Goal: Task Accomplishment & Management: Manage account settings

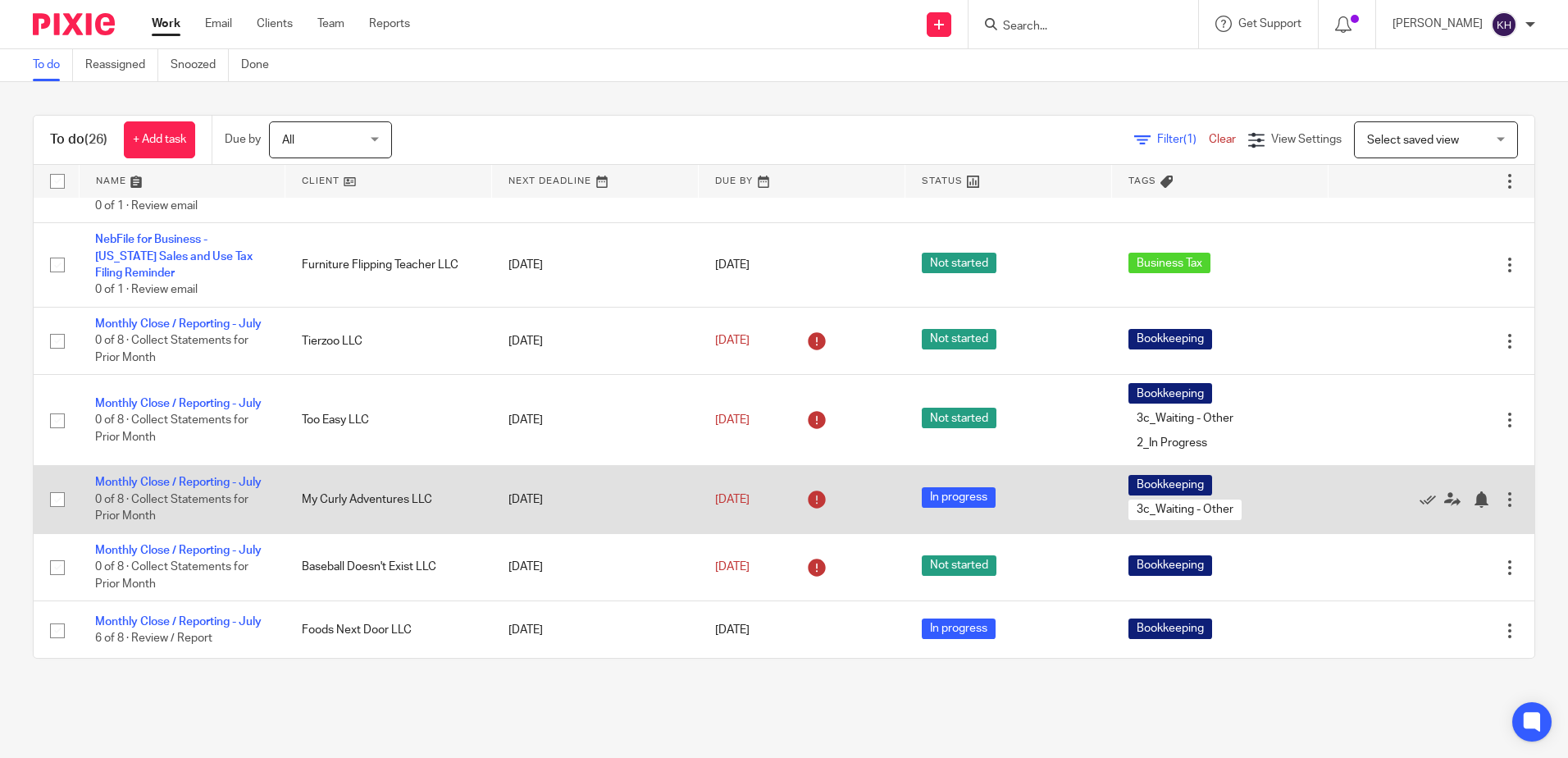
scroll to position [410, 0]
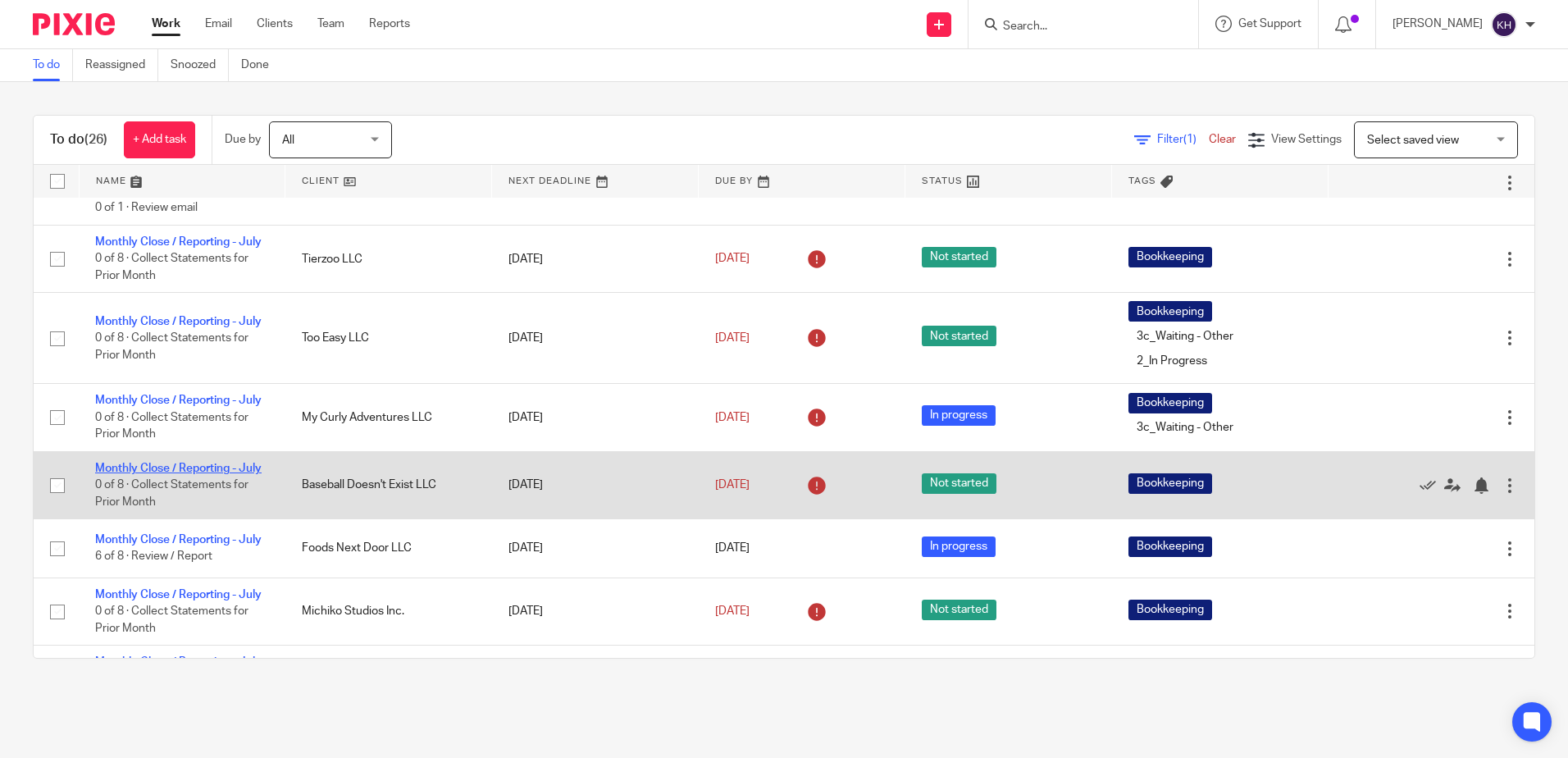
click at [202, 474] on link "Monthly Close / Reporting - July" at bounding box center [178, 468] width 166 height 12
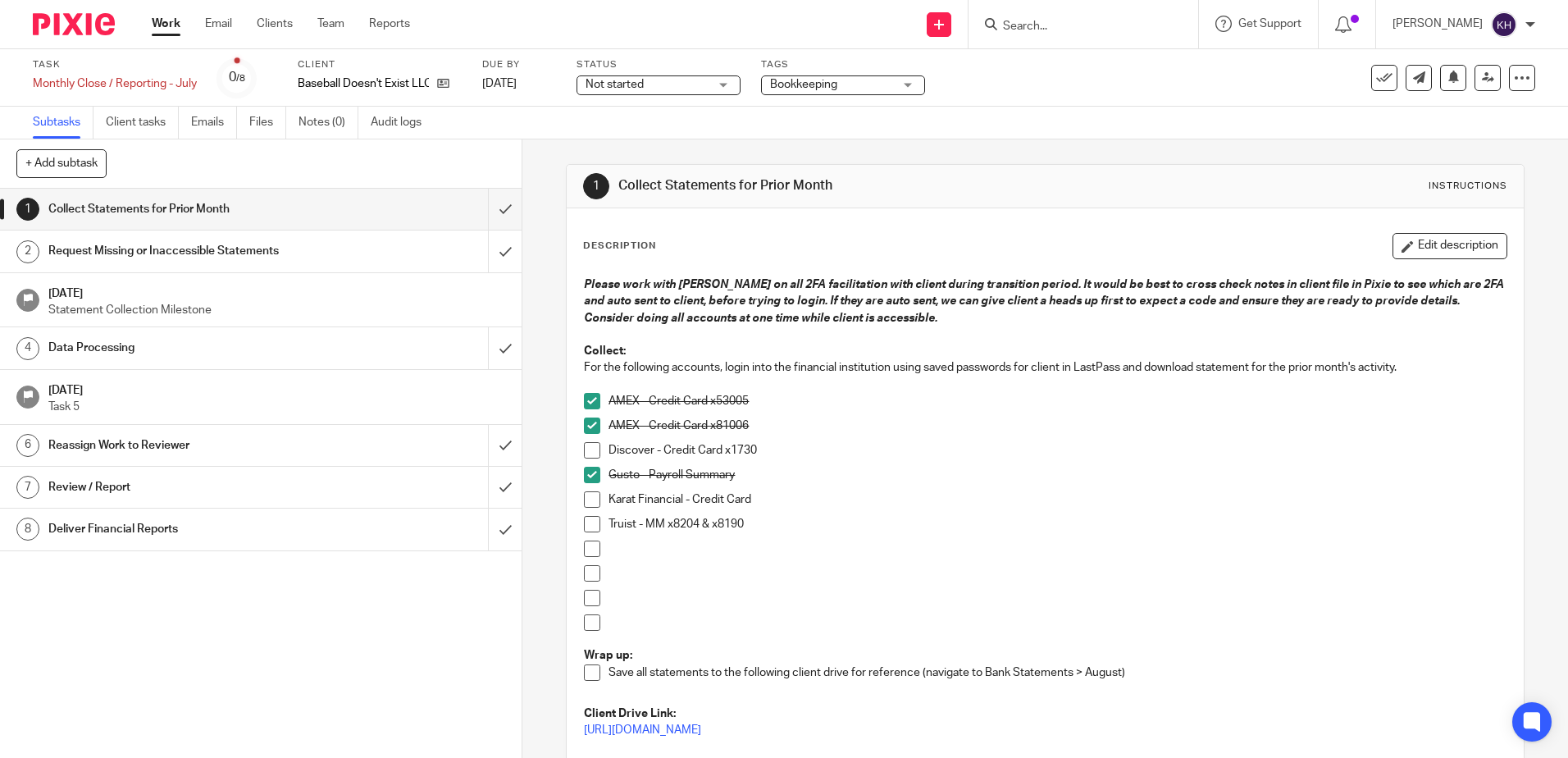
click at [588, 449] on span at bounding box center [592, 450] width 17 height 17
drag, startPoint x: 334, startPoint y: 117, endPoint x: 424, endPoint y: 164, distance: 101.5
click at [334, 117] on link "Notes (0)" at bounding box center [328, 122] width 60 height 32
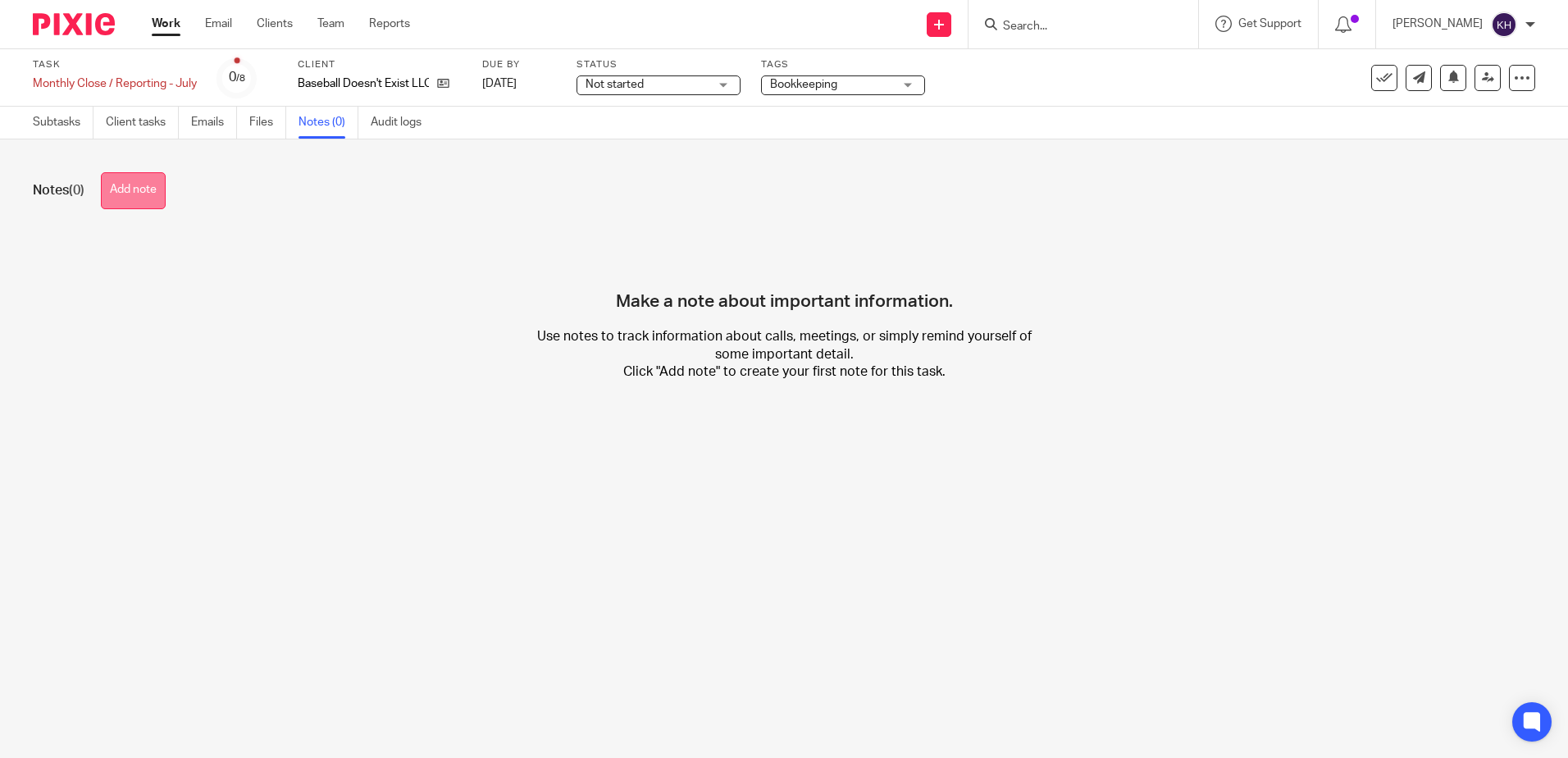
click at [136, 196] on button "Add note" at bounding box center [133, 190] width 64 height 37
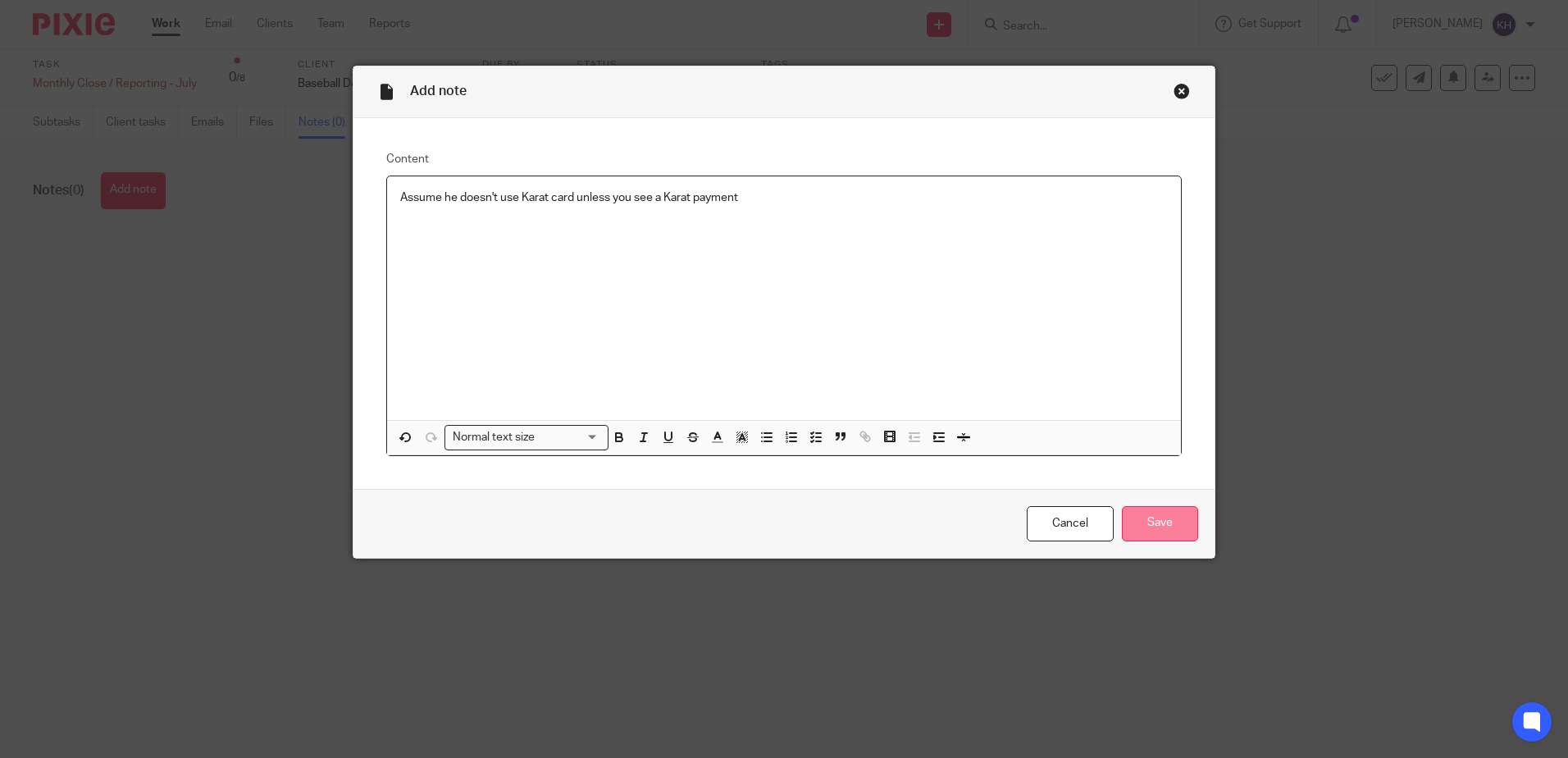
click at [1165, 524] on input "Save" at bounding box center [1160, 524] width 76 height 35
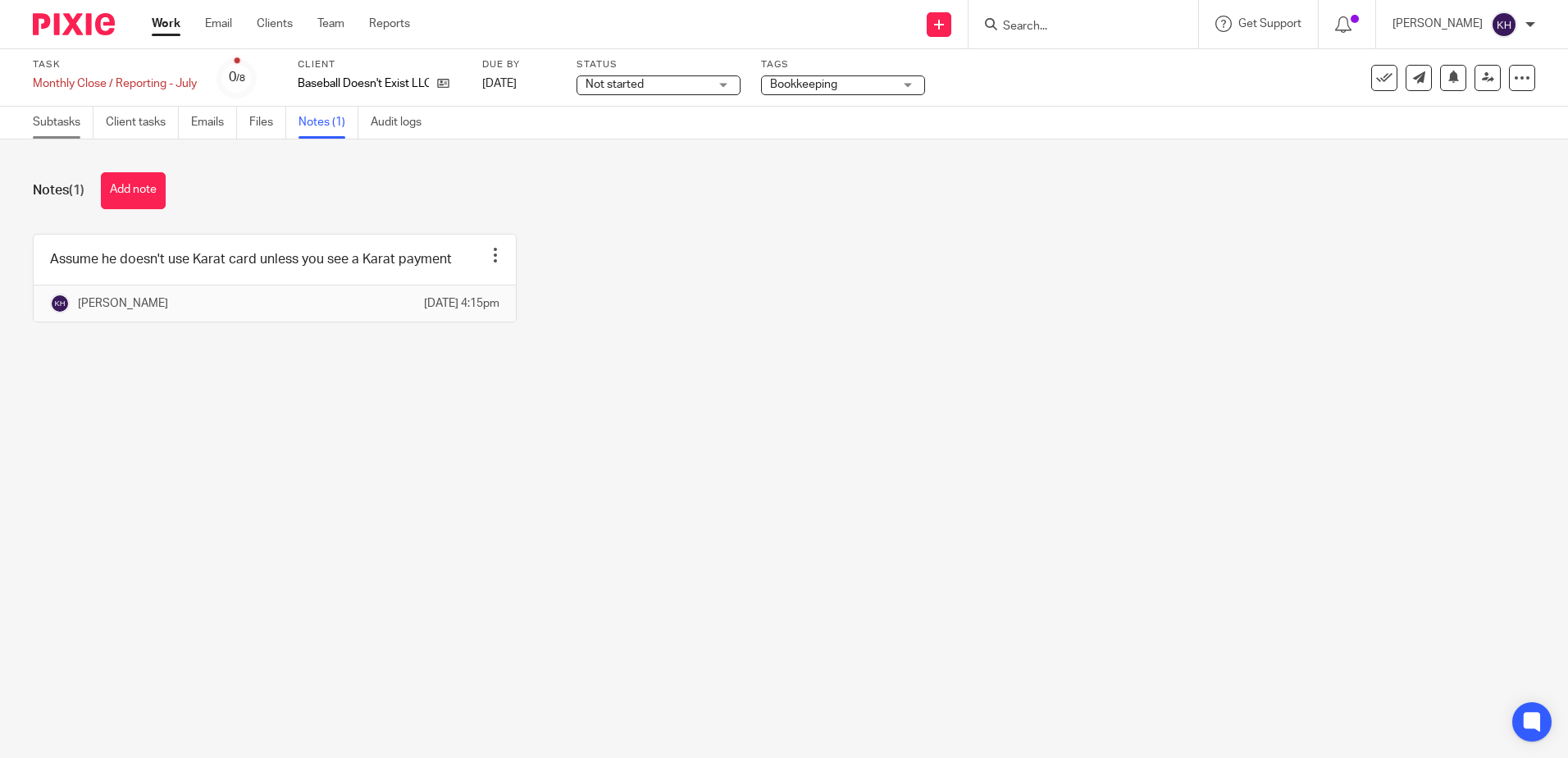
drag, startPoint x: 69, startPoint y: 122, endPoint x: 245, endPoint y: 244, distance: 214.1
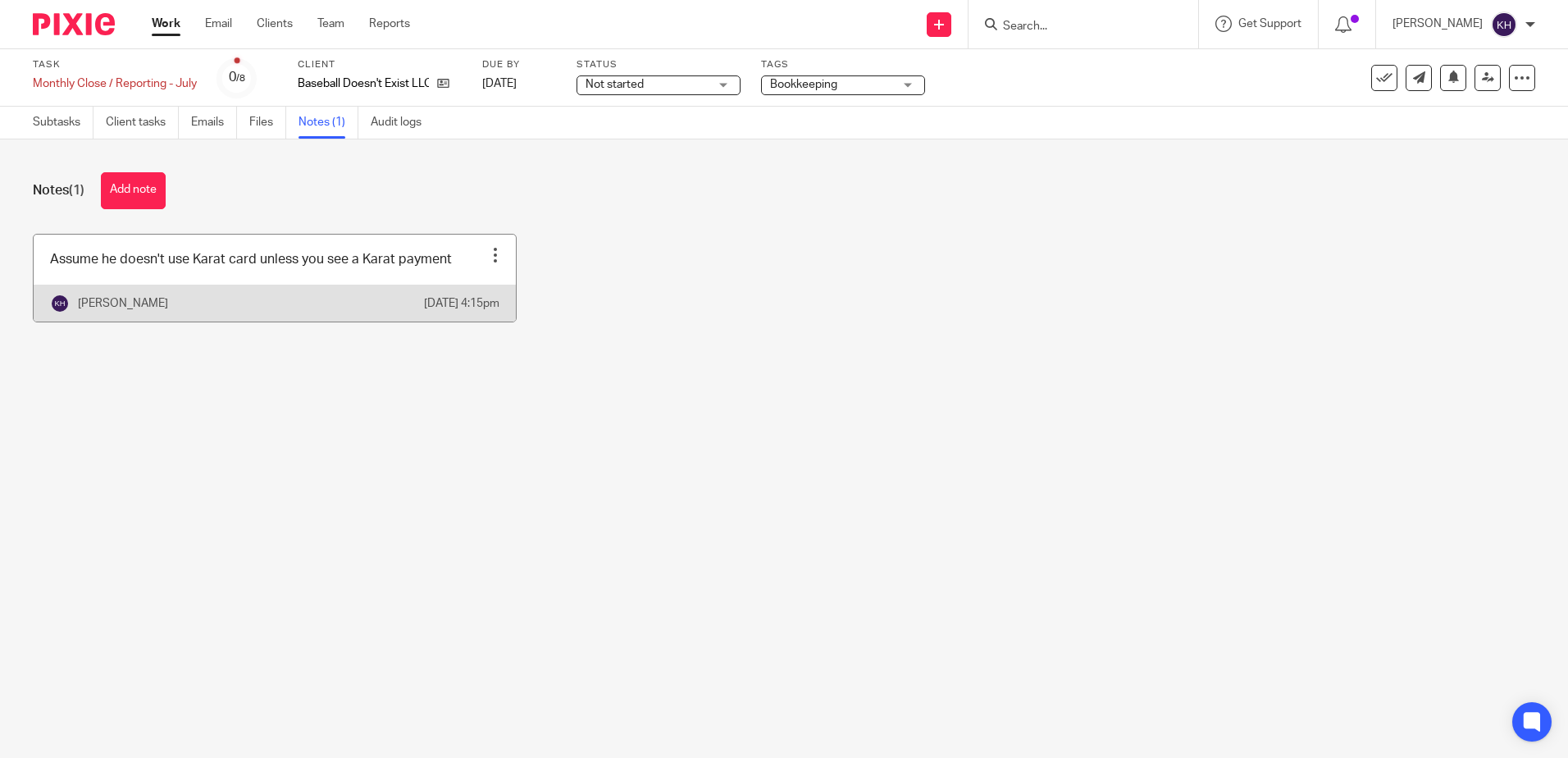
click at [69, 122] on link "Subtasks" at bounding box center [64, 122] width 61 height 32
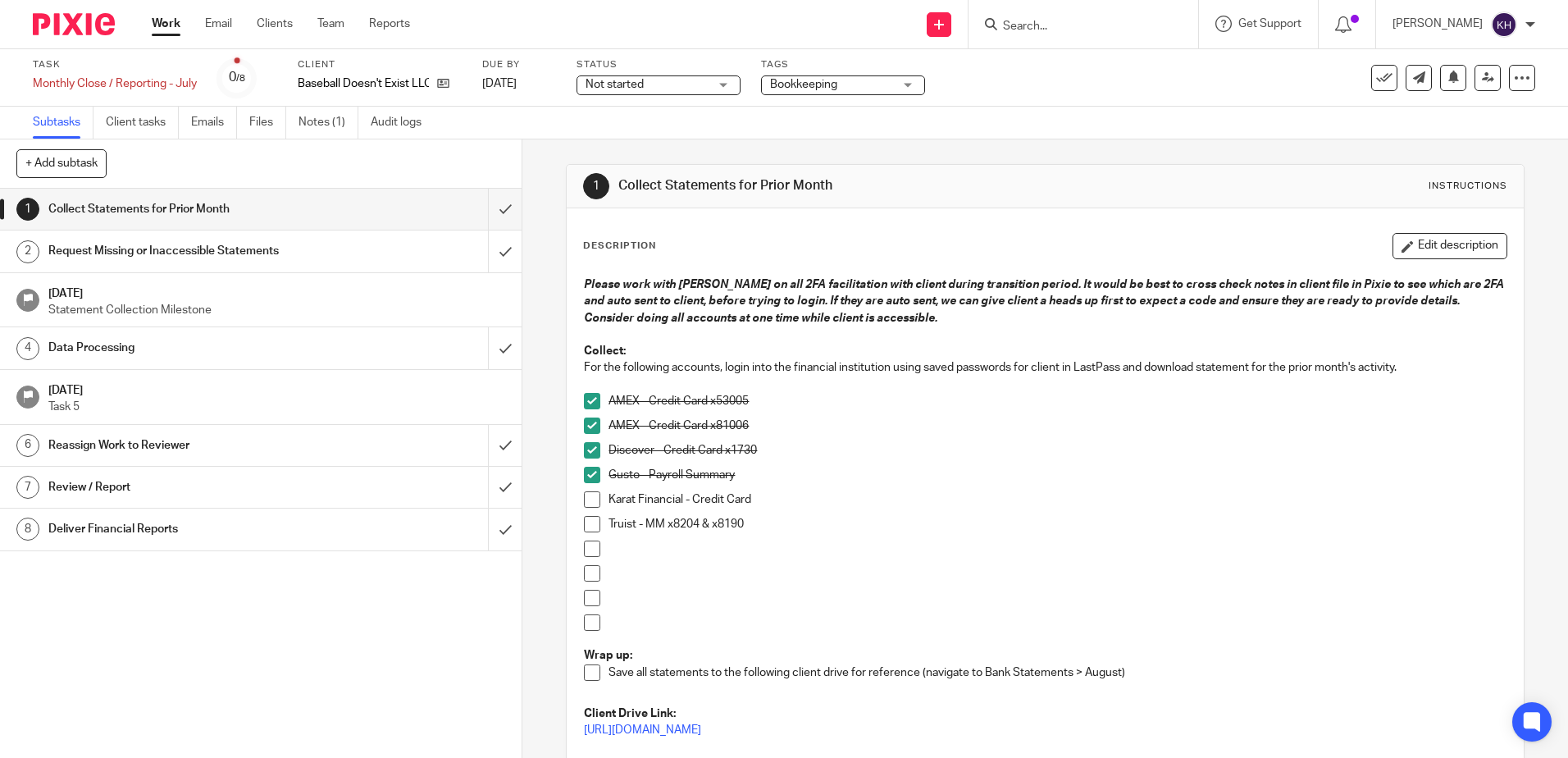
click at [784, 496] on p "Karat Financial - Credit Card" at bounding box center [1057, 499] width 897 height 17
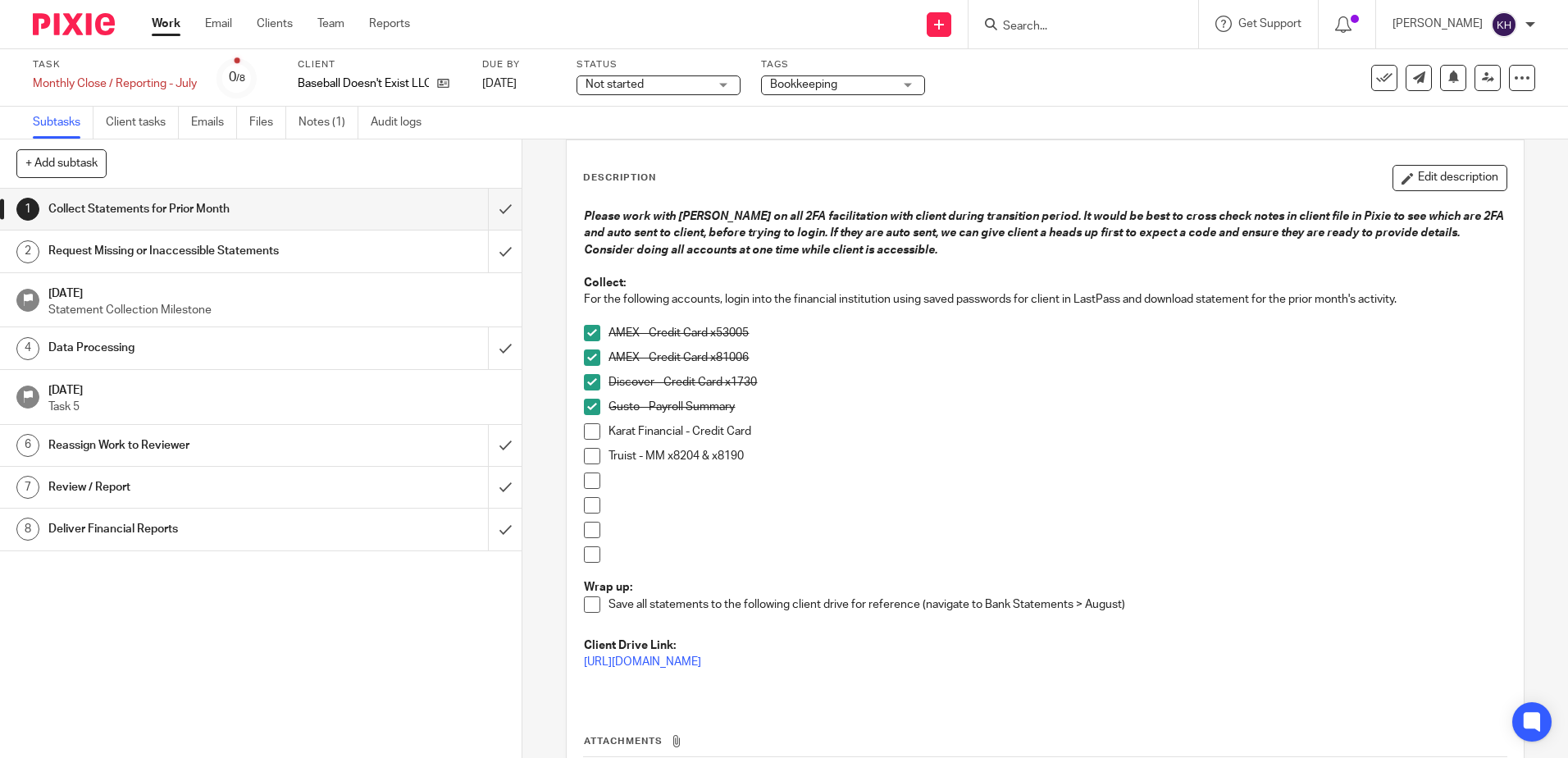
scroll to position [45, 0]
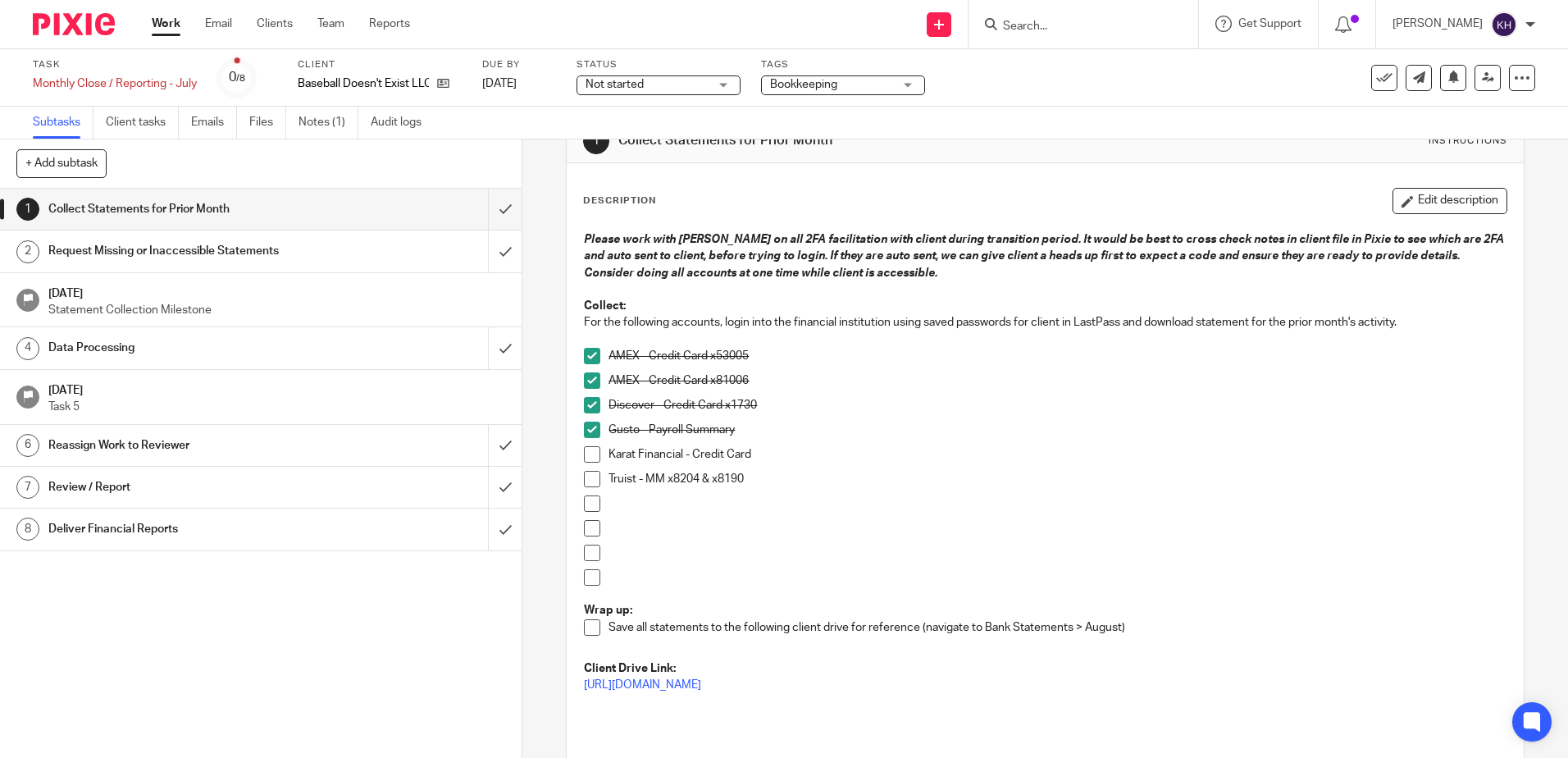
click at [760, 451] on p "Karat Financial - Credit Card" at bounding box center [1057, 454] width 897 height 17
click at [585, 474] on span at bounding box center [592, 479] width 17 height 17
click at [1413, 209] on button "Edit description" at bounding box center [1451, 200] width 115 height 26
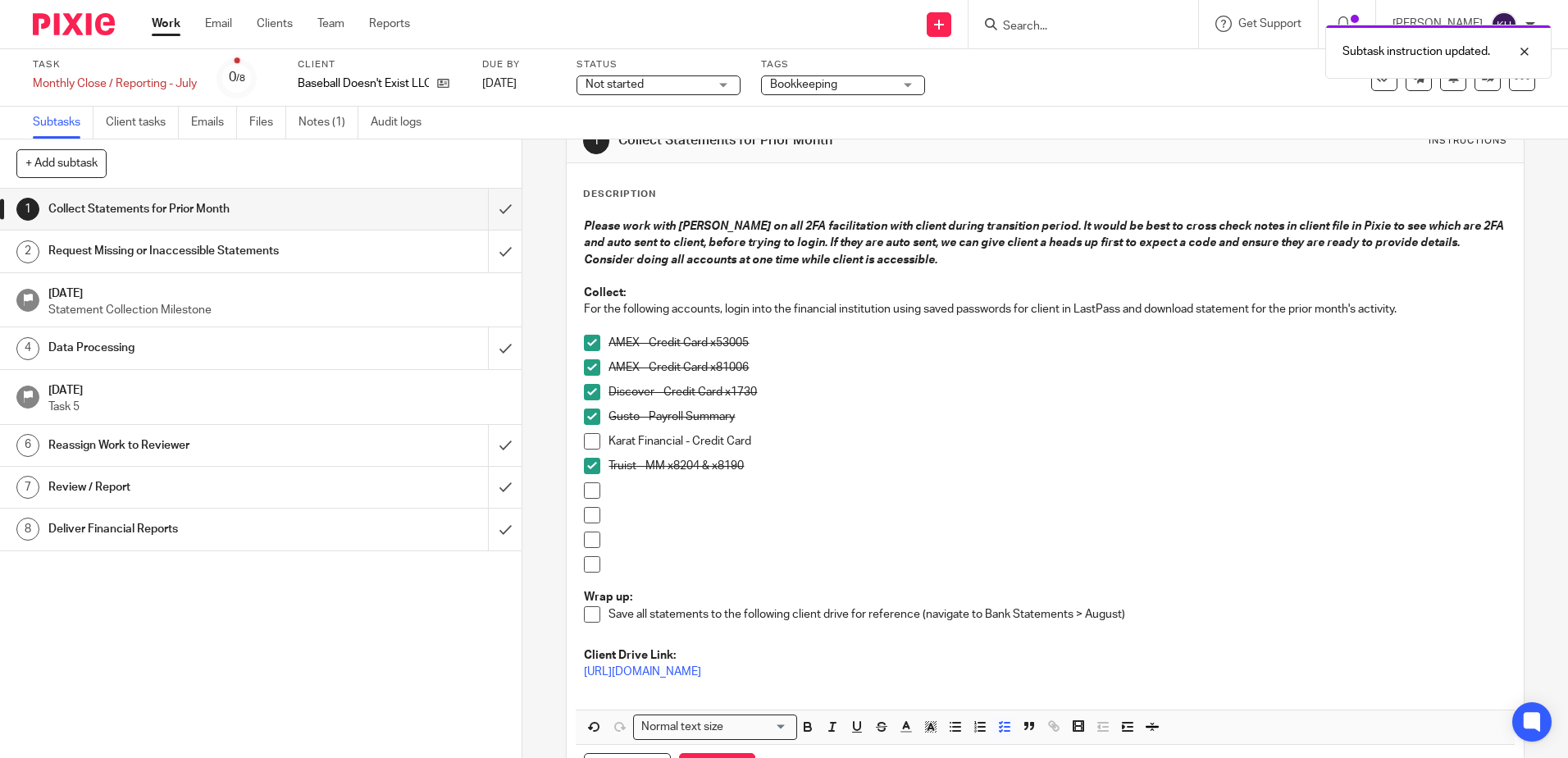
click at [826, 450] on div "Karat Financial - Credit Card" at bounding box center [1057, 444] width 897 height 24
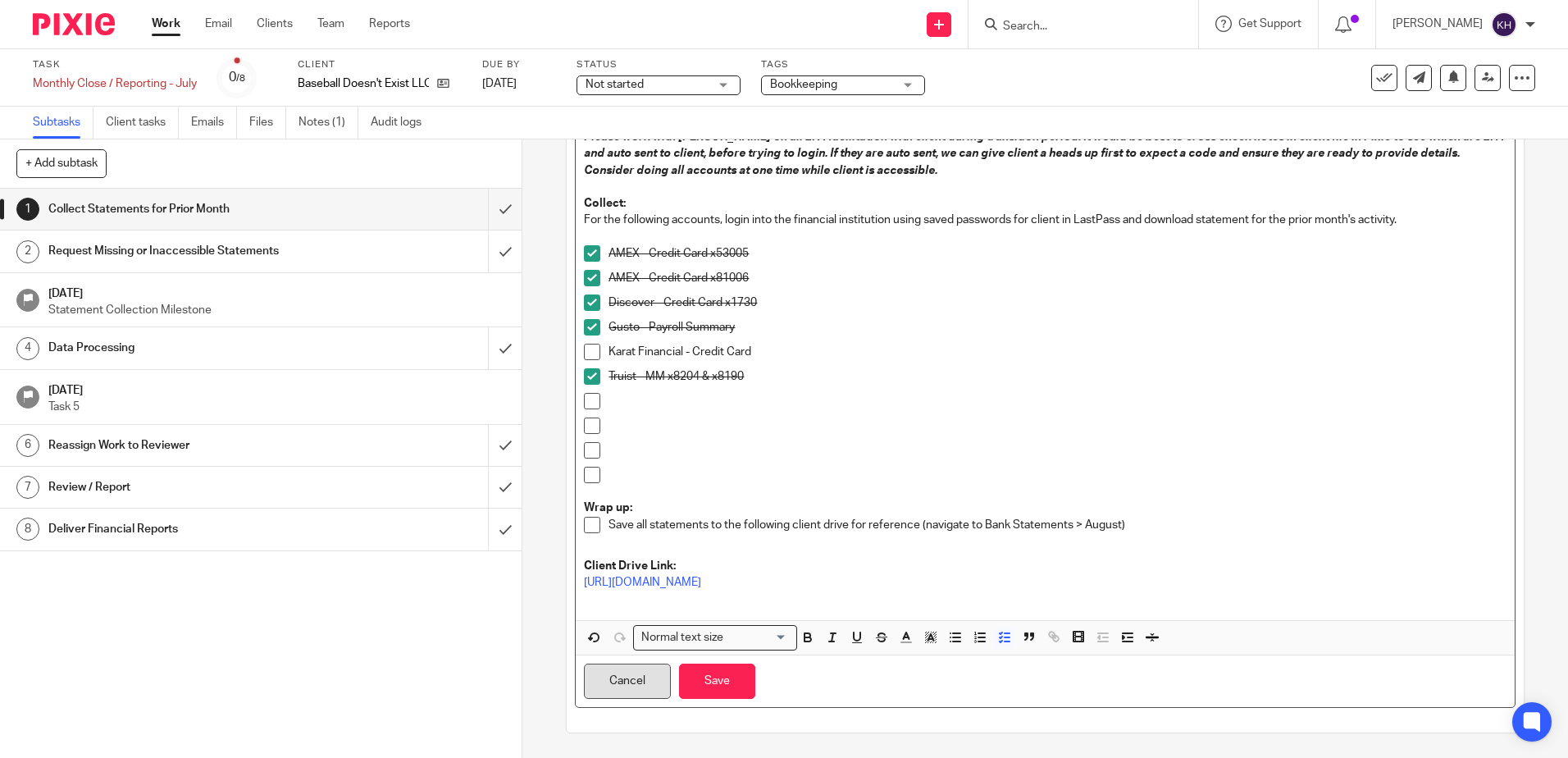
click at [642, 685] on button "Cancel" at bounding box center [627, 681] width 87 height 35
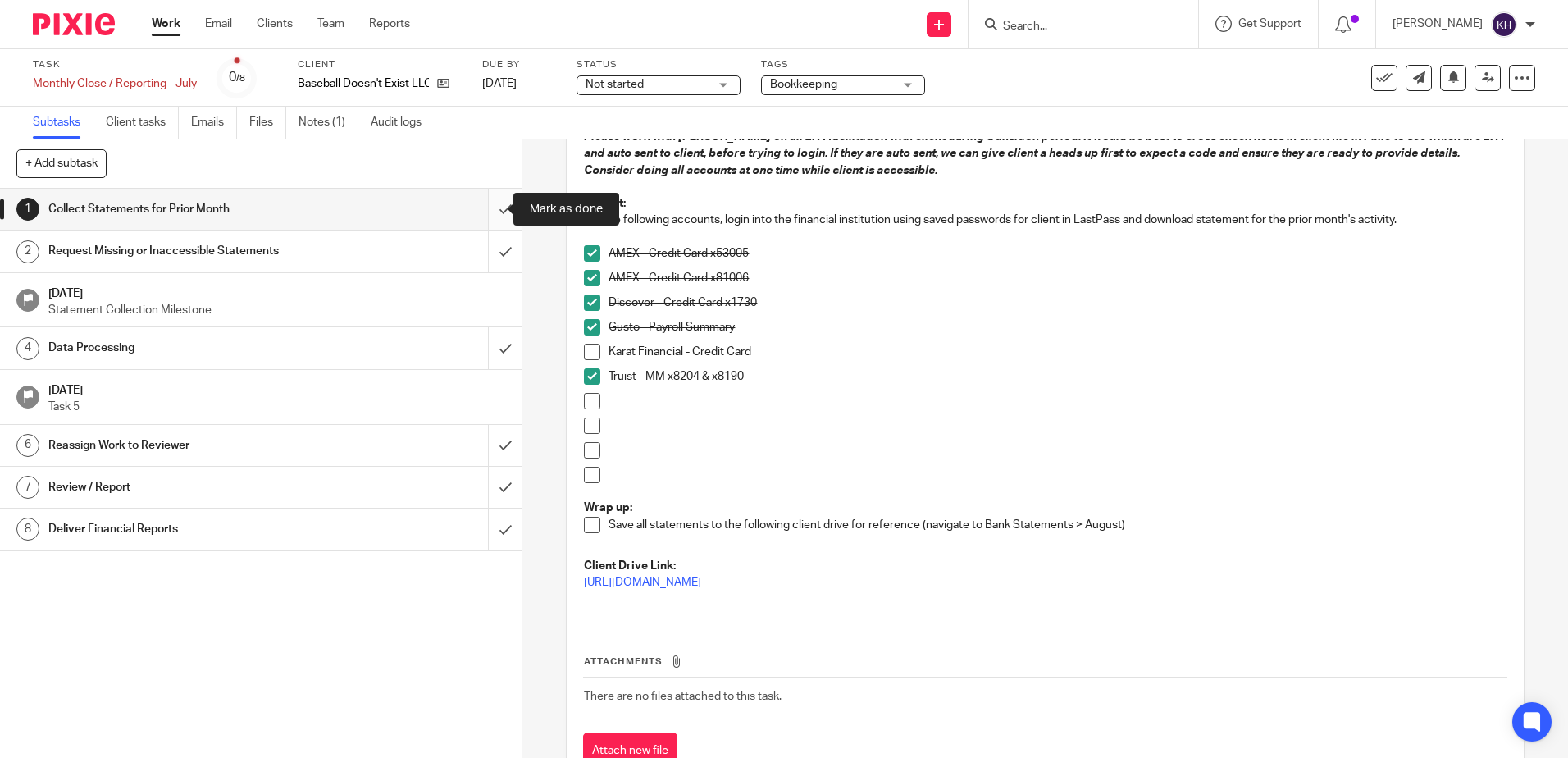
click at [488, 207] on input "submit" at bounding box center [261, 209] width 522 height 41
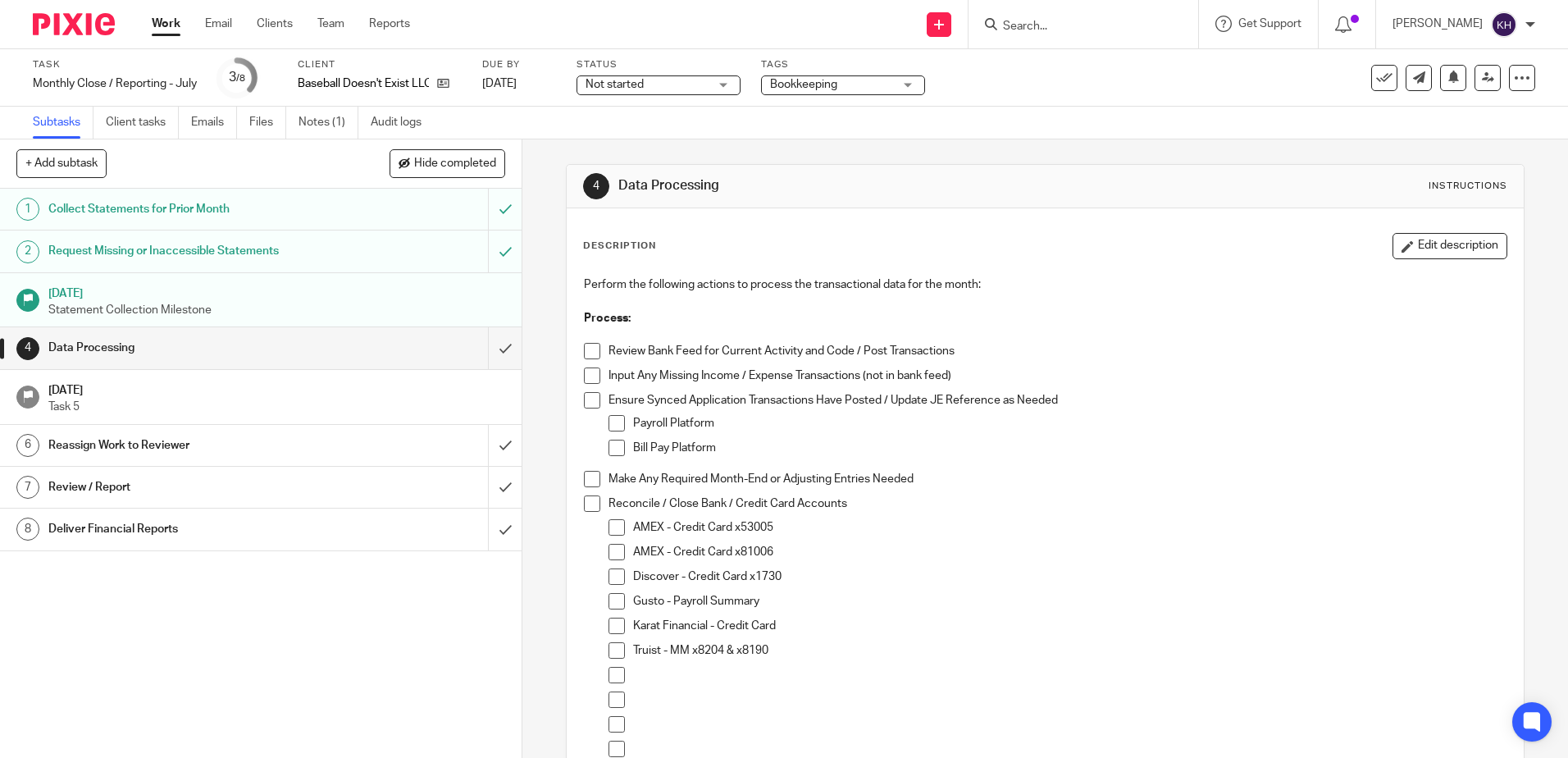
drag, startPoint x: 1419, startPoint y: 248, endPoint x: 1075, endPoint y: 427, distance: 387.8
click at [1419, 248] on button "Edit description" at bounding box center [1451, 245] width 115 height 26
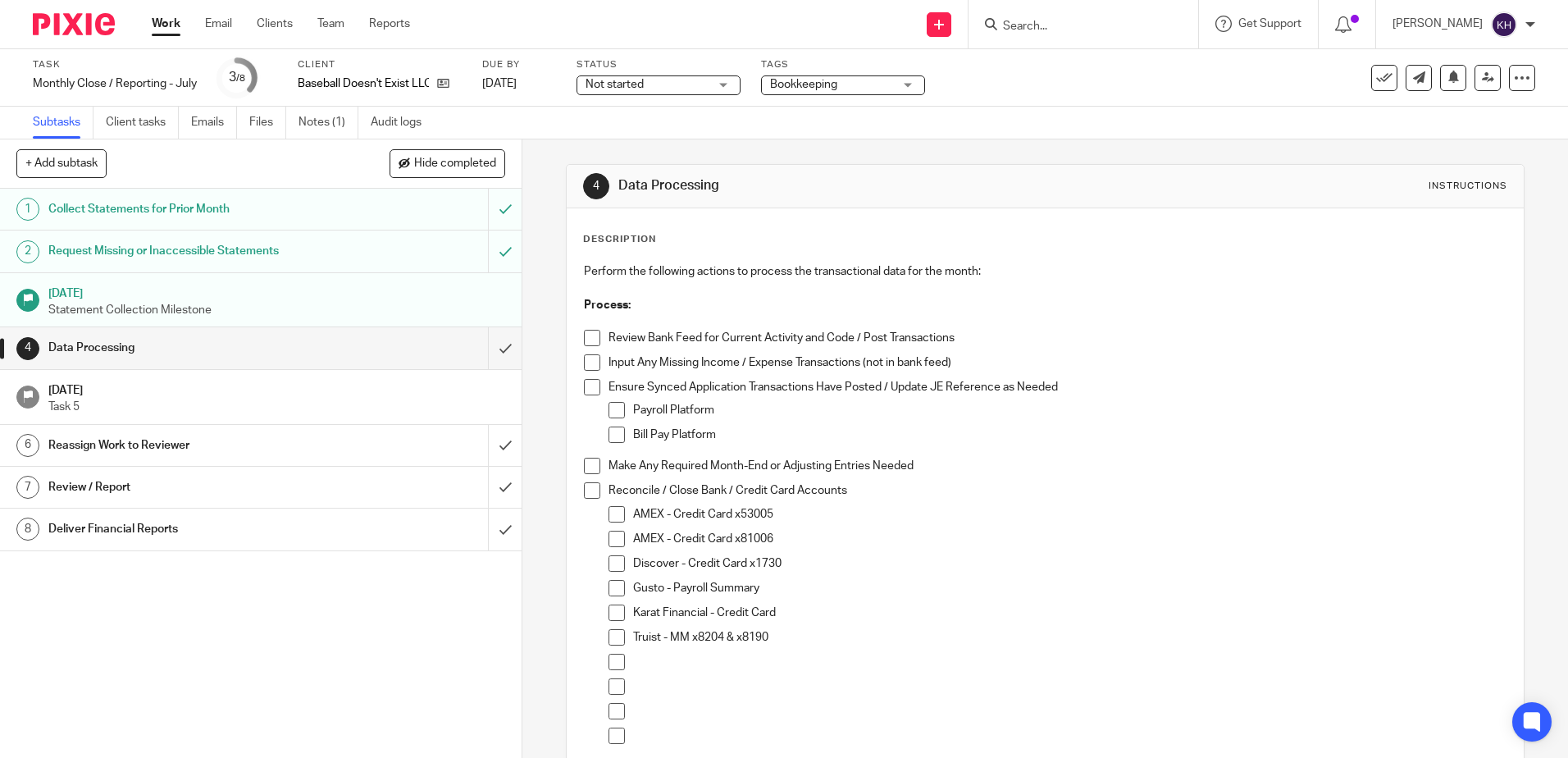
click at [820, 607] on p "Karat Financial - Credit Card" at bounding box center [1069, 612] width 872 height 17
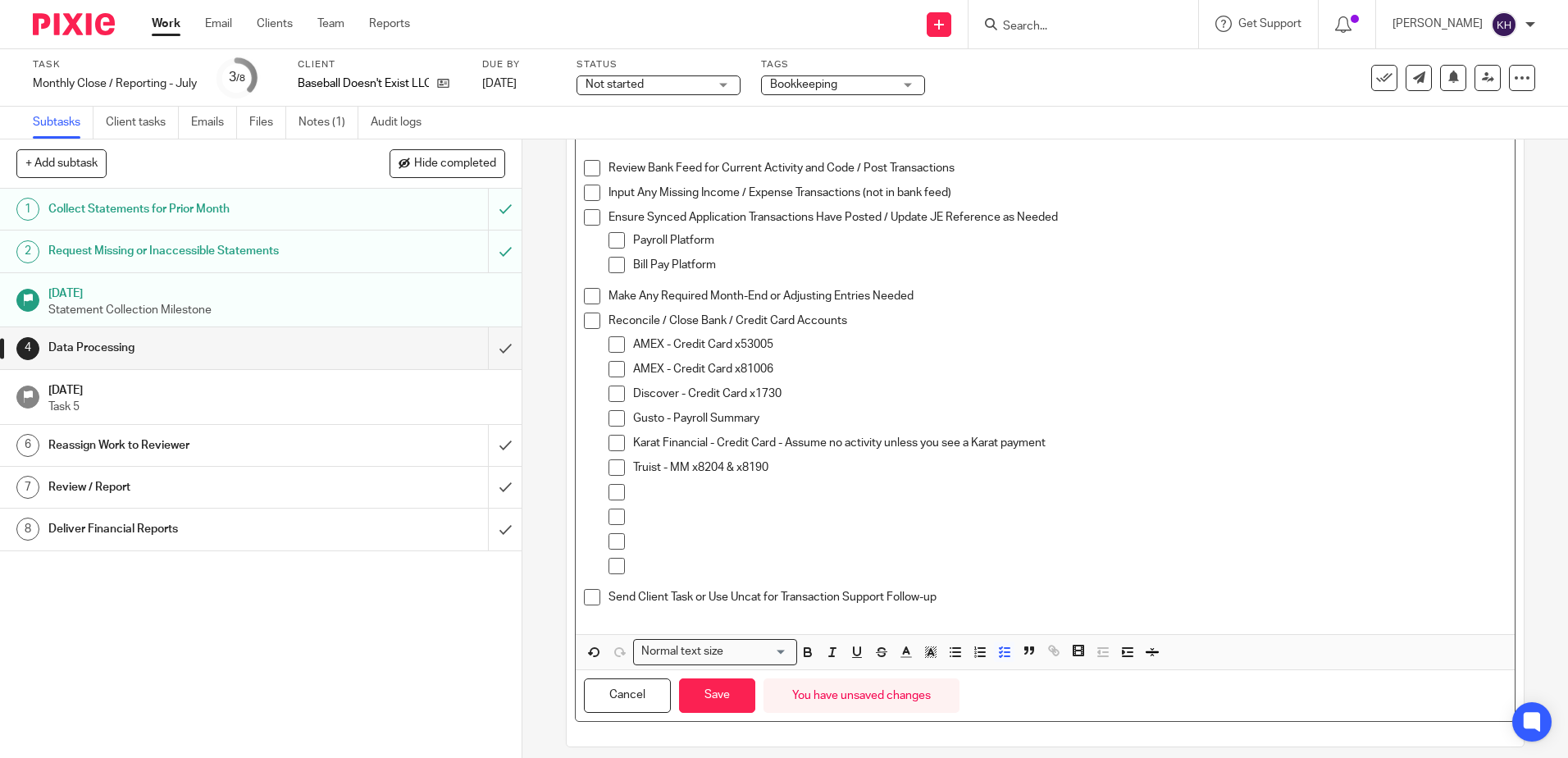
scroll to position [184, 0]
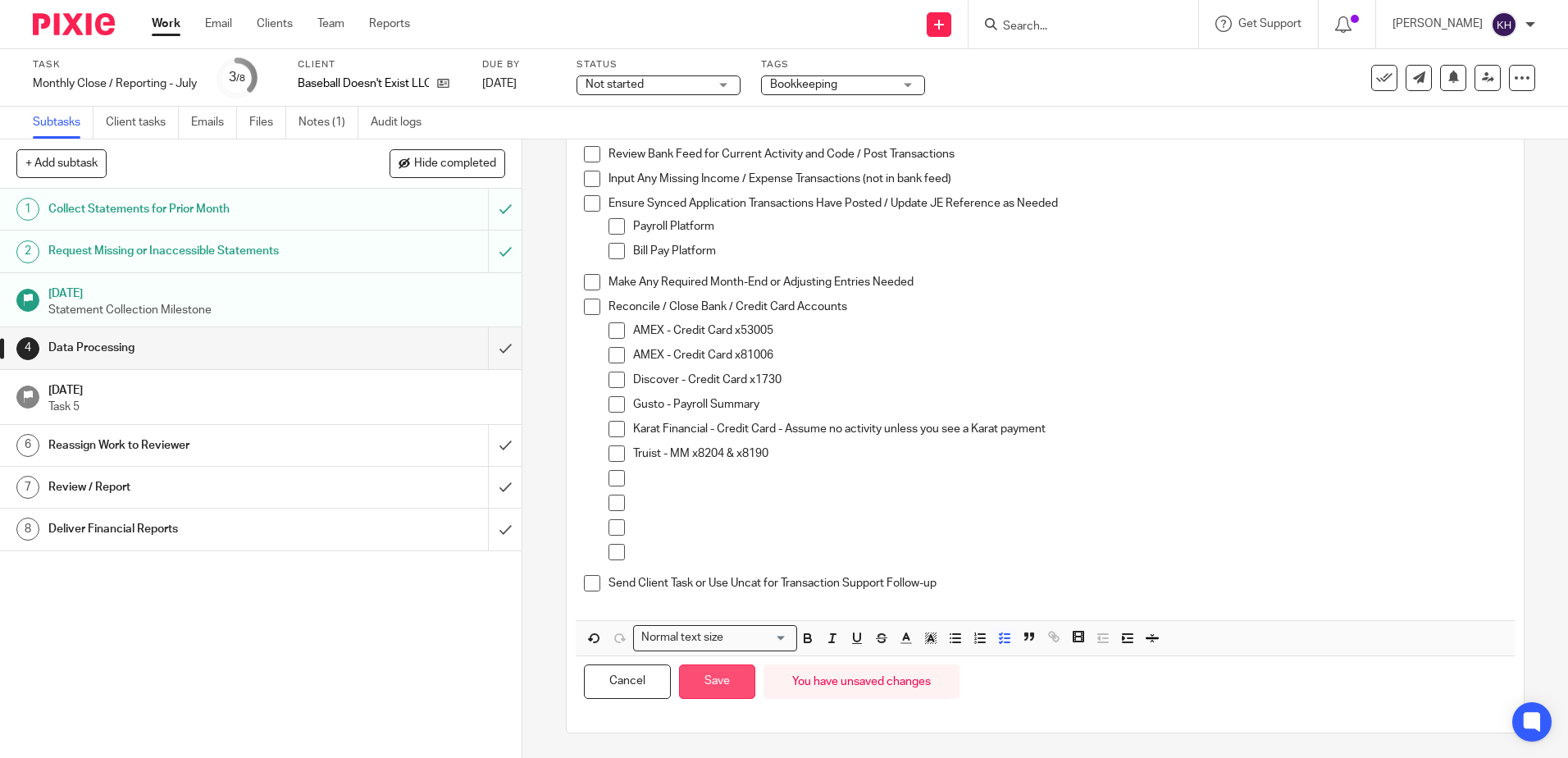
click at [717, 678] on button "Save" at bounding box center [717, 682] width 76 height 35
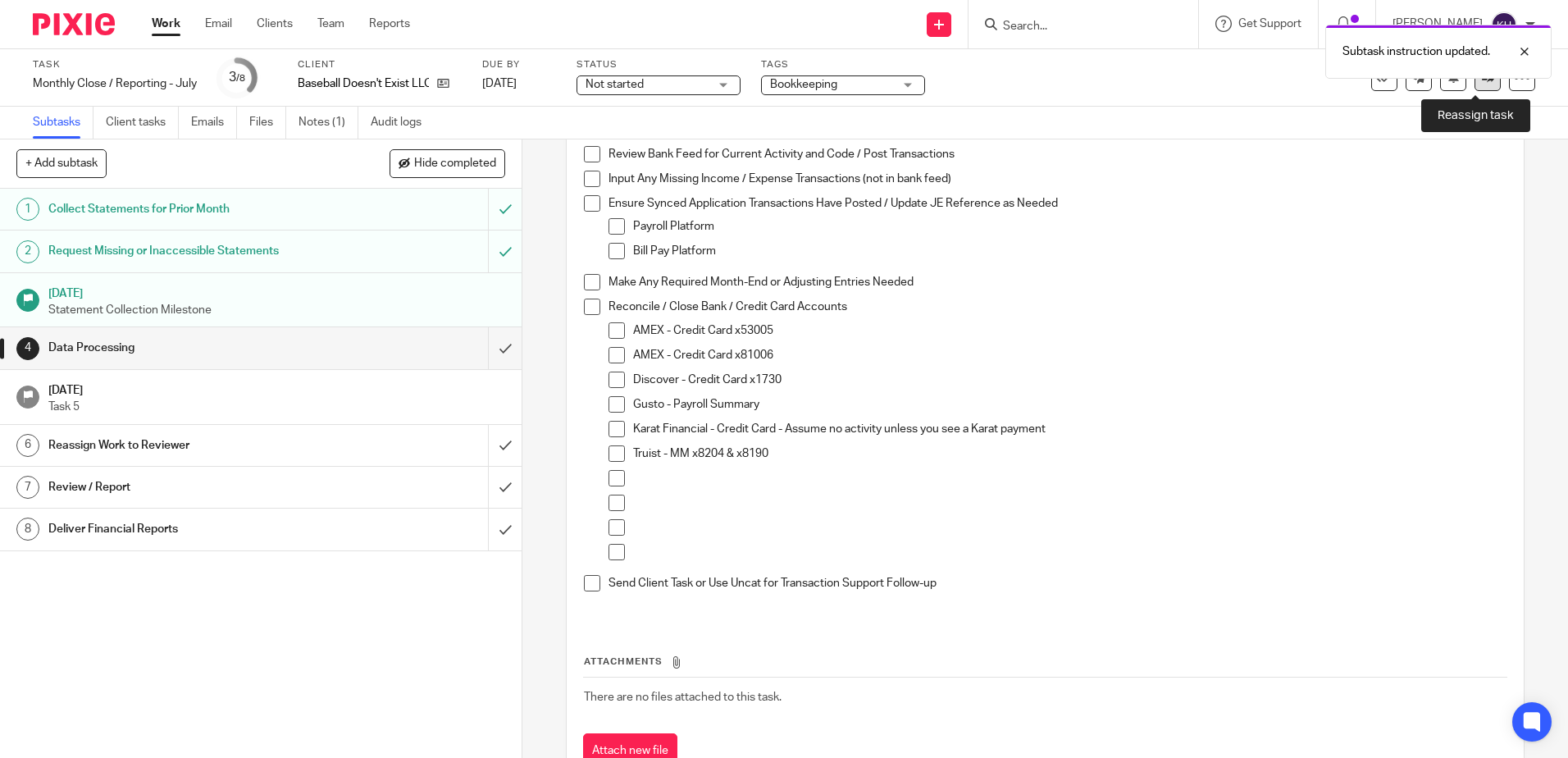
click at [1482, 82] on icon at bounding box center [1488, 77] width 13 height 13
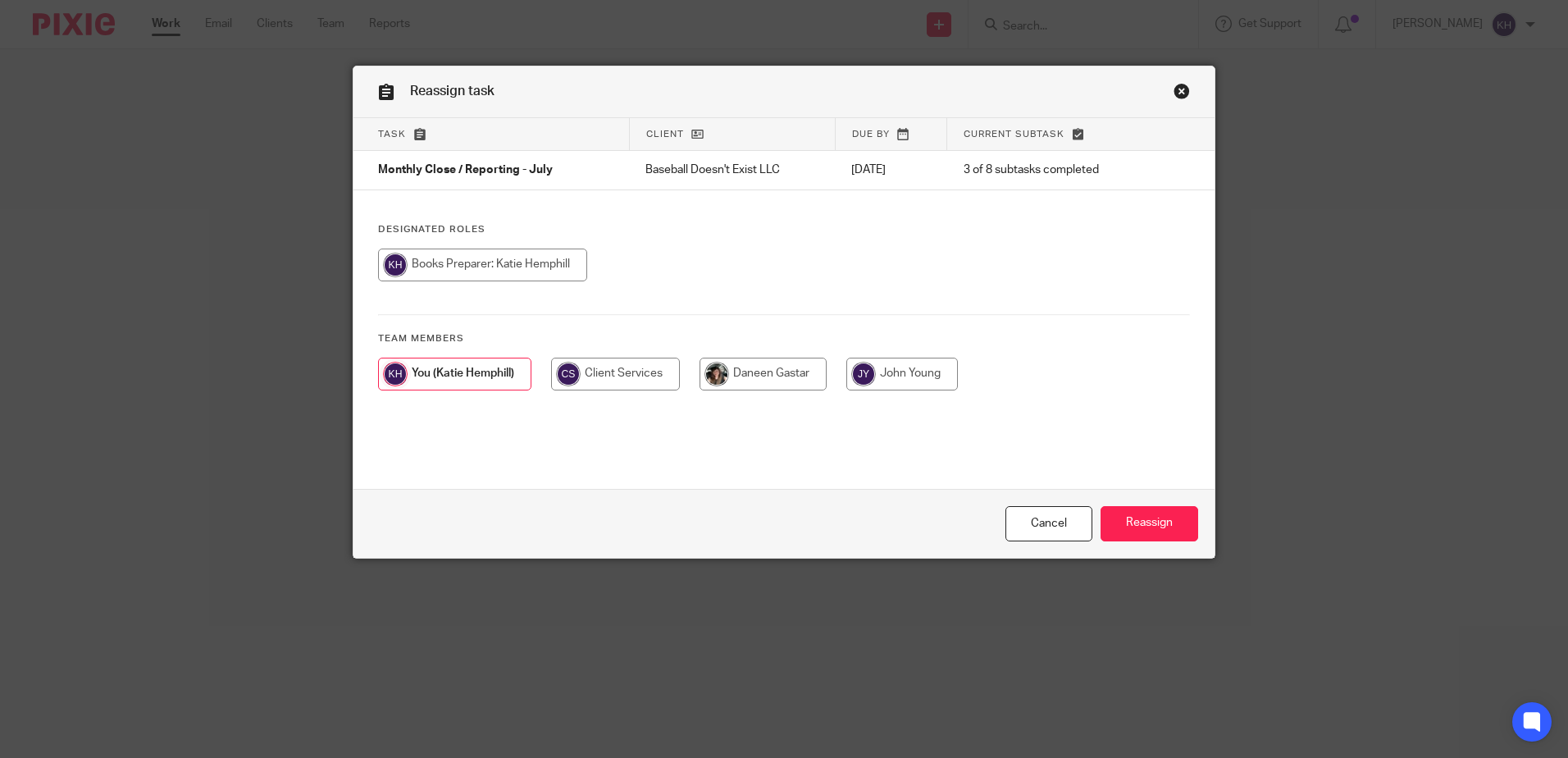
click at [748, 369] on input "radio" at bounding box center [763, 374] width 127 height 33
radio input "true"
click at [1155, 526] on input "Reassign" at bounding box center [1150, 524] width 98 height 35
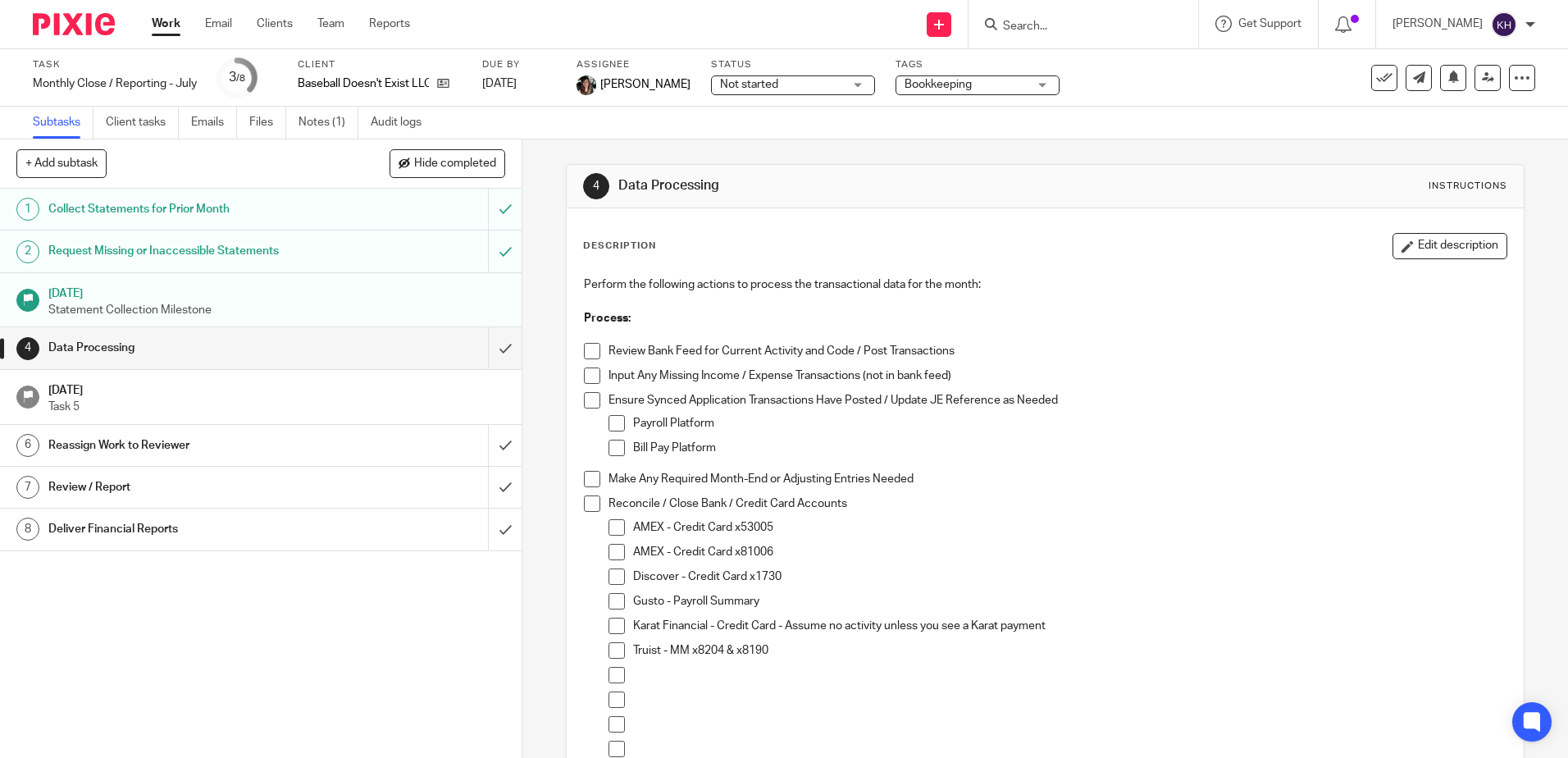
click at [172, 28] on link "Work" at bounding box center [165, 23] width 28 height 17
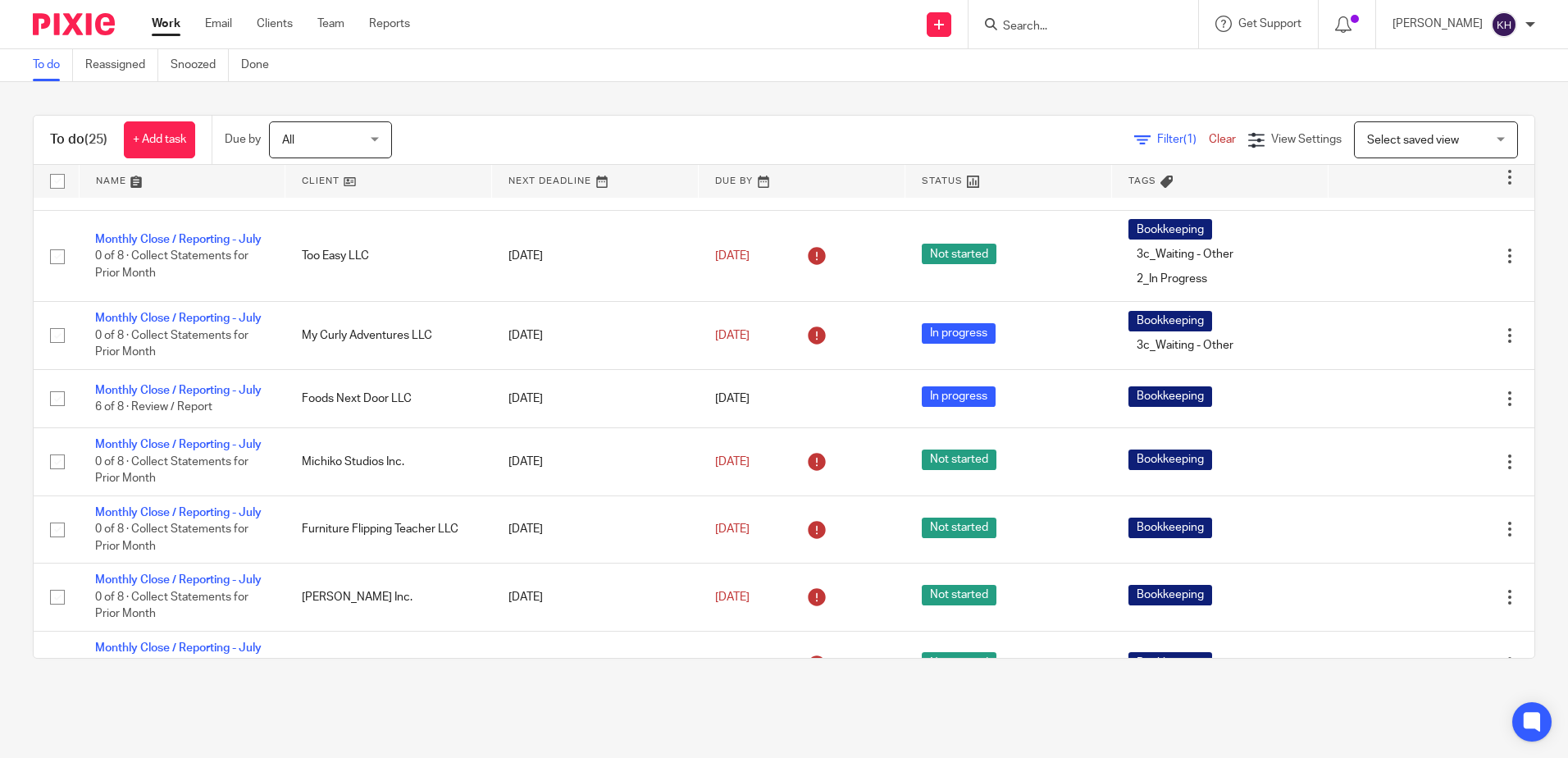
scroll to position [410, 0]
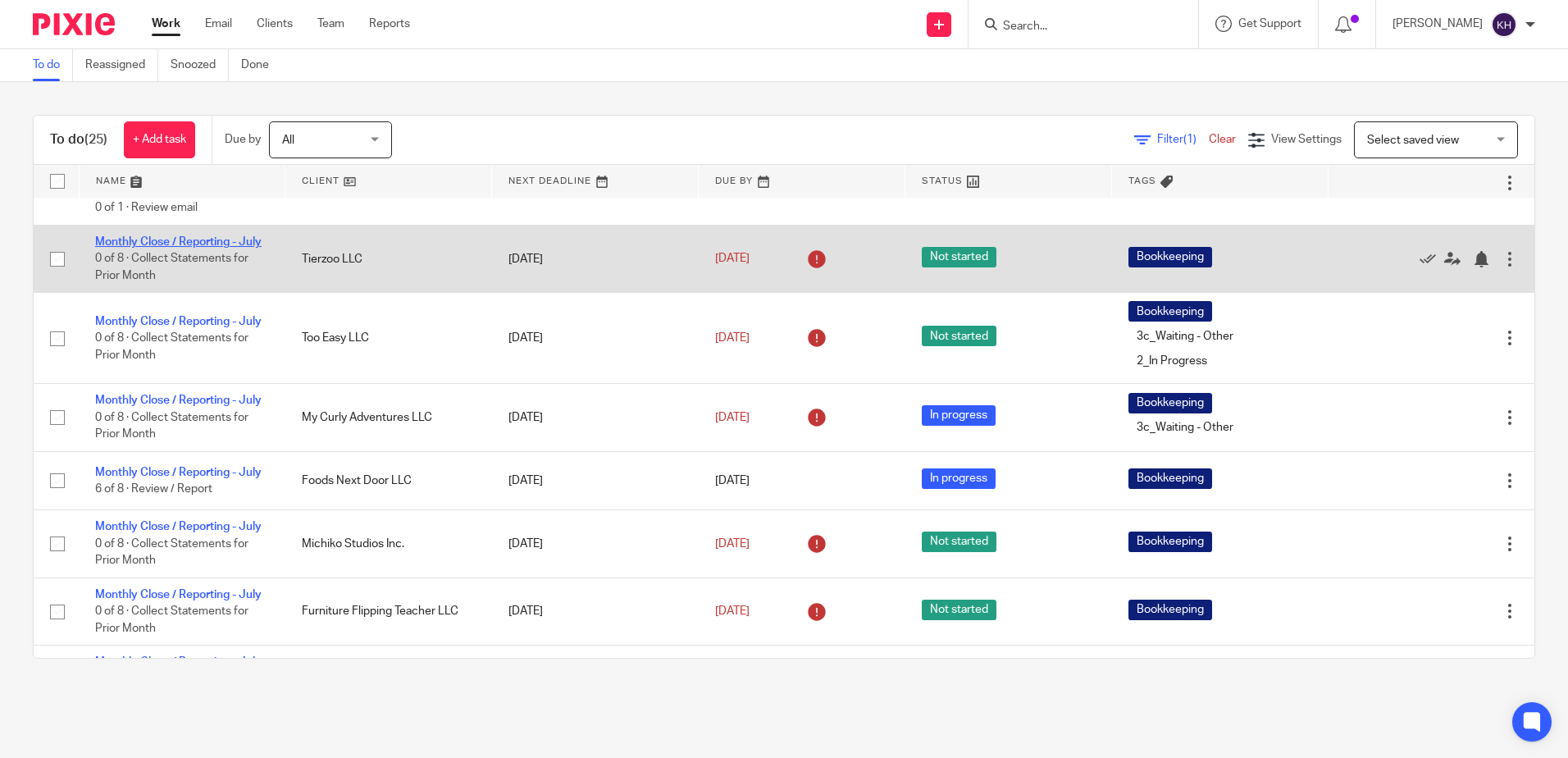
click at [167, 248] on link "Monthly Close / Reporting - July" at bounding box center [178, 242] width 166 height 12
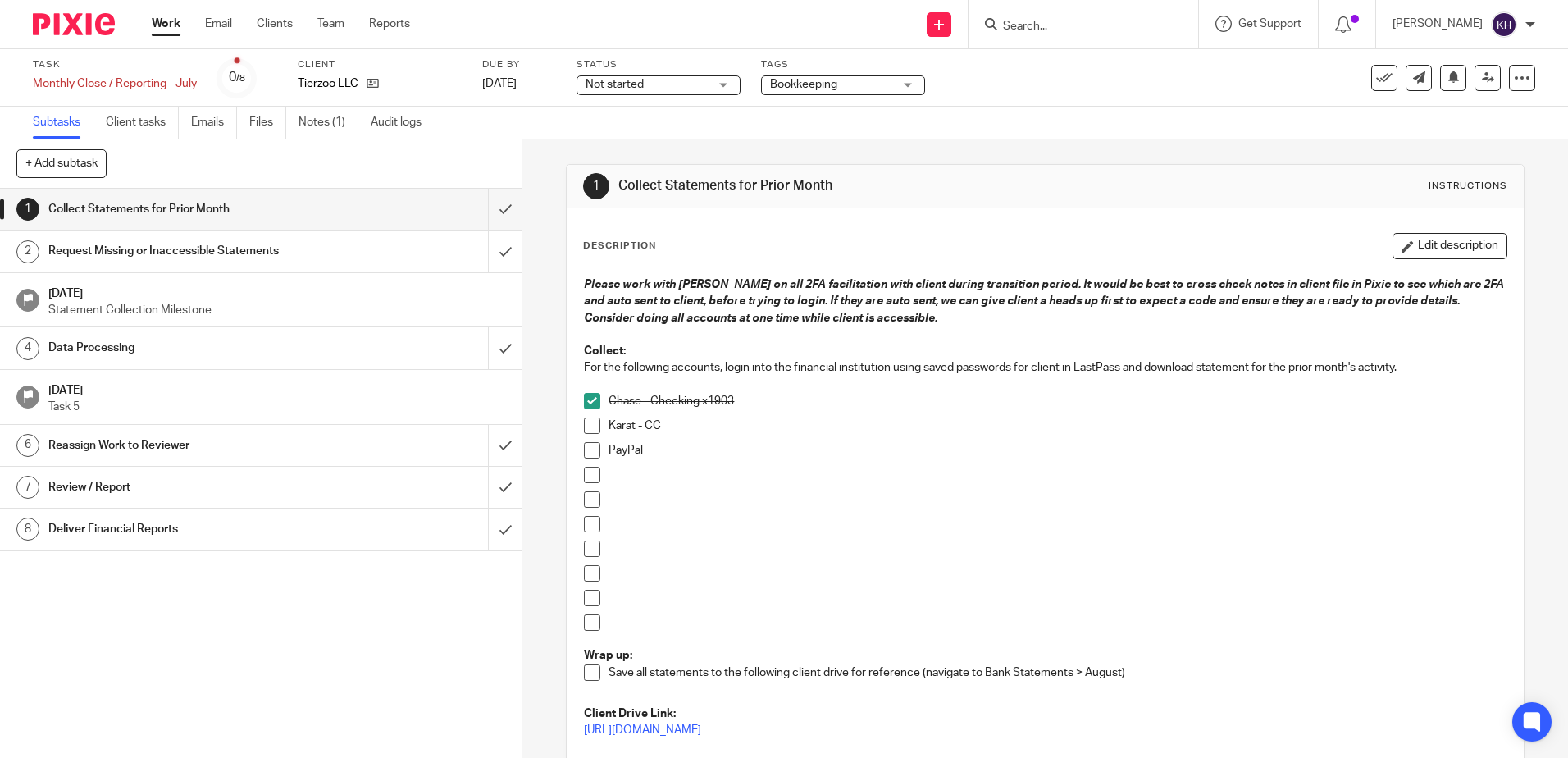
click at [166, 14] on div "Work Email Clients Team Reports Work Email Clients Team Reports Settings" at bounding box center [285, 24] width 299 height 49
click at [166, 26] on link "Work" at bounding box center [165, 23] width 28 height 17
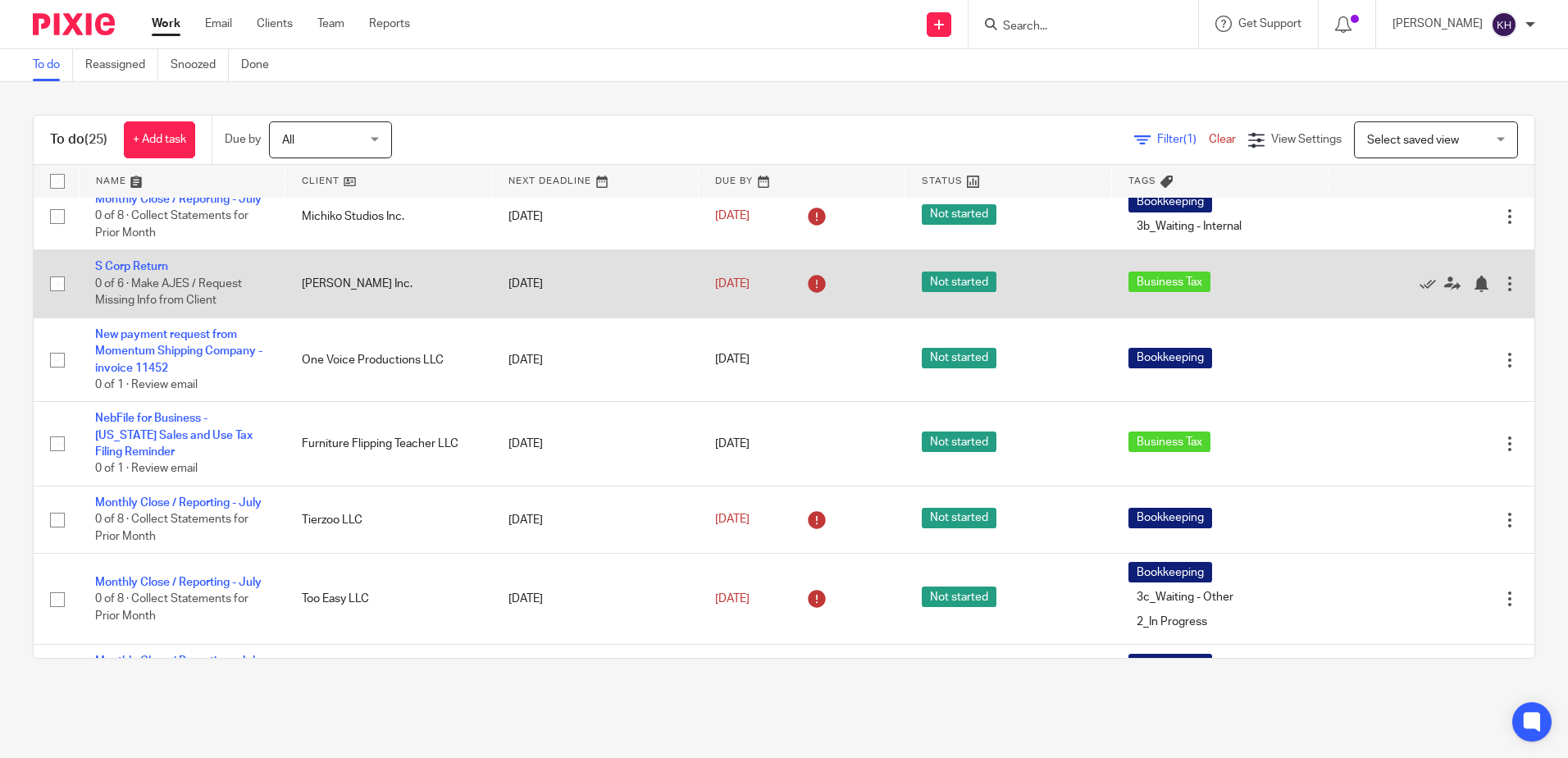
scroll to position [164, 0]
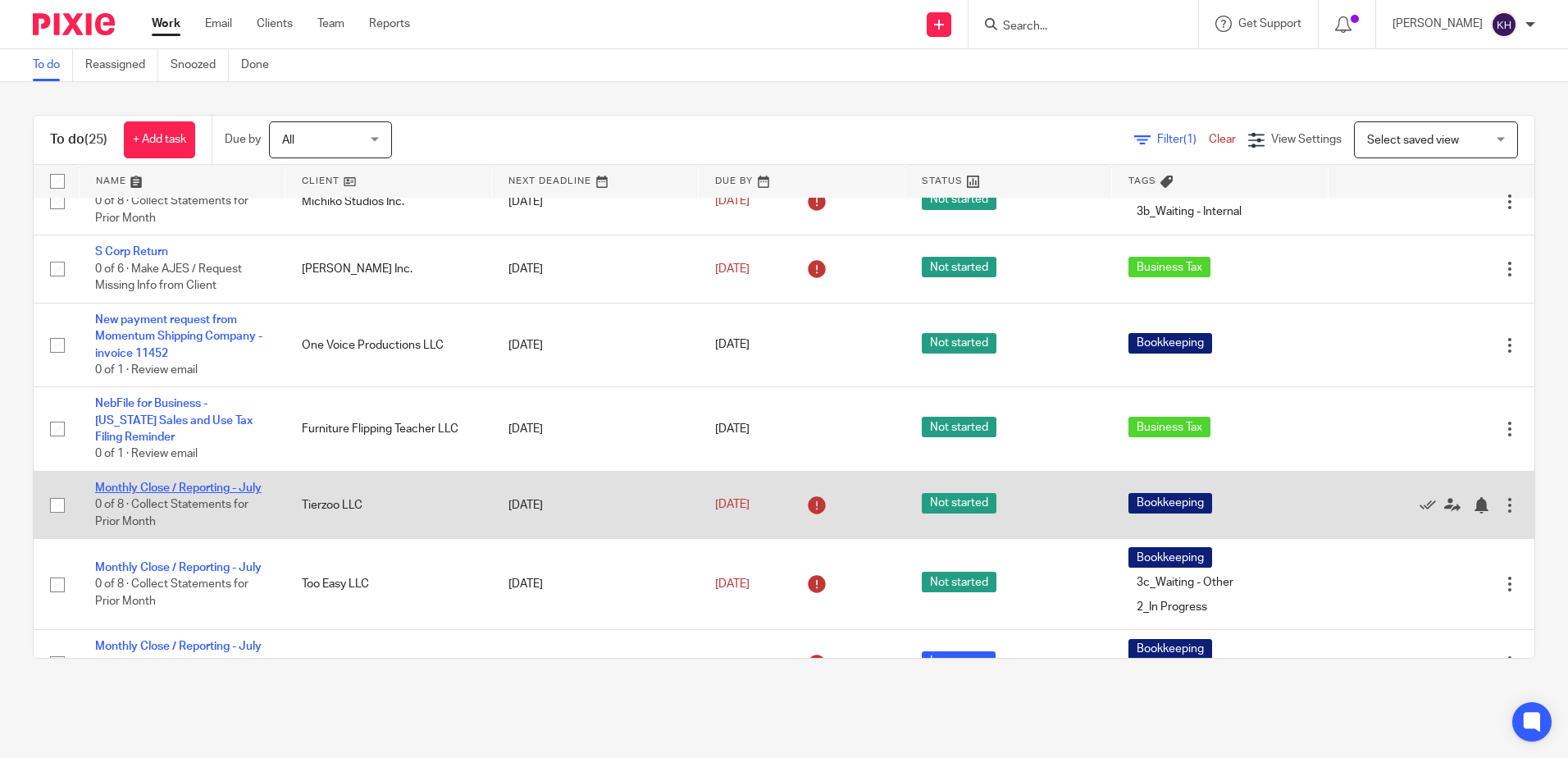
click at [207, 493] on link "Monthly Close / Reporting - July" at bounding box center [178, 488] width 166 height 12
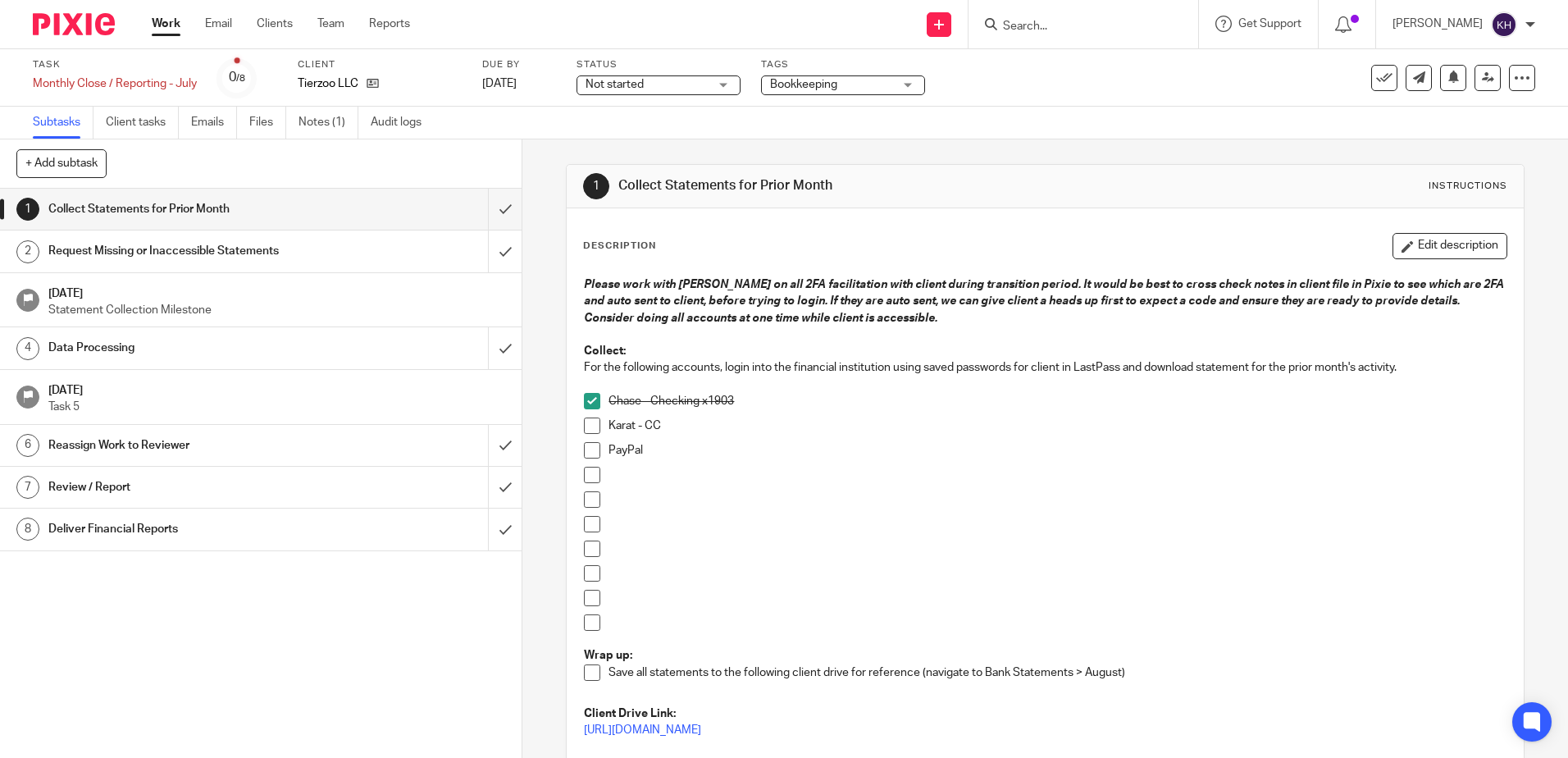
click at [173, 23] on link "Work" at bounding box center [165, 23] width 28 height 17
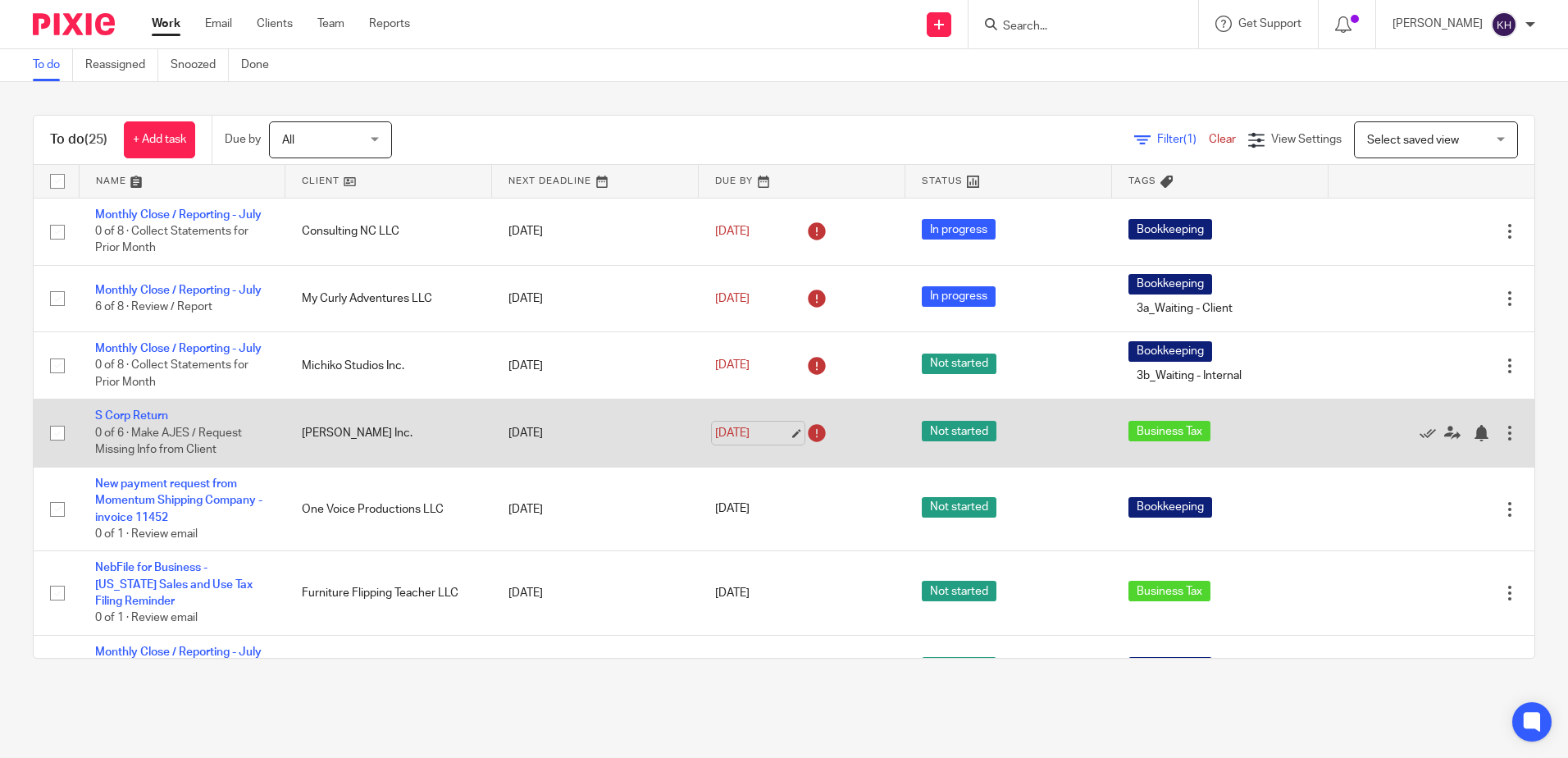
click at [736, 442] on link "Sep 15, 2025" at bounding box center [752, 434] width 74 height 18
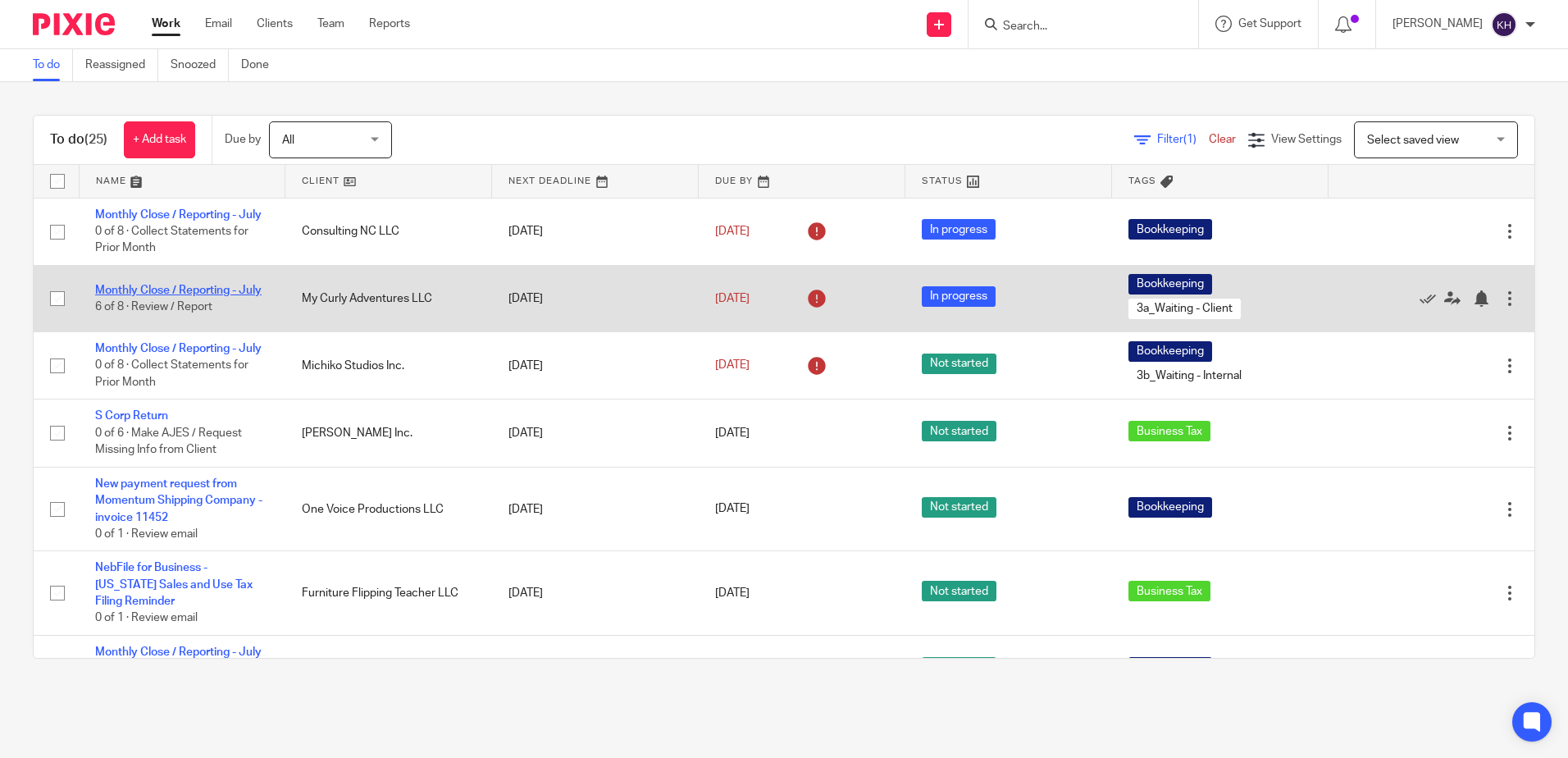
click at [190, 296] on link "Monthly Close / Reporting - July" at bounding box center [178, 290] width 166 height 12
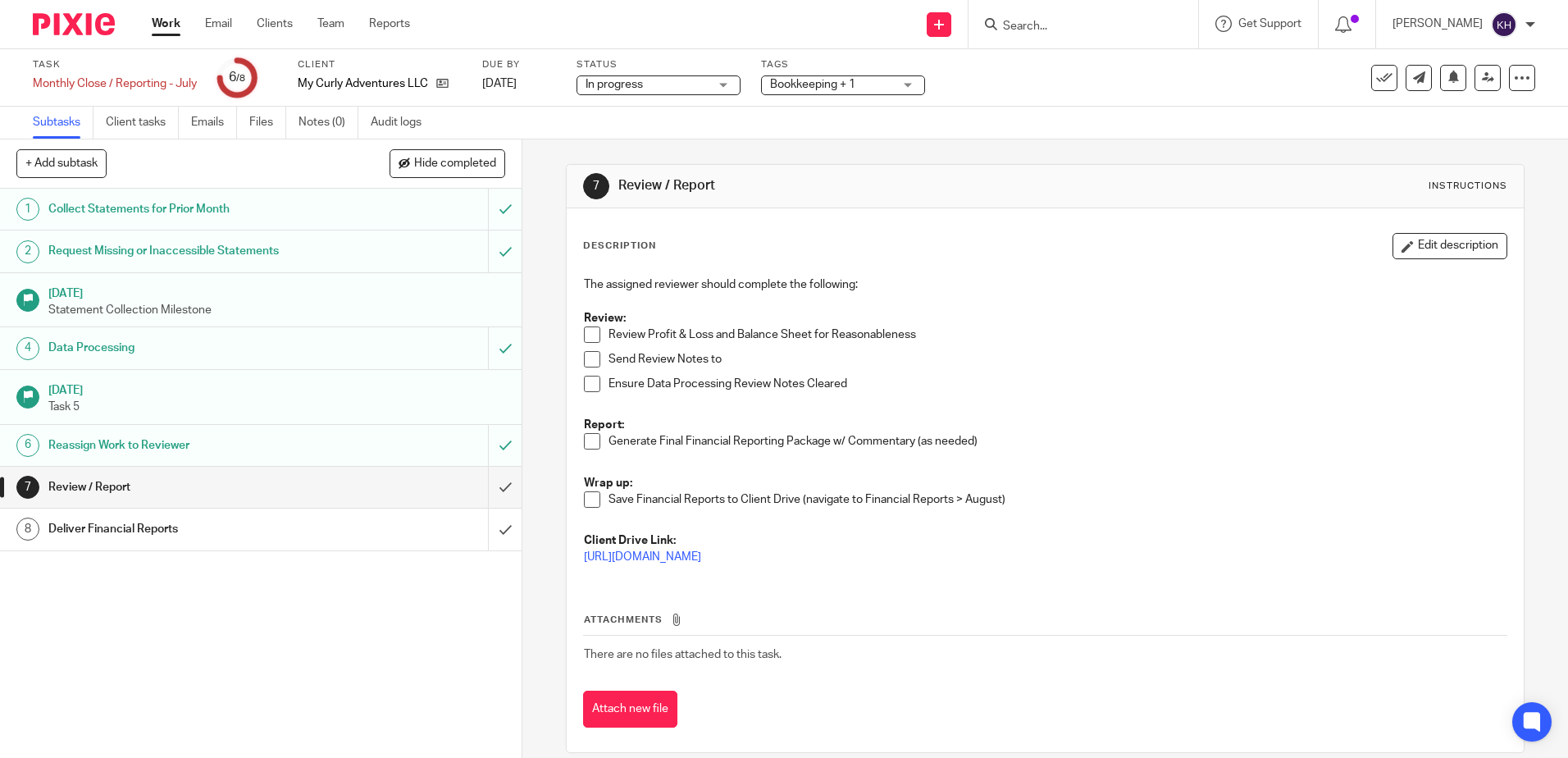
click at [177, 20] on link "Work" at bounding box center [165, 23] width 28 height 17
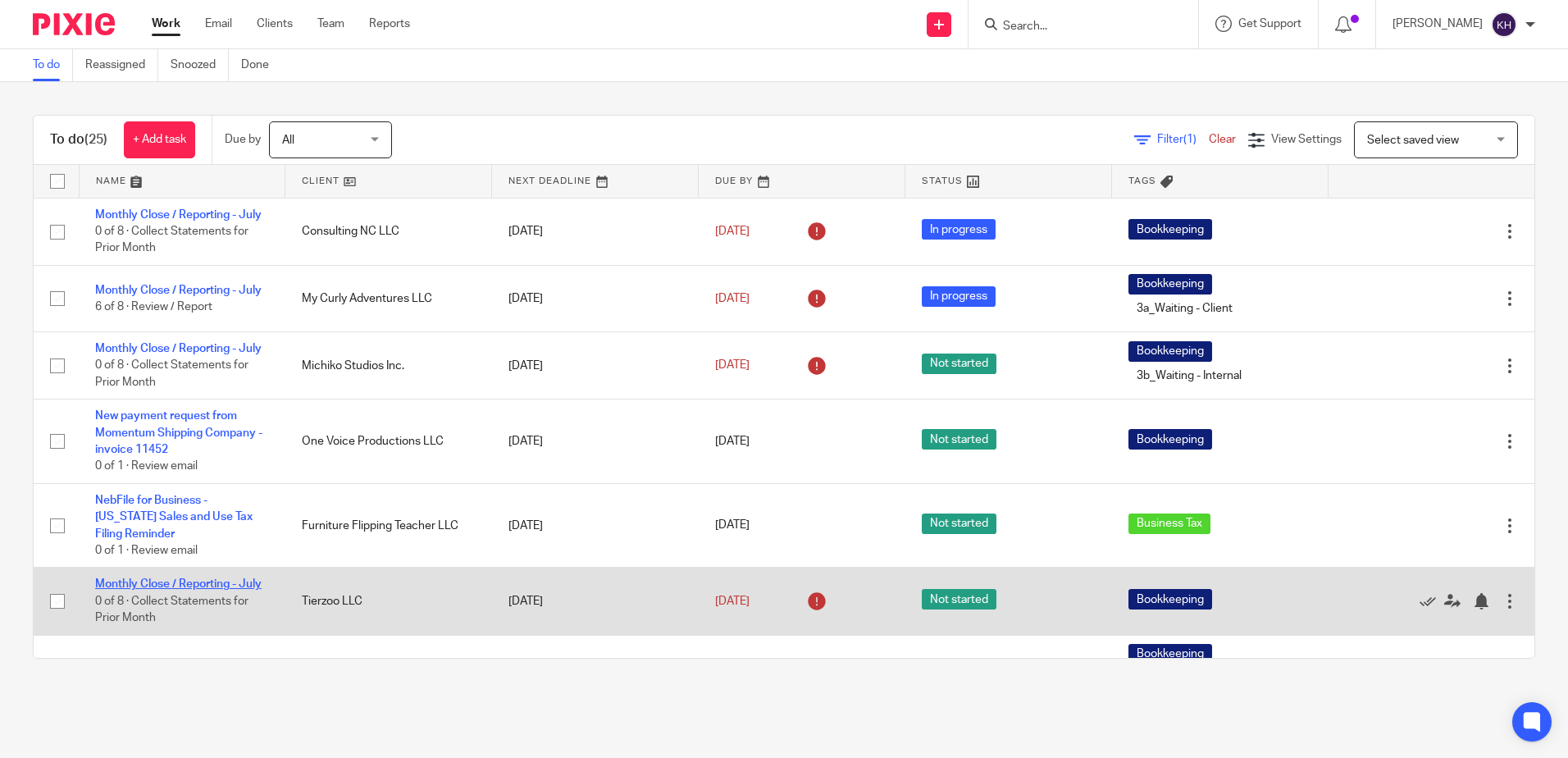
click at [146, 590] on link "Monthly Close / Reporting - July" at bounding box center [178, 584] width 166 height 12
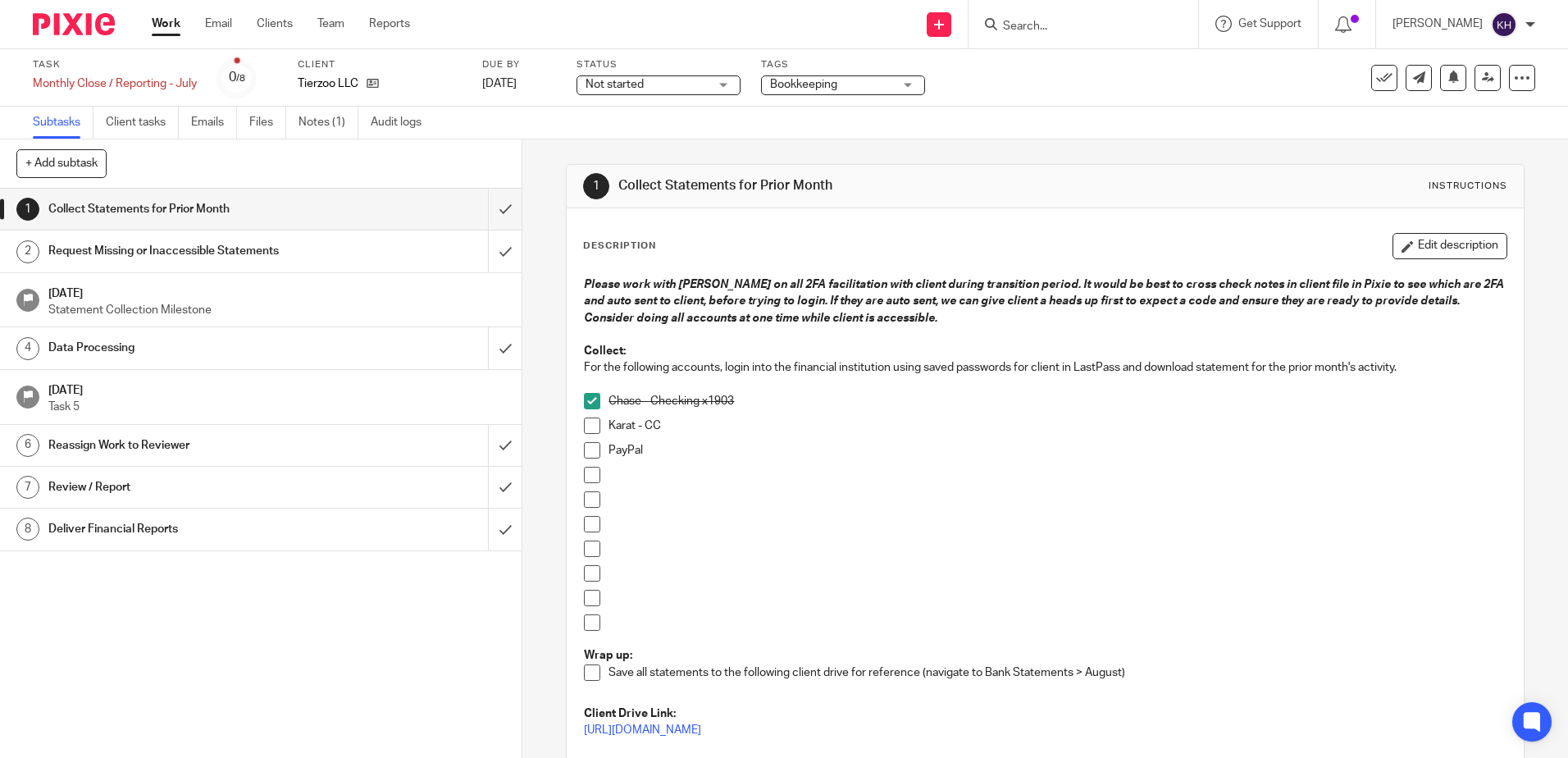
click at [593, 447] on span at bounding box center [592, 450] width 17 height 17
click at [348, 122] on link "Notes (1)" at bounding box center [328, 122] width 60 height 32
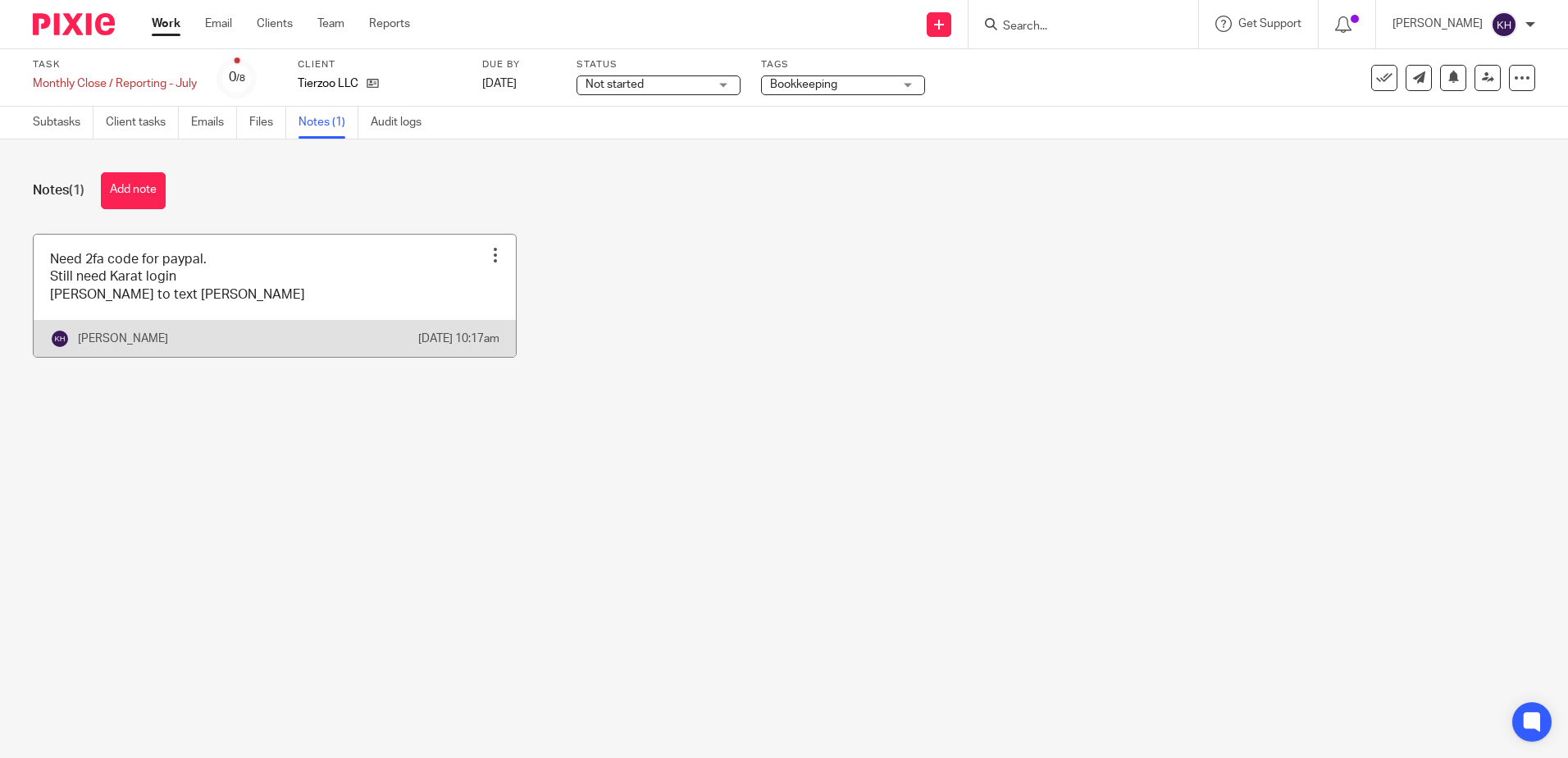
click at [487, 249] on div at bounding box center [495, 255] width 17 height 17
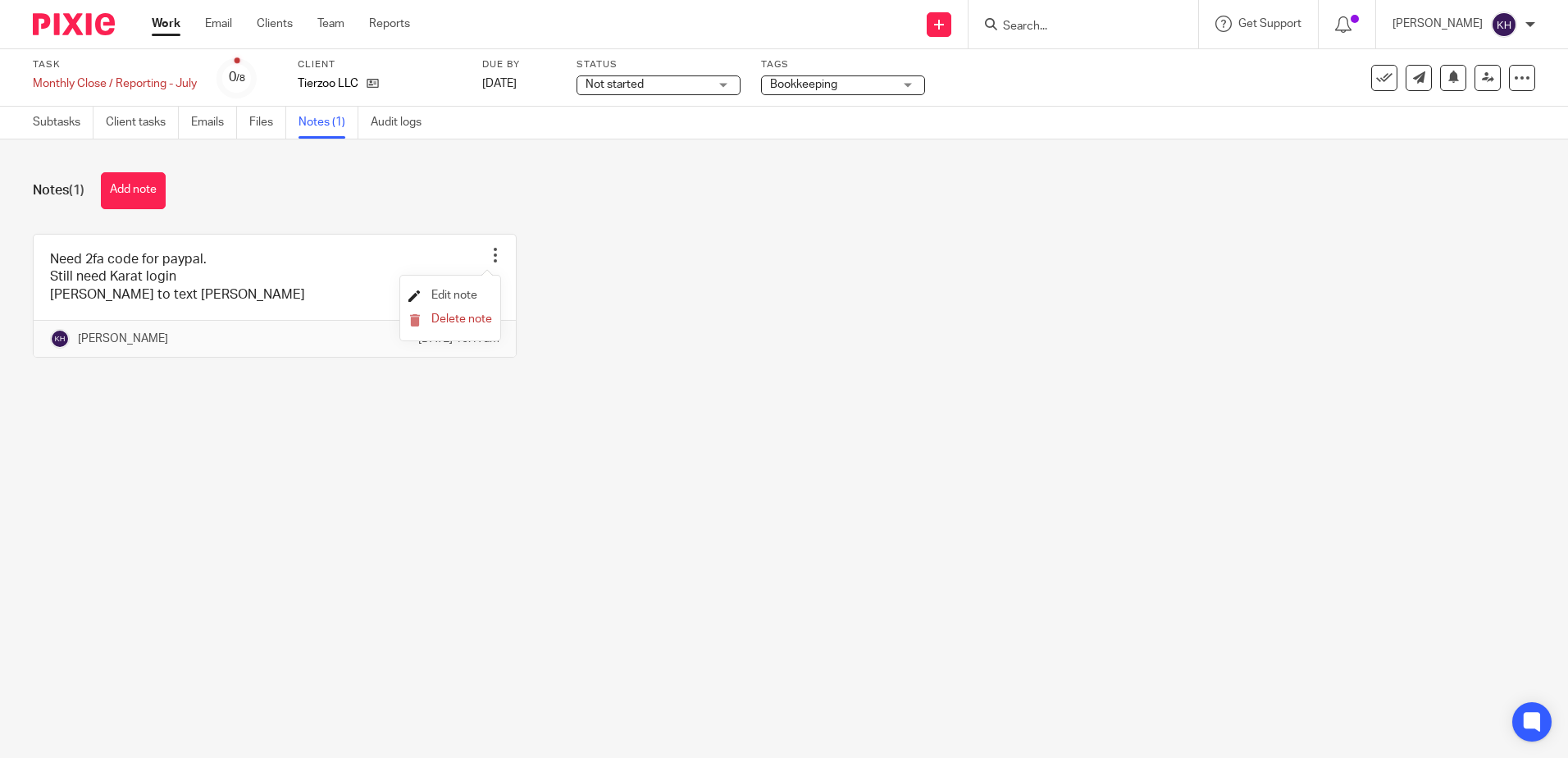
click at [465, 294] on span "Edit note" at bounding box center [454, 295] width 46 height 12
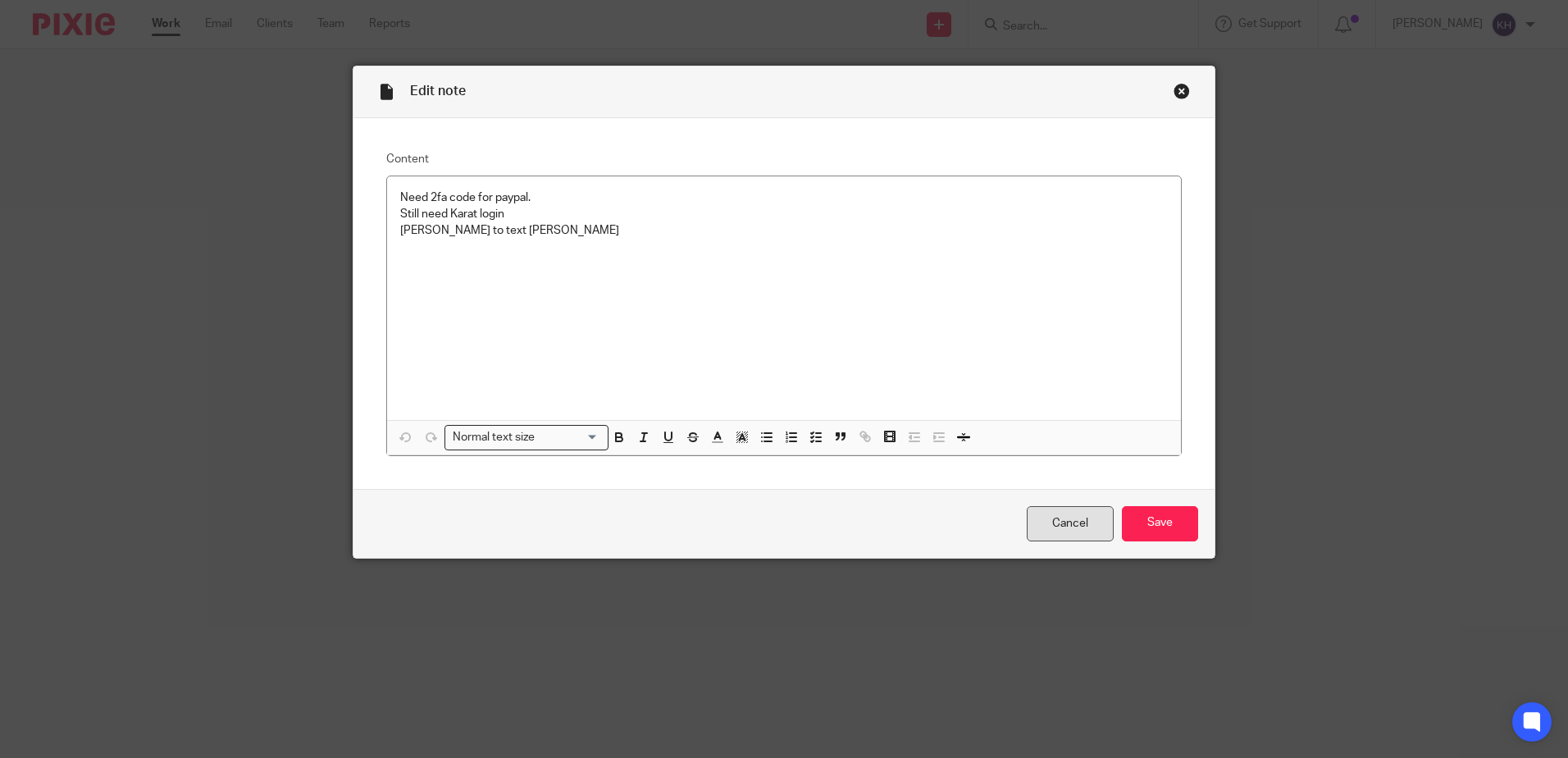
click at [1081, 526] on link "Cancel" at bounding box center [1070, 524] width 87 height 35
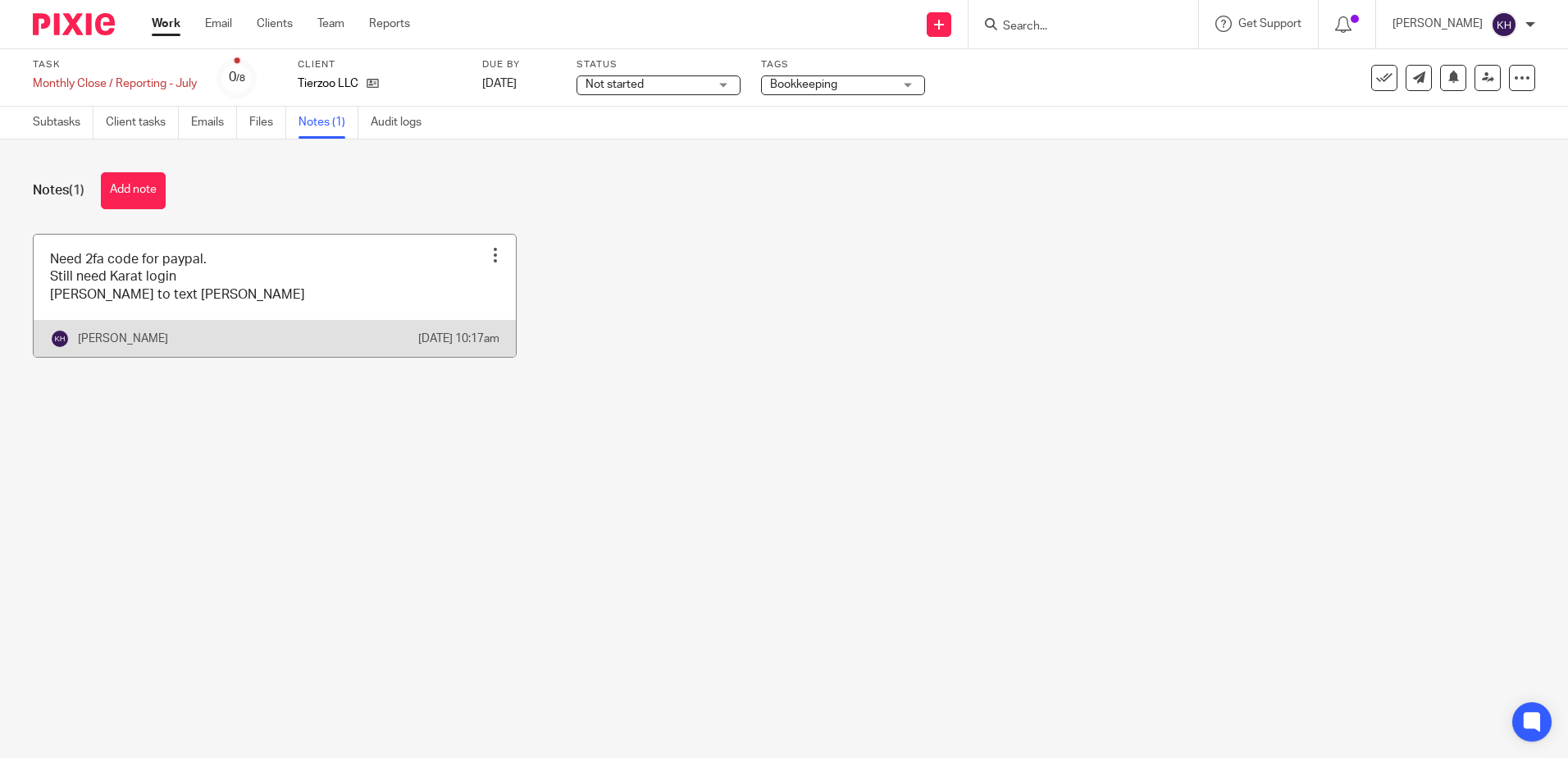
click at [487, 250] on div at bounding box center [495, 255] width 17 height 17
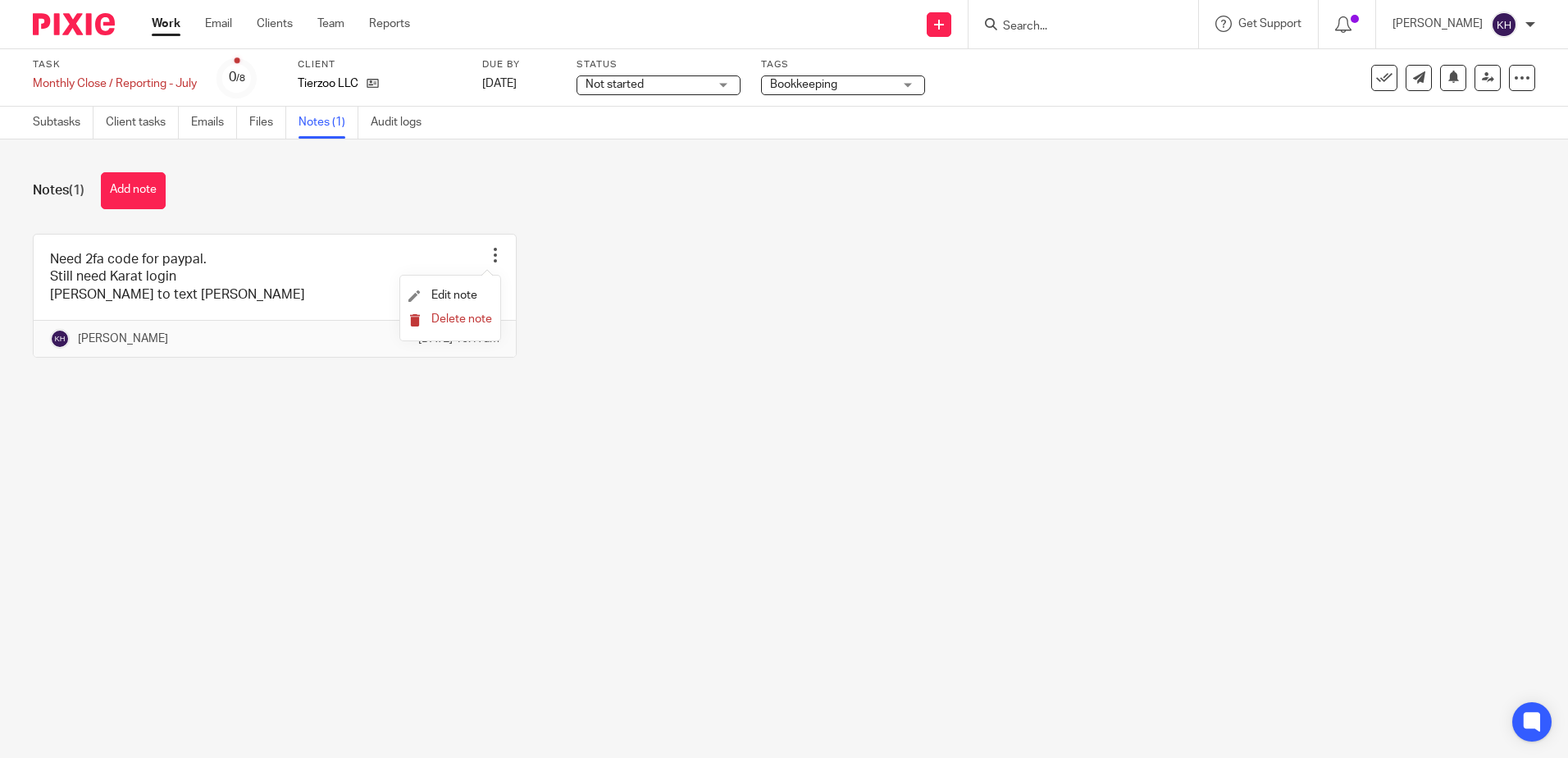
click at [466, 316] on span "Delete note" at bounding box center [462, 319] width 61 height 12
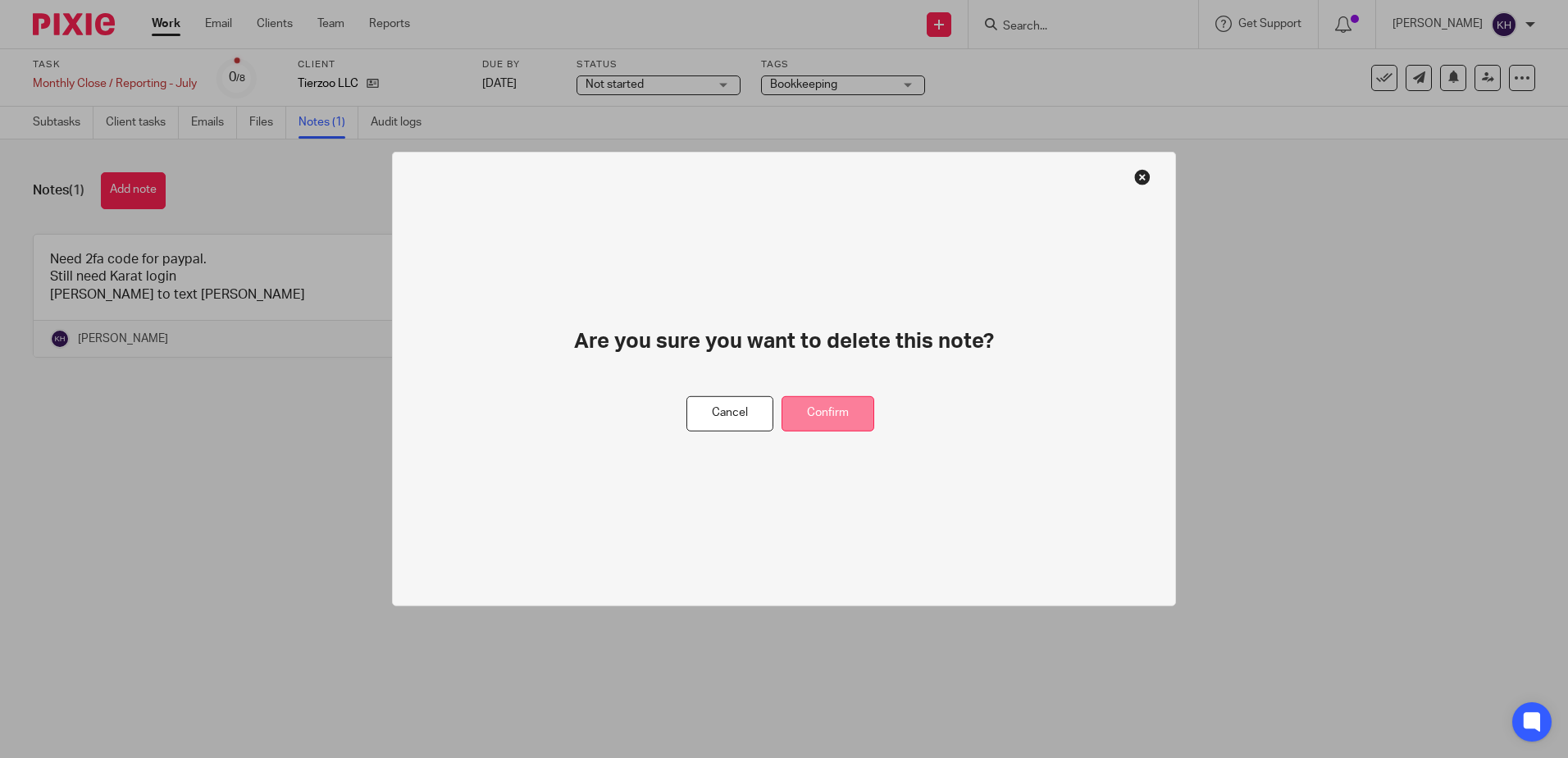
click at [831, 410] on button "Confirm" at bounding box center [827, 413] width 93 height 35
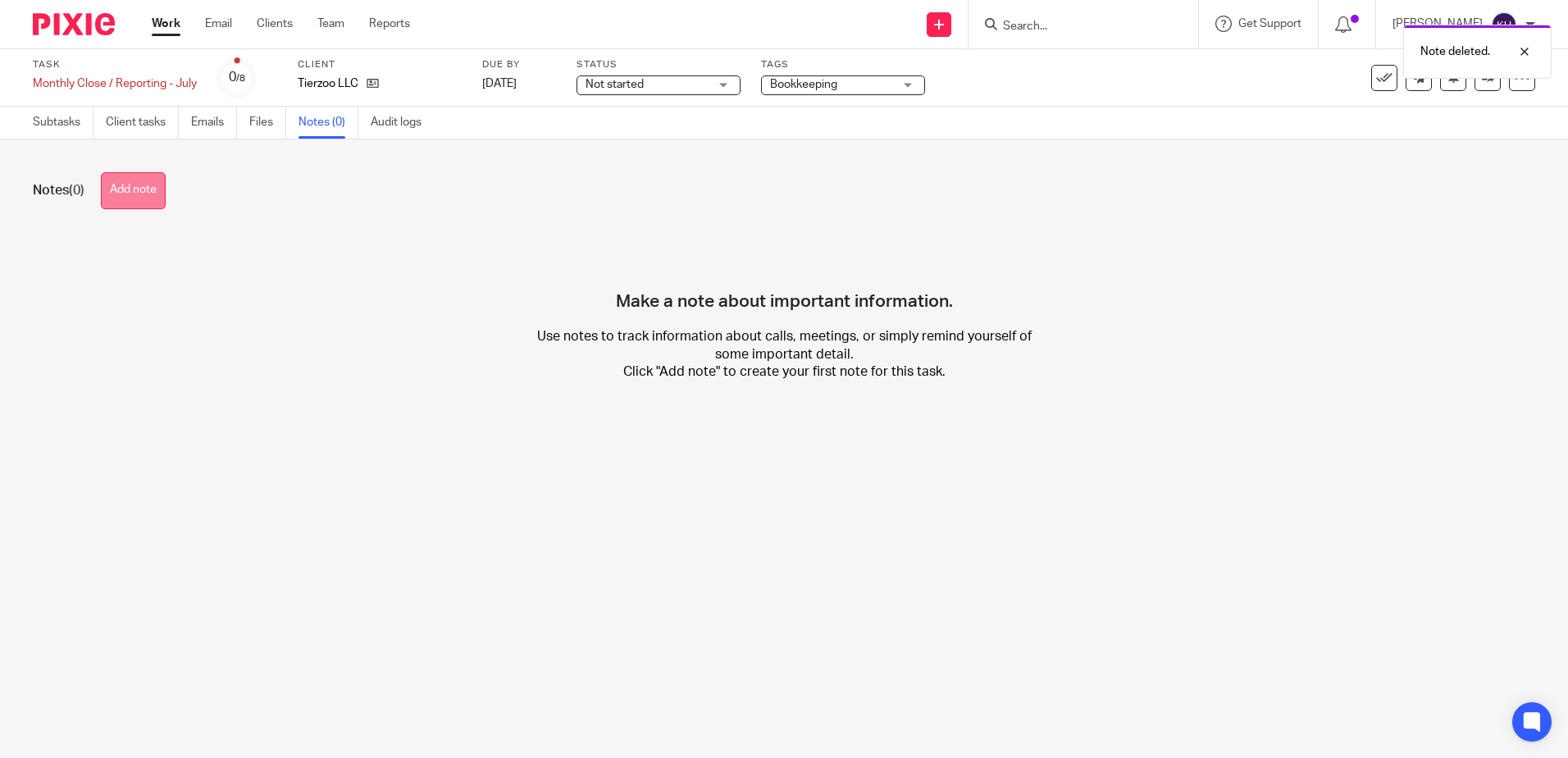
click at [155, 192] on button "Add note" at bounding box center [133, 190] width 64 height 37
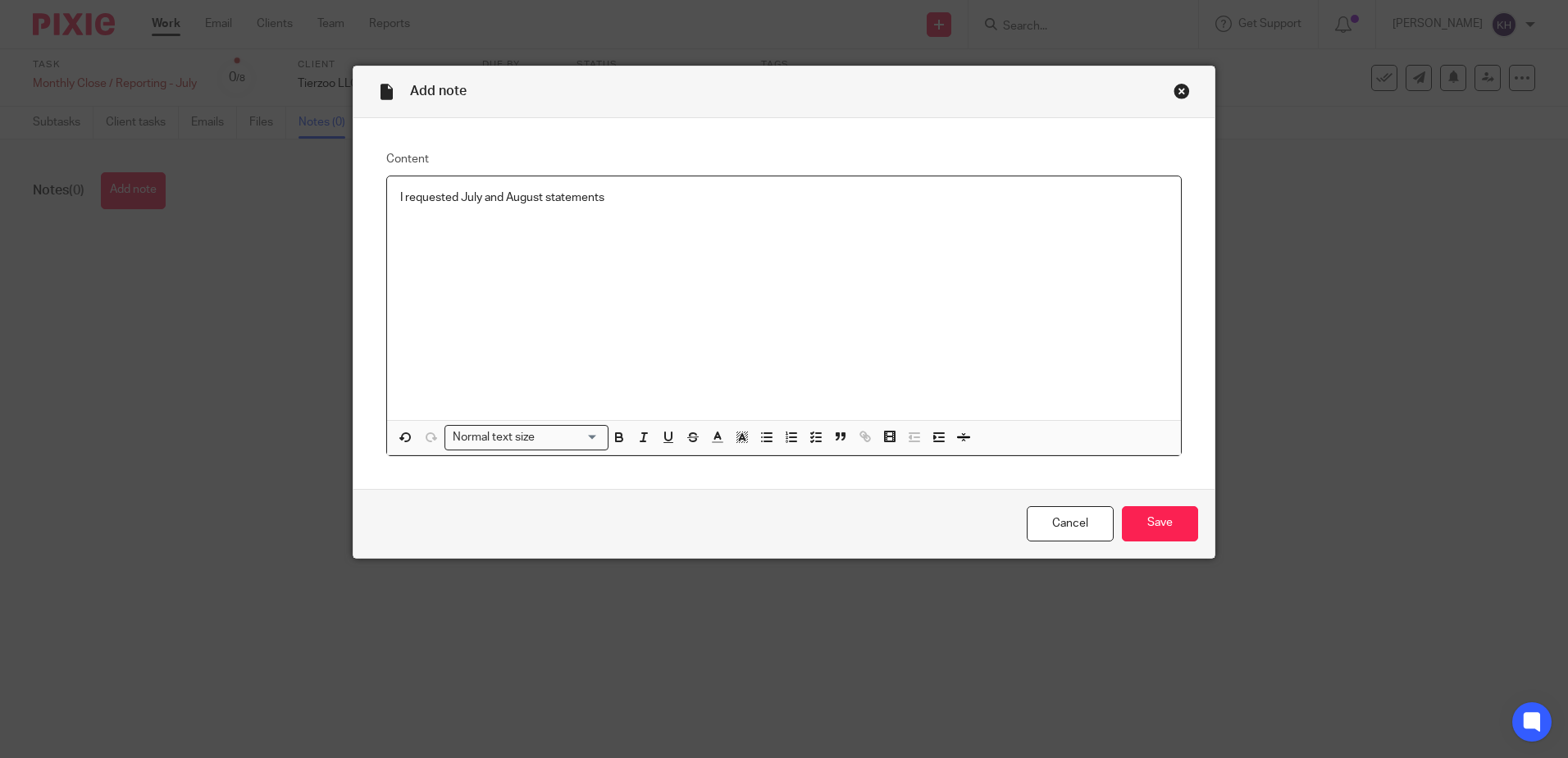
click at [540, 195] on p "I requested July and August statements" at bounding box center [784, 197] width 768 height 17
click at [454, 195] on p "I requested July and August statements" at bounding box center [784, 197] width 768 height 17
click at [657, 191] on p "I requested Karat July and August statements" at bounding box center [784, 197] width 768 height 17
drag, startPoint x: 487, startPoint y: 198, endPoint x: 457, endPoint y: 193, distance: 30.4
click at [457, 193] on p "I requested Karat July and August statements" at bounding box center [784, 197] width 768 height 17
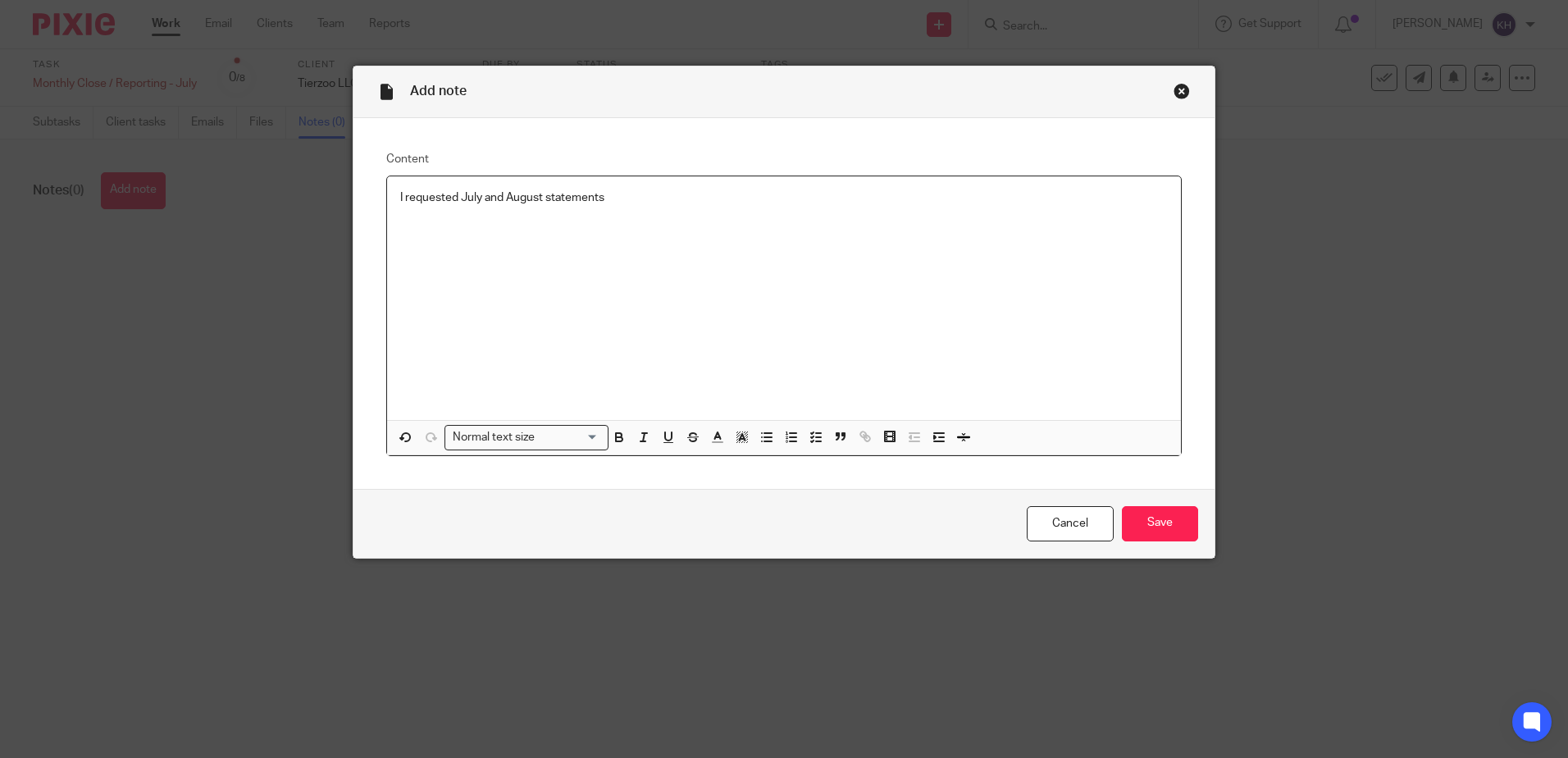
click at [541, 201] on p "I requested July and August statements" at bounding box center [784, 197] width 768 height 17
click at [661, 182] on div "I requested July and August Karat statements" at bounding box center [784, 297] width 794 height 243
click at [1152, 520] on input "Save" at bounding box center [1160, 524] width 76 height 35
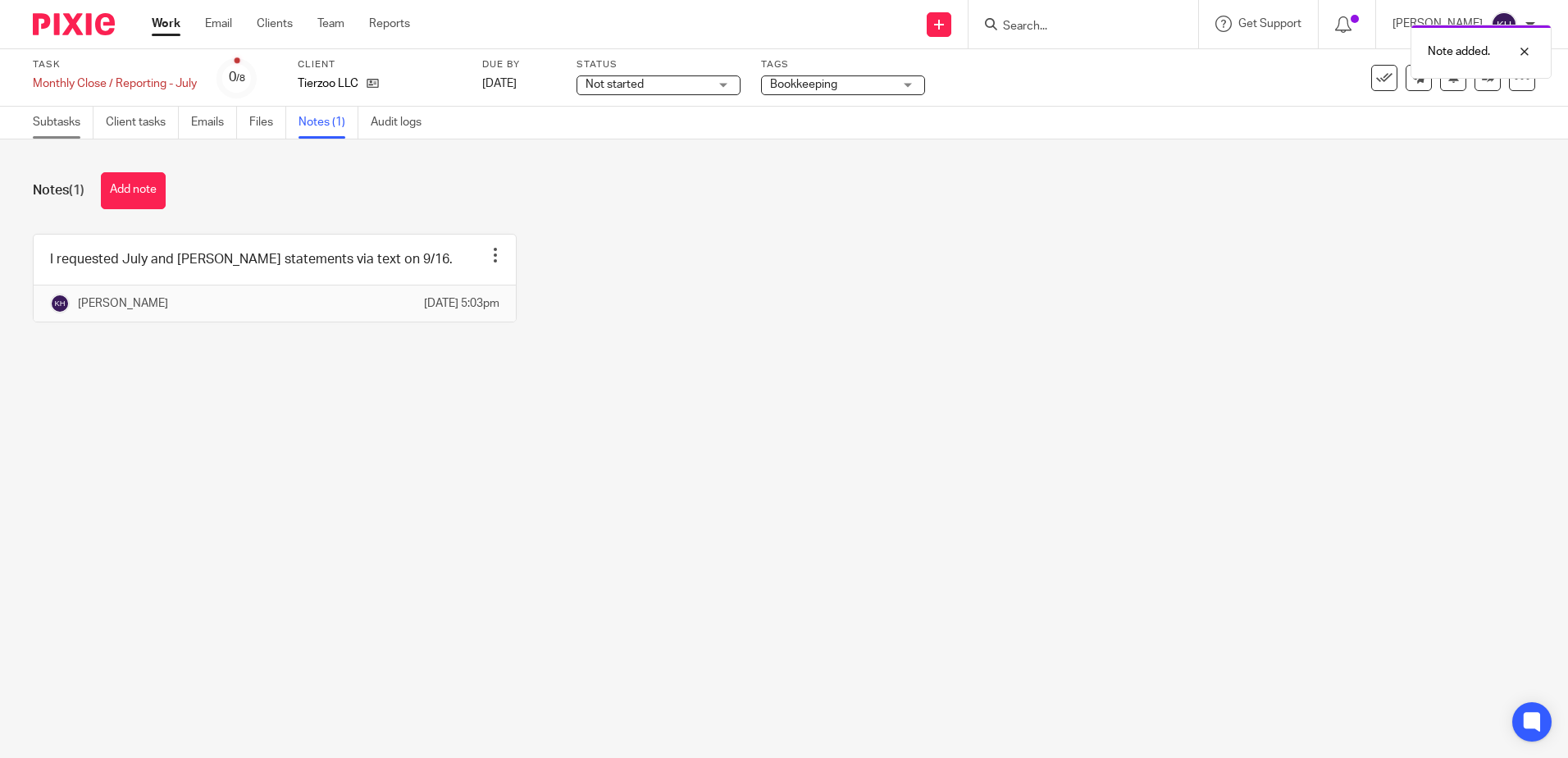
click at [73, 129] on link "Subtasks" at bounding box center [64, 122] width 61 height 32
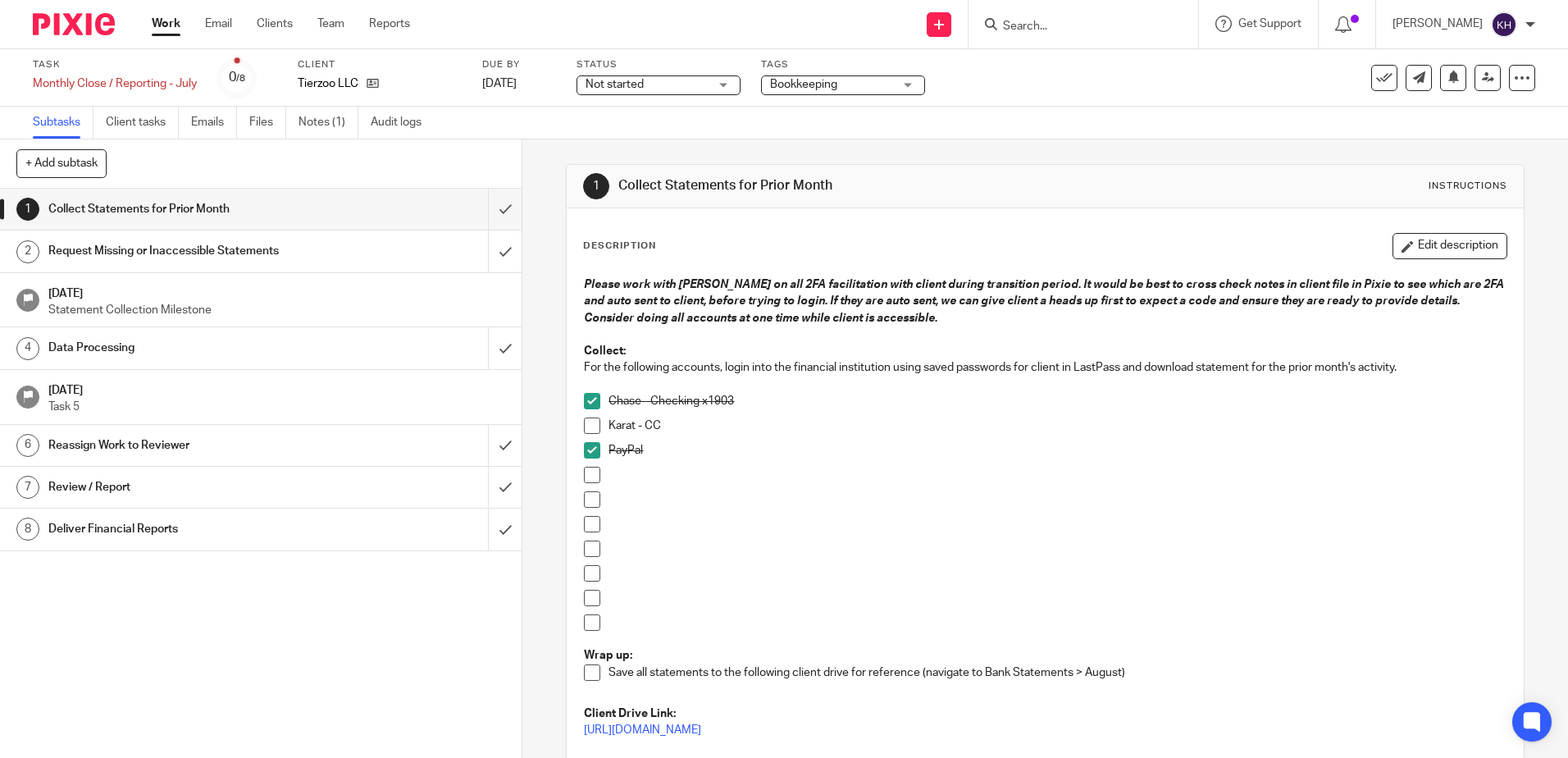
click at [242, 348] on h1 "Data Processing" at bounding box center [190, 347] width 282 height 24
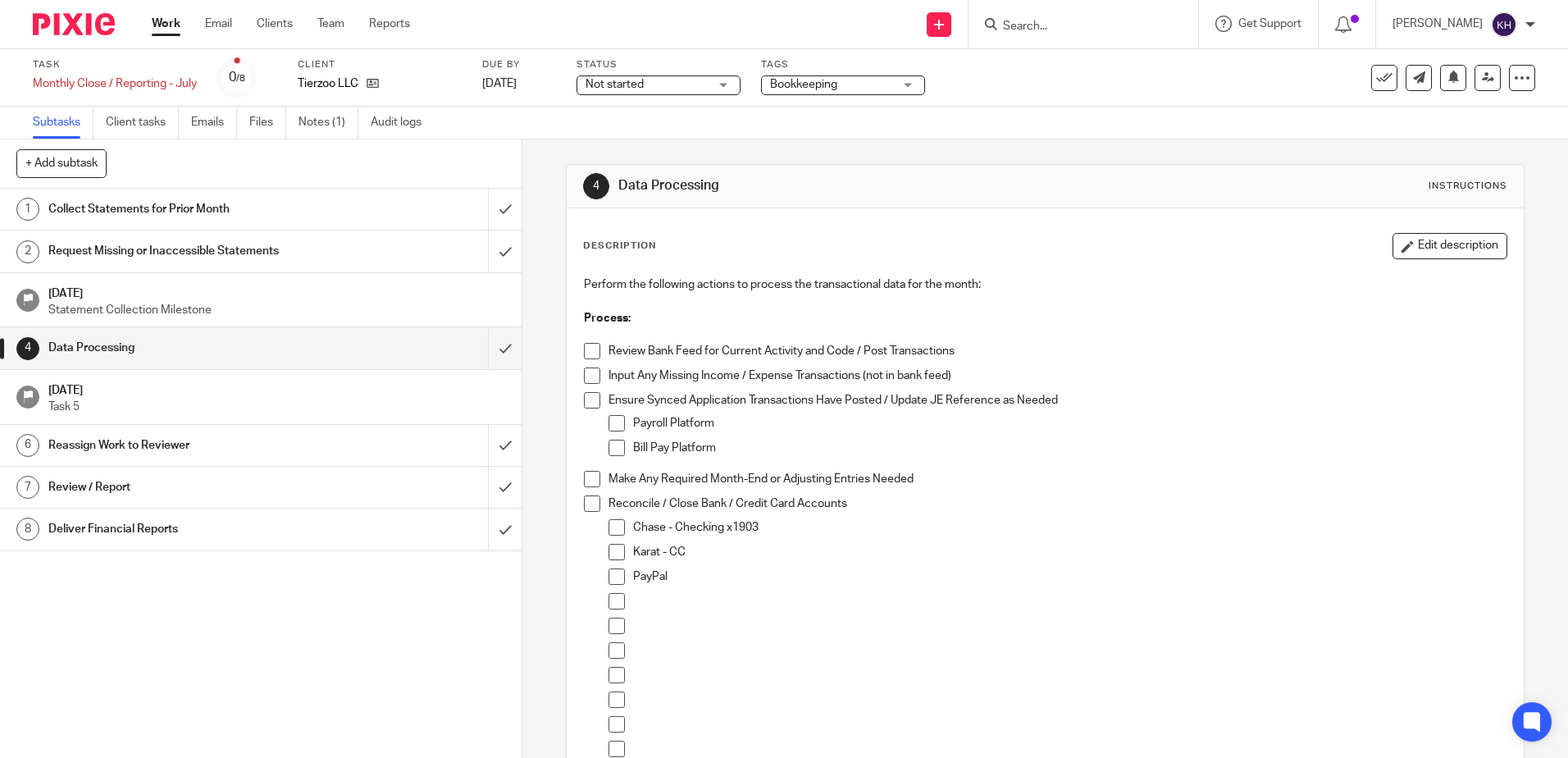
click at [419, 199] on div "Collect Statements for Prior Month" at bounding box center [261, 208] width 424 height 24
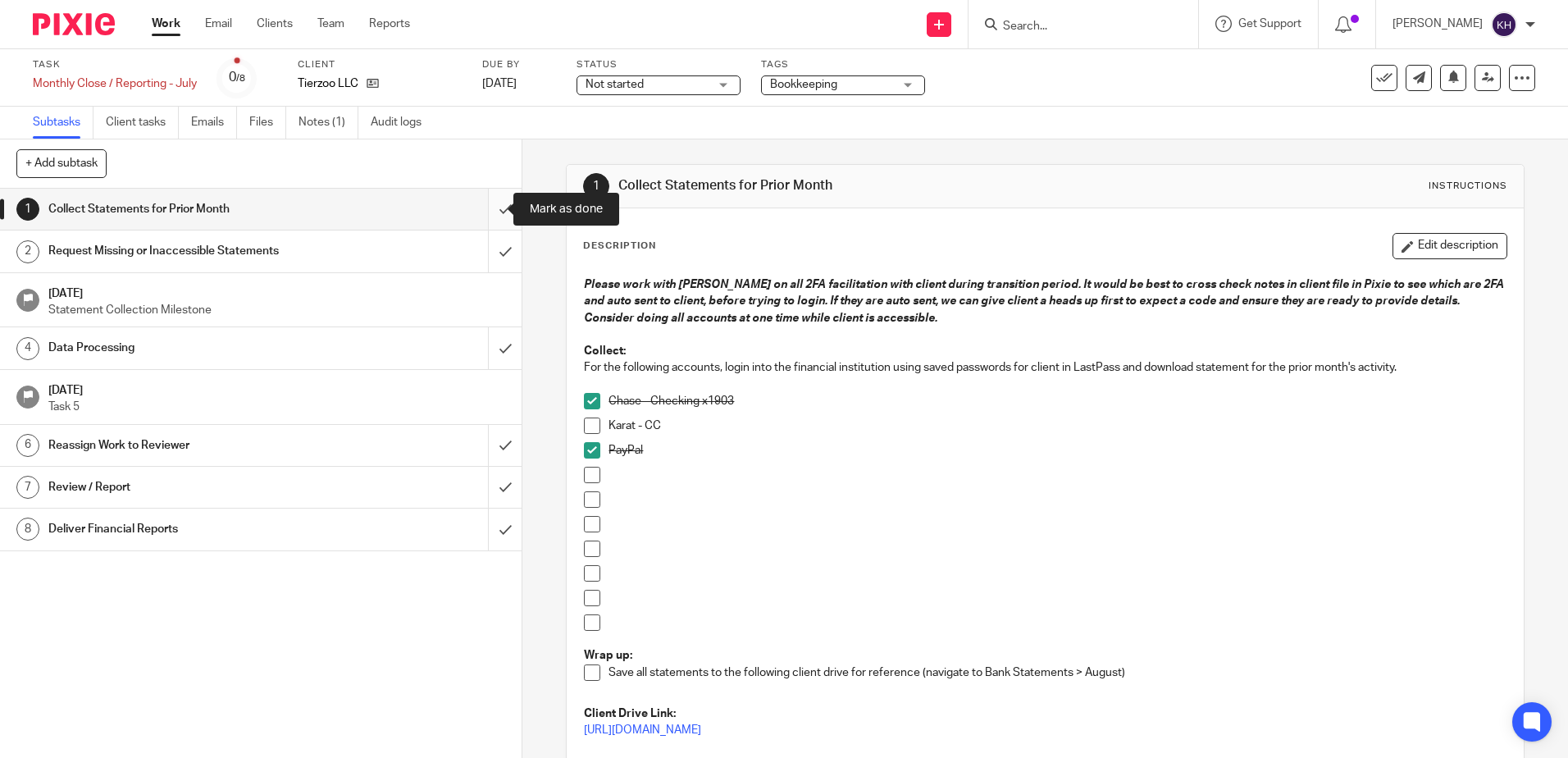
click at [487, 213] on input "submit" at bounding box center [261, 209] width 522 height 41
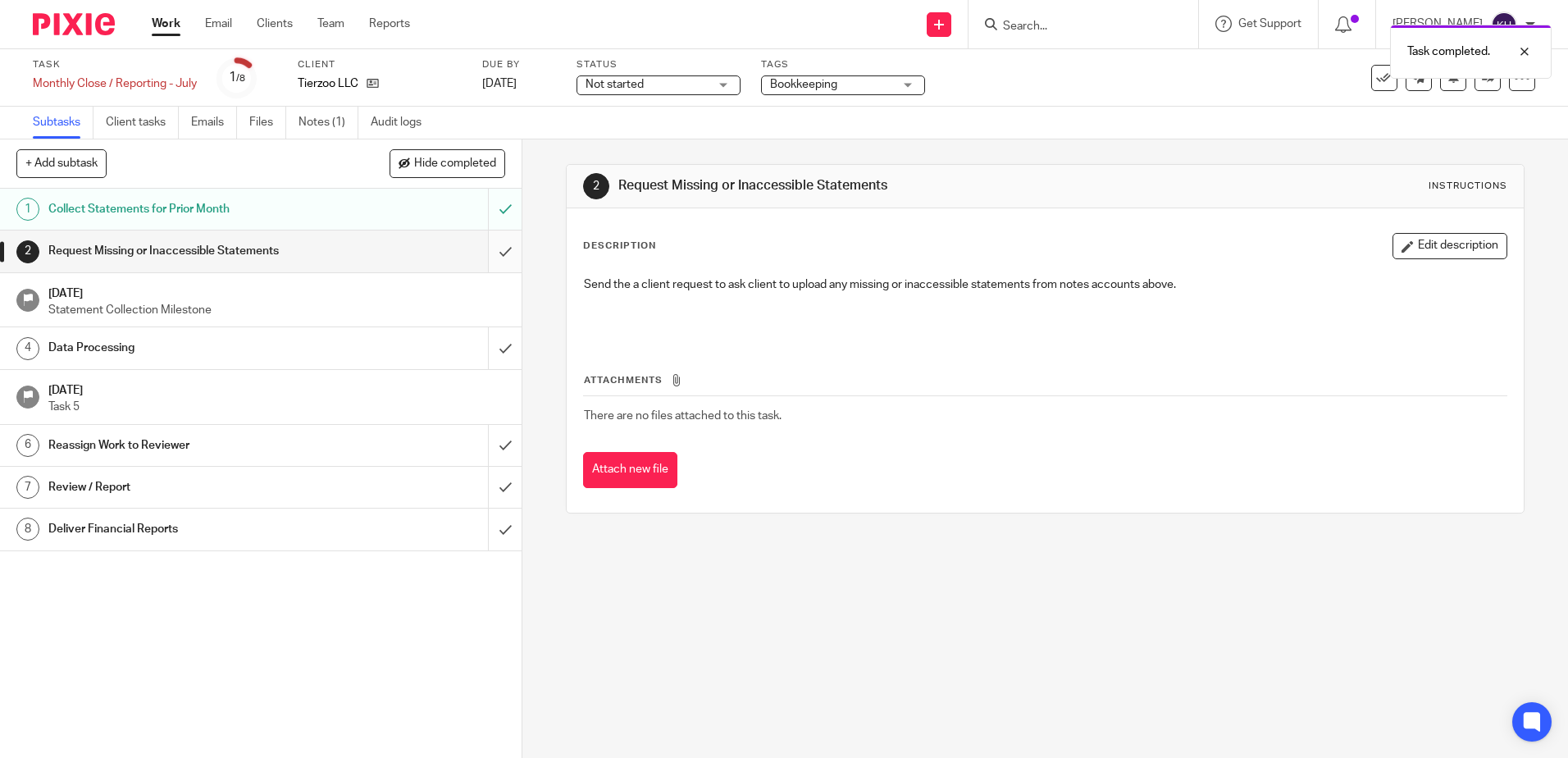
click at [487, 252] on input "submit" at bounding box center [261, 251] width 522 height 41
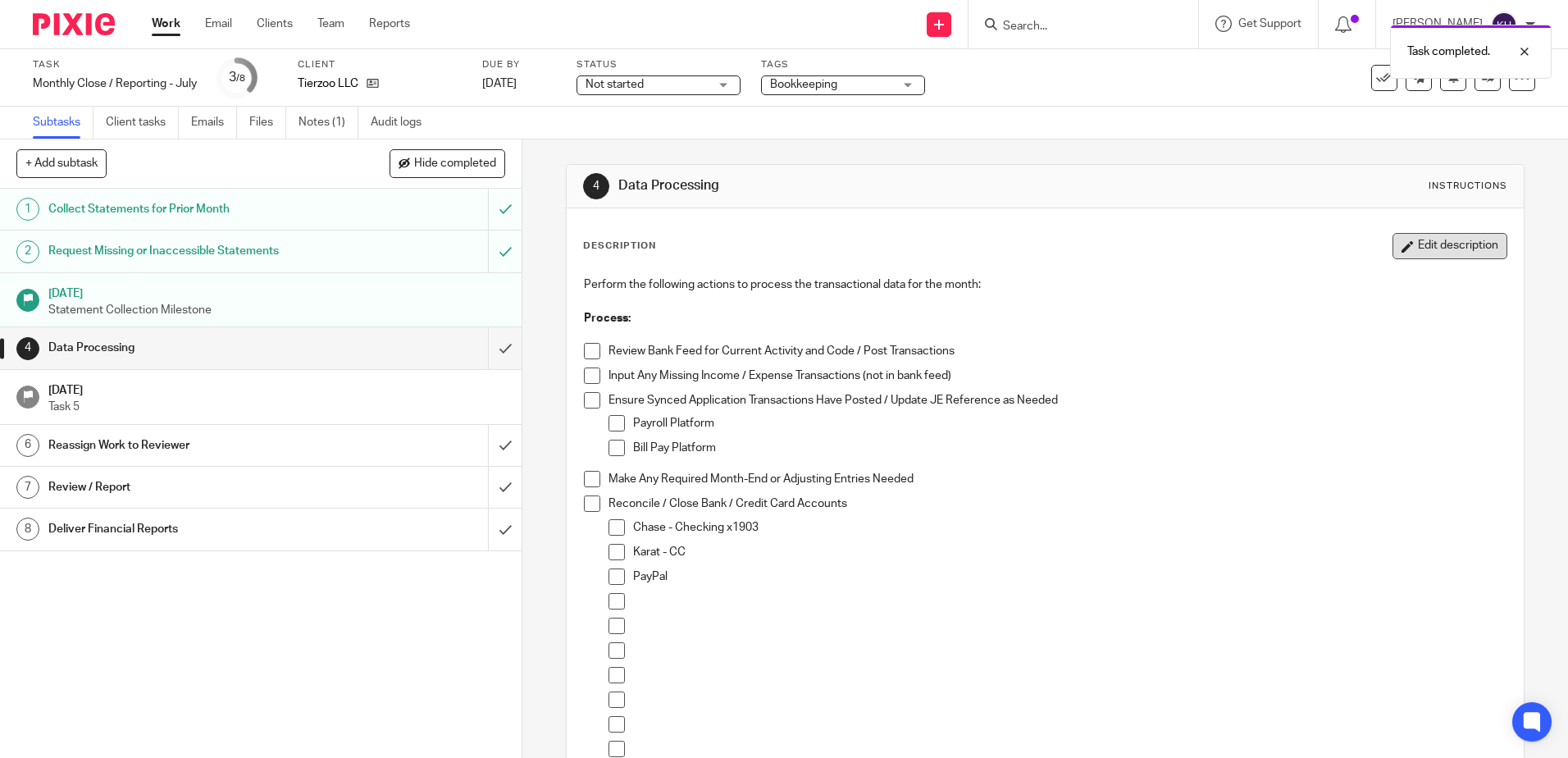
click at [1405, 253] on button "Edit description" at bounding box center [1451, 245] width 115 height 26
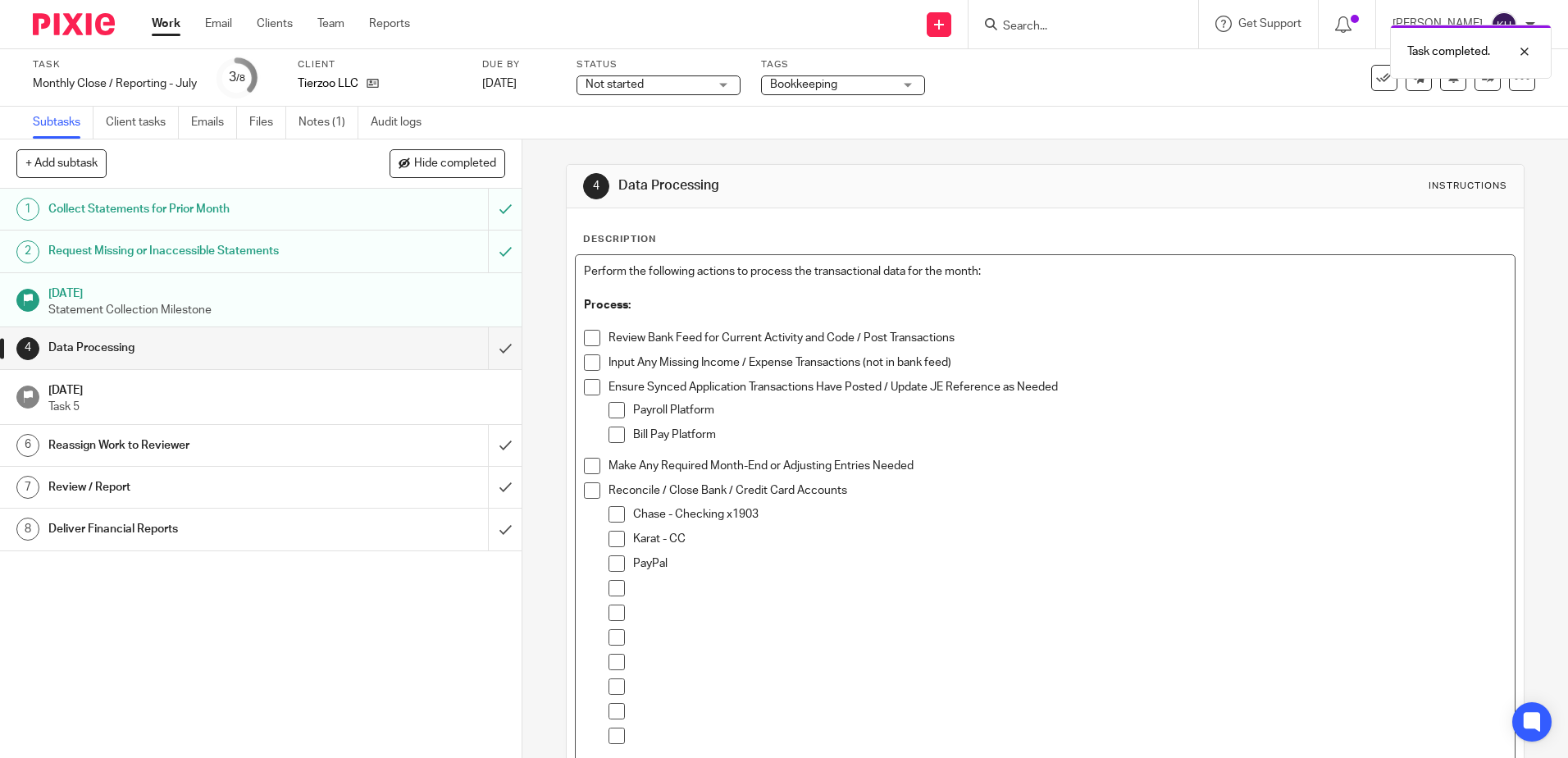
click at [730, 537] on p "Karat - CC" at bounding box center [1069, 538] width 872 height 17
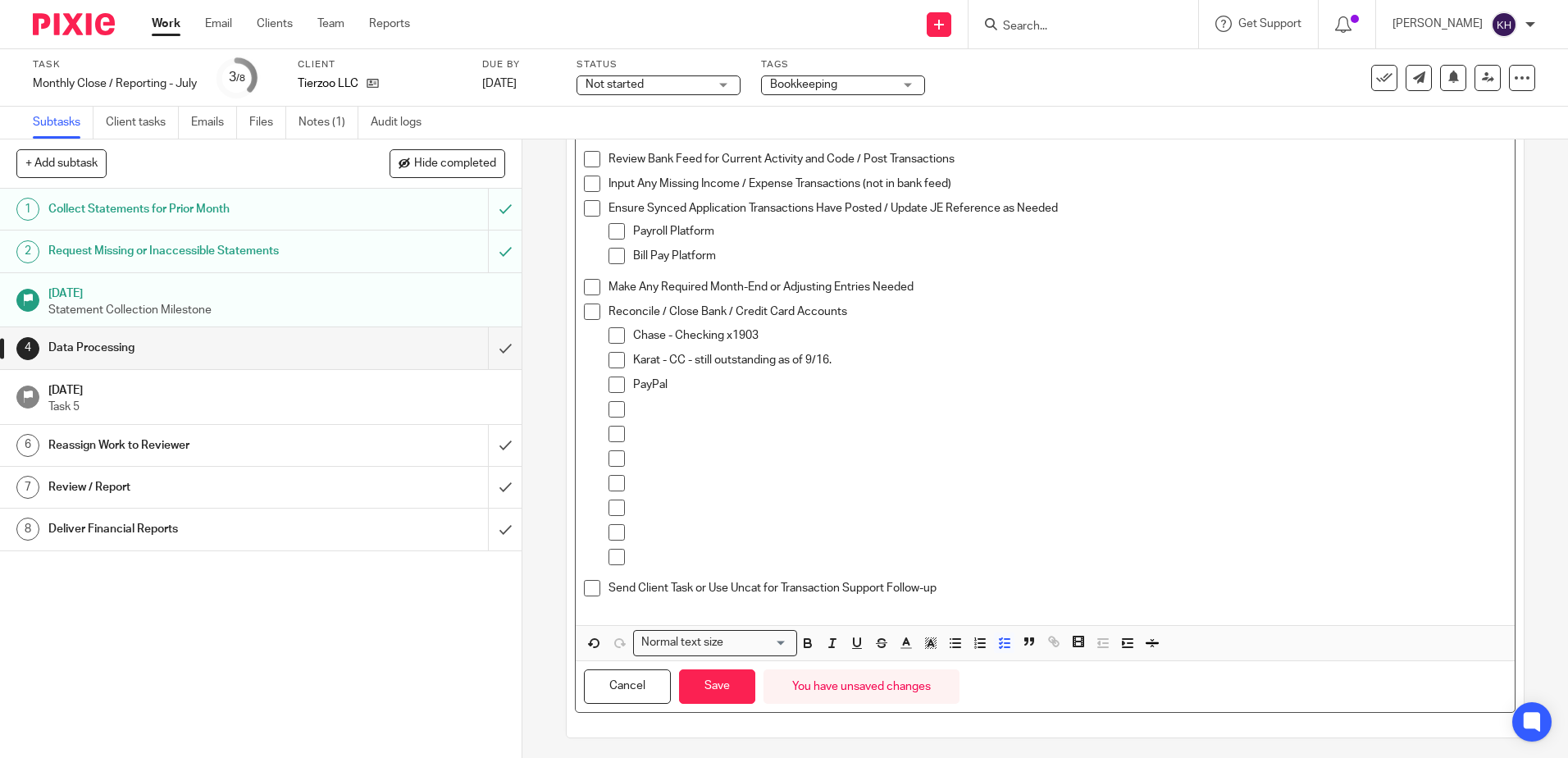
scroll to position [184, 0]
click at [723, 678] on button "Save" at bounding box center [717, 682] width 76 height 35
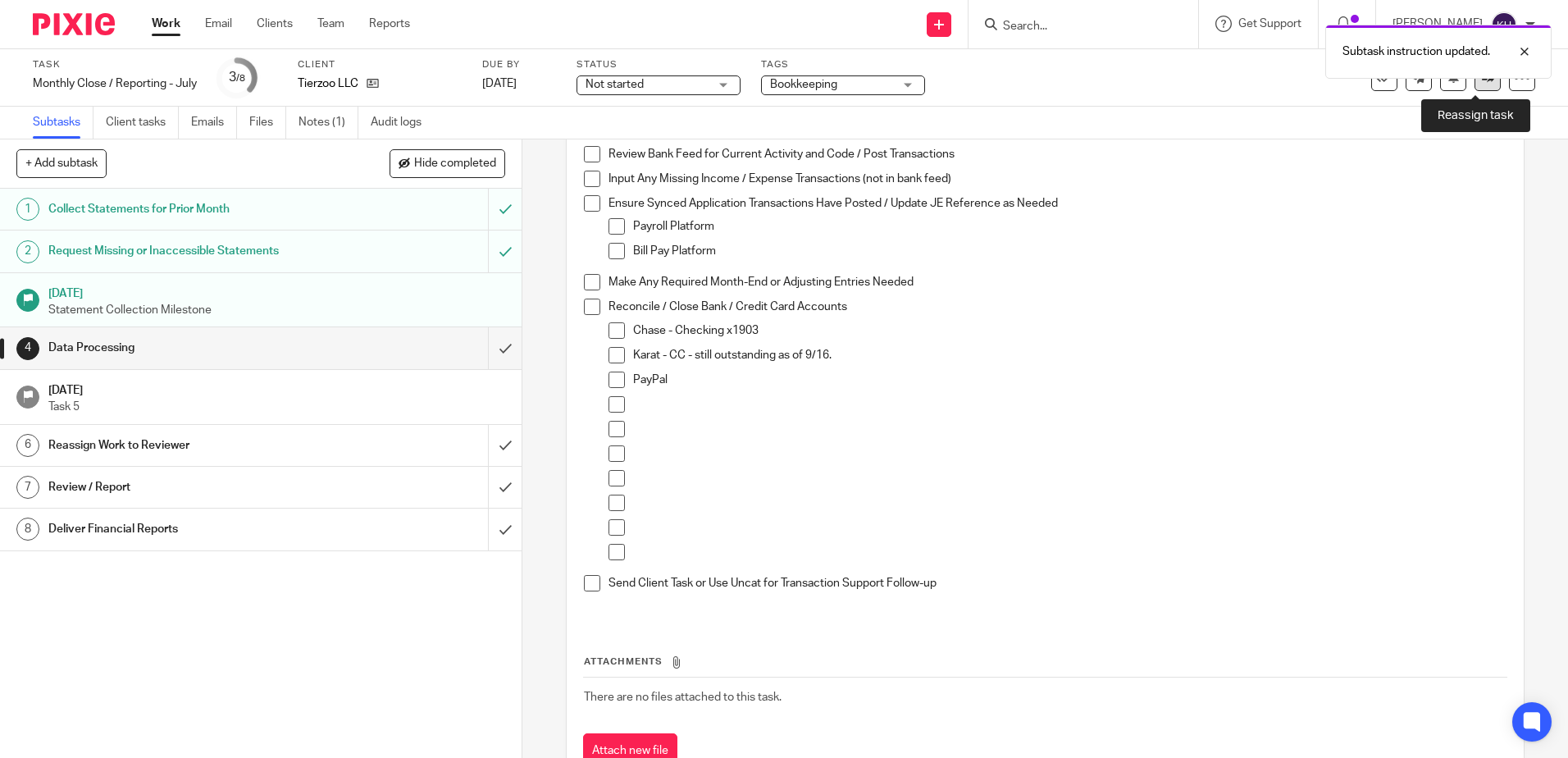
click at [1474, 88] on link at bounding box center [1487, 77] width 26 height 26
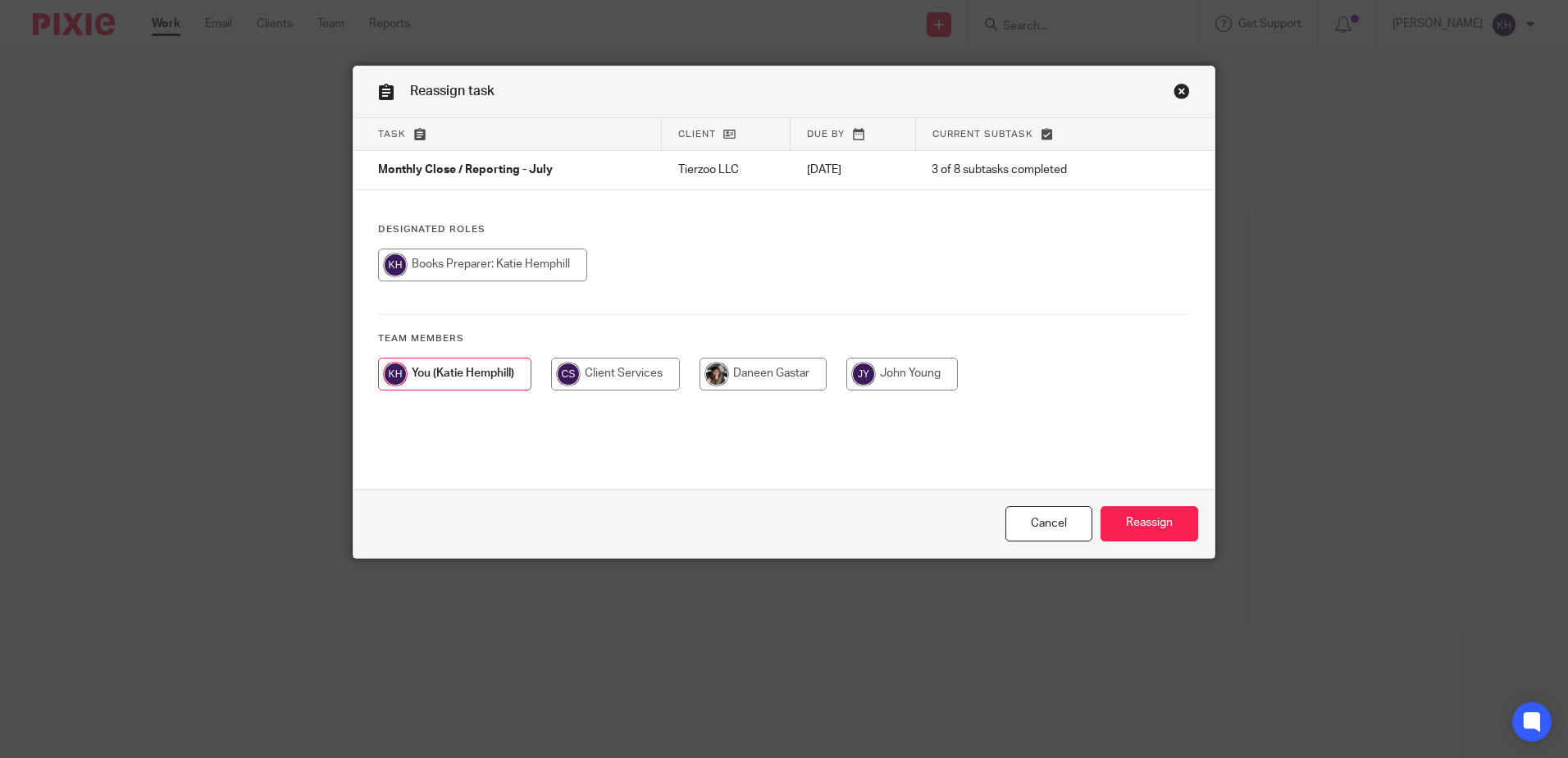
click at [779, 374] on input "radio" at bounding box center [763, 374] width 127 height 33
radio input "true"
click at [1151, 531] on input "Reassign" at bounding box center [1150, 524] width 98 height 35
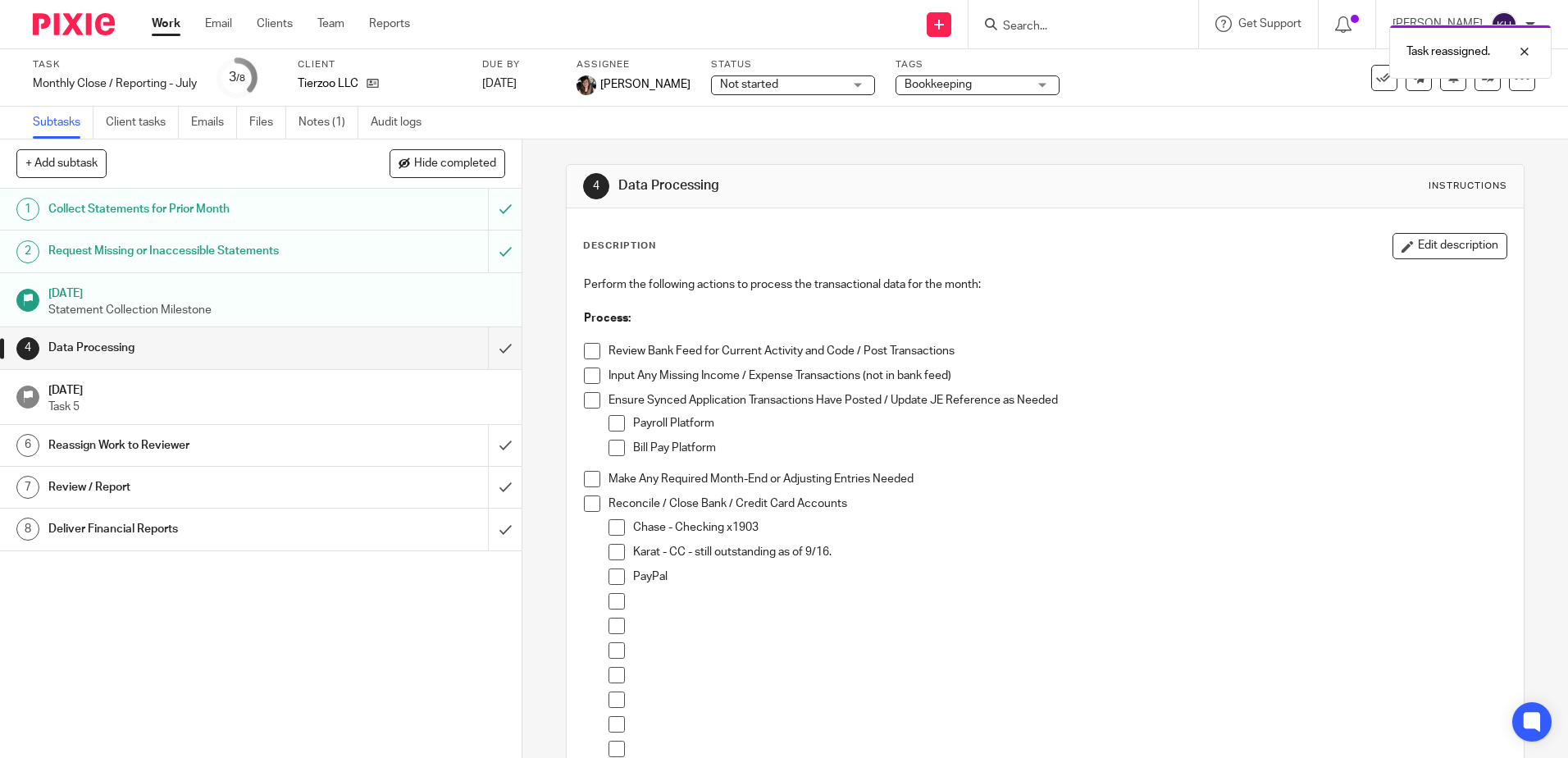
click at [173, 24] on link "Work" at bounding box center [165, 23] width 28 height 17
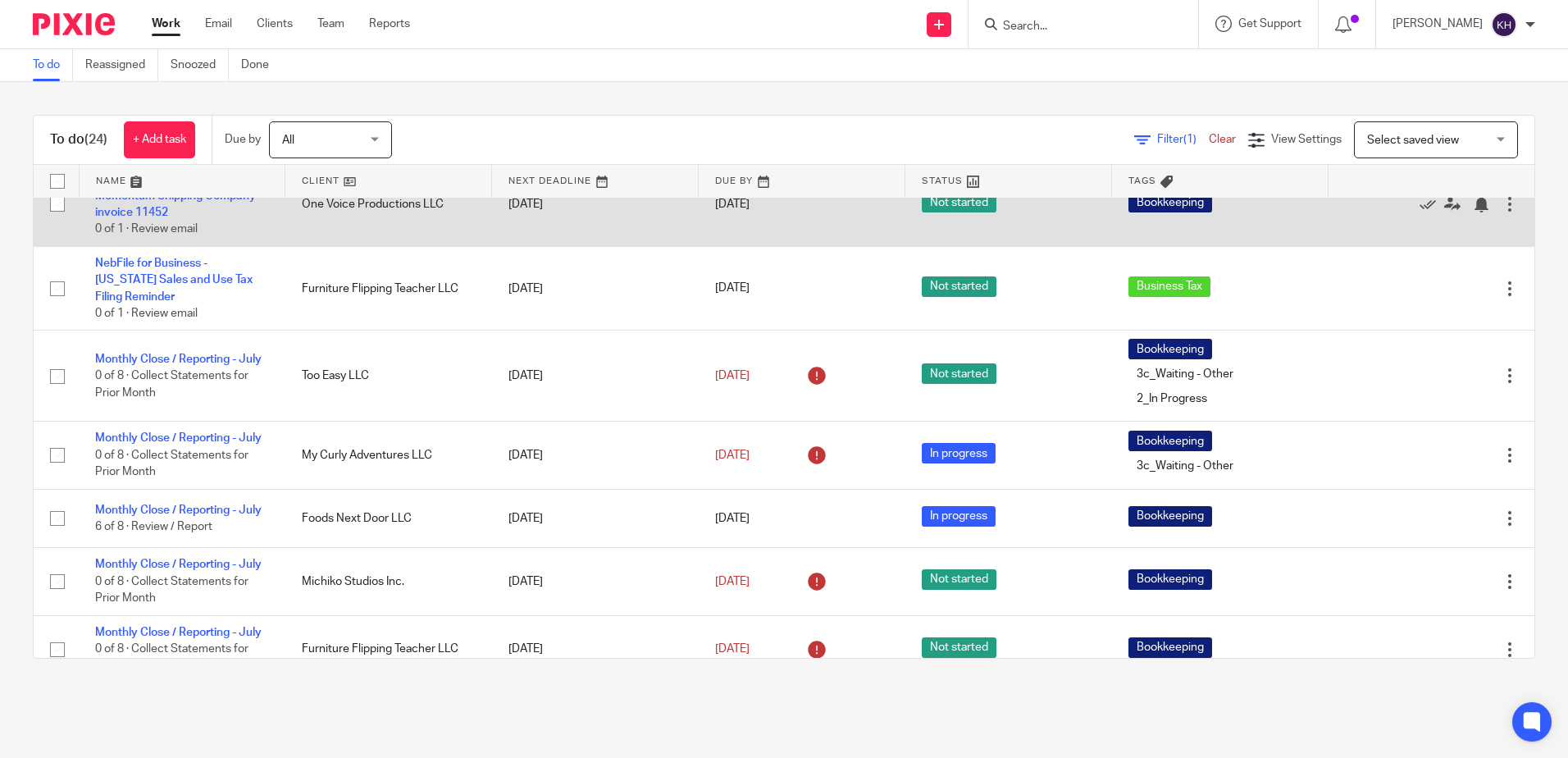
scroll to position [246, 0]
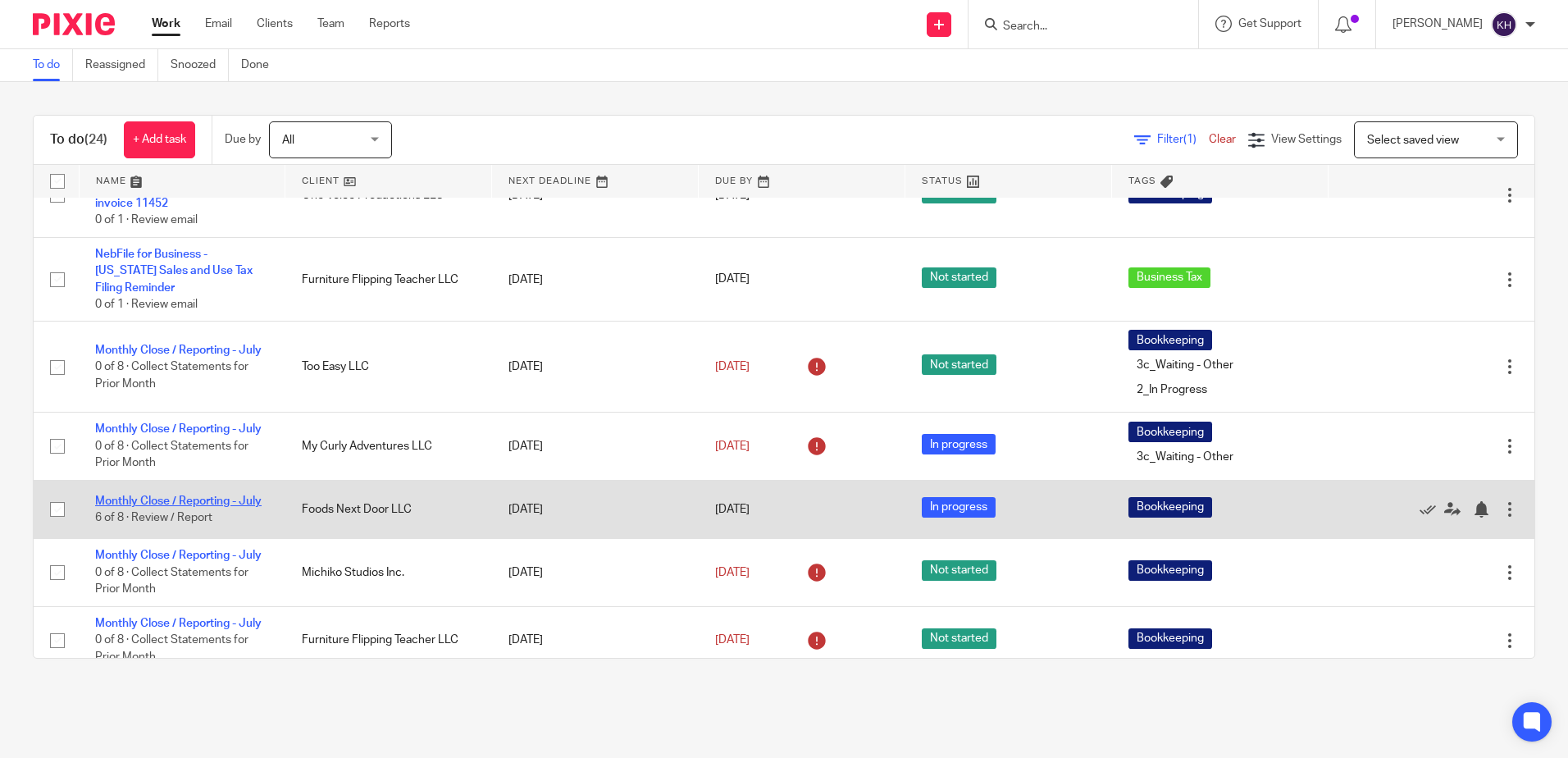
click at [208, 507] on link "Monthly Close / Reporting - July" at bounding box center [178, 501] width 166 height 12
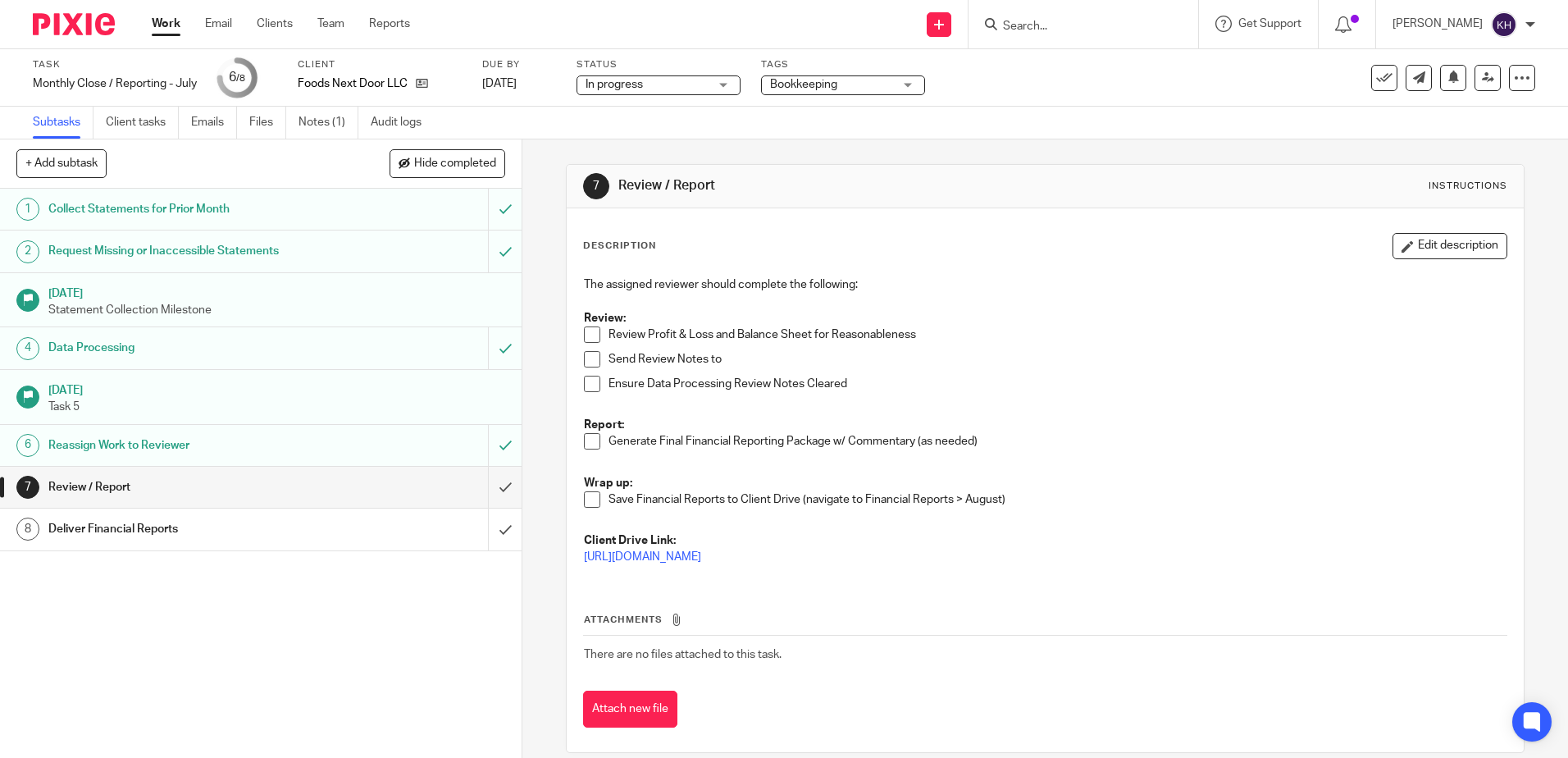
click at [178, 21] on link "Work" at bounding box center [165, 23] width 28 height 17
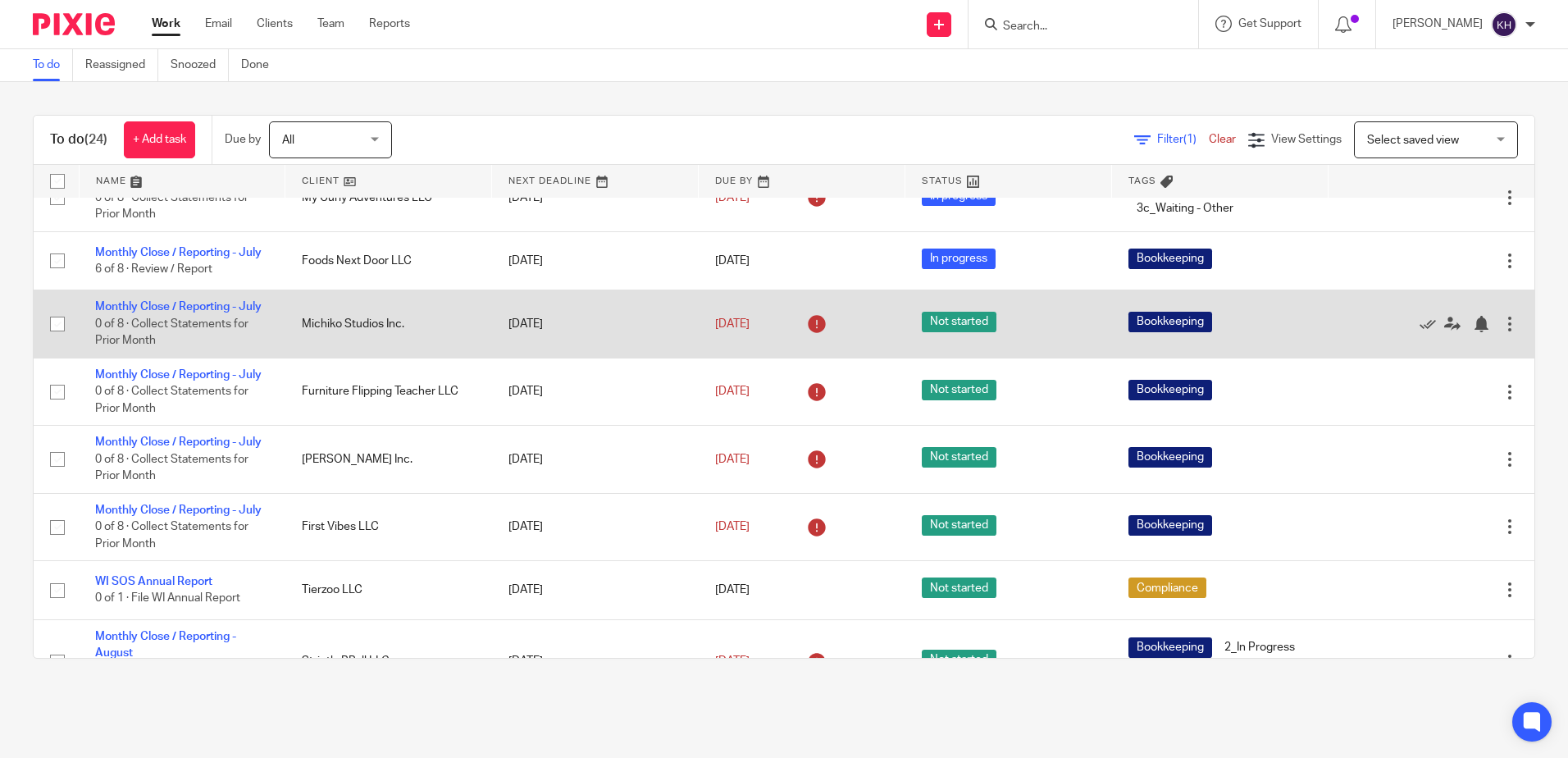
scroll to position [492, 0]
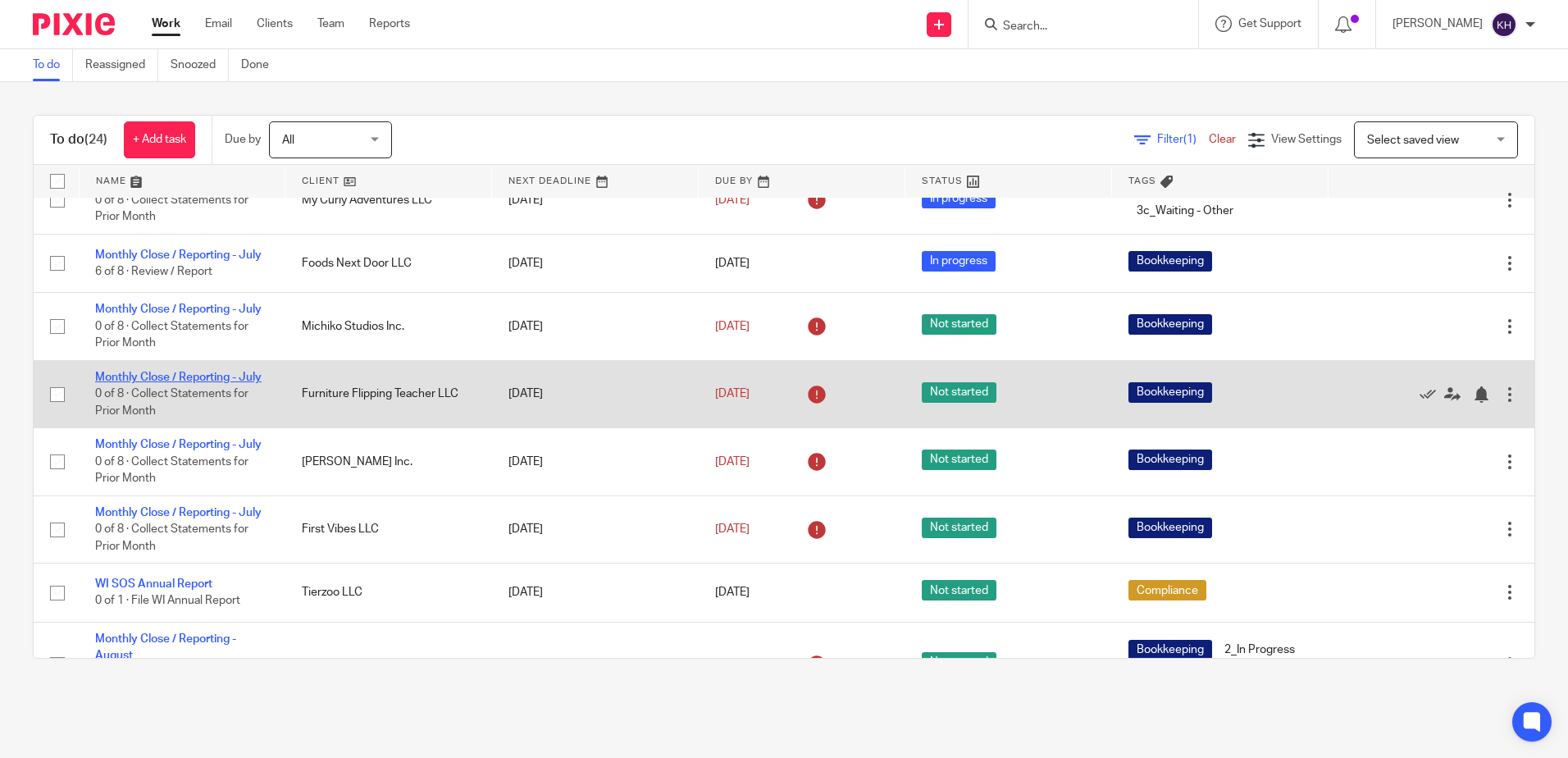
click at [191, 383] on link "Monthly Close / Reporting - July" at bounding box center [178, 377] width 166 height 12
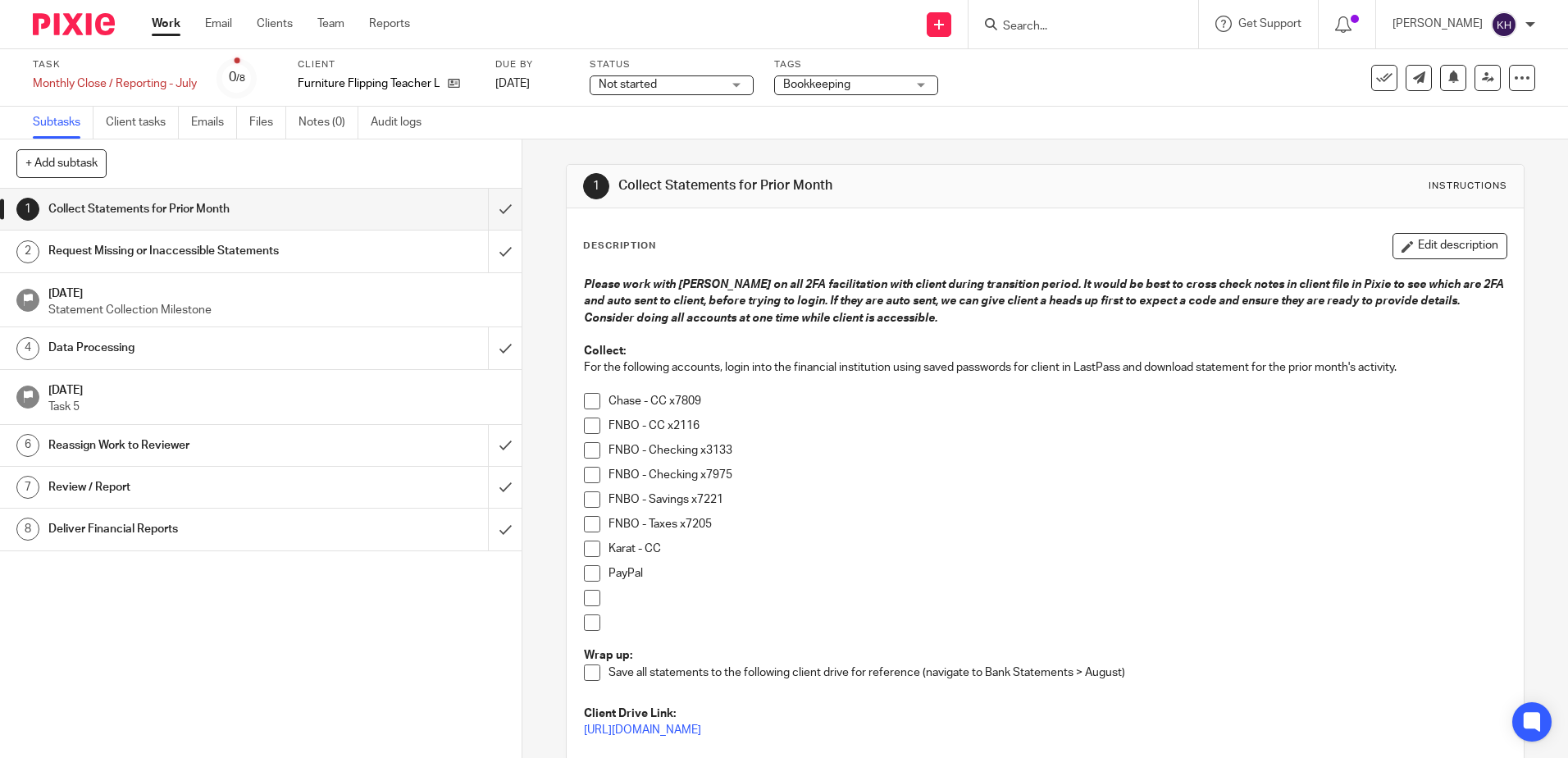
click at [585, 468] on span at bounding box center [592, 475] width 17 height 17
drag, startPoint x: 1454, startPoint y: 243, endPoint x: 1423, endPoint y: 264, distance: 37.4
click at [1454, 243] on button "Edit description" at bounding box center [1451, 245] width 115 height 26
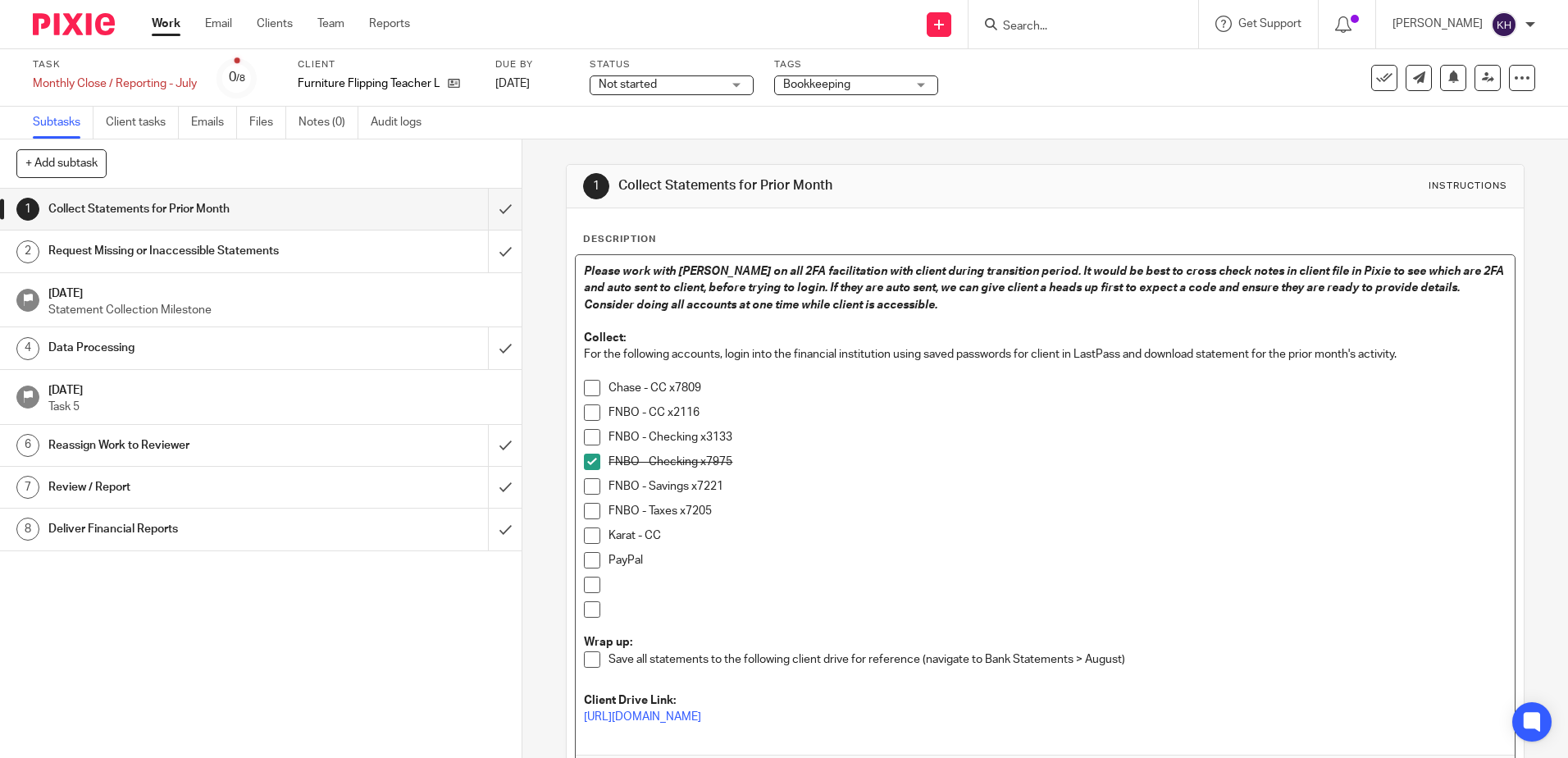
click at [790, 433] on p "FNBO - Checking x3133" at bounding box center [1057, 437] width 897 height 17
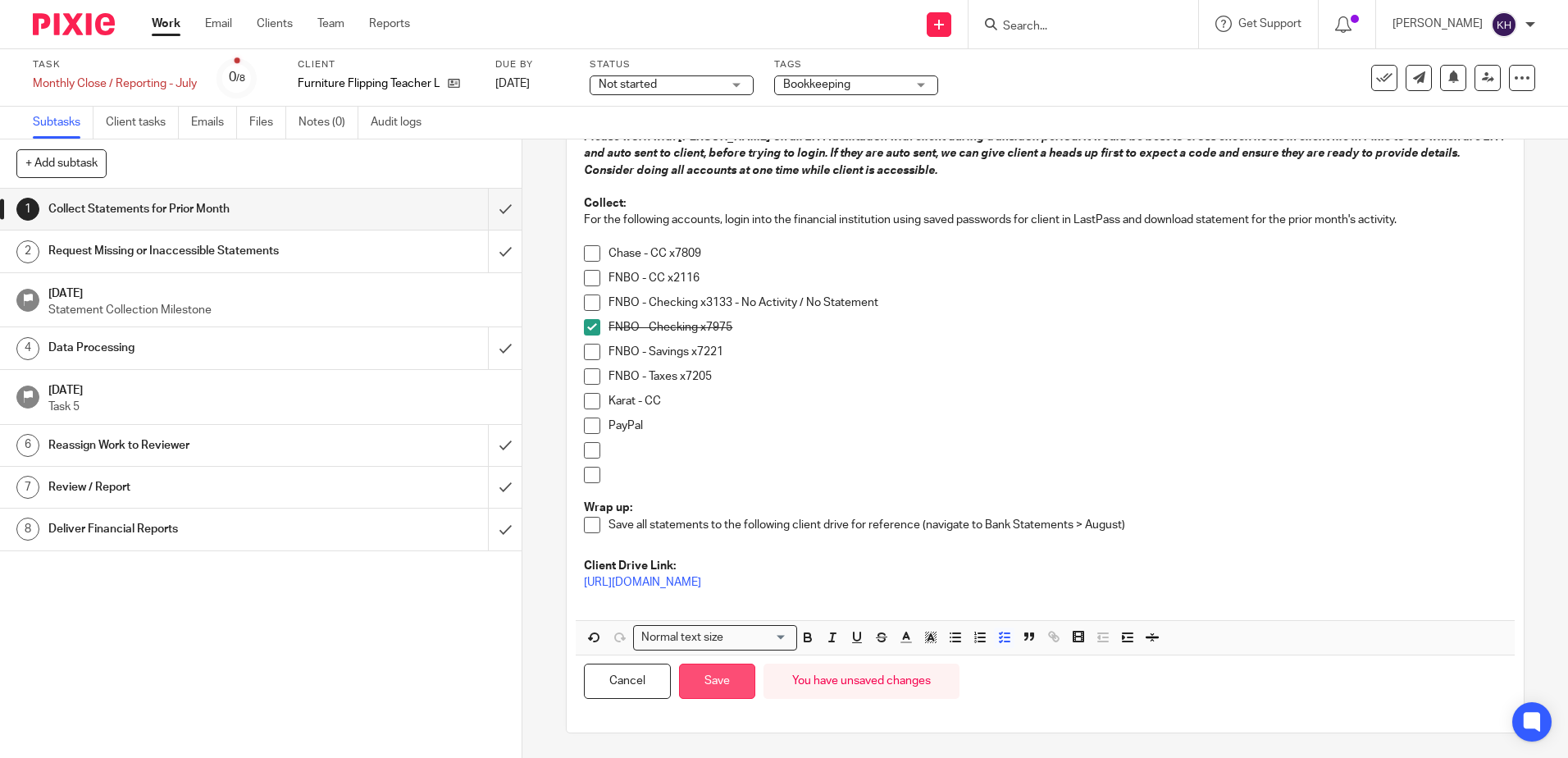
click at [709, 673] on button "Save" at bounding box center [717, 681] width 76 height 35
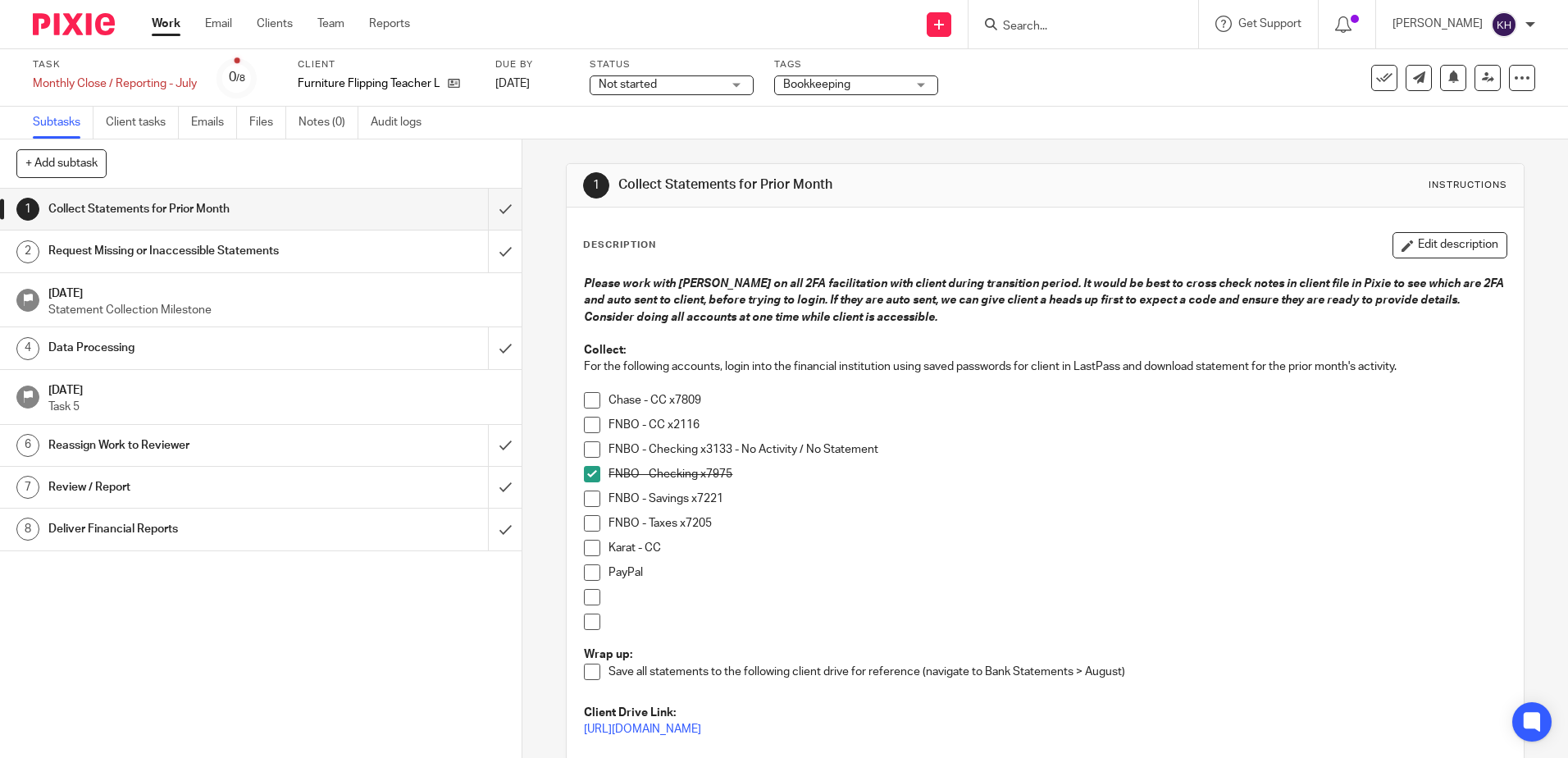
scroll to position [0, 0]
drag, startPoint x: 1447, startPoint y: 258, endPoint x: 1425, endPoint y: 268, distance: 24.2
click at [1447, 258] on button "Edit description" at bounding box center [1451, 245] width 115 height 26
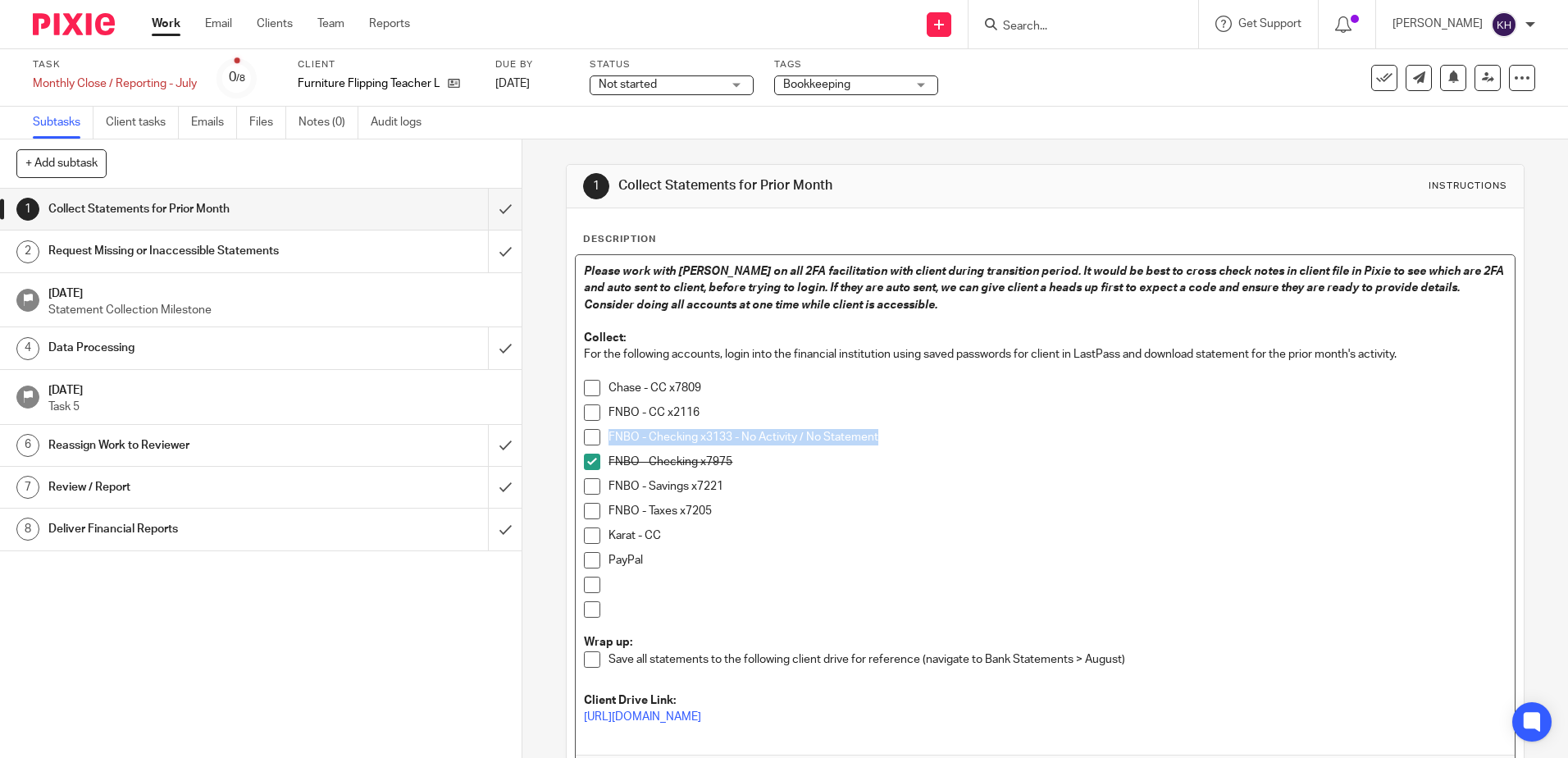
drag, startPoint x: 878, startPoint y: 438, endPoint x: 585, endPoint y: 434, distance: 293.0
click at [585, 434] on li "FNBO - Checking x3133 - No Activity / No Statement" at bounding box center [1045, 441] width 922 height 24
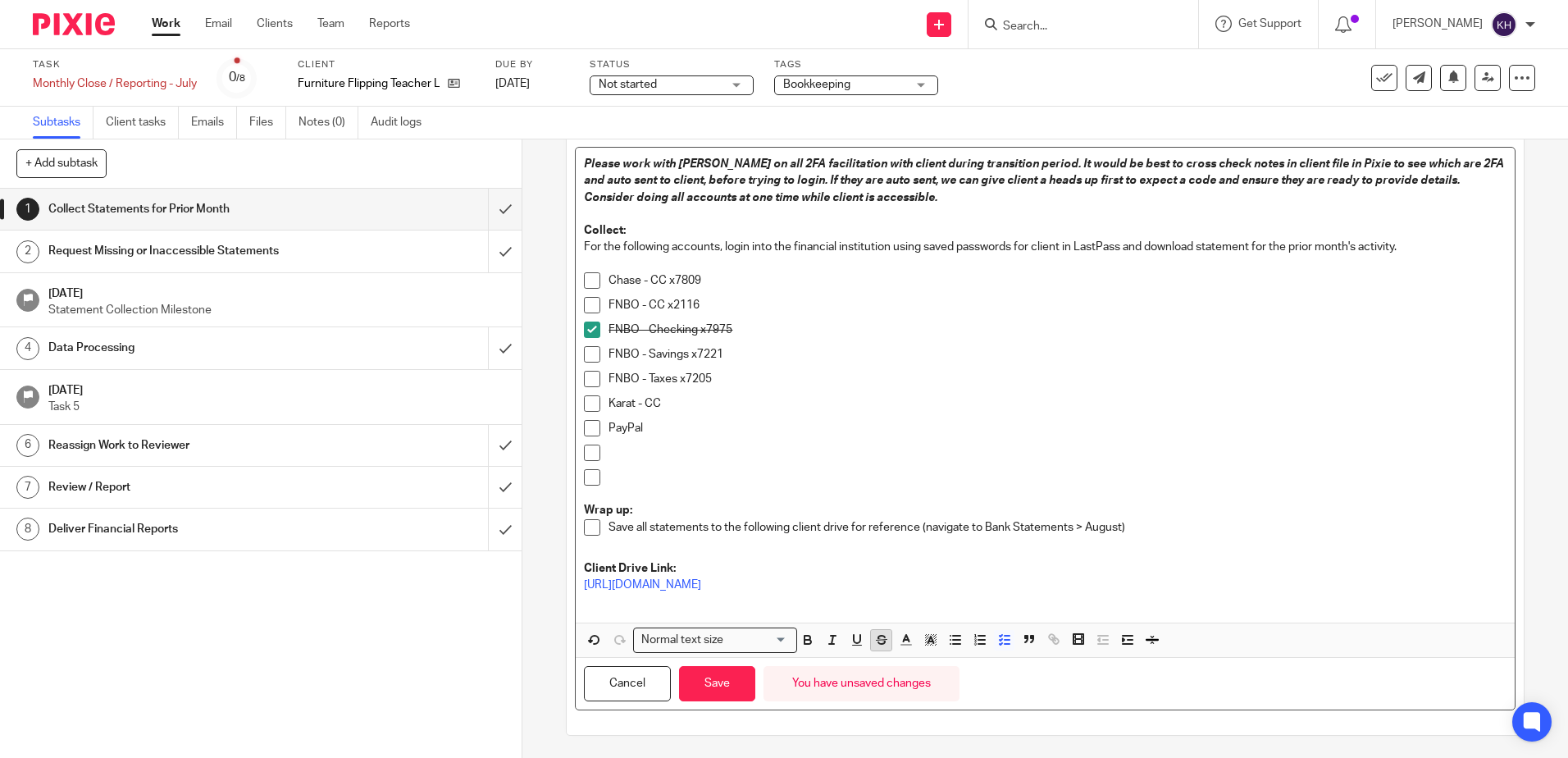
scroll to position [109, 0]
click at [729, 688] on button "Save" at bounding box center [717, 681] width 76 height 35
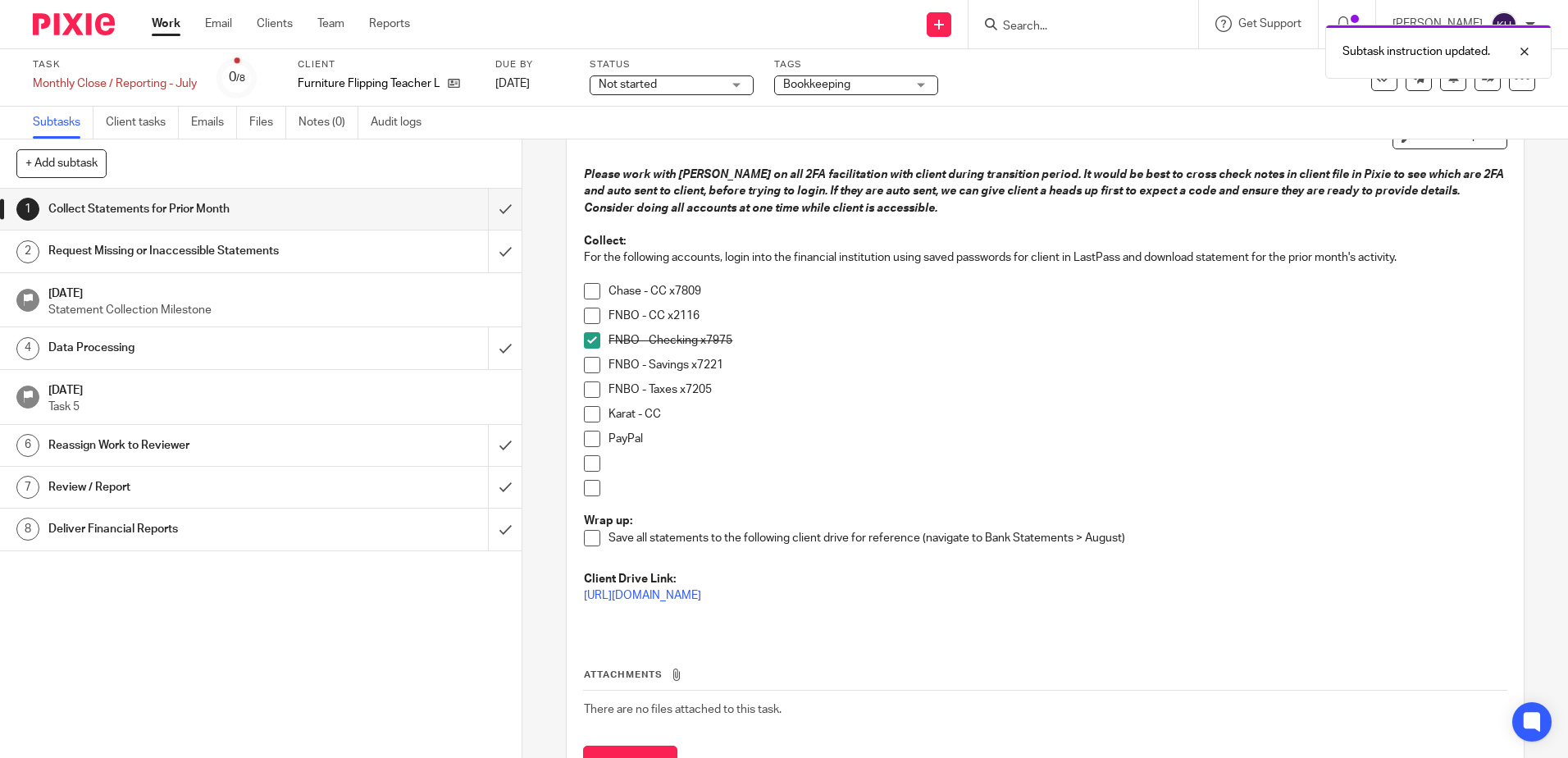
scroll to position [123, 0]
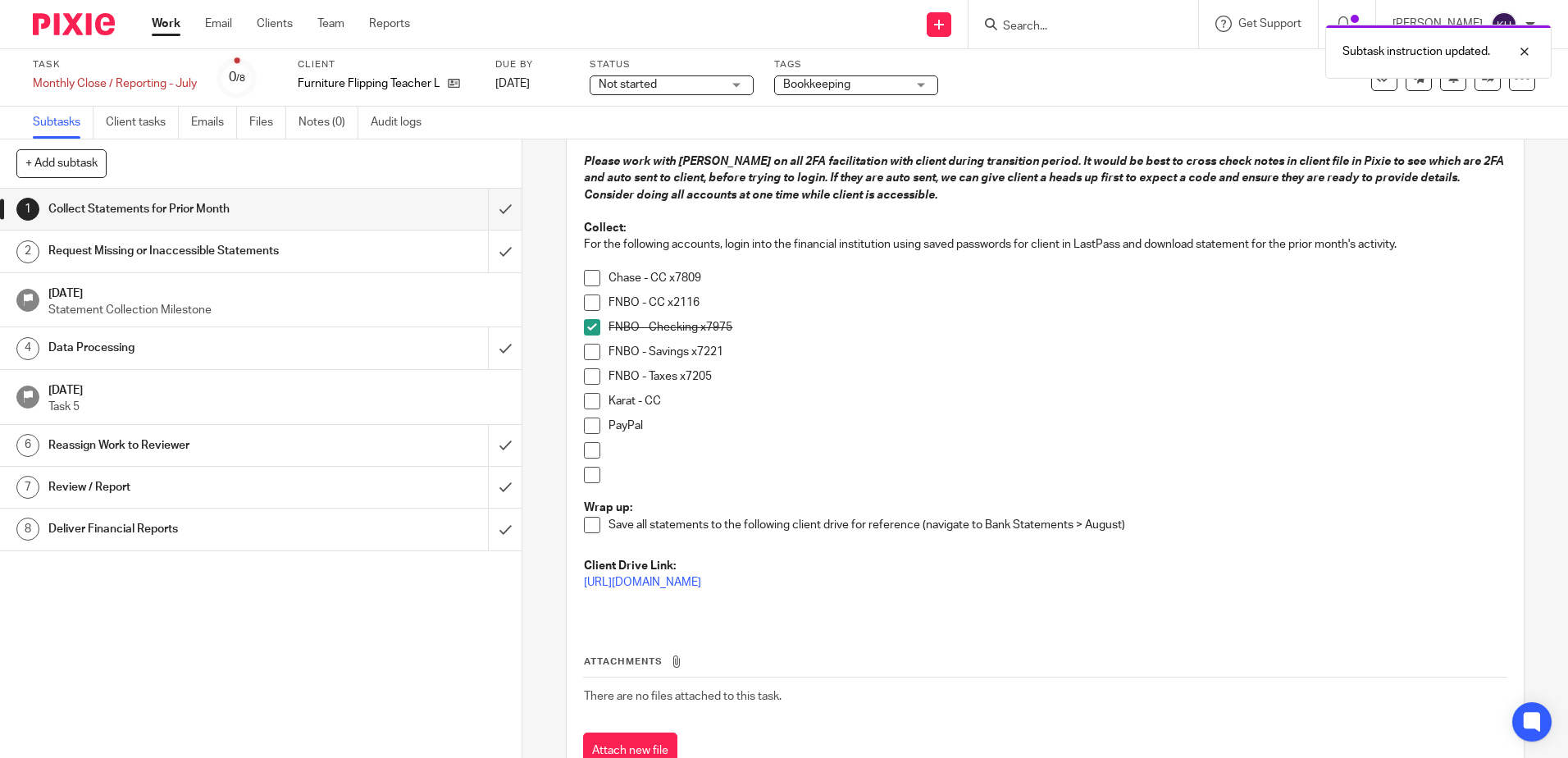
click at [324, 347] on div "Data Processing" at bounding box center [261, 347] width 424 height 24
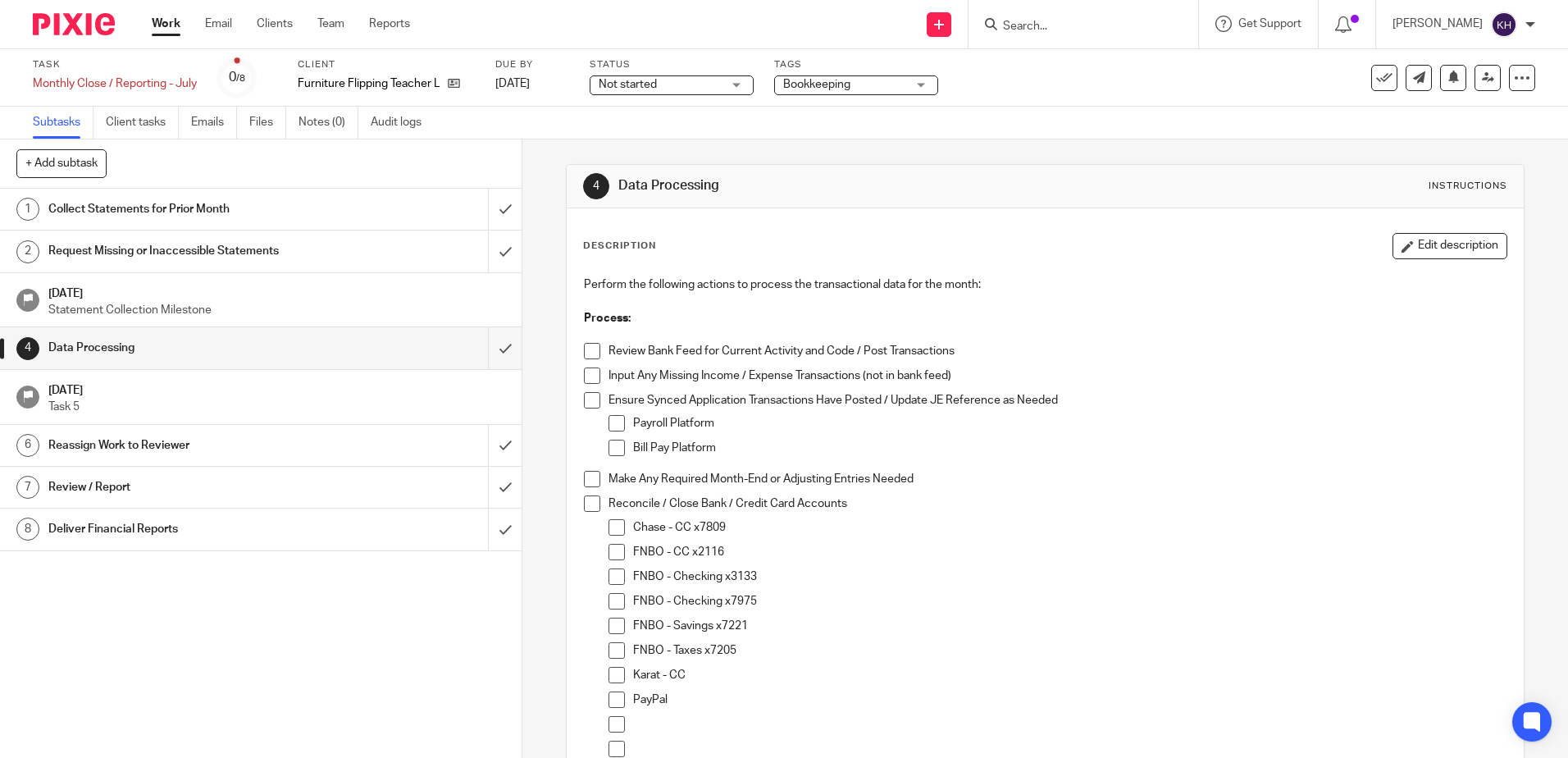
drag, startPoint x: 1408, startPoint y: 252, endPoint x: 1399, endPoint y: 254, distance: 9.2
click at [1408, 250] on button "Edit description" at bounding box center [1451, 245] width 115 height 26
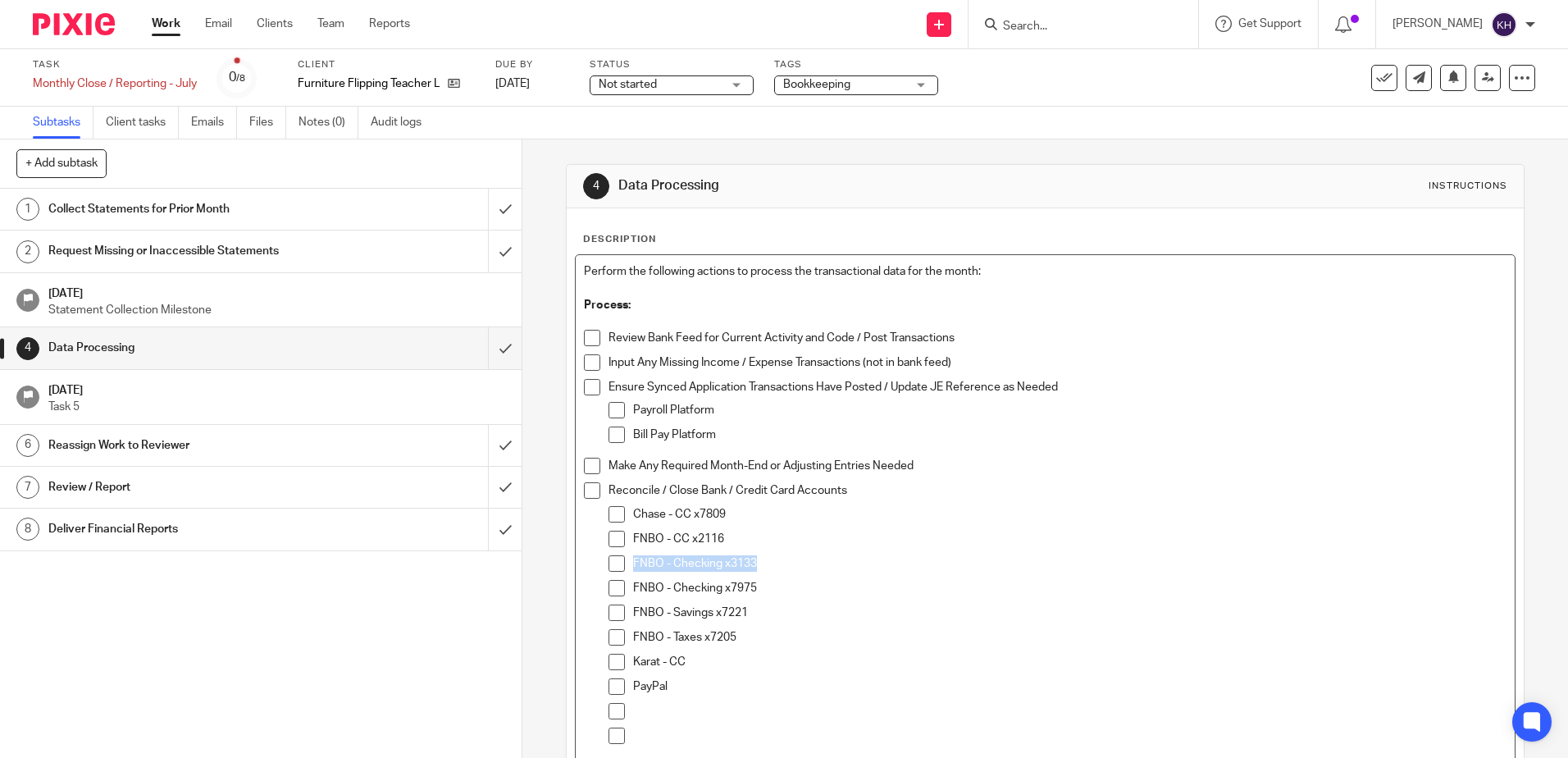
drag, startPoint x: 759, startPoint y: 563, endPoint x: 628, endPoint y: 560, distance: 131.0
click at [633, 560] on p "FNBO - Checking x3133" at bounding box center [1069, 563] width 872 height 17
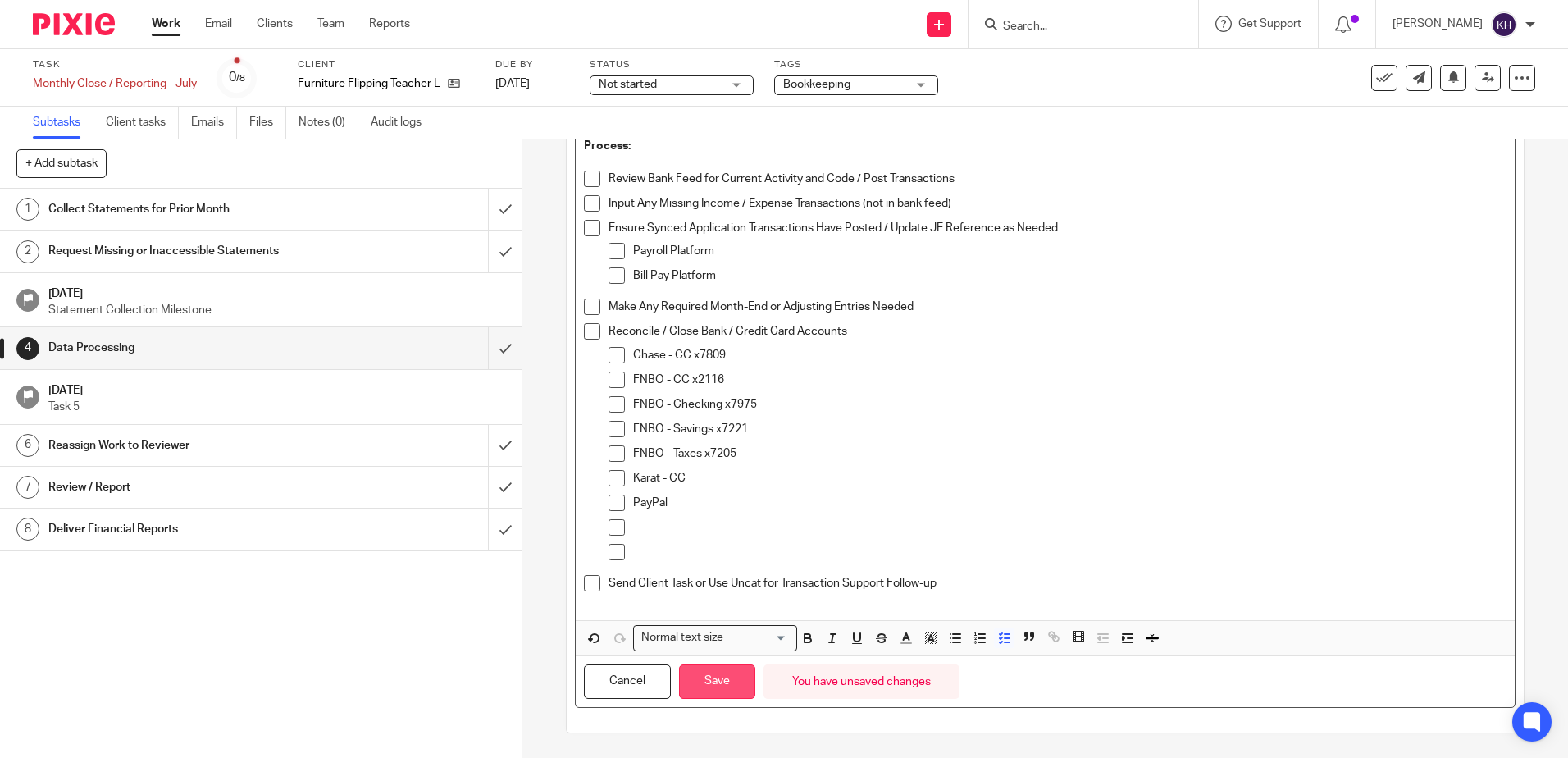
click at [708, 677] on button "Save" at bounding box center [717, 682] width 76 height 35
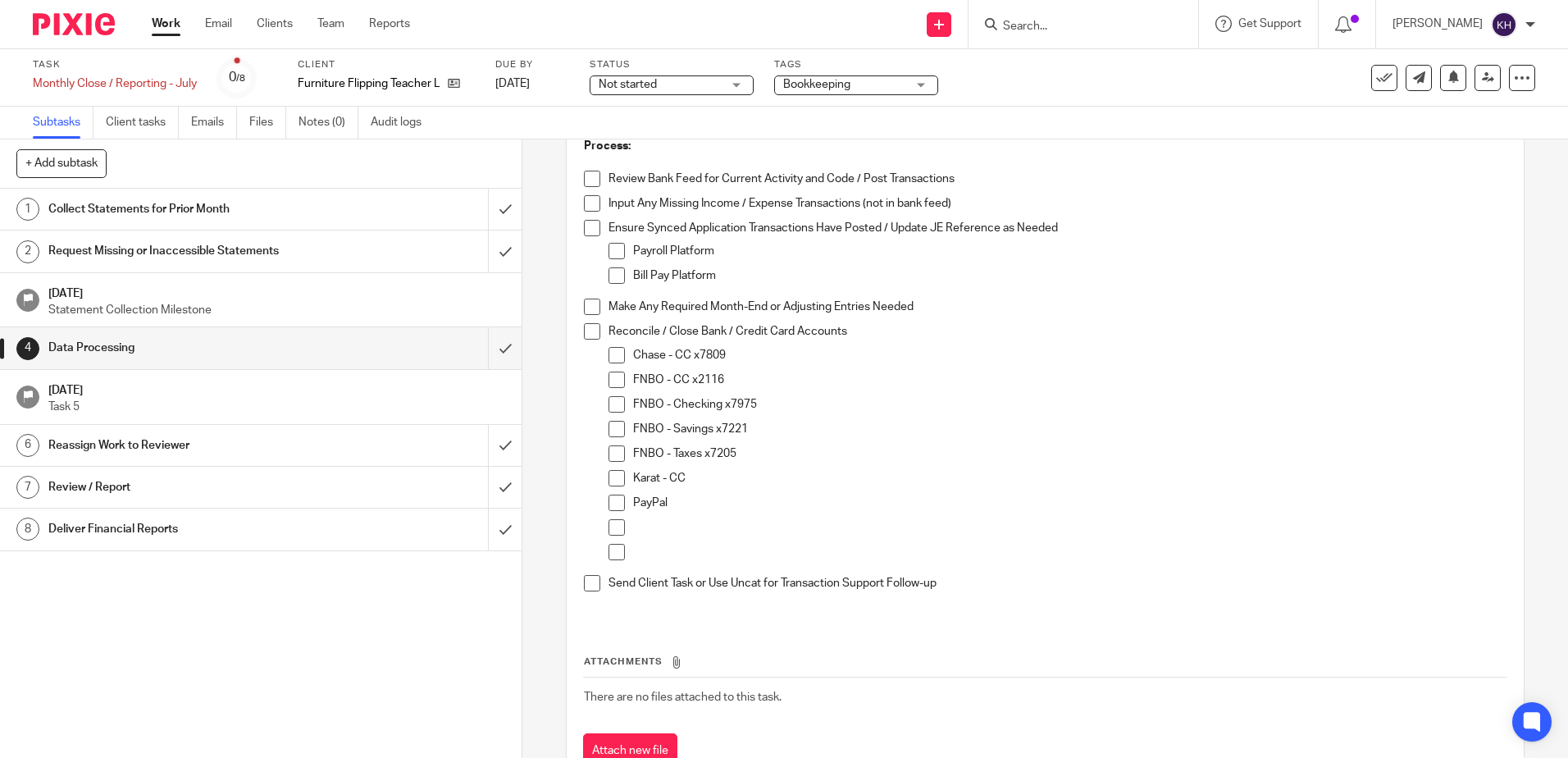
click at [340, 217] on div "Collect Statements for Prior Month" at bounding box center [261, 208] width 424 height 24
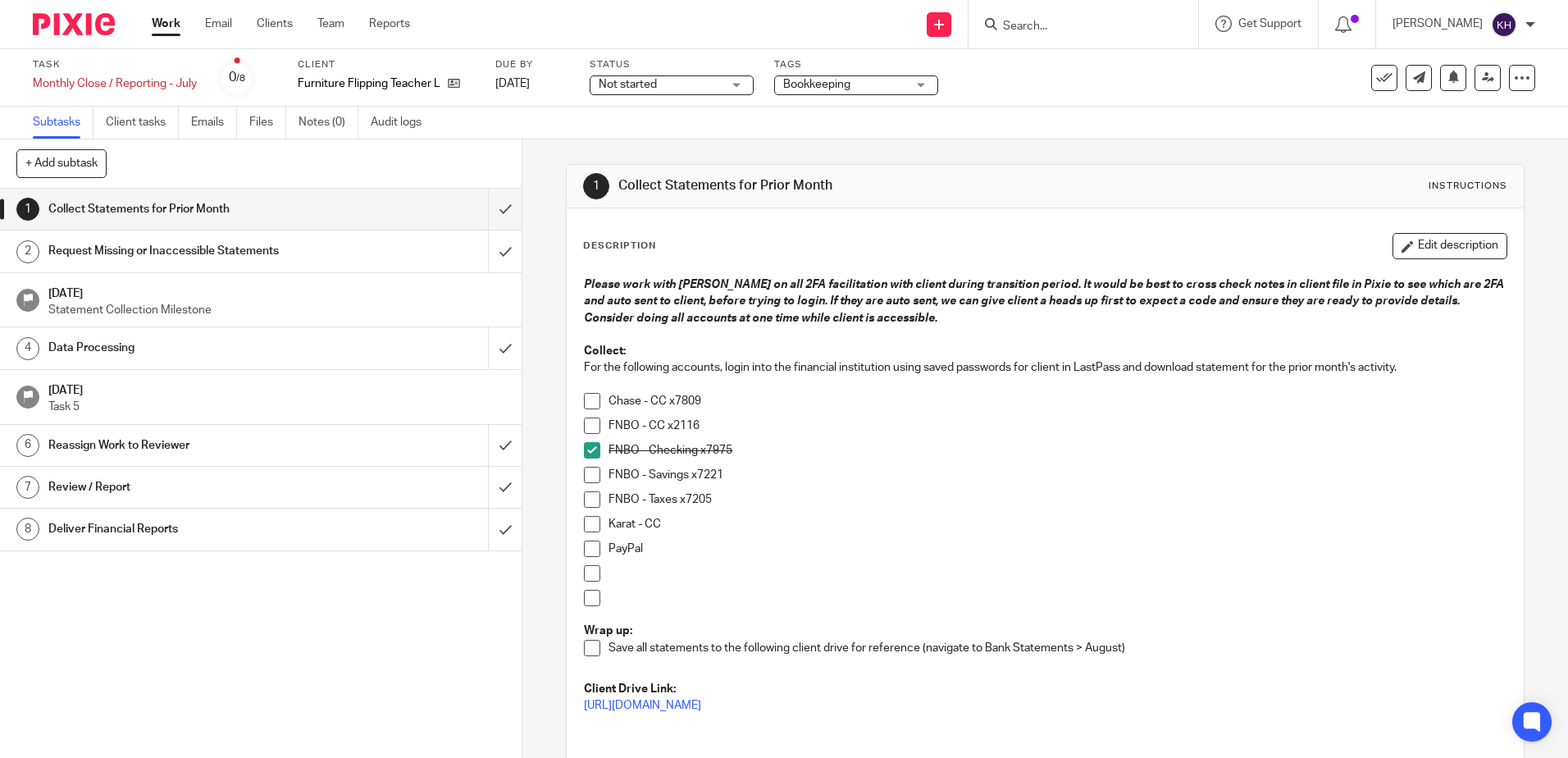
click at [1420, 244] on button "Edit description" at bounding box center [1451, 245] width 115 height 26
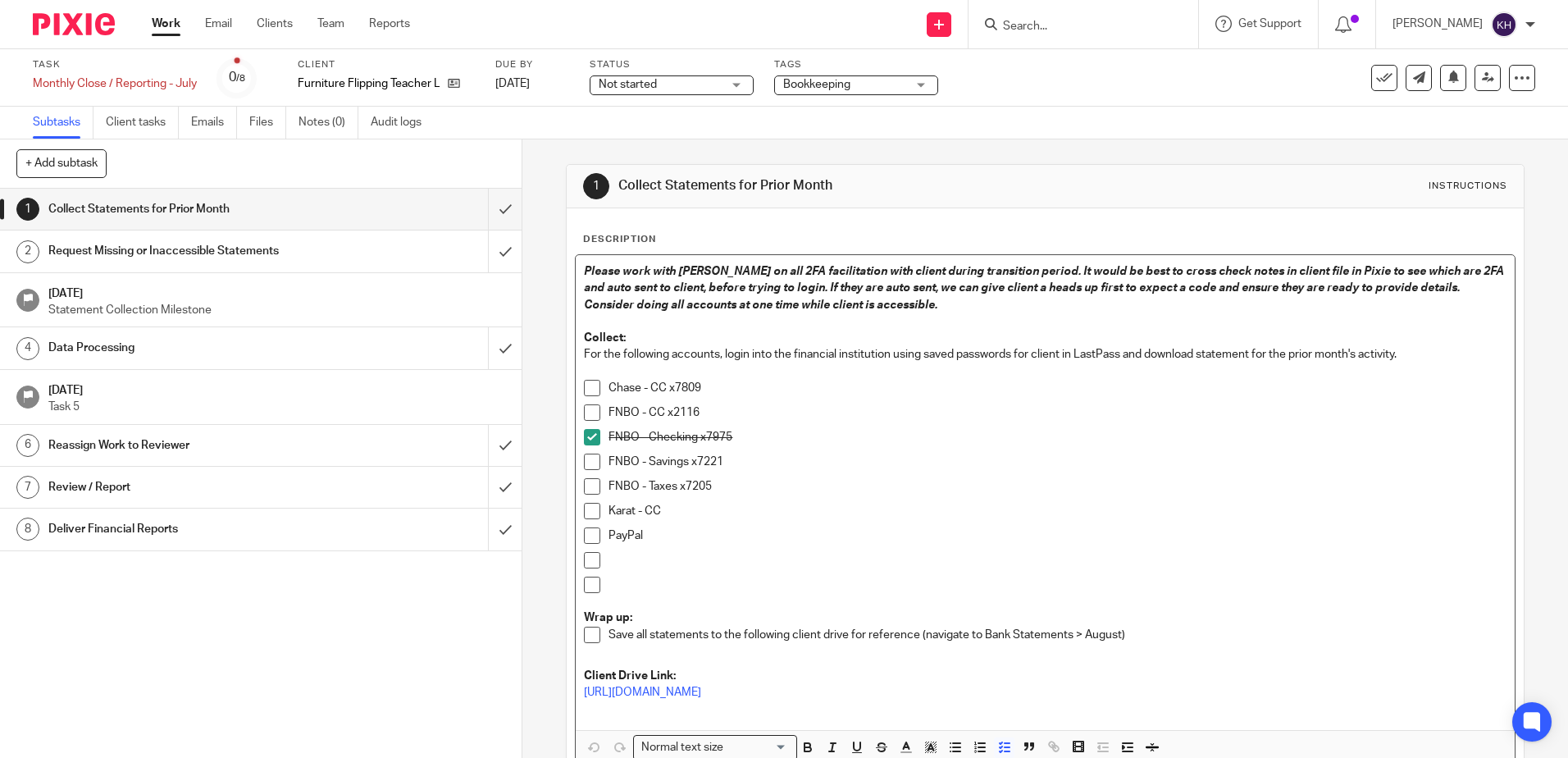
click at [789, 461] on p "FNBO - Savings x7221" at bounding box center [1057, 461] width 897 height 17
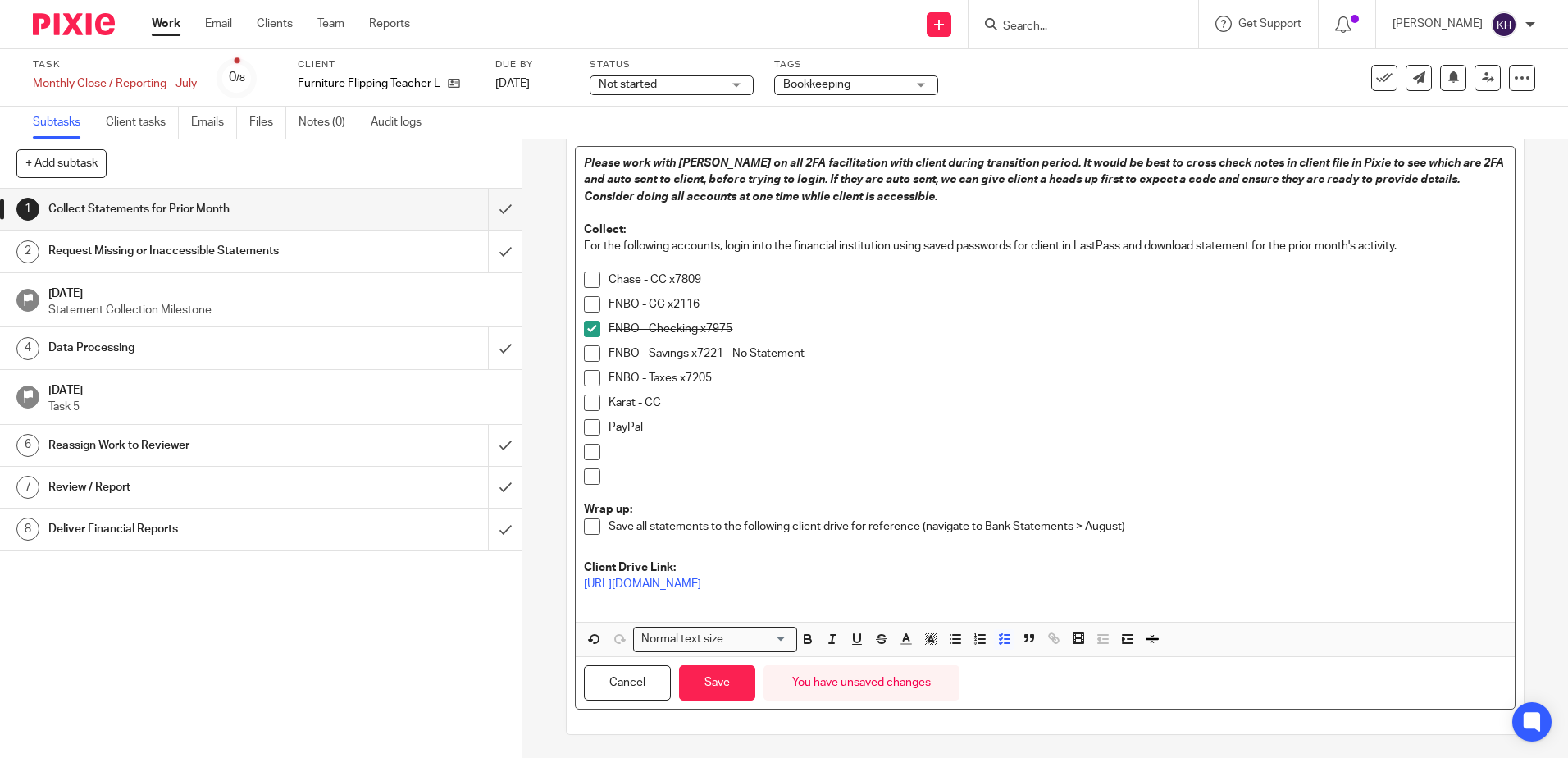
scroll to position [109, 0]
drag, startPoint x: 823, startPoint y: 353, endPoint x: 732, endPoint y: 353, distance: 91.0
click at [732, 353] on p "FNBO - Savings x7221 - No Statement for August" at bounding box center [1057, 352] width 897 height 17
copy p "No Statement for August"
click at [734, 677] on button "Save" at bounding box center [717, 681] width 76 height 35
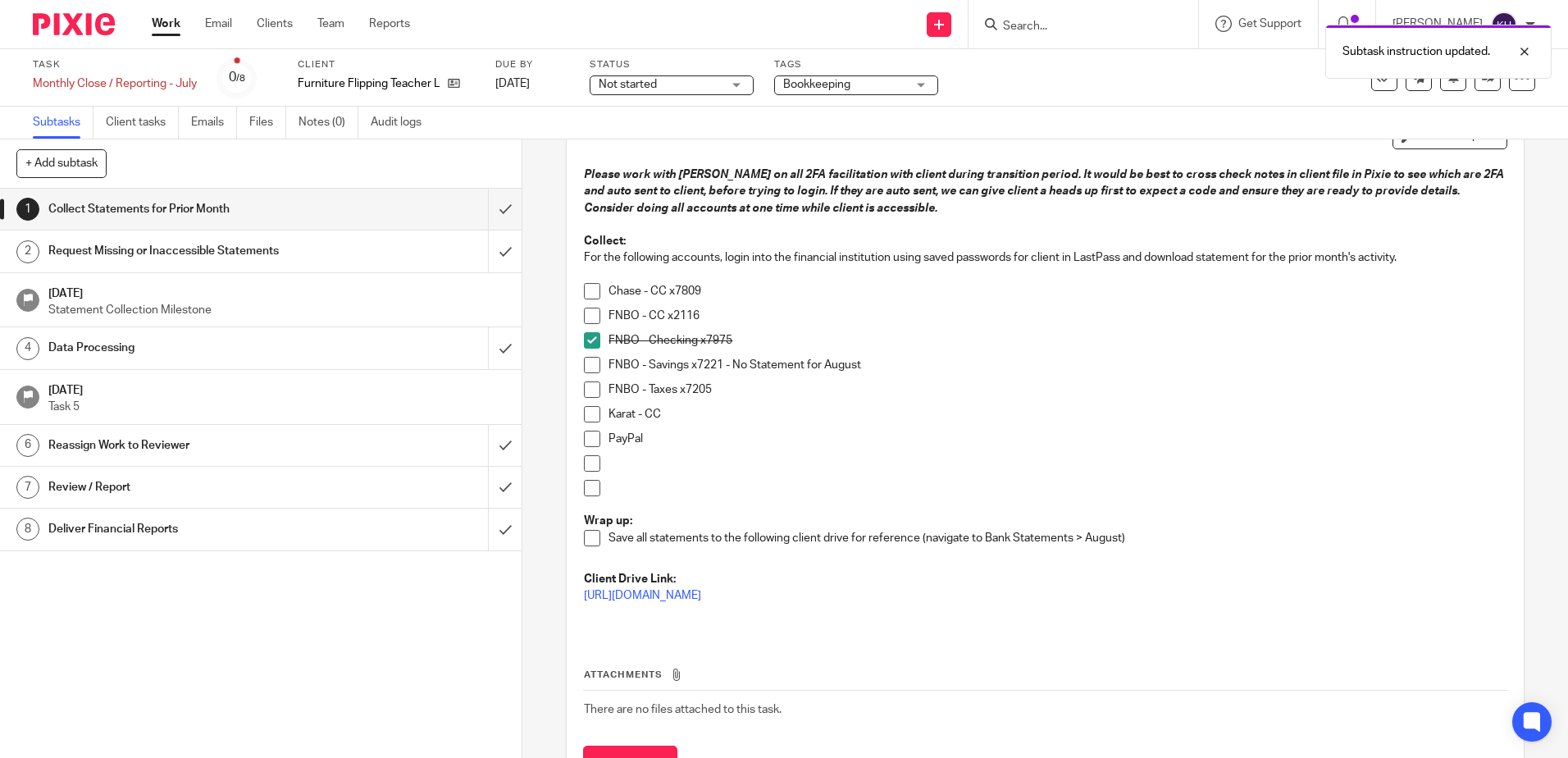
scroll to position [123, 0]
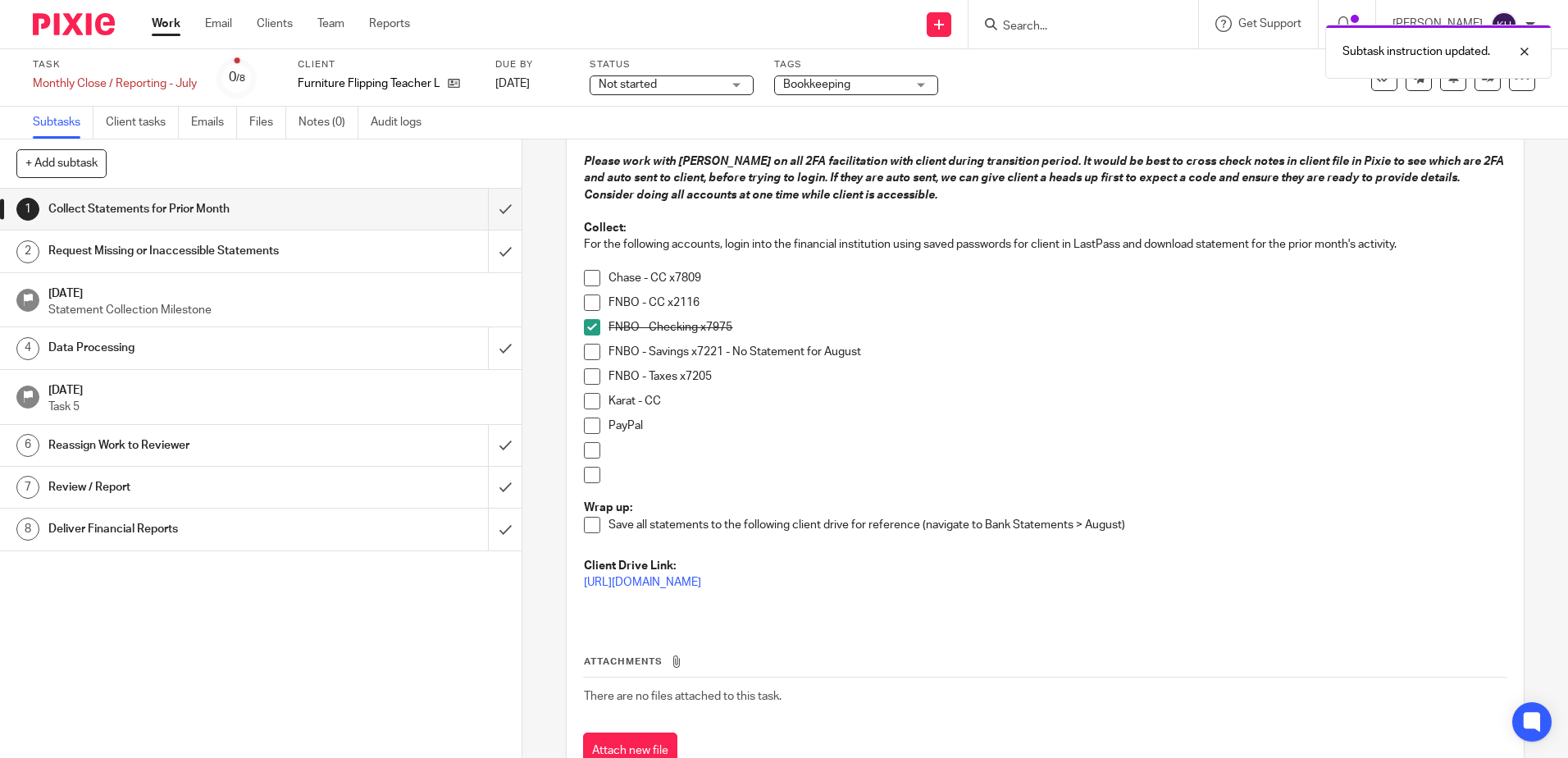
click at [304, 341] on h1 "Data Processing" at bounding box center [190, 347] width 282 height 24
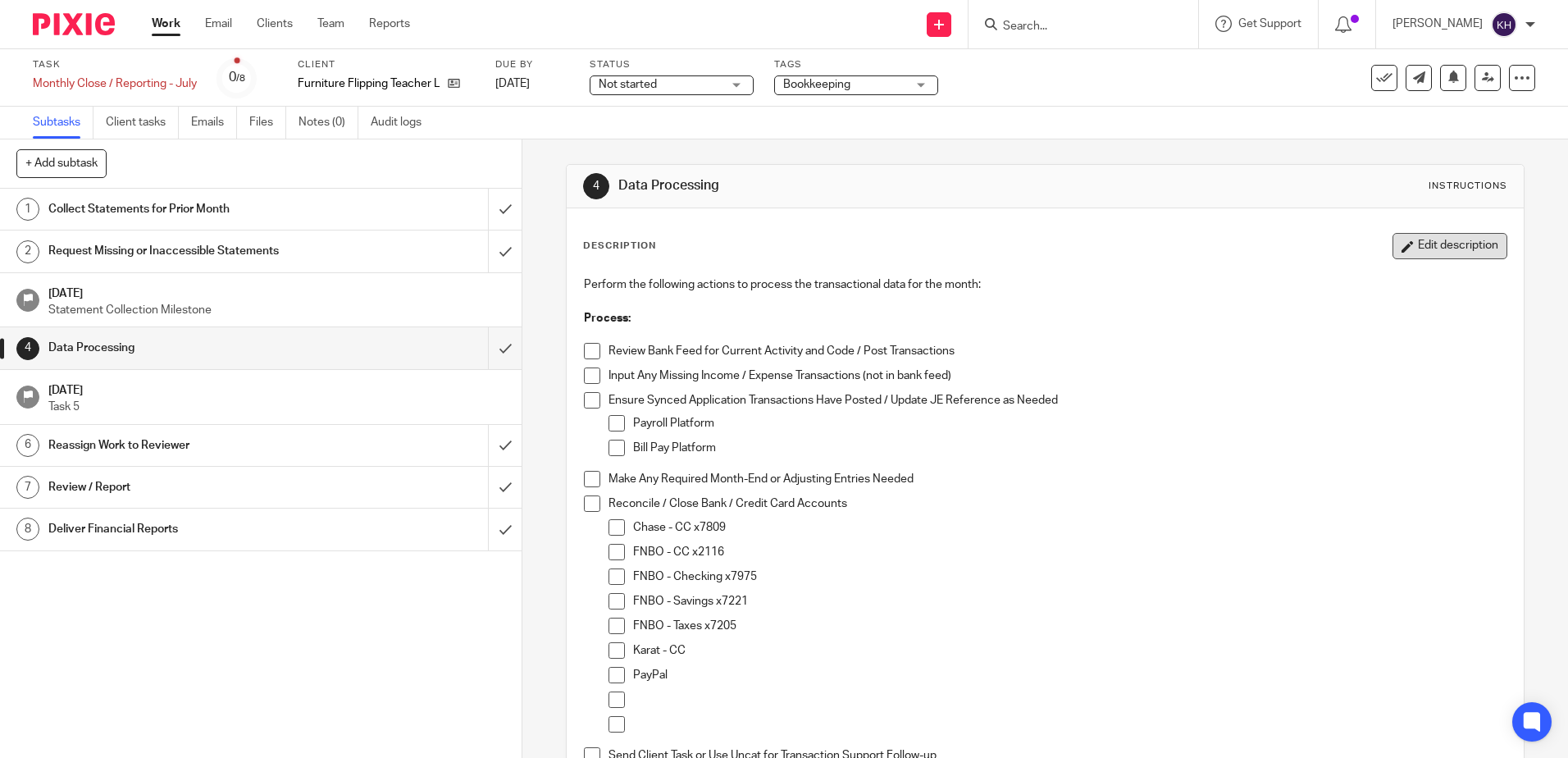
click at [1436, 243] on button "Edit description" at bounding box center [1451, 245] width 115 height 26
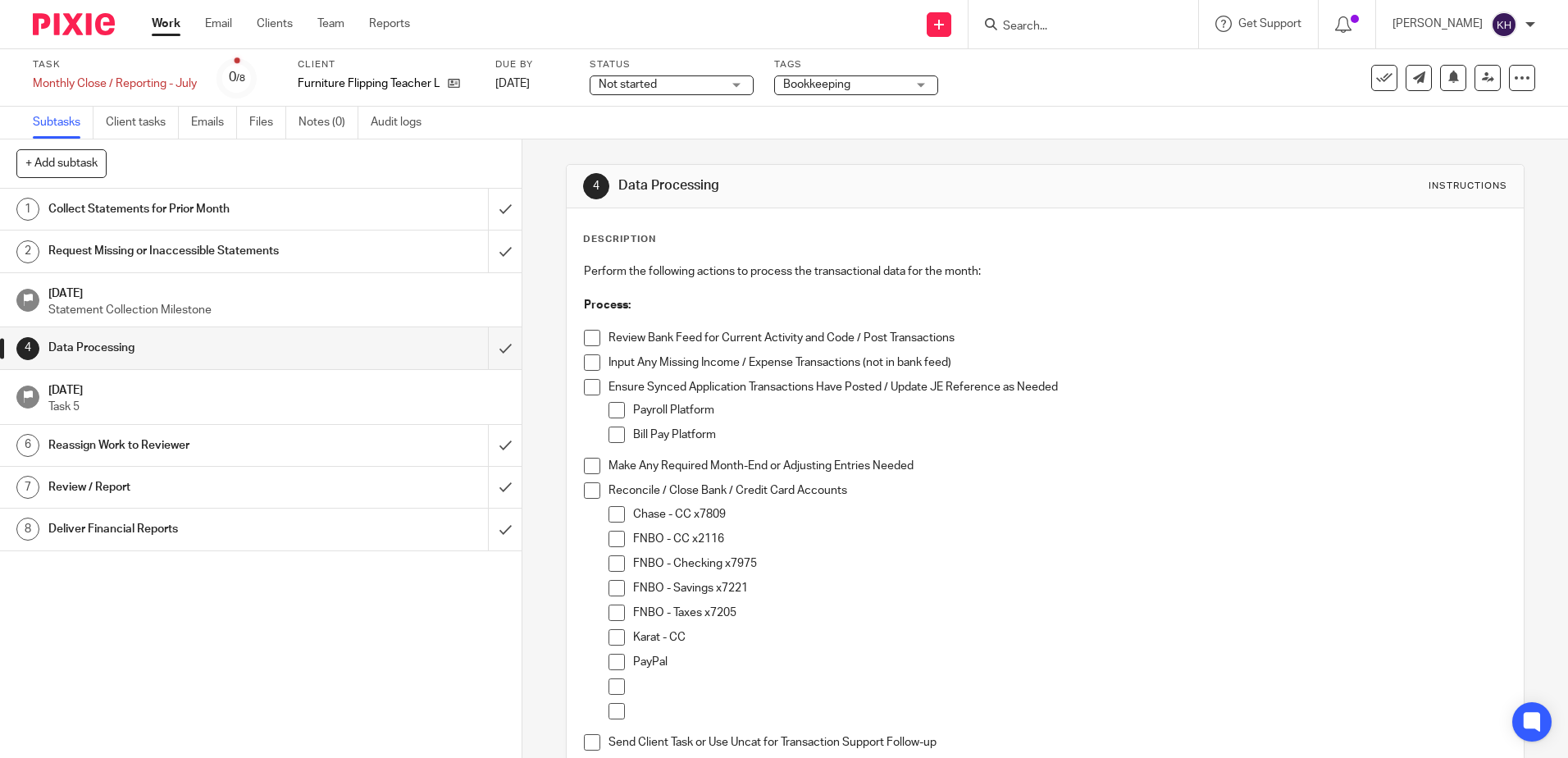
click at [769, 590] on p "FNBO - Savings x7221" at bounding box center [1069, 588] width 872 height 17
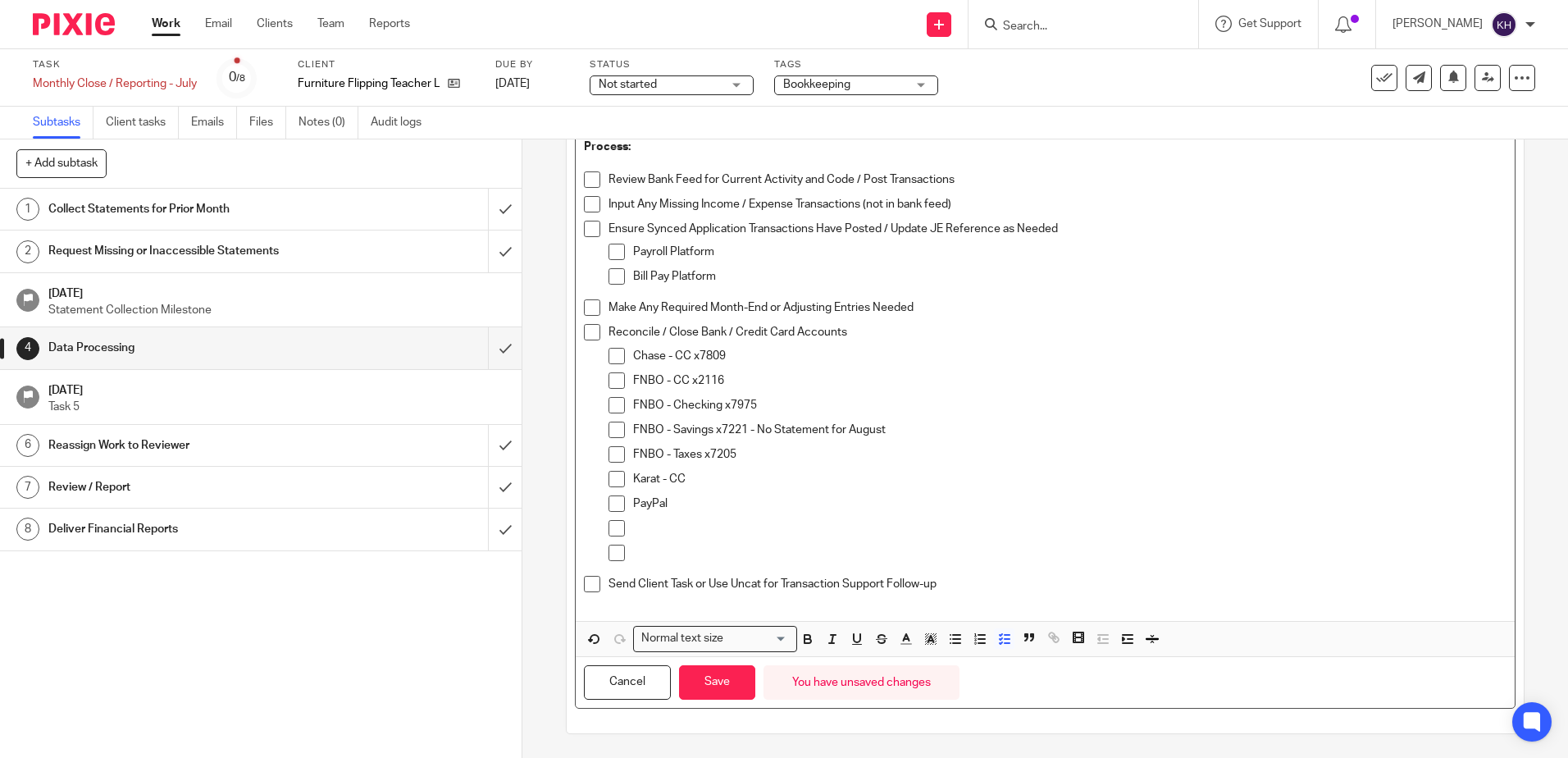
scroll to position [159, 0]
click at [728, 677] on button "Save" at bounding box center [717, 682] width 76 height 35
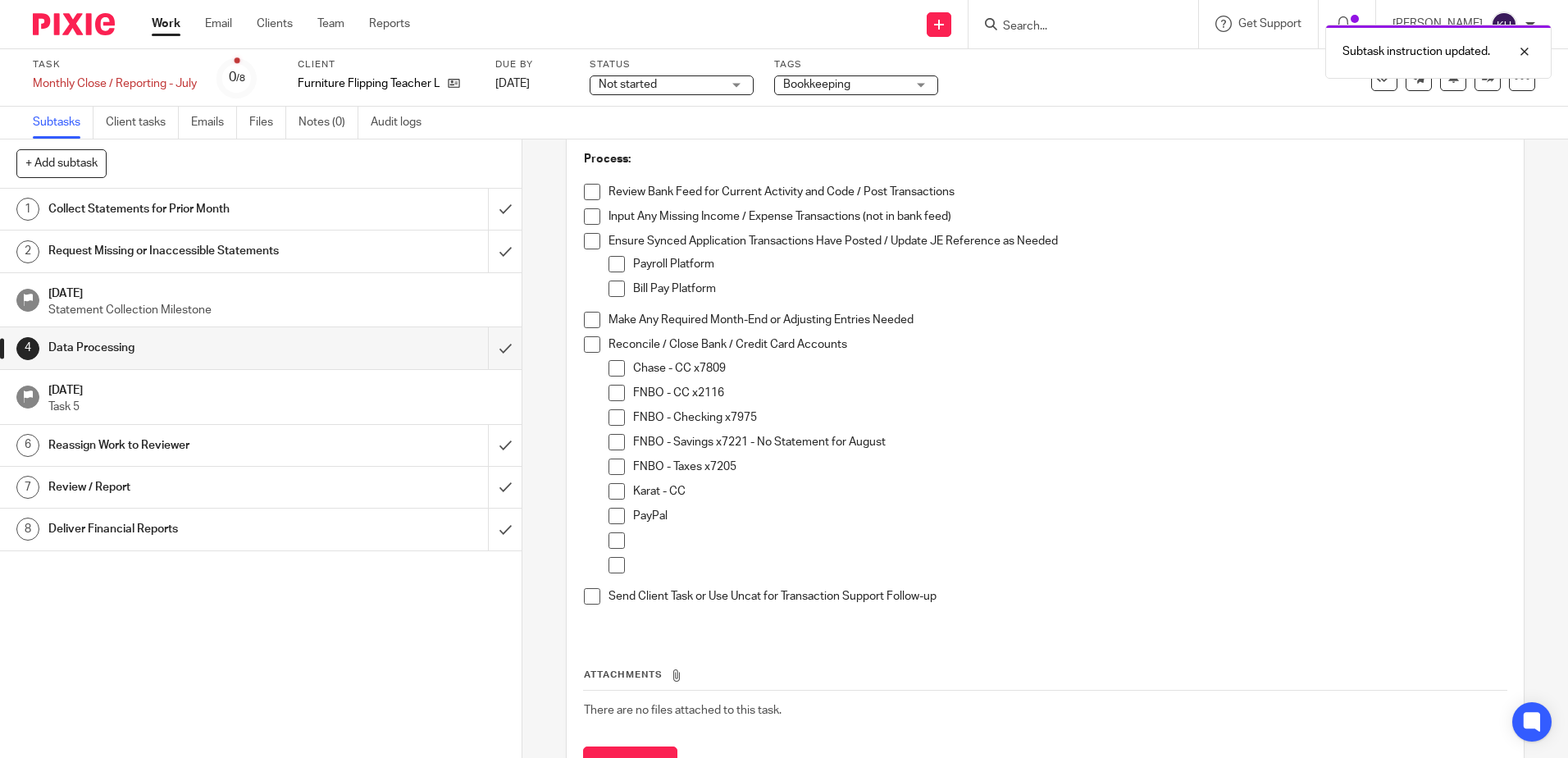
scroll to position [172, 0]
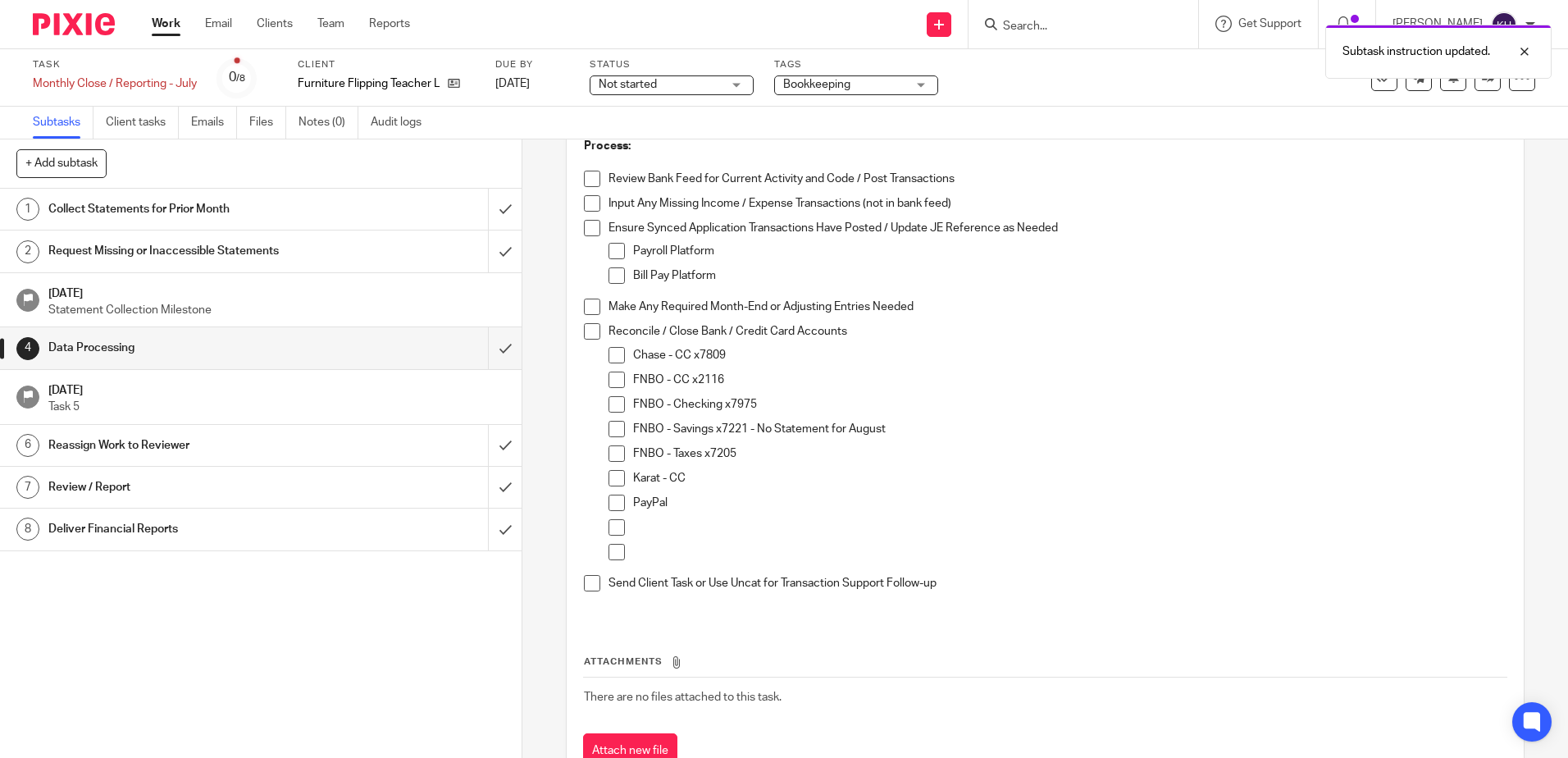
click at [430, 207] on div "Collect Statements for Prior Month" at bounding box center [261, 208] width 424 height 24
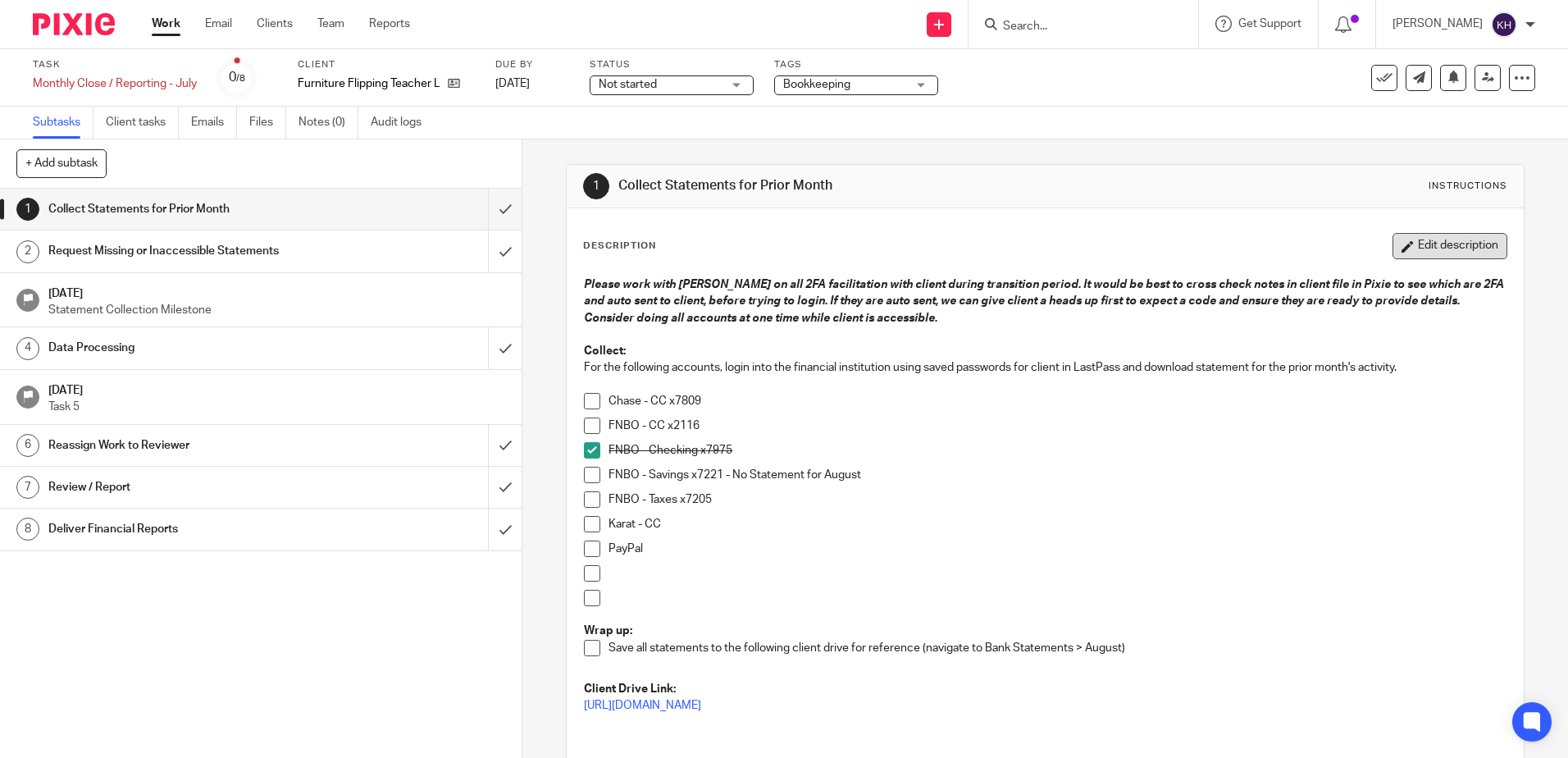
click at [1398, 251] on button "Edit description" at bounding box center [1451, 245] width 115 height 26
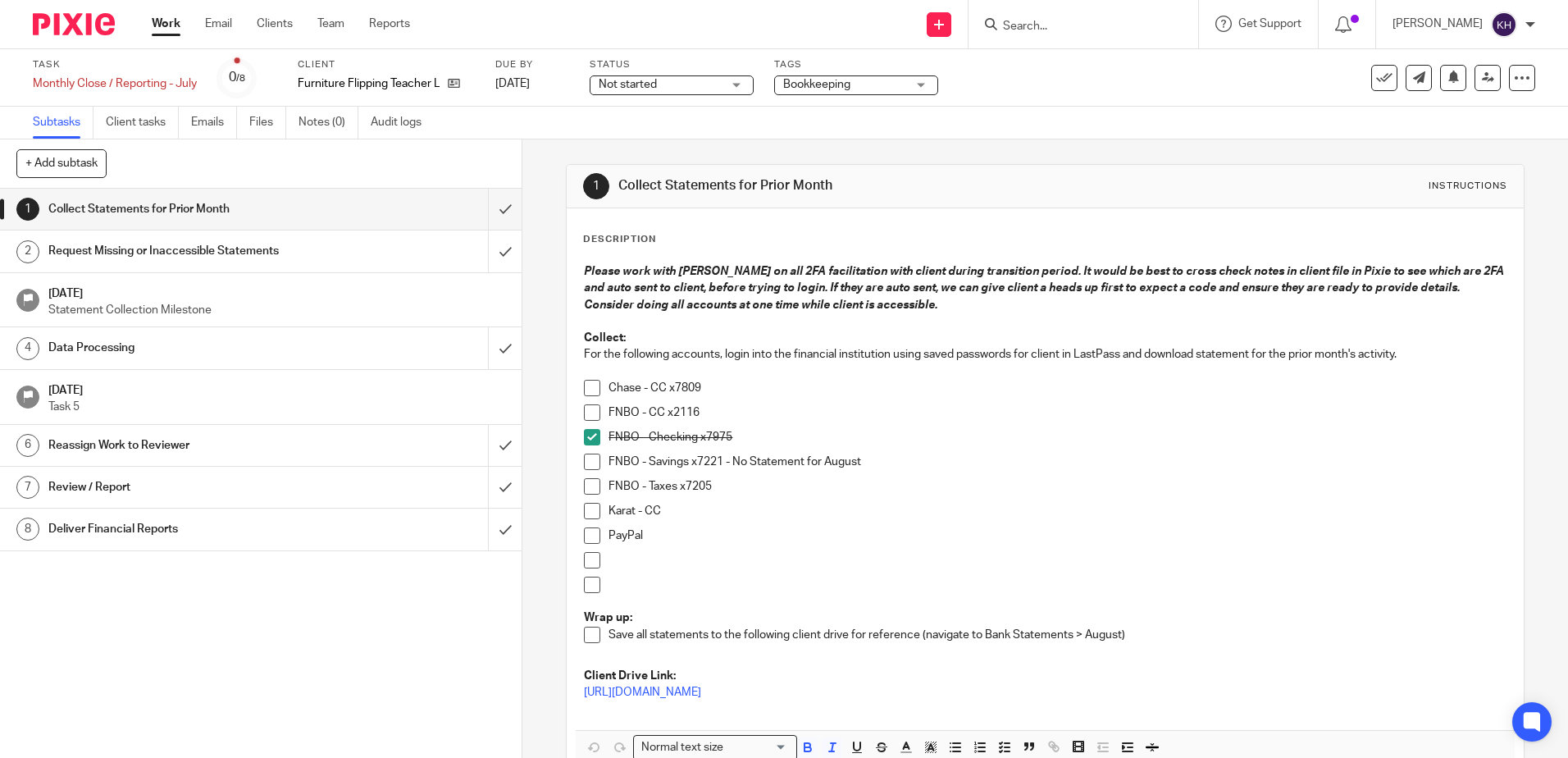
click at [756, 482] on p "FNBO - Taxes x7205" at bounding box center [1057, 485] width 897 height 17
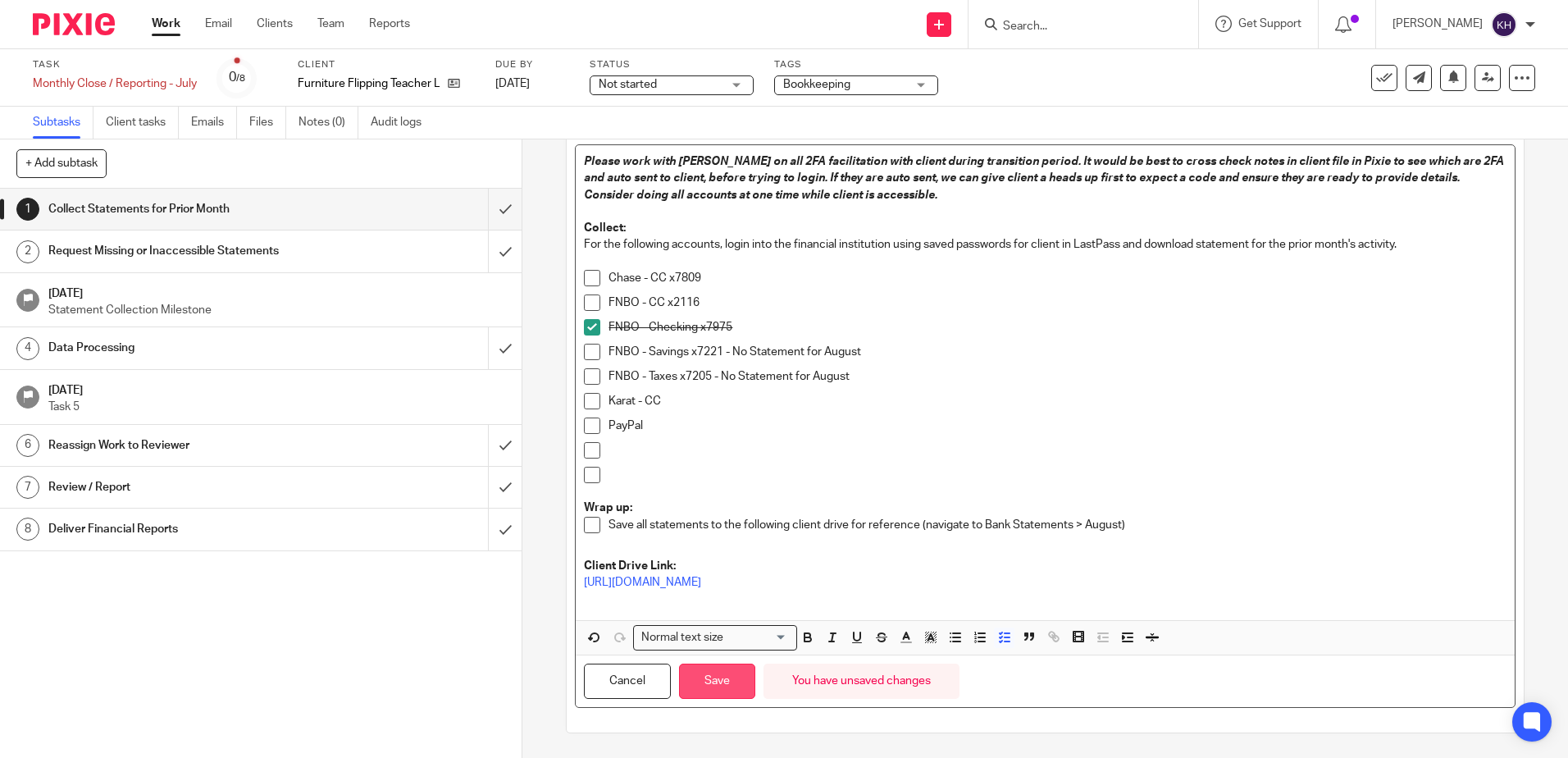
click at [722, 686] on button "Save" at bounding box center [717, 681] width 76 height 35
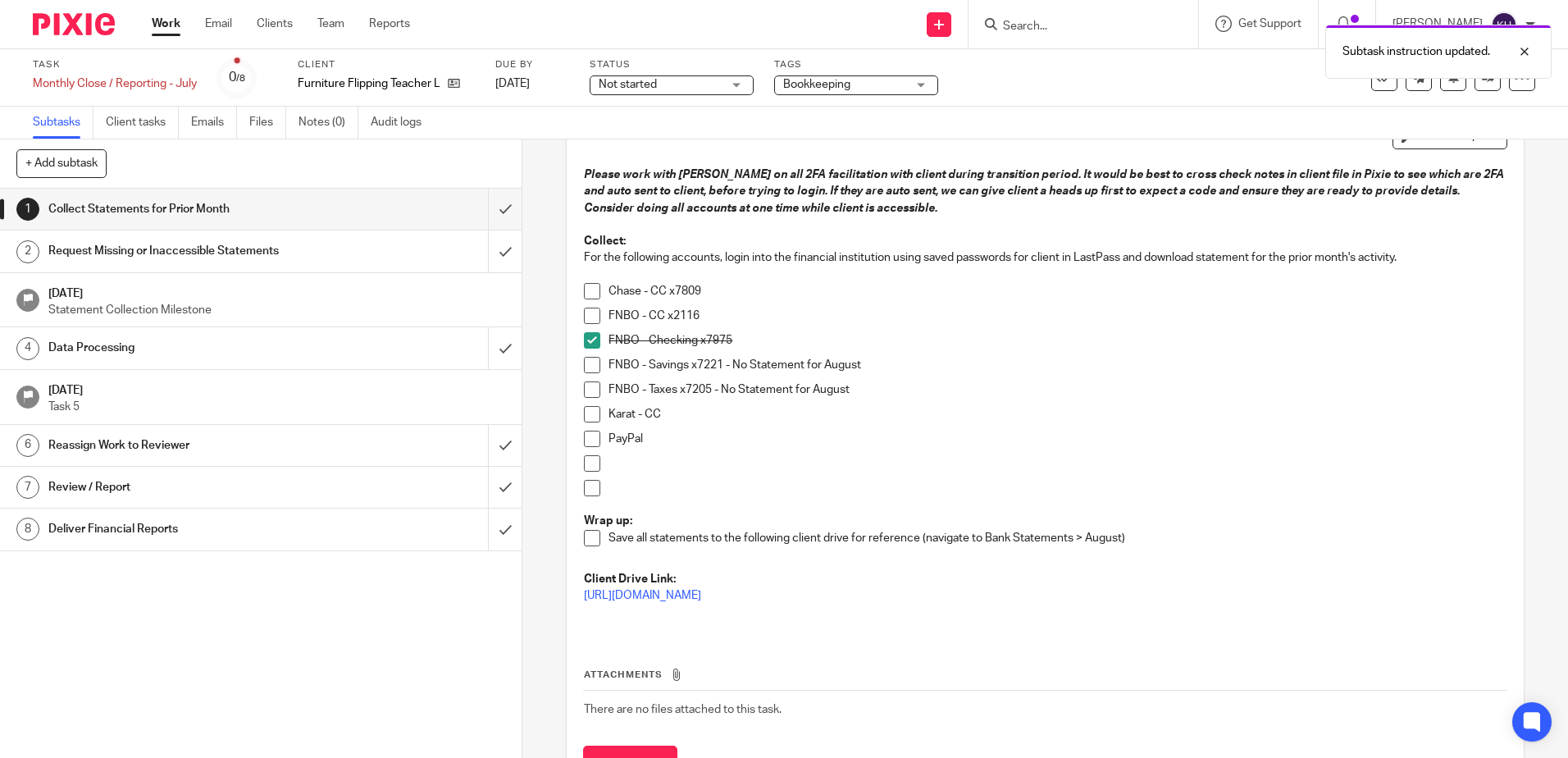
scroll to position [123, 0]
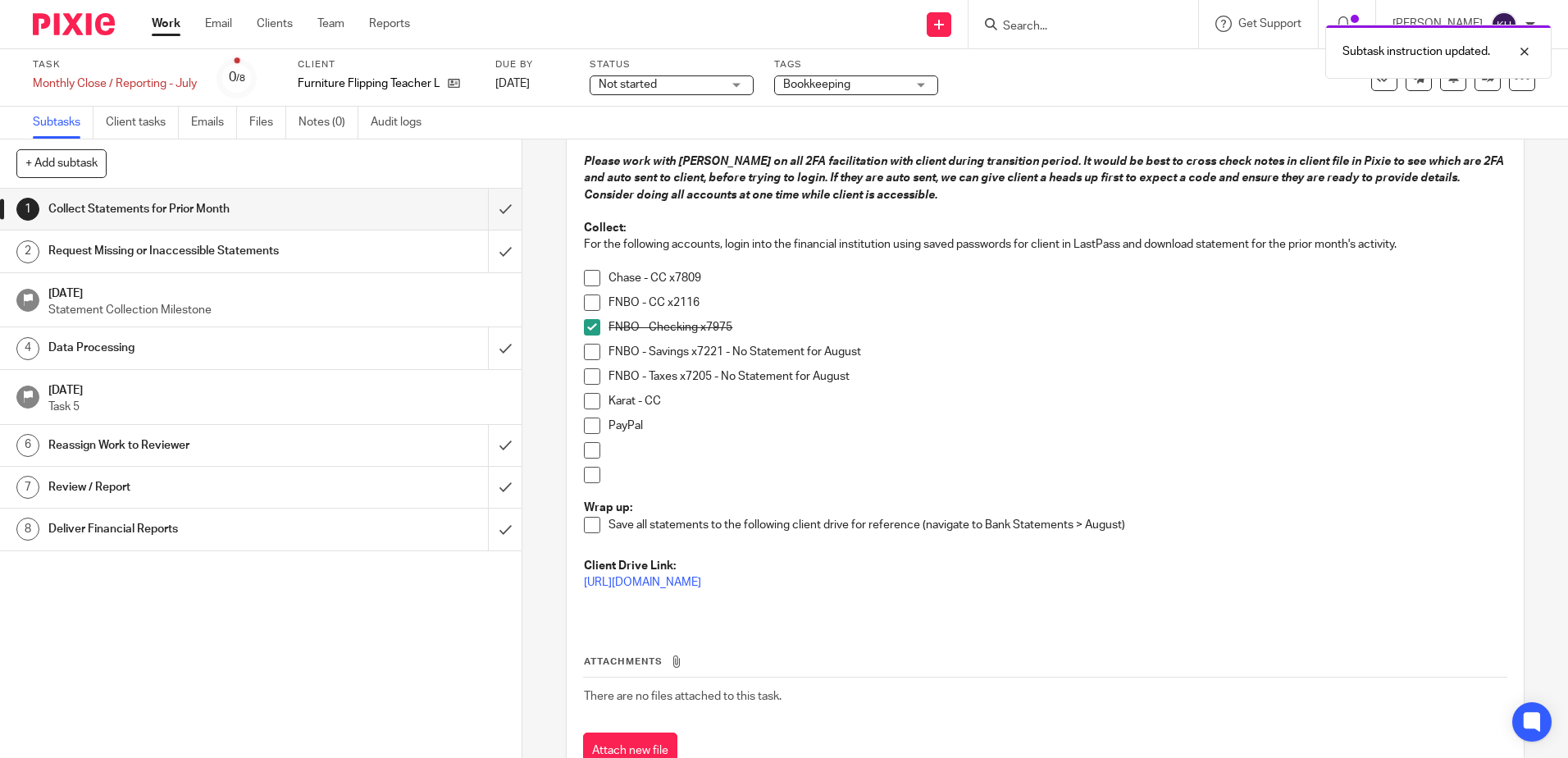
click at [229, 350] on h1 "Data Processing" at bounding box center [190, 347] width 282 height 24
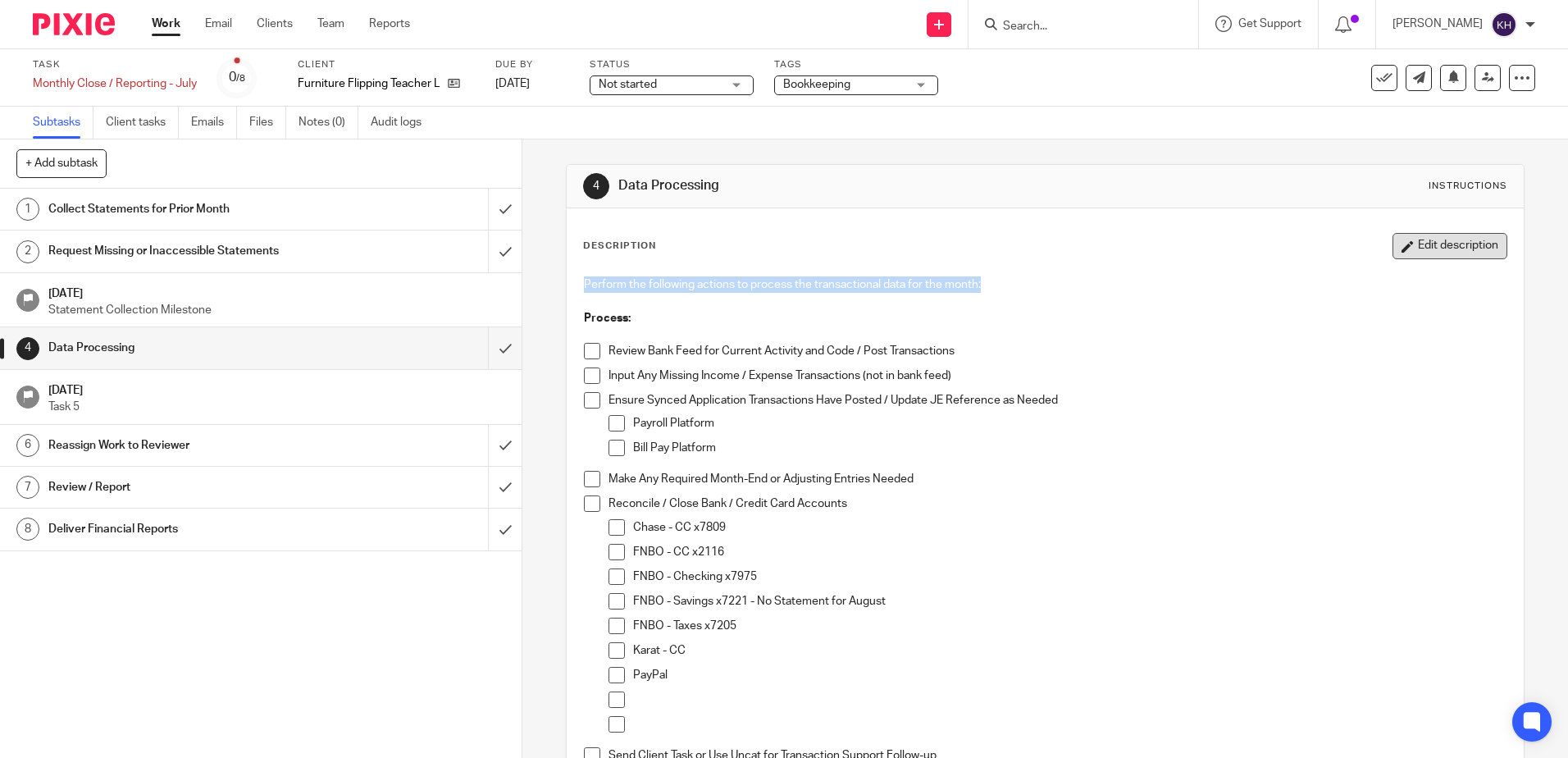
click at [1420, 255] on div "Description Edit description Perform the following actions to process the trans…" at bounding box center [1044, 512] width 923 height 560
click at [1394, 248] on button "Edit description" at bounding box center [1451, 245] width 115 height 26
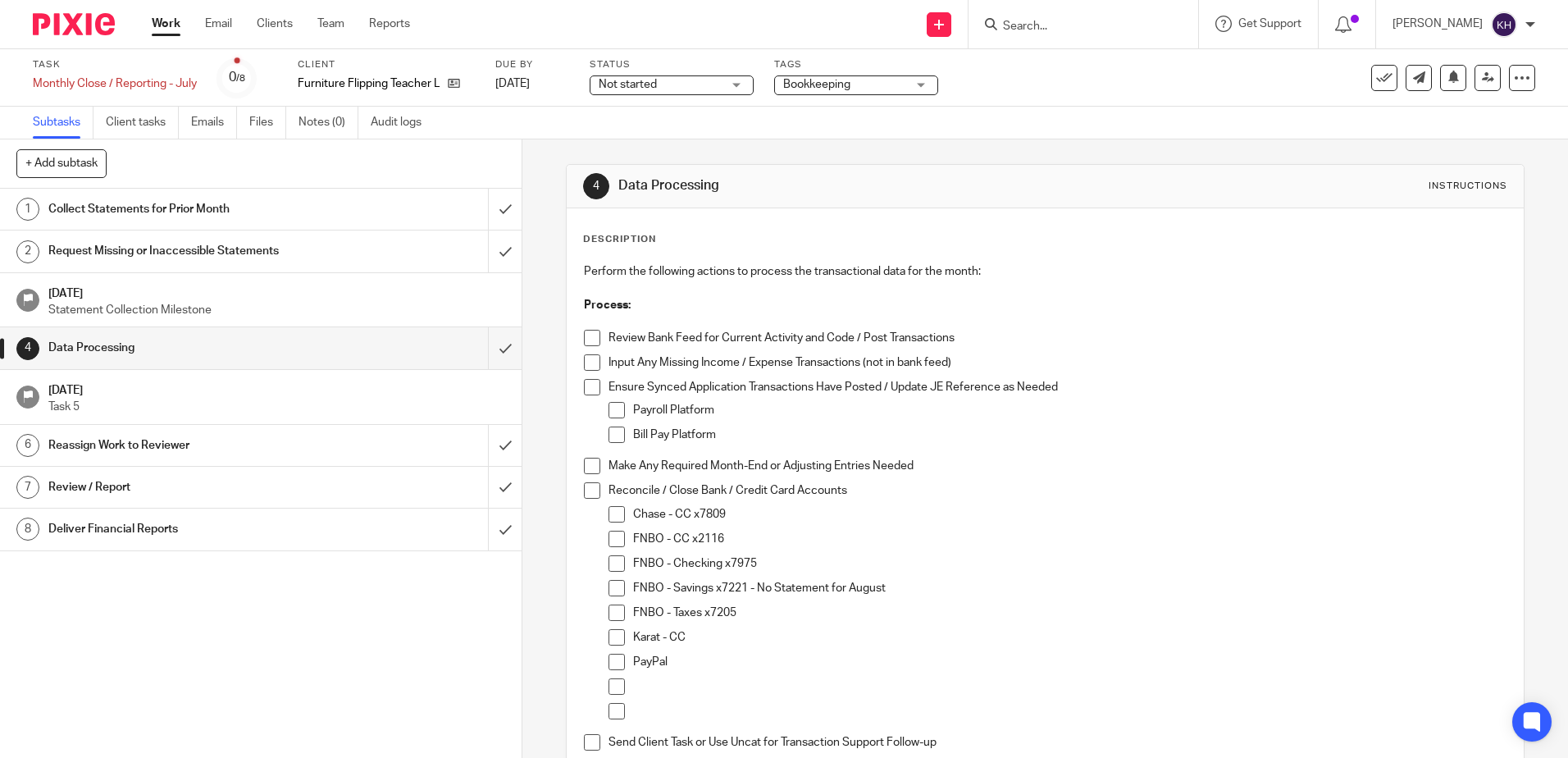
click at [739, 612] on p "FNBO - Taxes x7205" at bounding box center [1069, 612] width 872 height 17
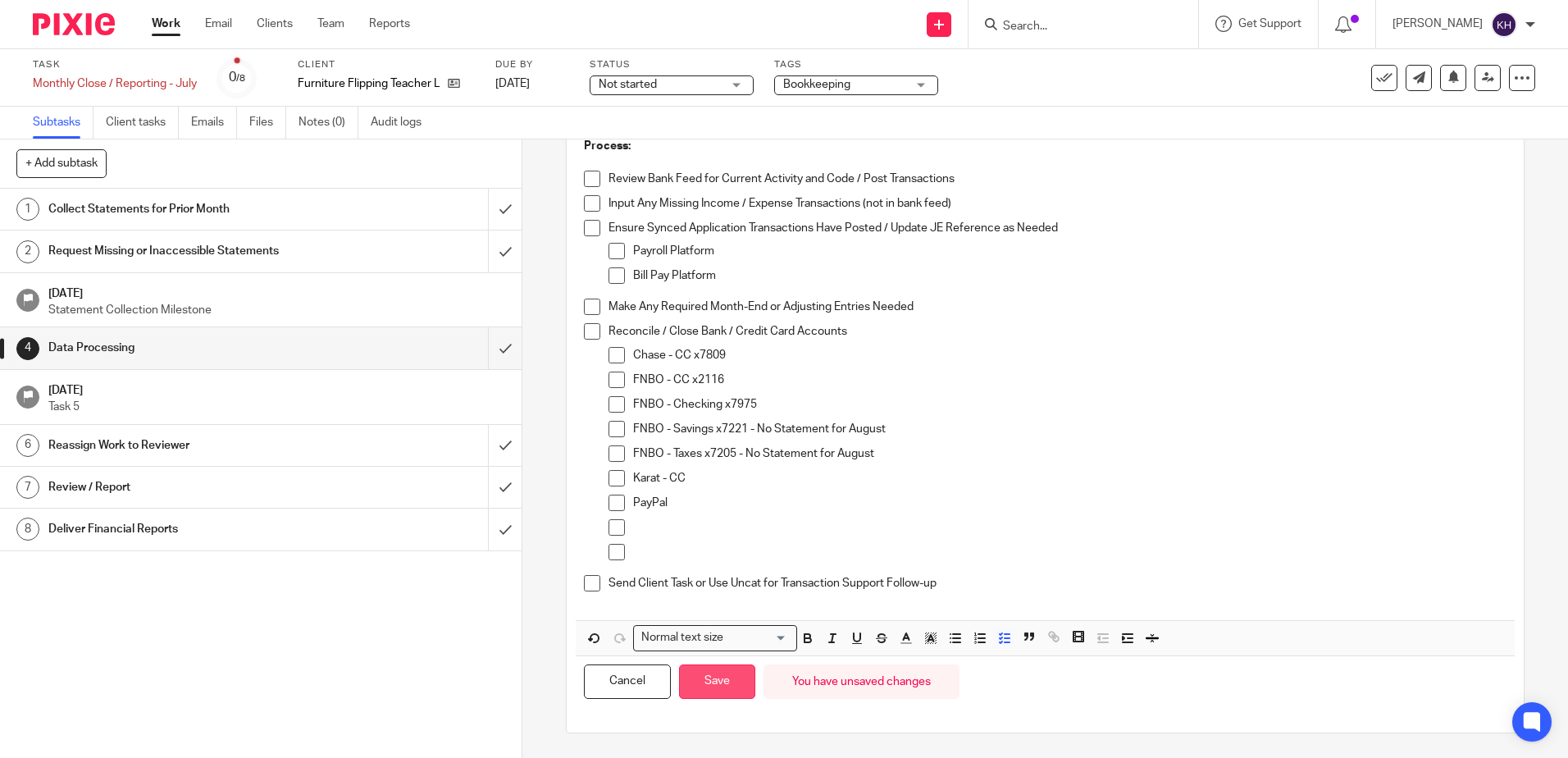
click at [720, 686] on button "Save" at bounding box center [717, 682] width 76 height 35
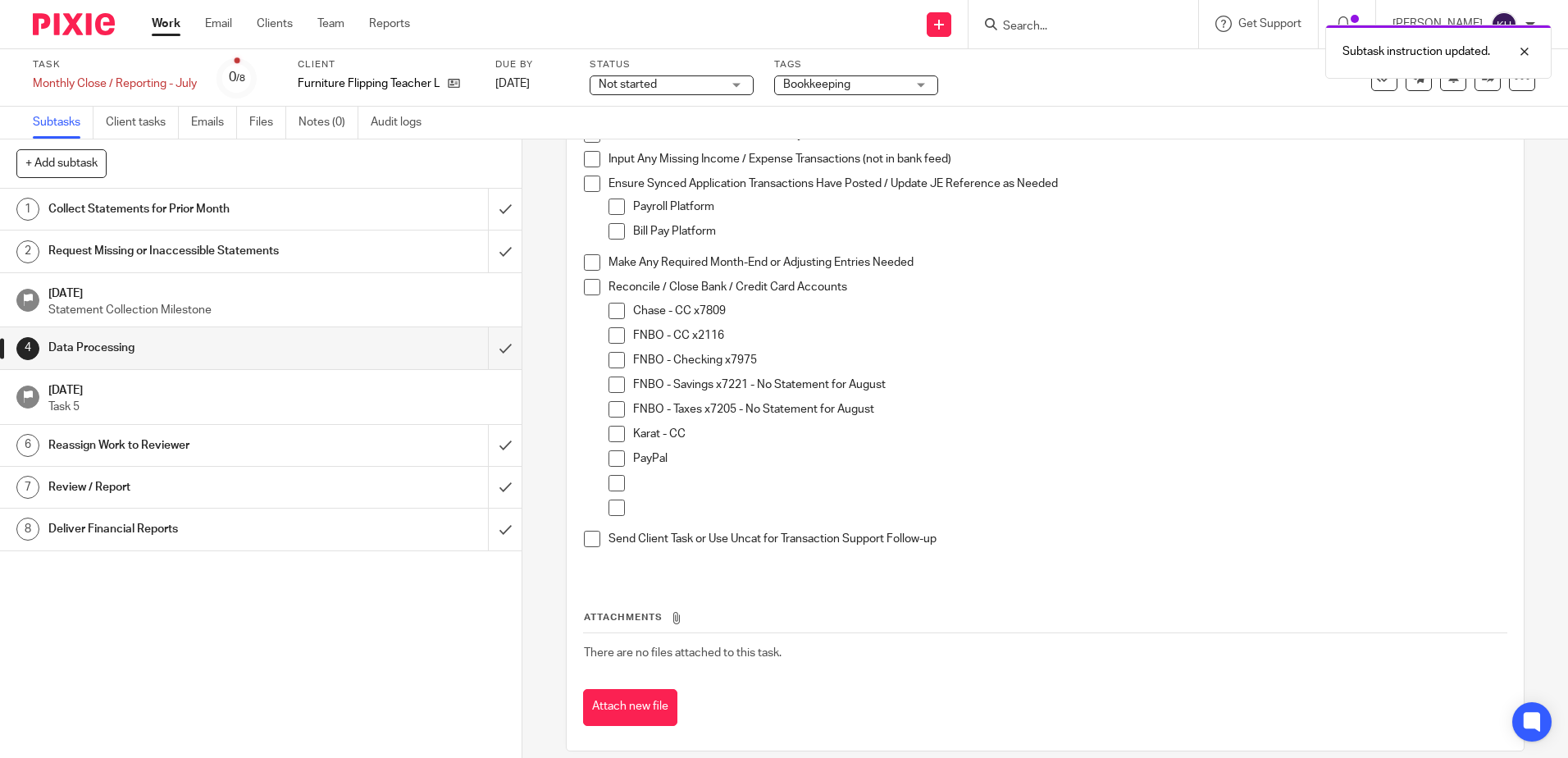
scroll to position [234, 0]
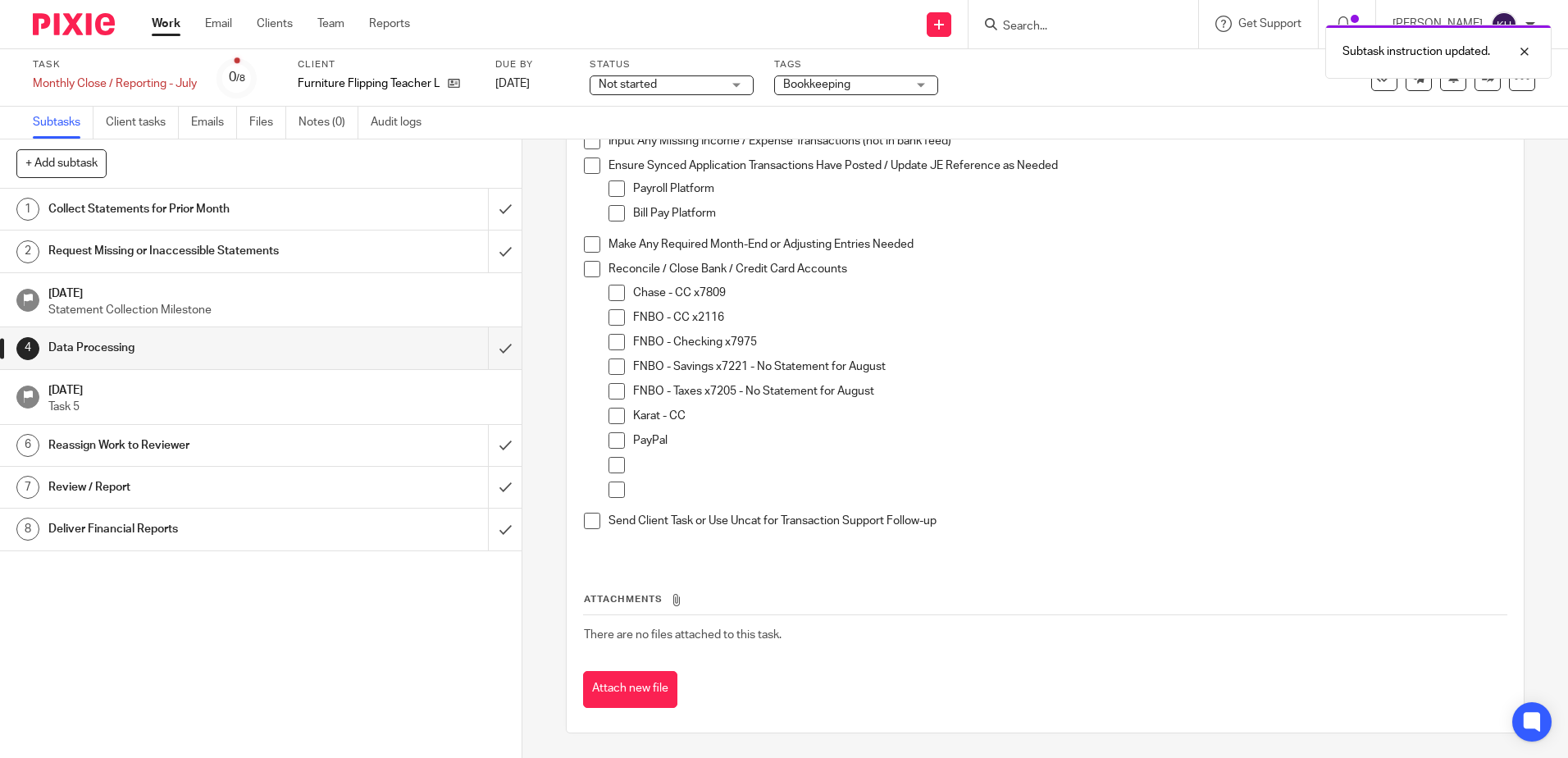
click at [807, 419] on p "Karat - CC" at bounding box center [1069, 415] width 872 height 17
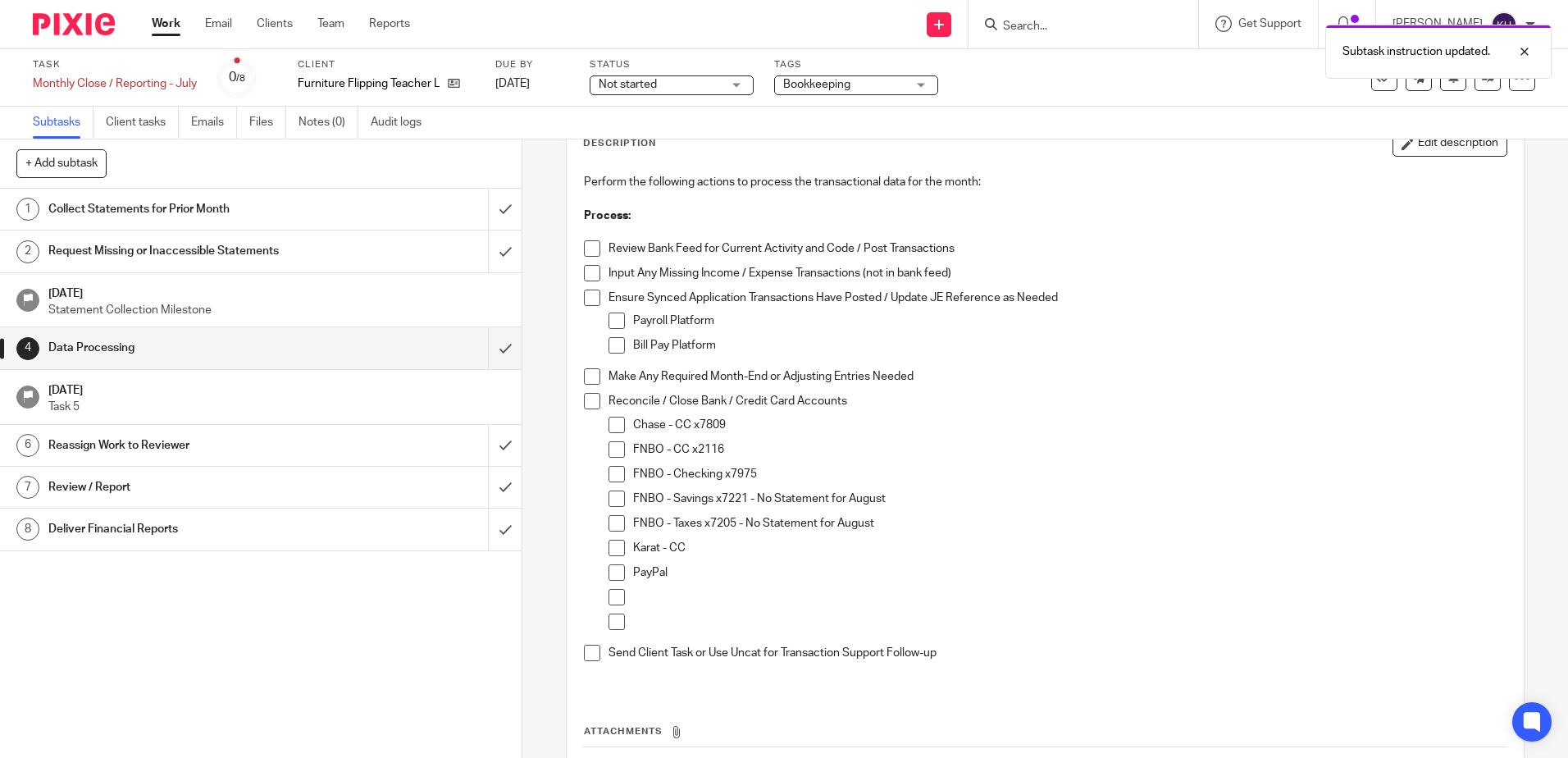
scroll to position [0, 0]
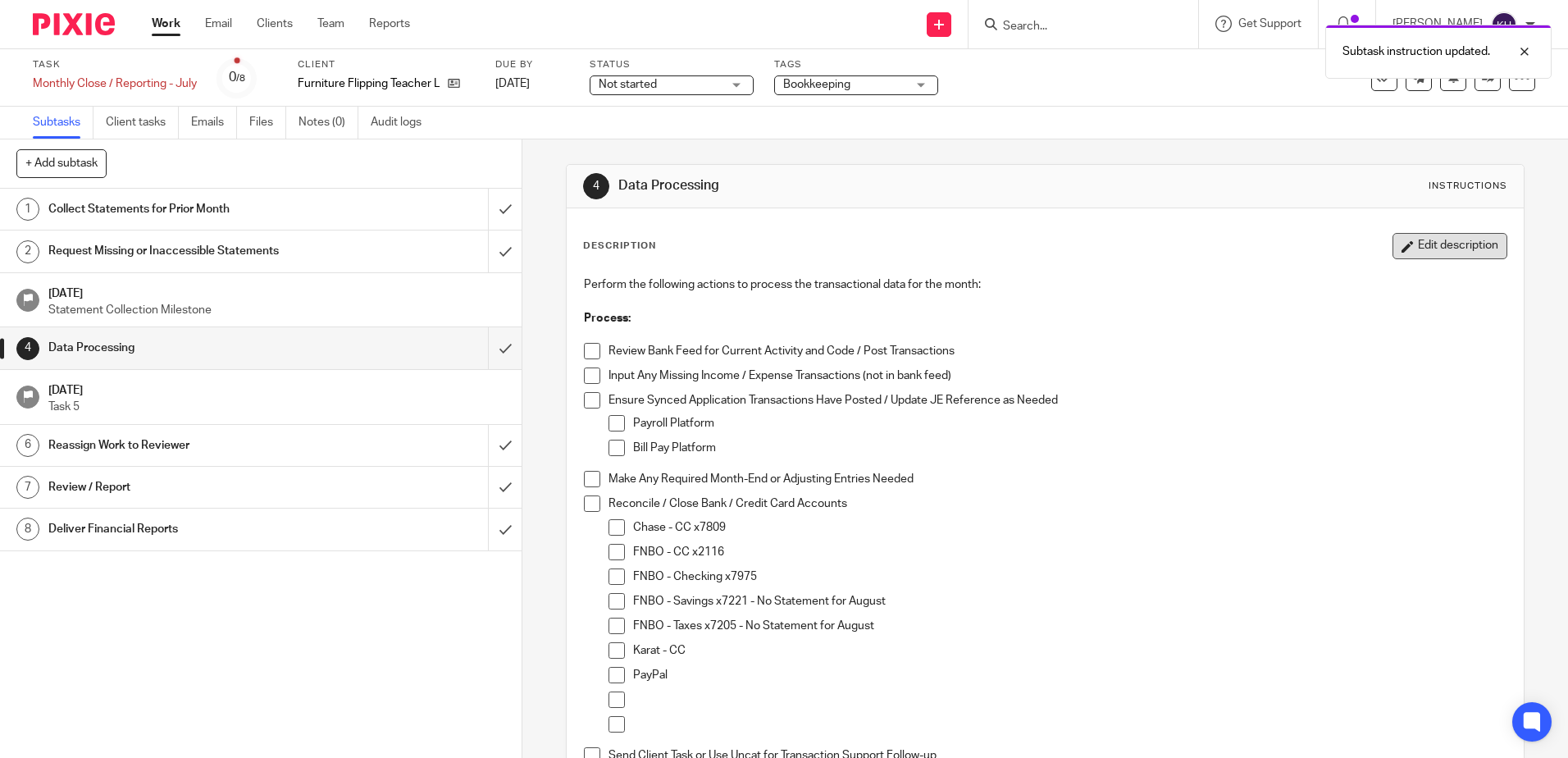
click at [1410, 251] on button "Edit description" at bounding box center [1451, 245] width 115 height 26
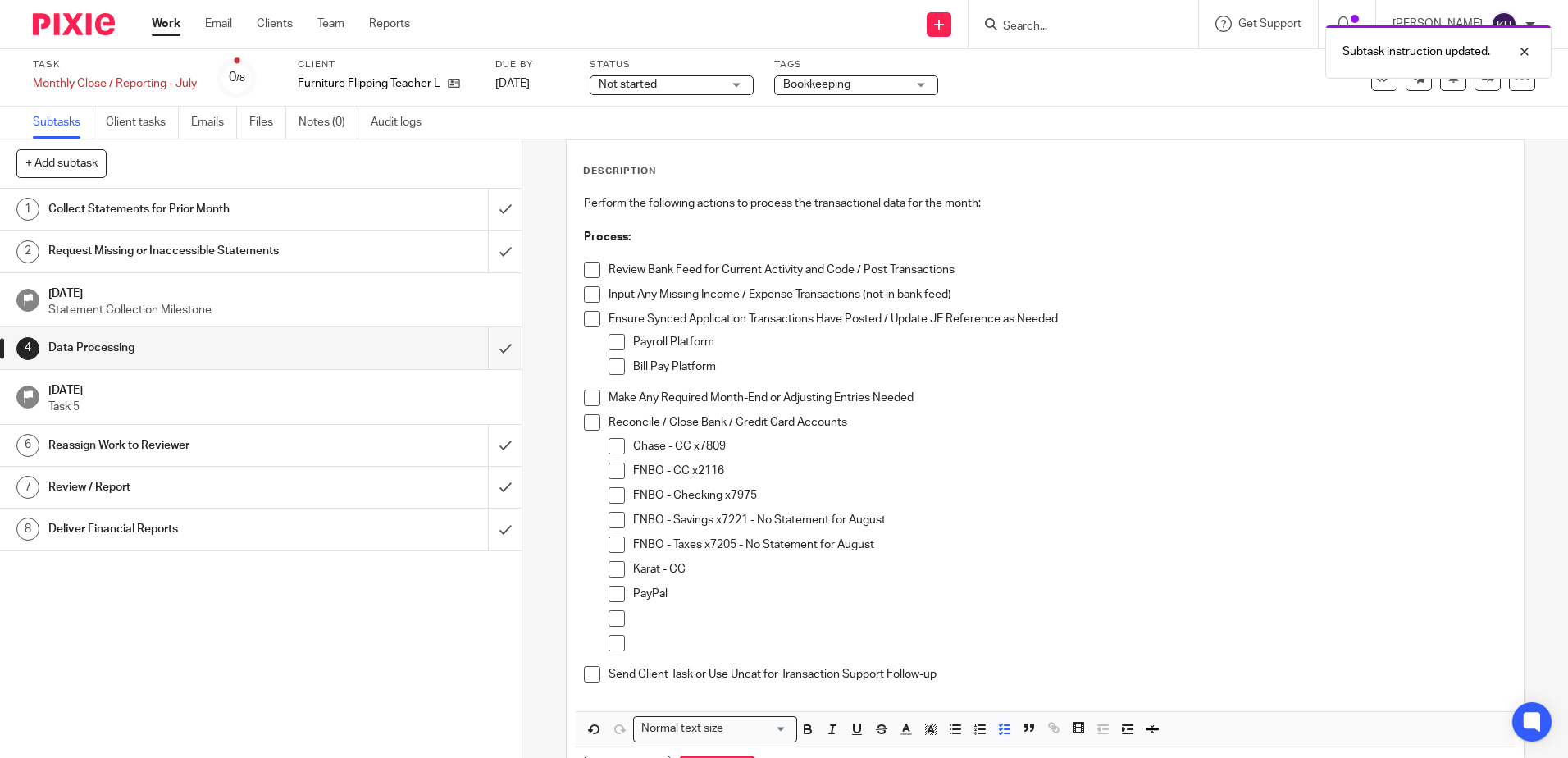
scroll to position [159, 0]
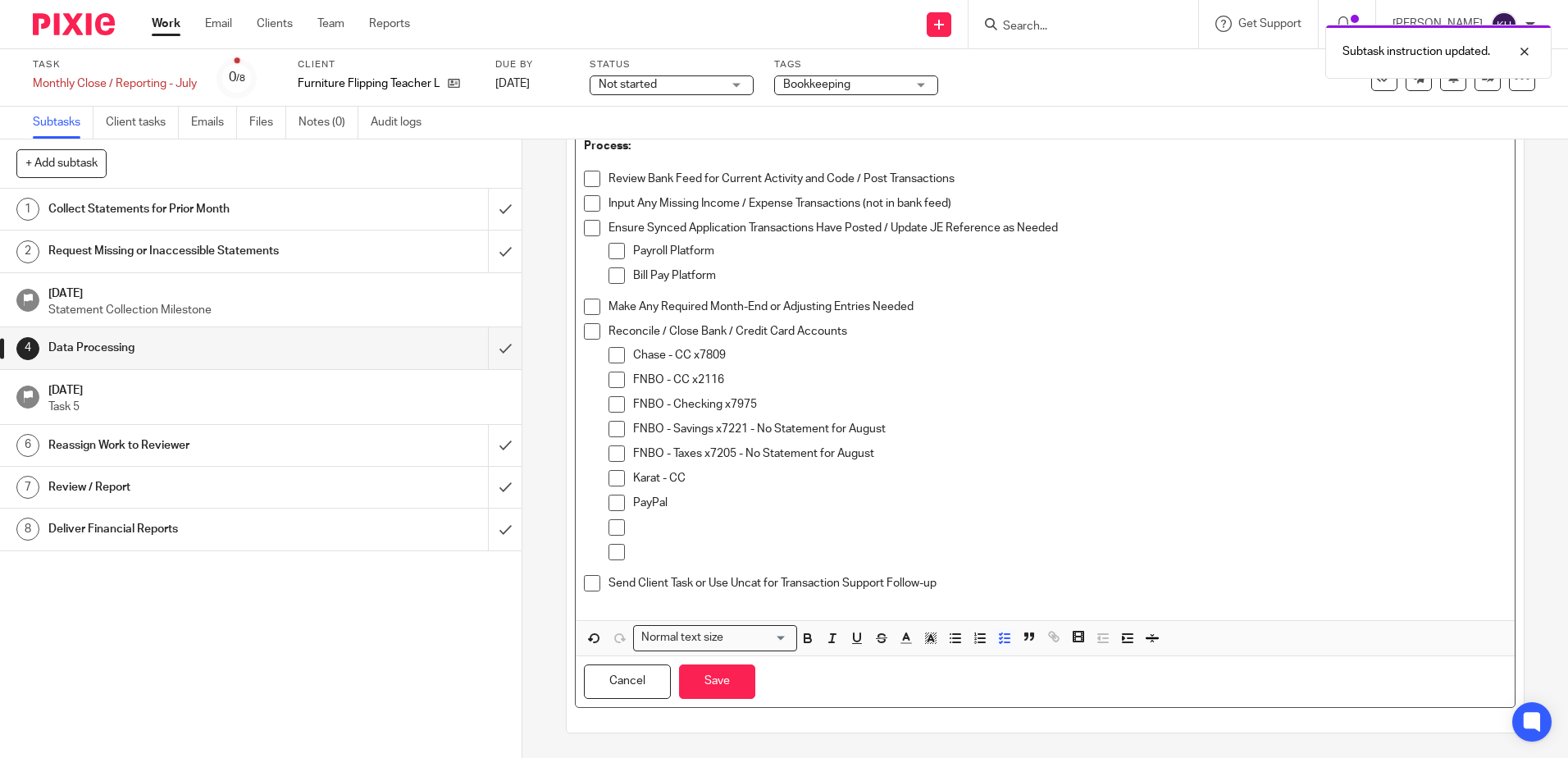
click at [738, 480] on p "Karat - CC" at bounding box center [1069, 478] width 872 height 17
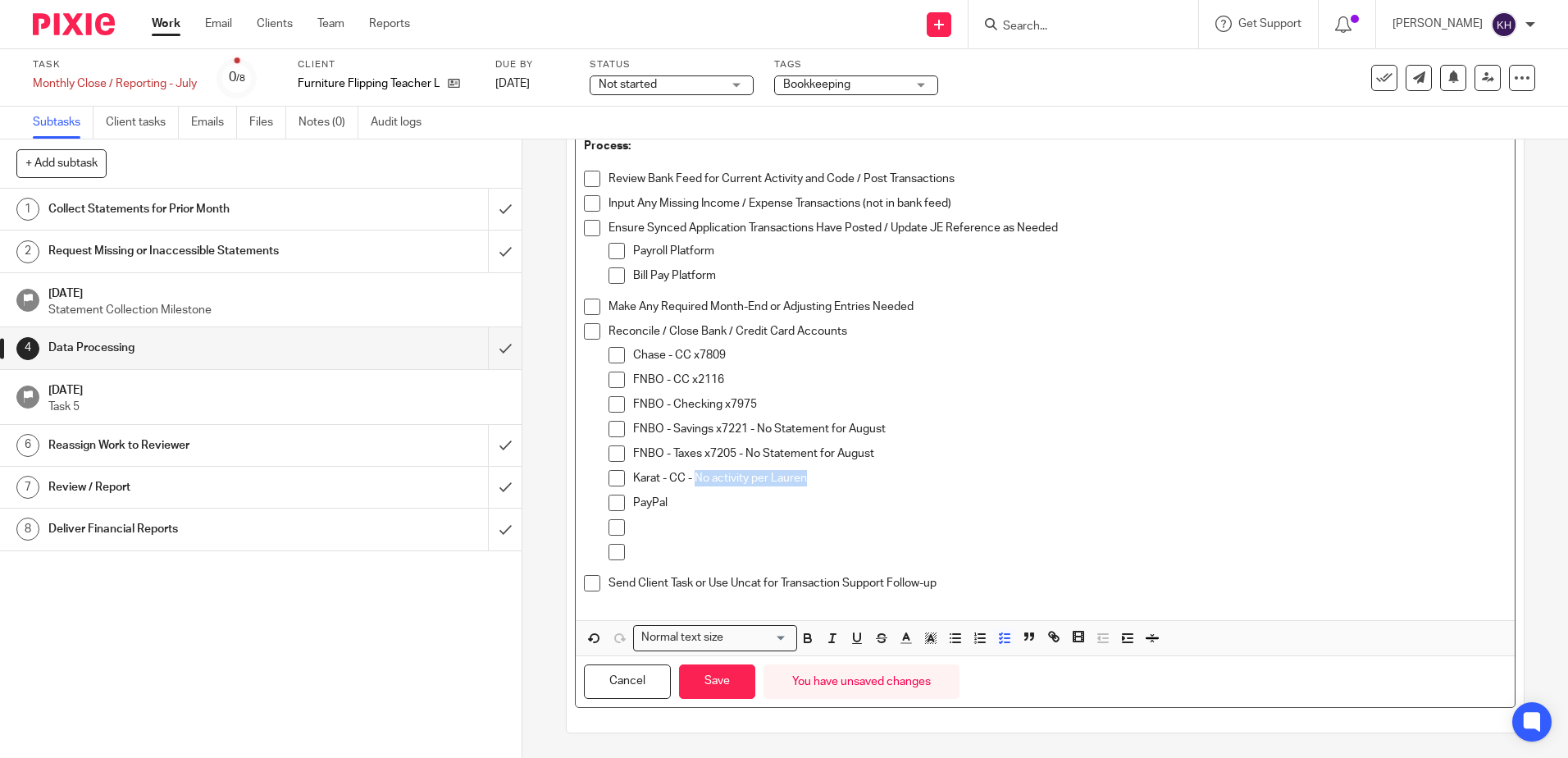
drag, startPoint x: 807, startPoint y: 477, endPoint x: 692, endPoint y: 474, distance: 115.0
click at [693, 473] on p "Karat - CC - No activity per Lauren" at bounding box center [1069, 478] width 872 height 17
copy p "No activity per Lauren"
click at [708, 681] on button "Save" at bounding box center [717, 682] width 76 height 35
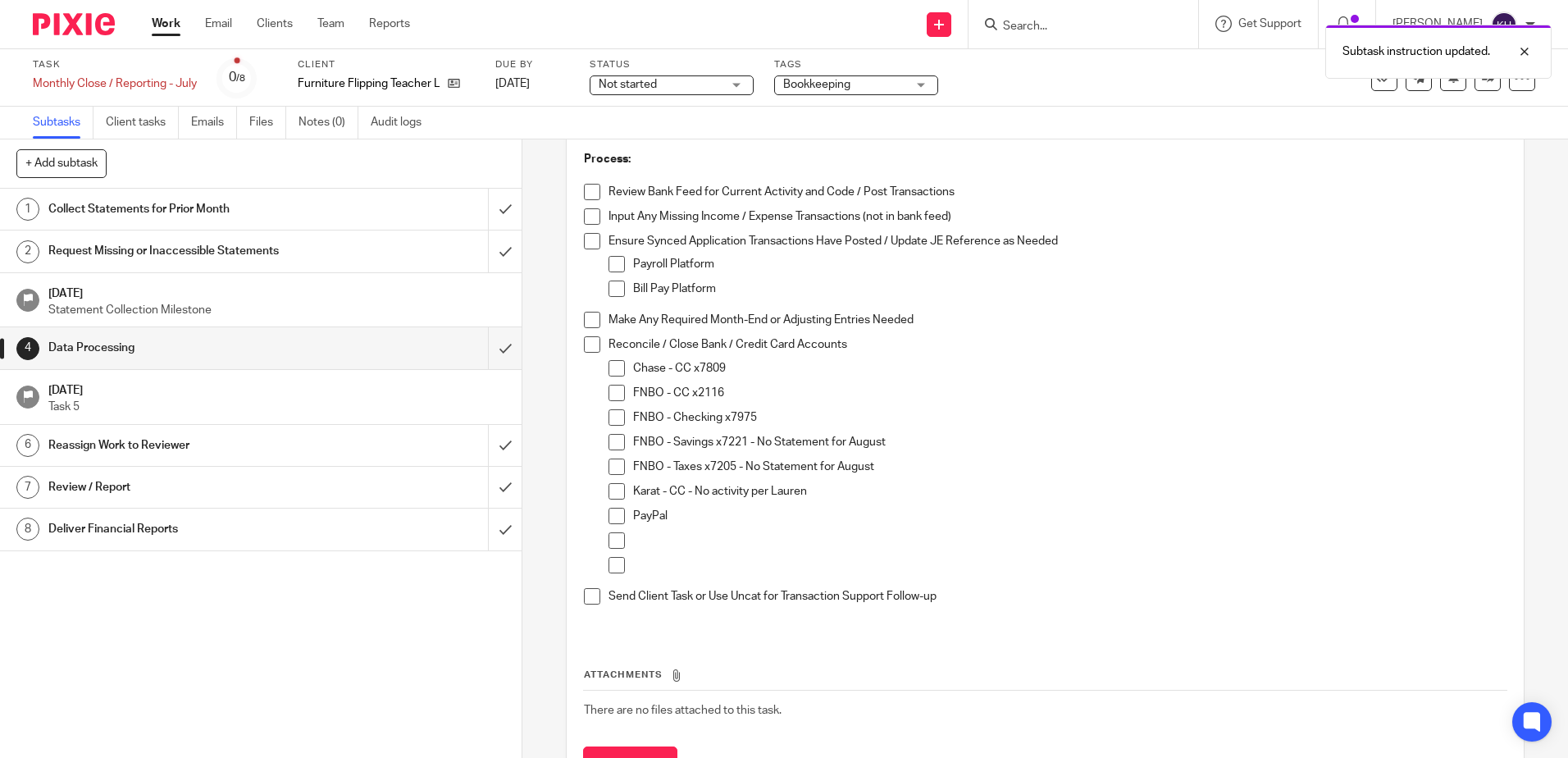
scroll to position [172, 0]
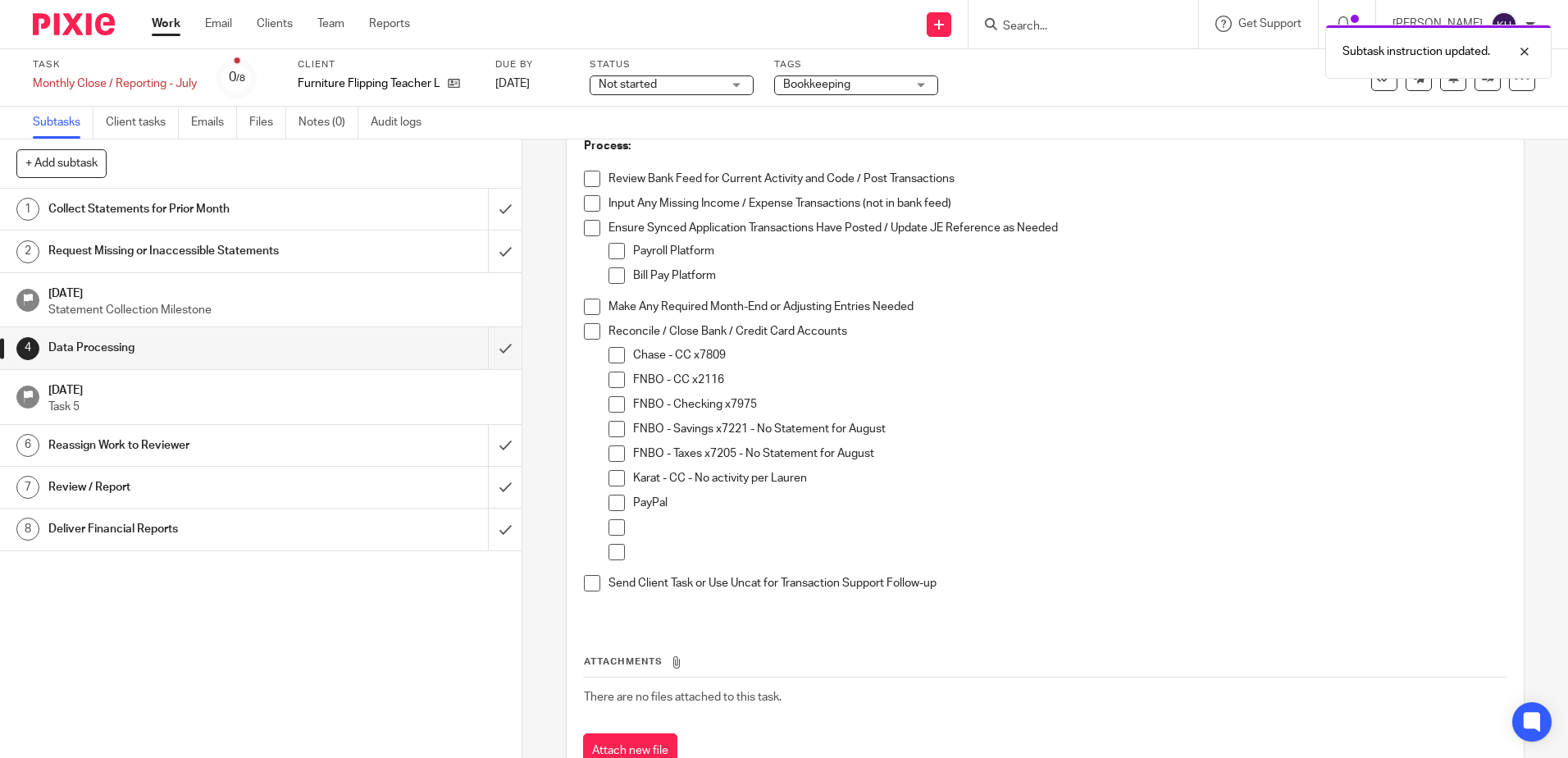
click at [303, 227] on link "1 Collect Statements for Prior Month" at bounding box center [244, 209] width 488 height 41
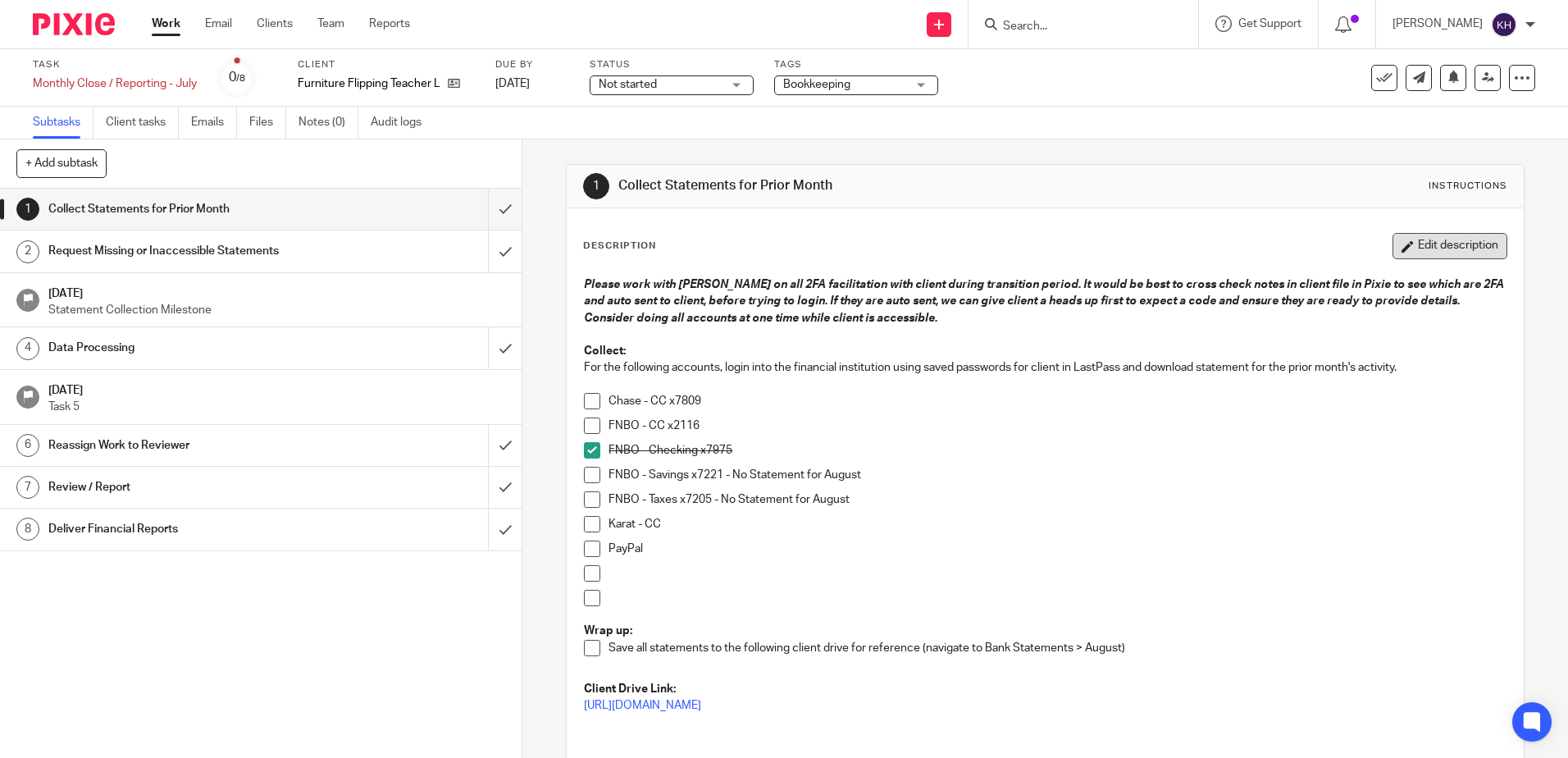
click at [1460, 240] on button "Edit description" at bounding box center [1451, 245] width 115 height 26
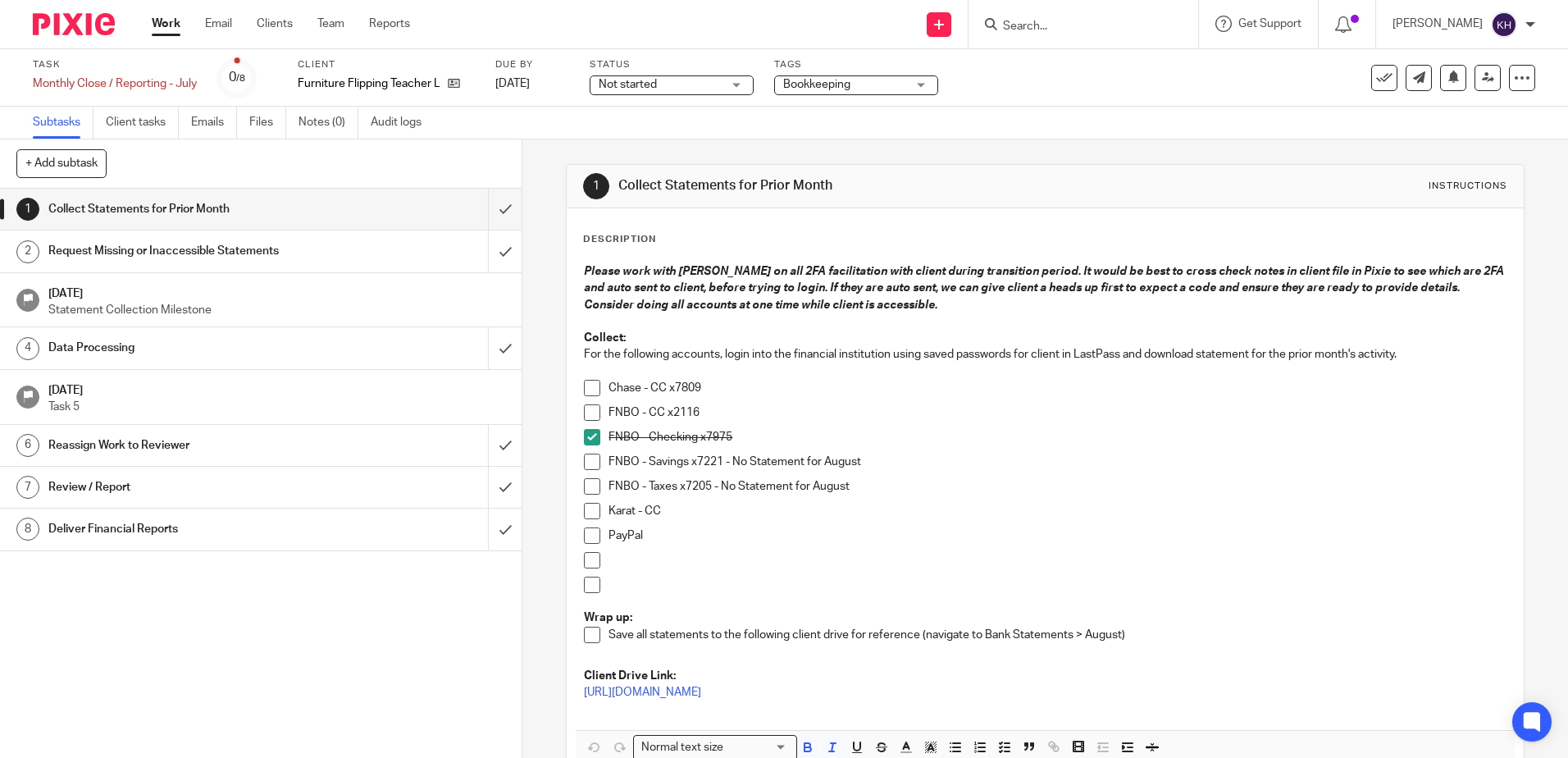
click at [724, 514] on p "Karat - CC" at bounding box center [1057, 511] width 897 height 17
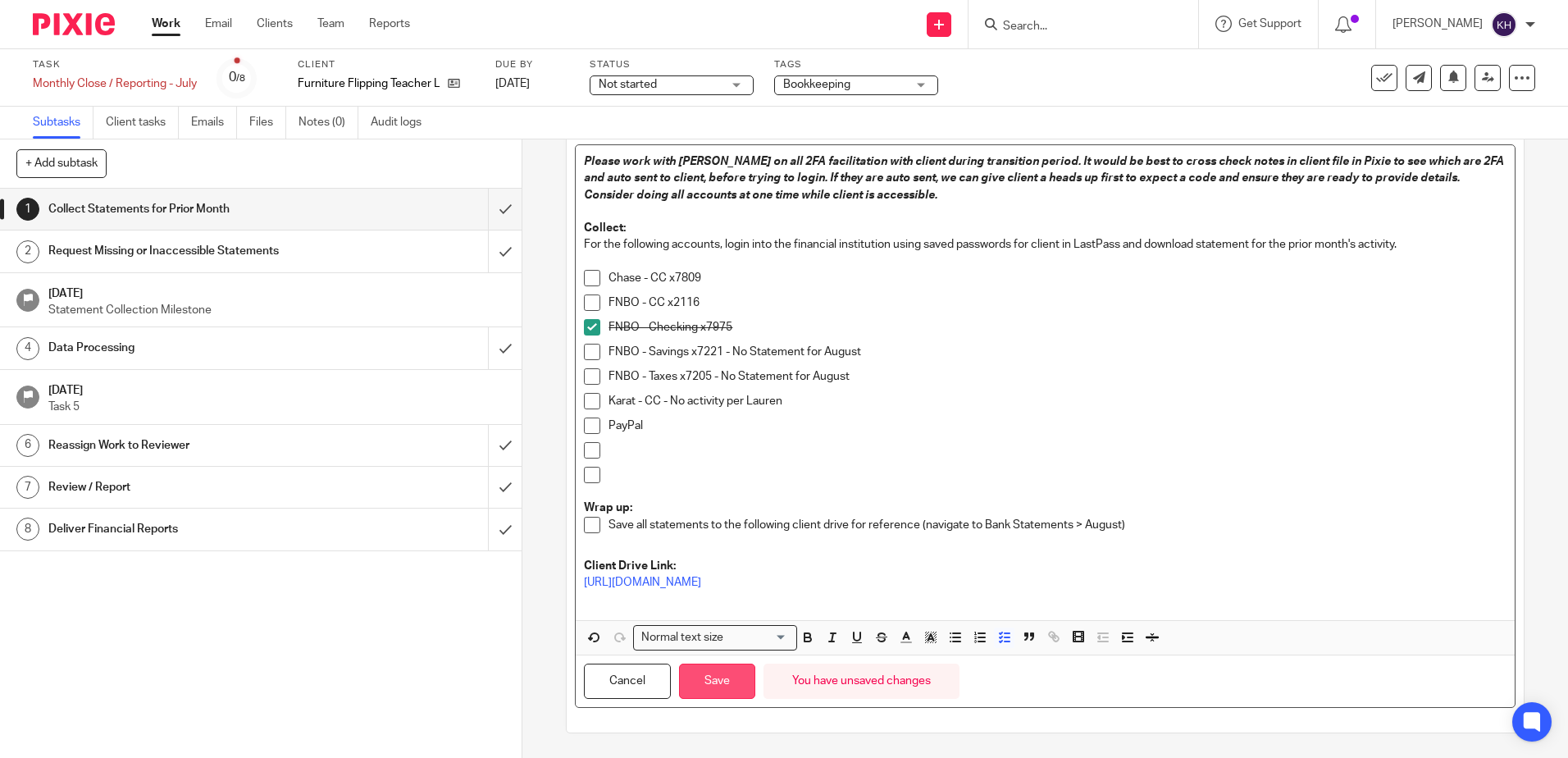
click at [719, 688] on button "Save" at bounding box center [717, 681] width 76 height 35
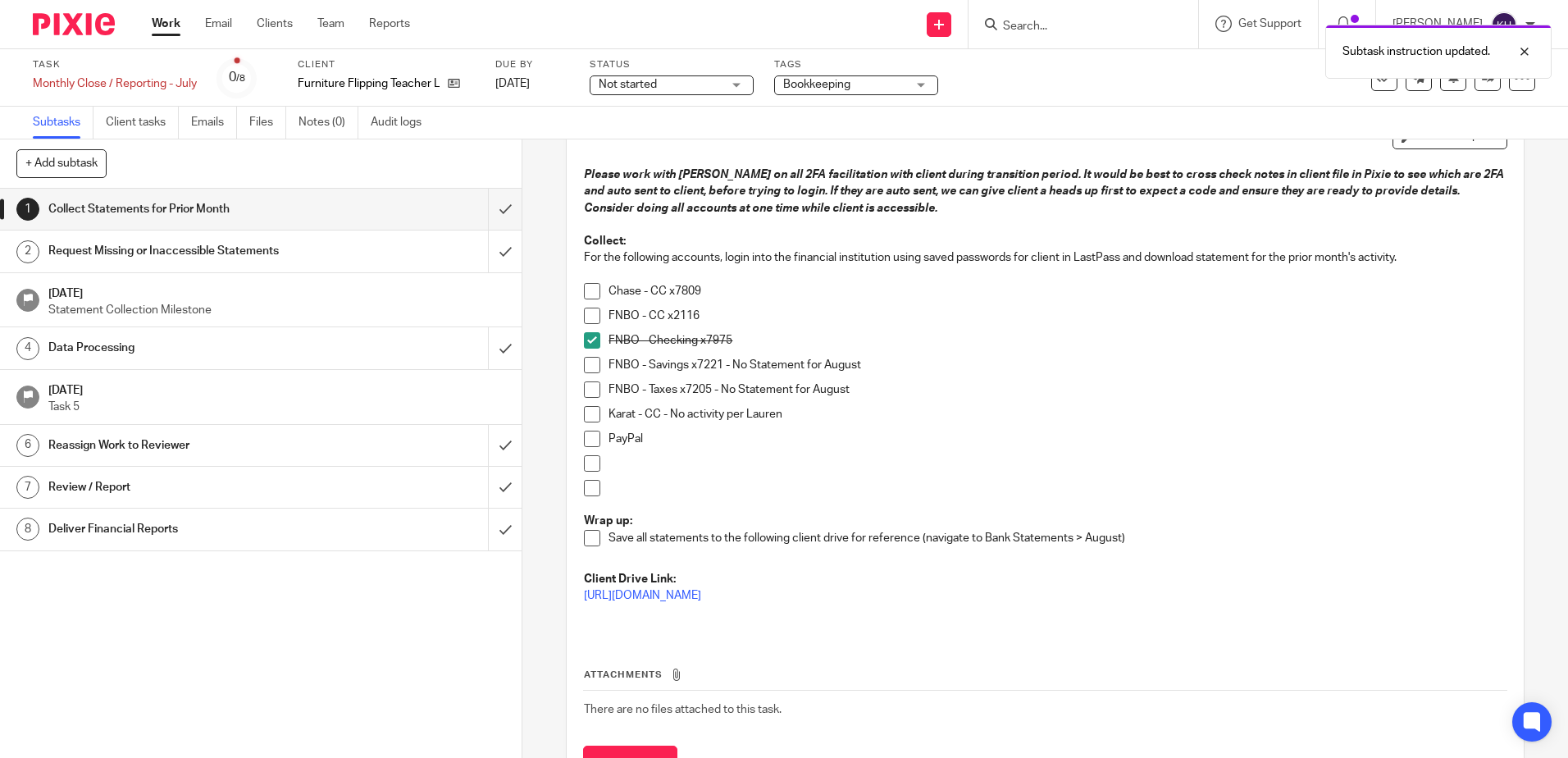
scroll to position [123, 0]
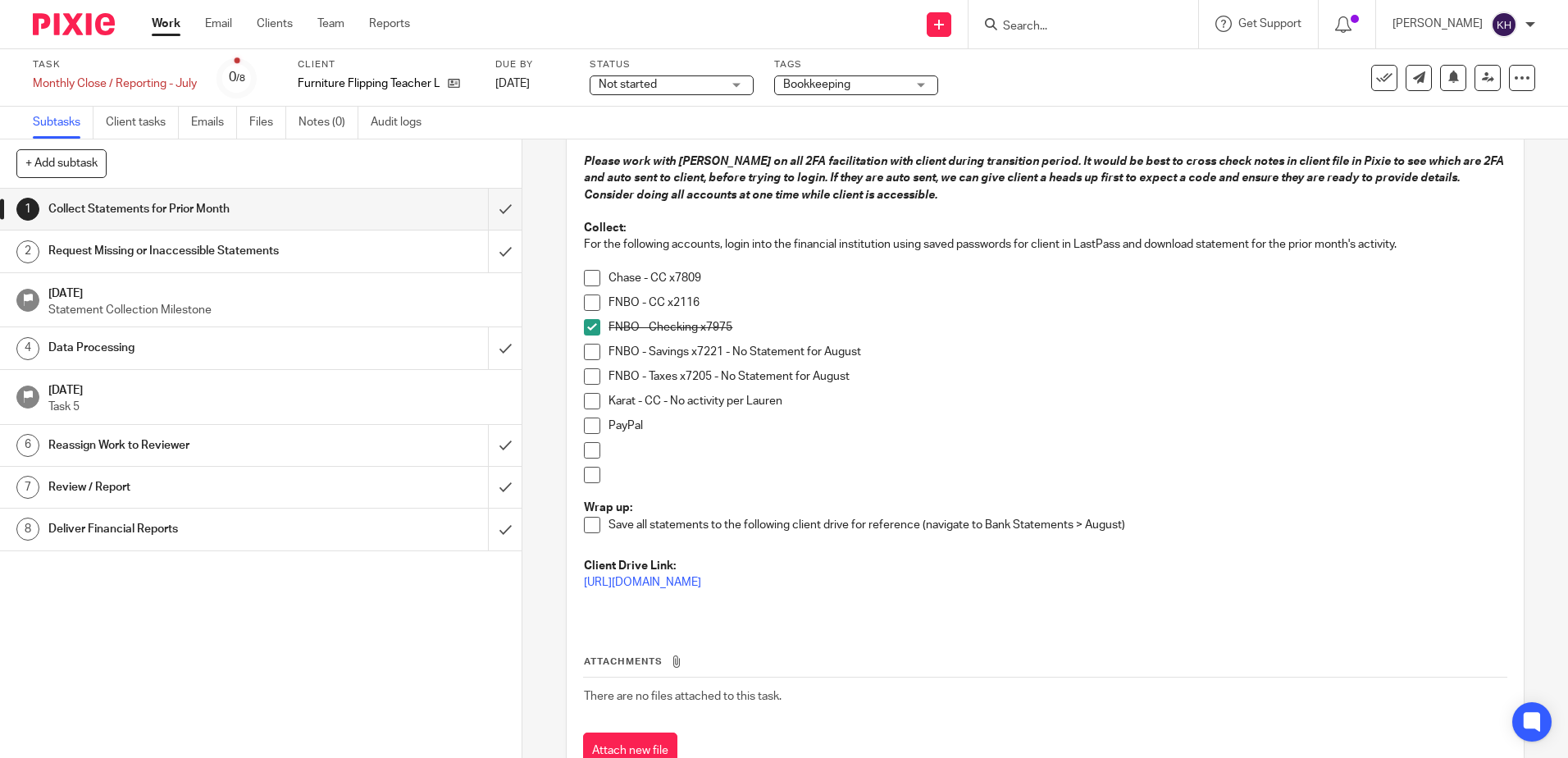
click at [587, 427] on span at bounding box center [592, 425] width 17 height 17
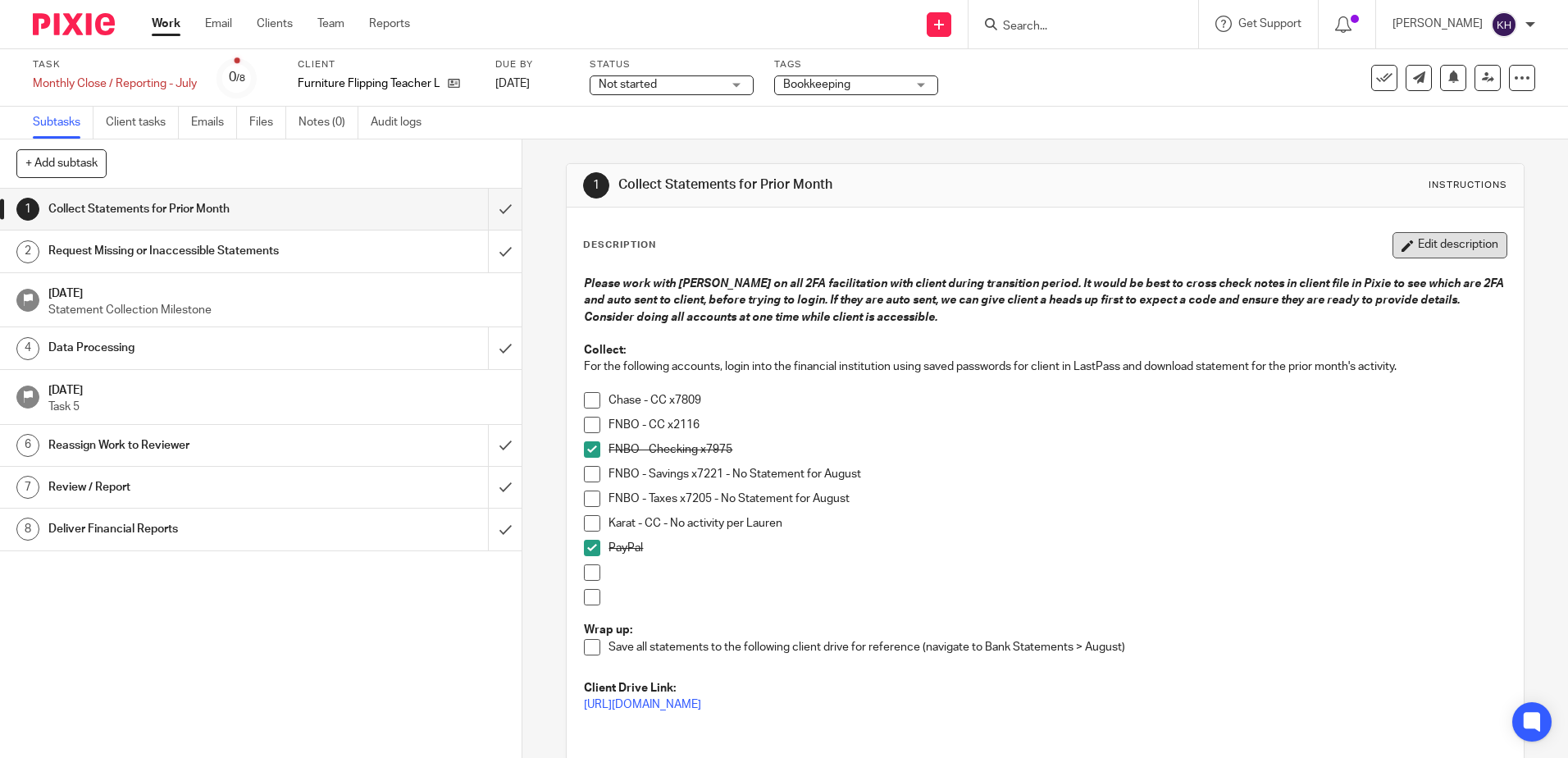
scroll to position [0, 0]
click at [1419, 242] on button "Edit description" at bounding box center [1451, 245] width 115 height 26
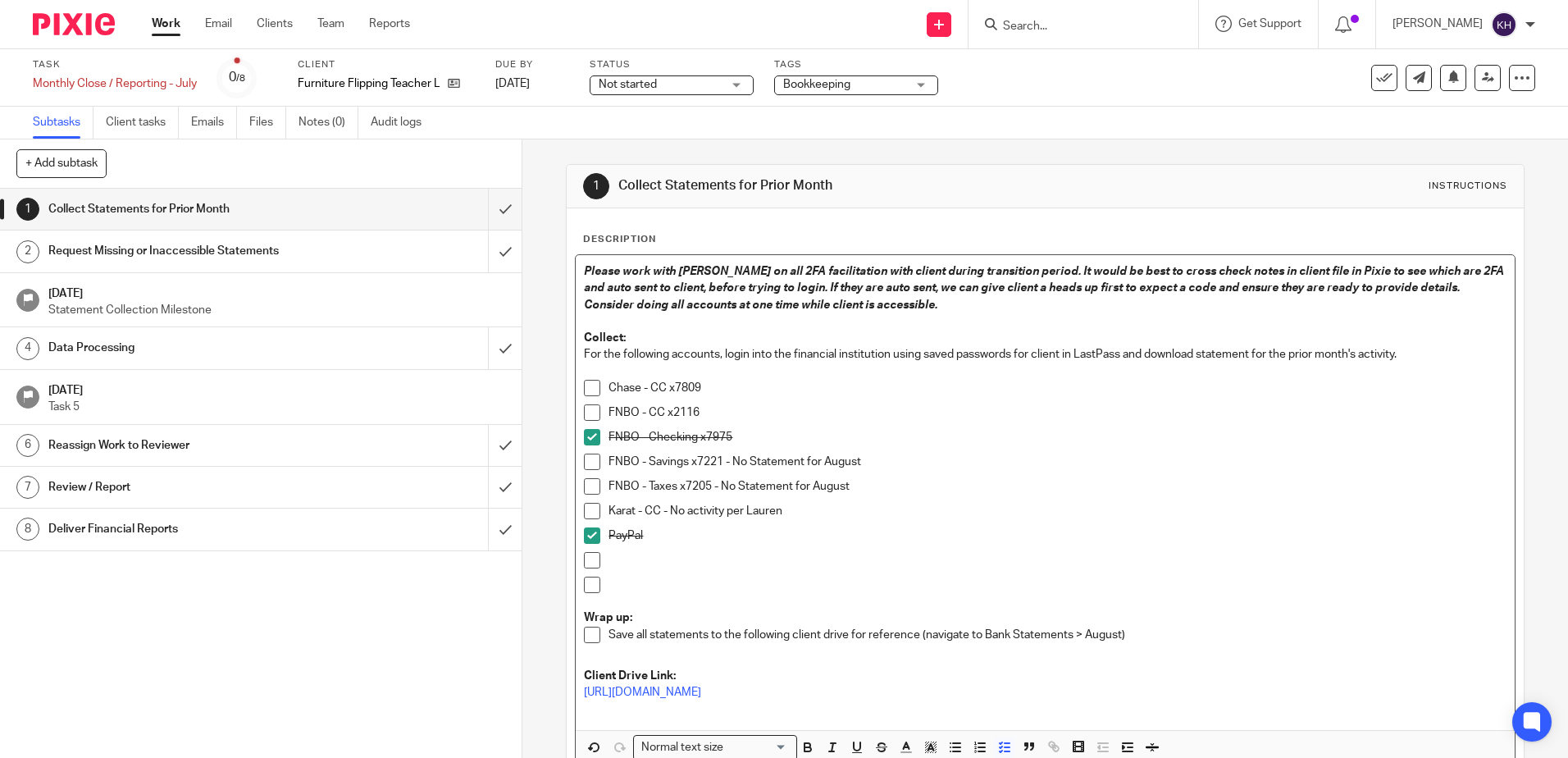
click at [753, 393] on p "Chase - CC x7809" at bounding box center [1057, 388] width 897 height 17
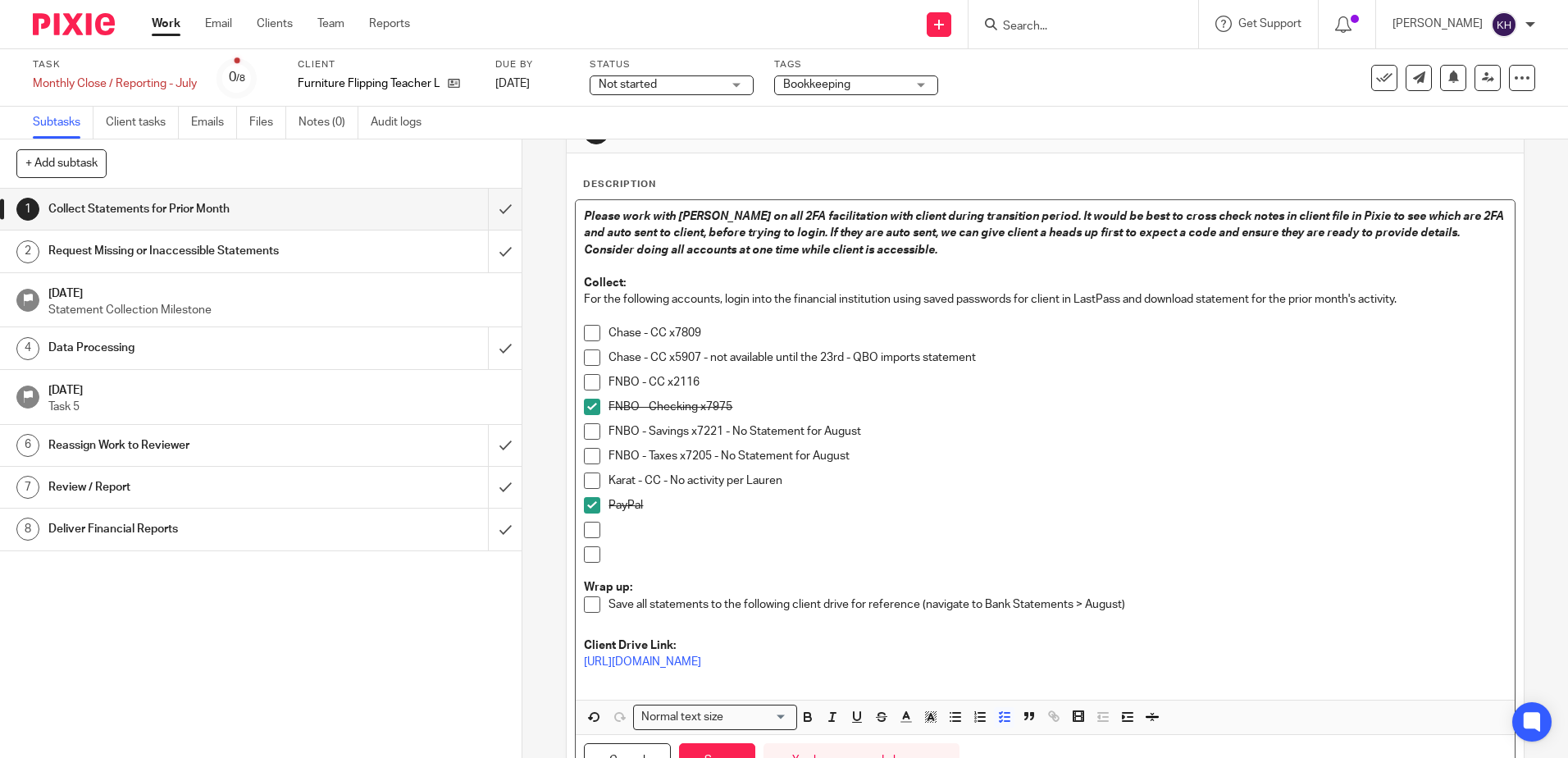
scroll to position [135, 0]
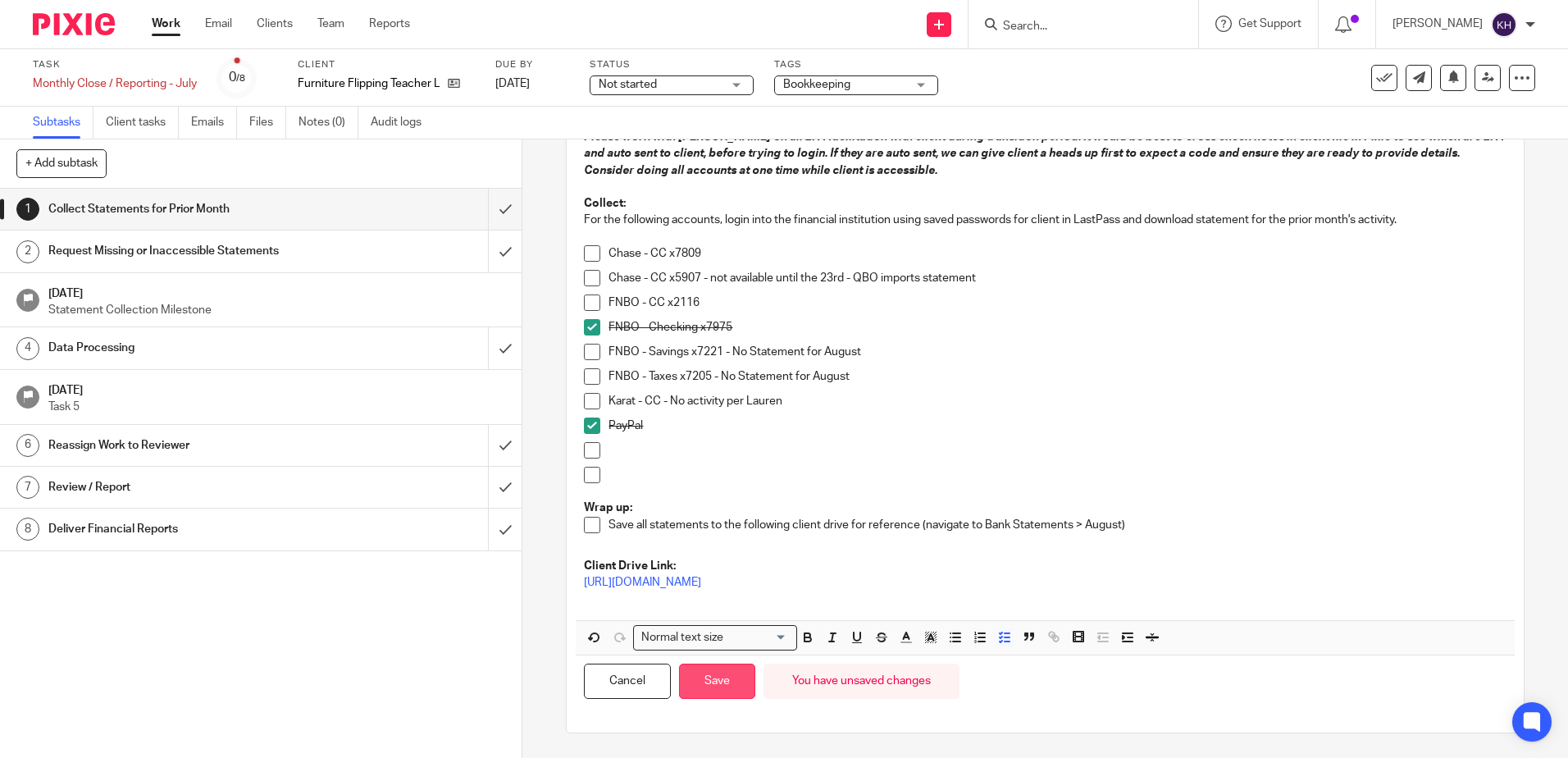
click at [713, 682] on button "Save" at bounding box center [717, 681] width 76 height 35
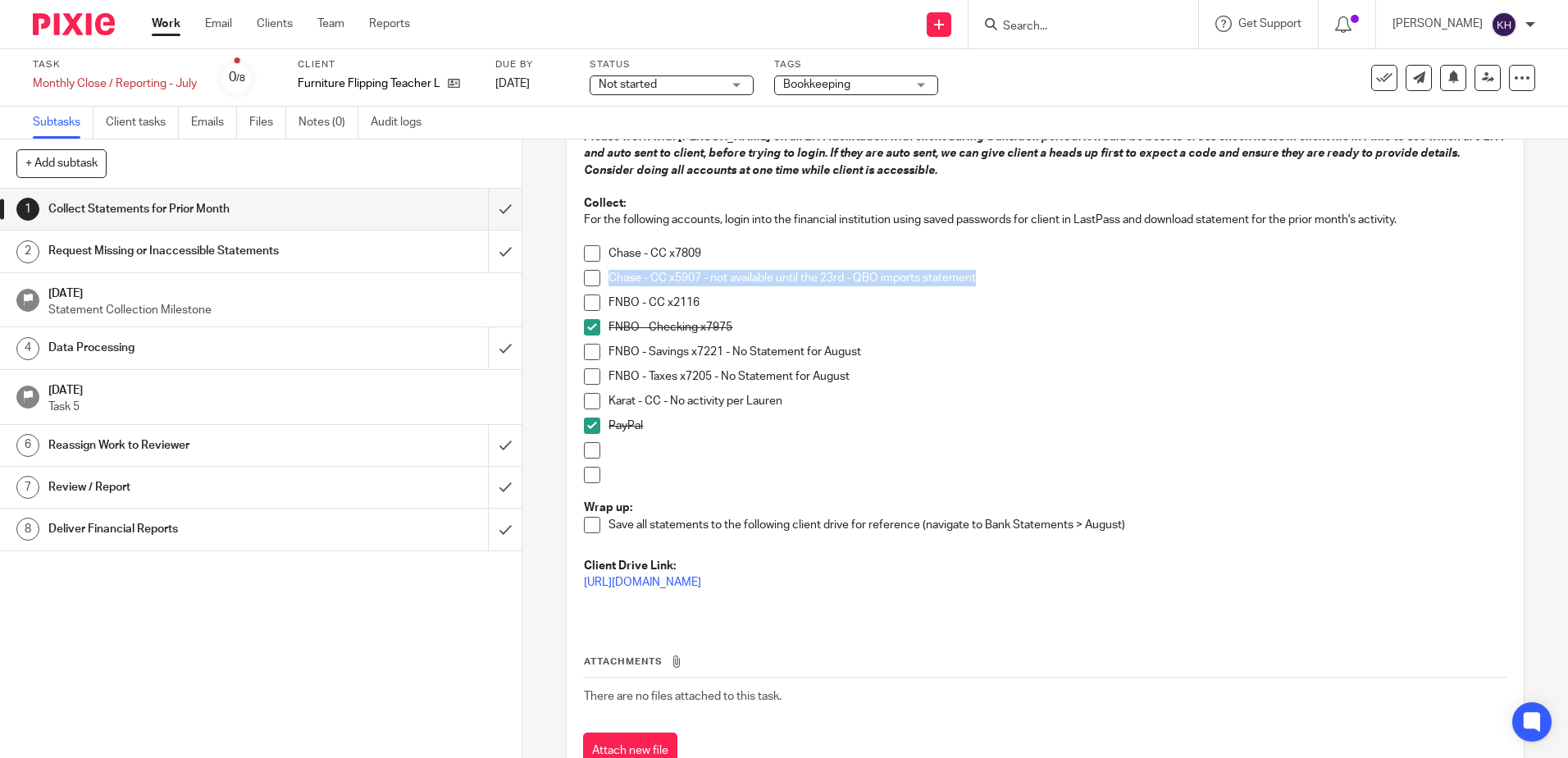
drag, startPoint x: 980, startPoint y: 279, endPoint x: 592, endPoint y: 274, distance: 388.0
click at [592, 274] on li "Chase - CC x5907 - not available until the 23rd - QBO imports statement" at bounding box center [1045, 281] width 922 height 24
copy p "Chase - CC x5907 - not available until the 23rd - QBO imports statement"
click at [279, 344] on h1 "Data Processing" at bounding box center [190, 347] width 282 height 24
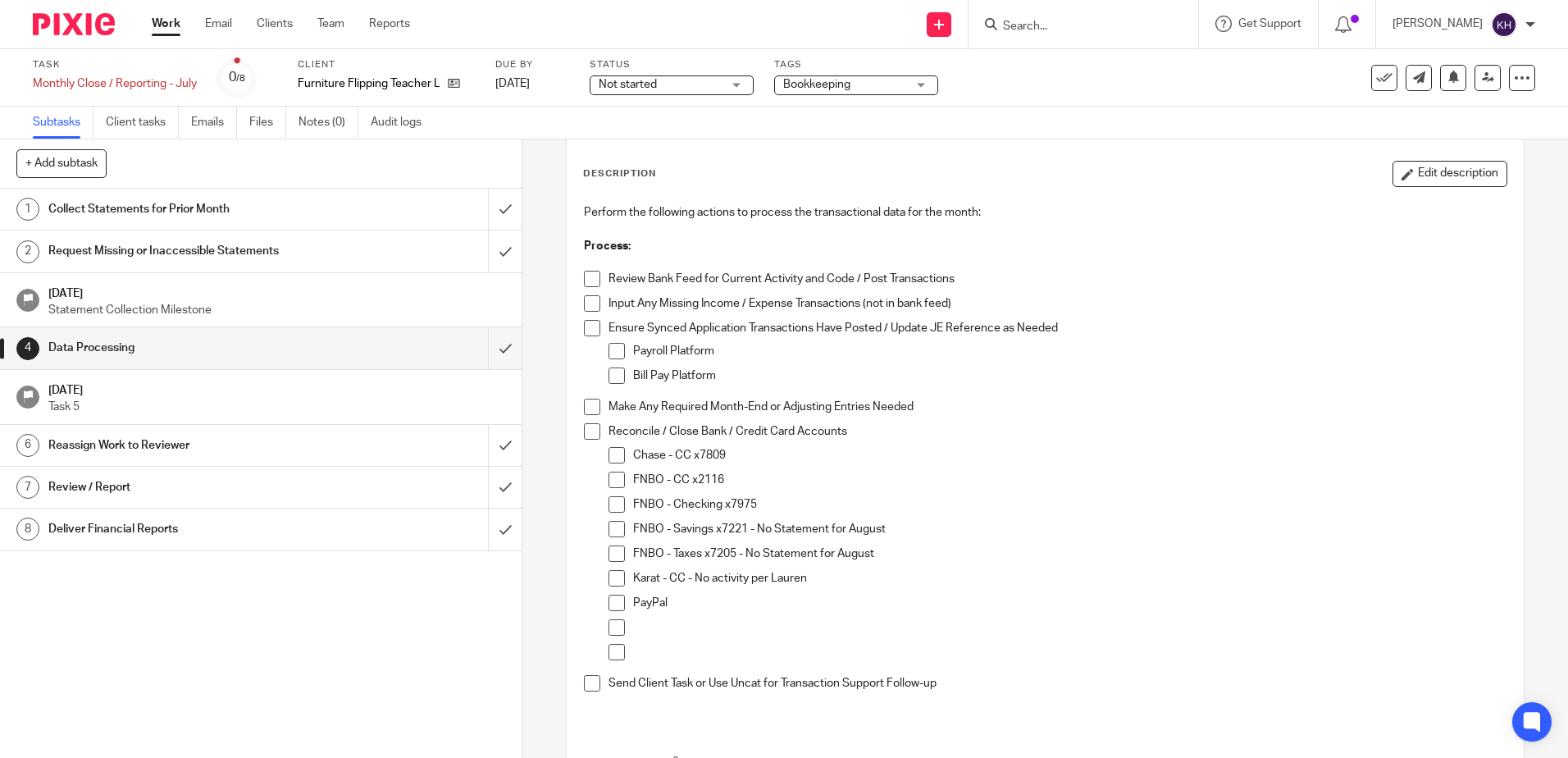
scroll to position [70, 0]
click at [1438, 186] on button "Edit description" at bounding box center [1451, 175] width 115 height 26
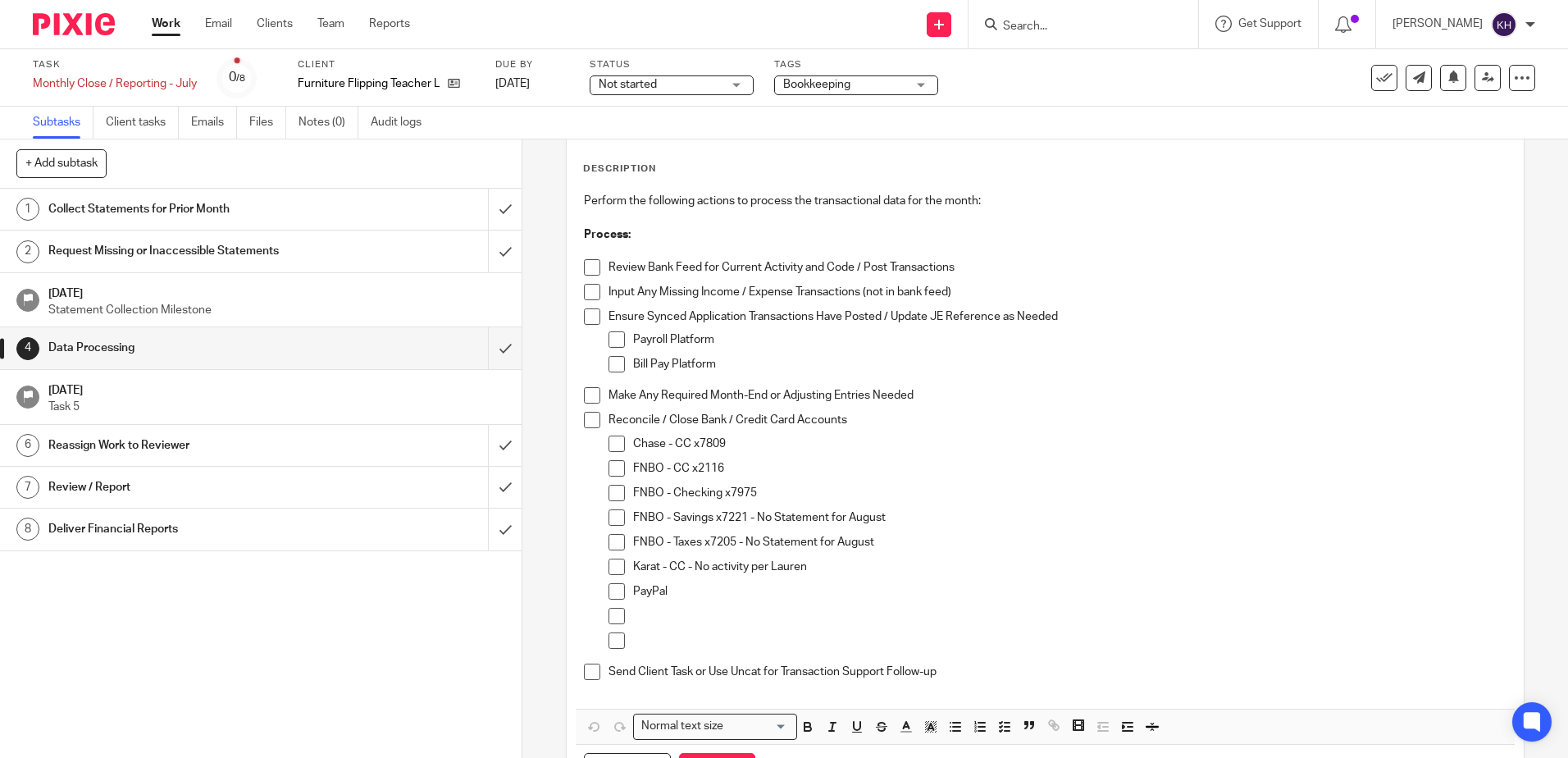
click at [742, 442] on p "Chase - CC x7809" at bounding box center [1069, 443] width 872 height 17
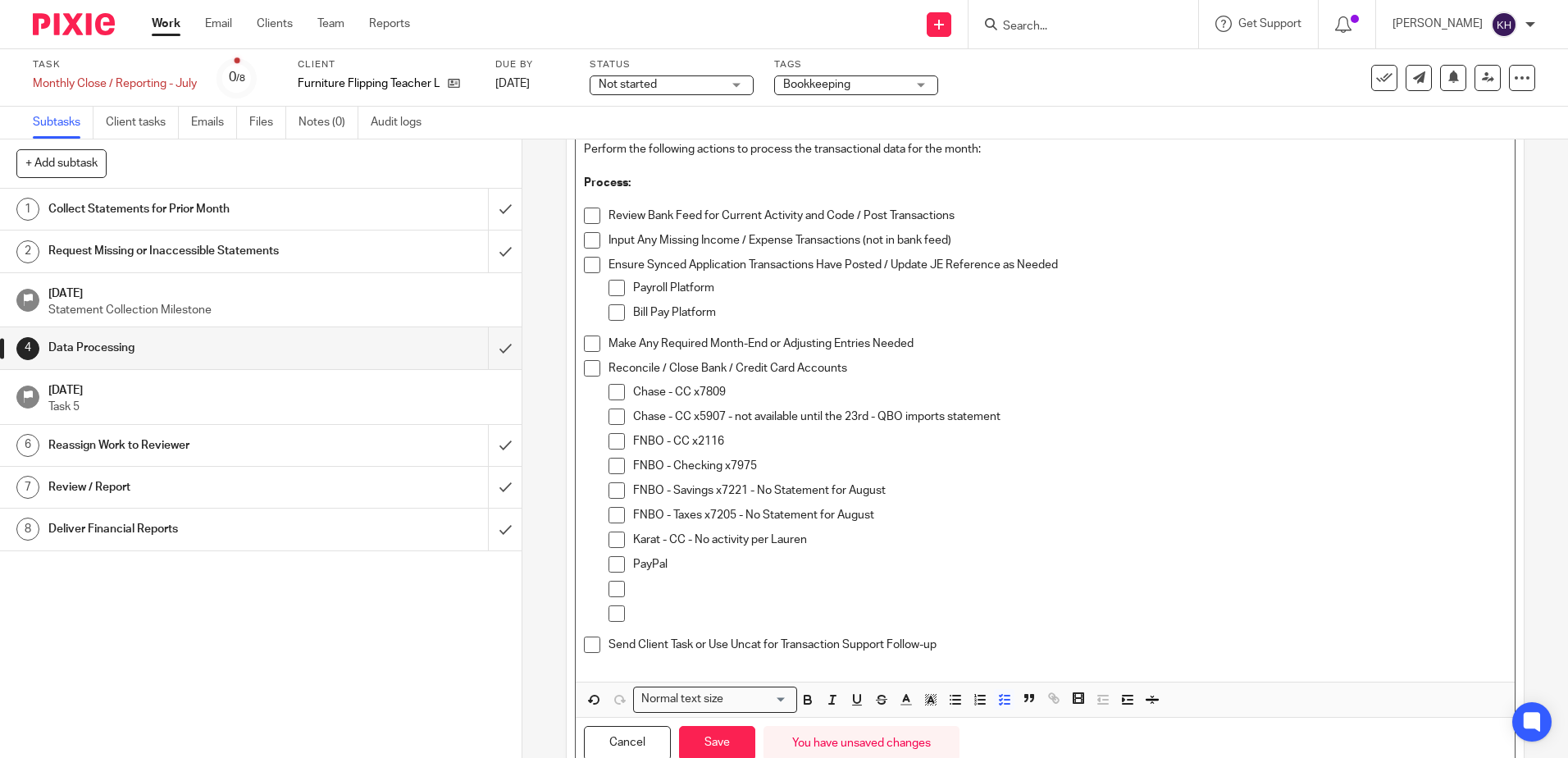
scroll to position [184, 0]
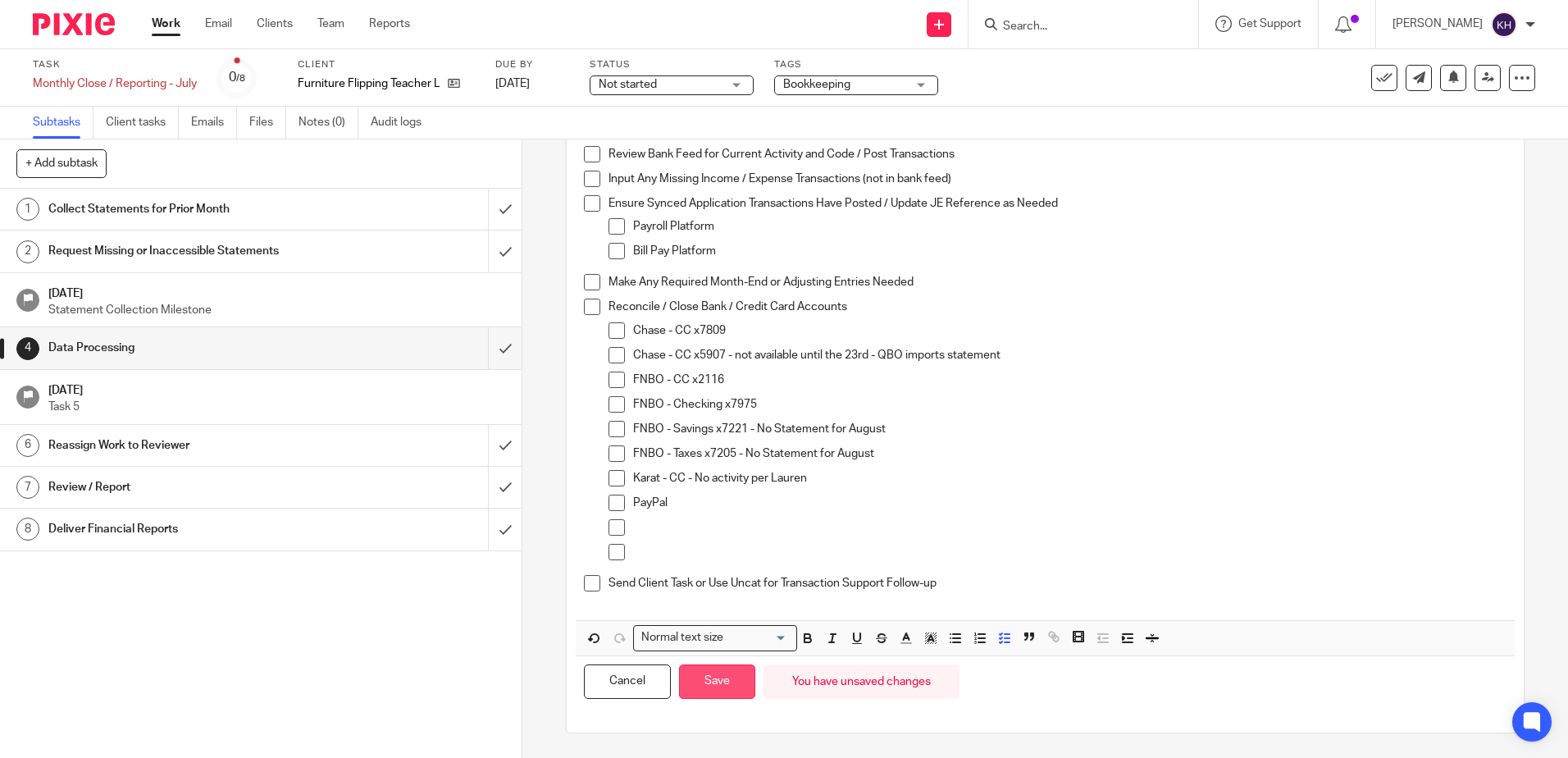
click at [734, 685] on button "Save" at bounding box center [717, 682] width 76 height 35
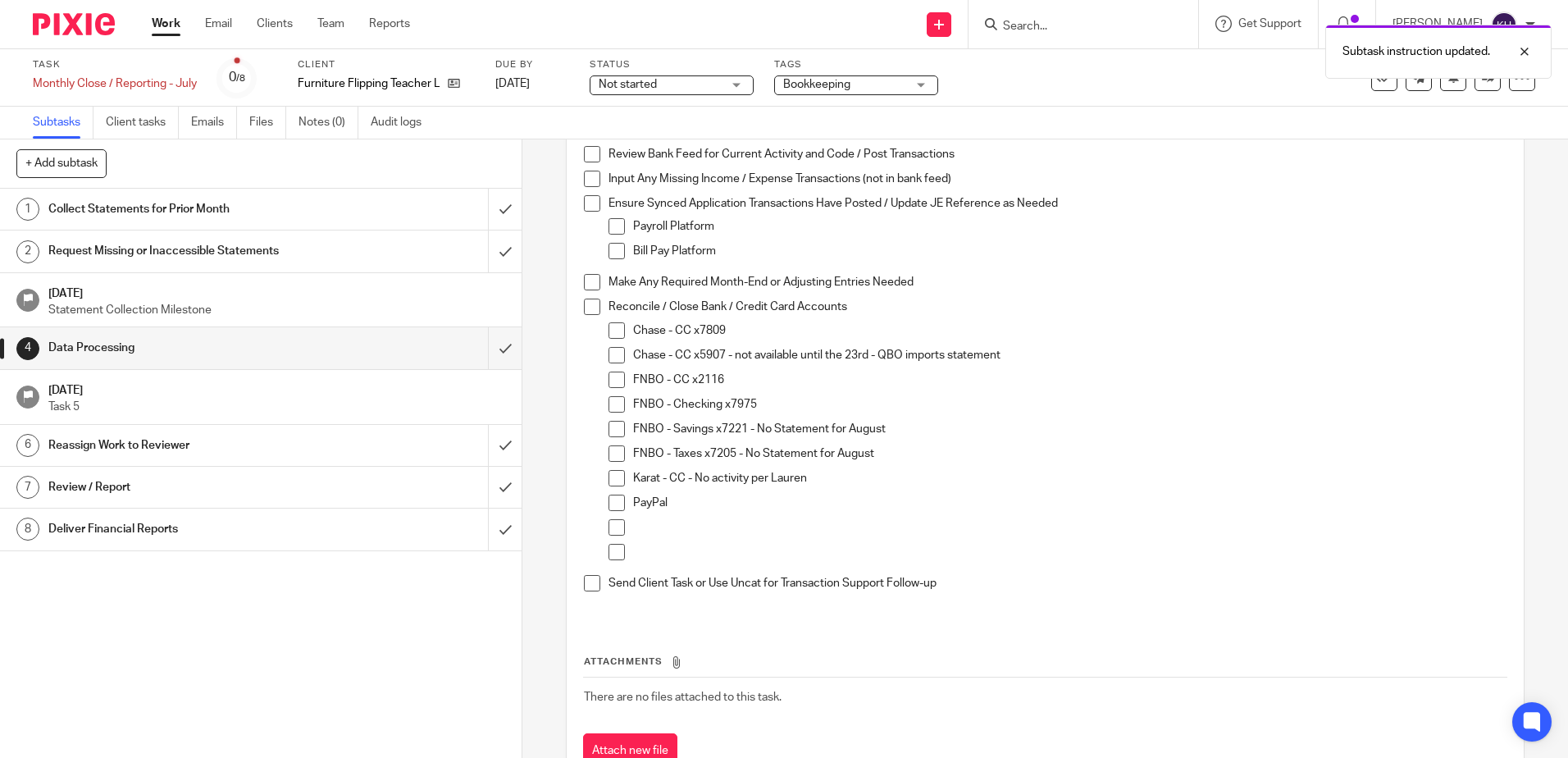
click at [343, 218] on div "Collect Statements for Prior Month" at bounding box center [261, 208] width 424 height 24
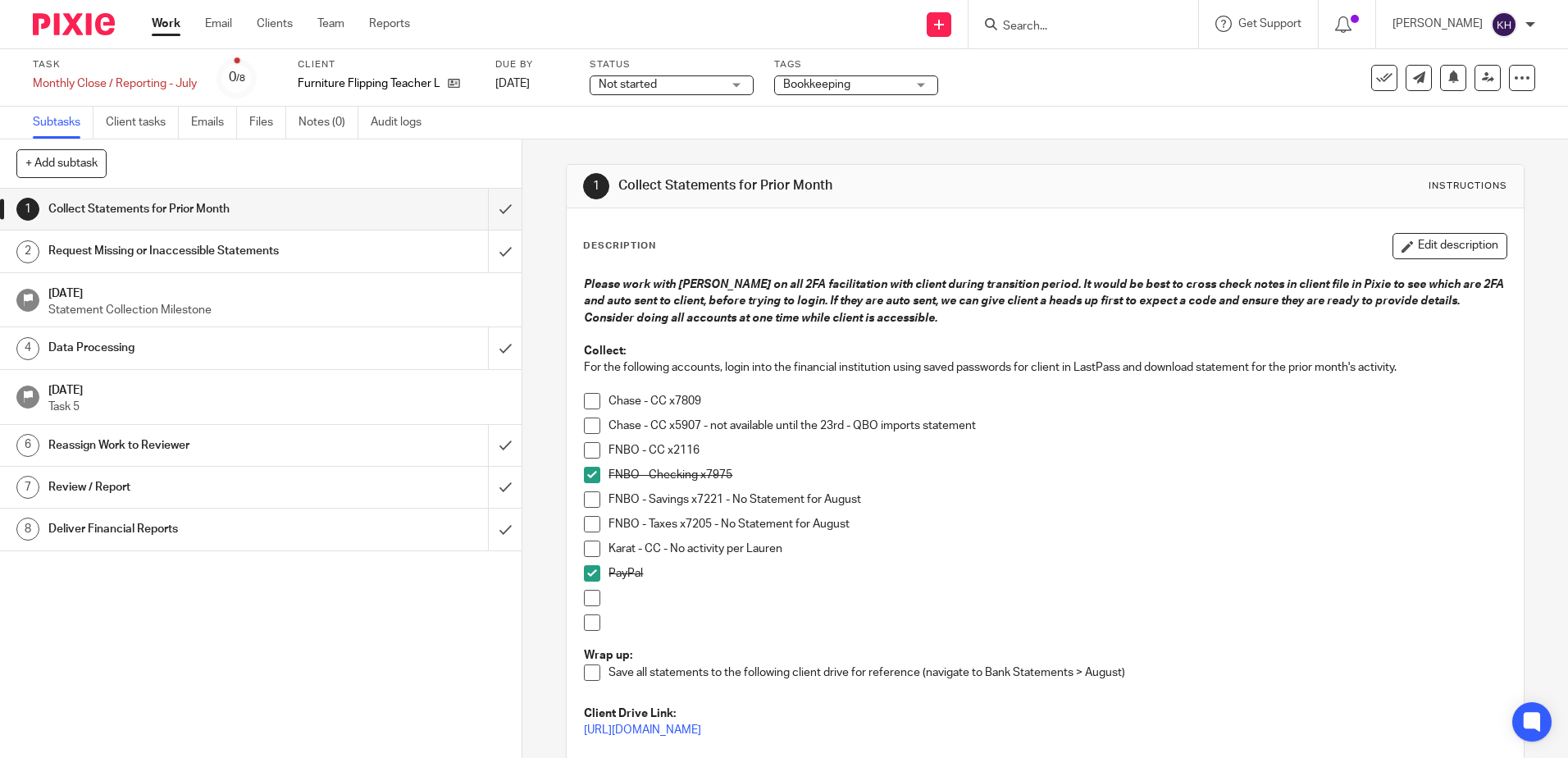
click at [1420, 245] on button "Edit description" at bounding box center [1451, 245] width 115 height 26
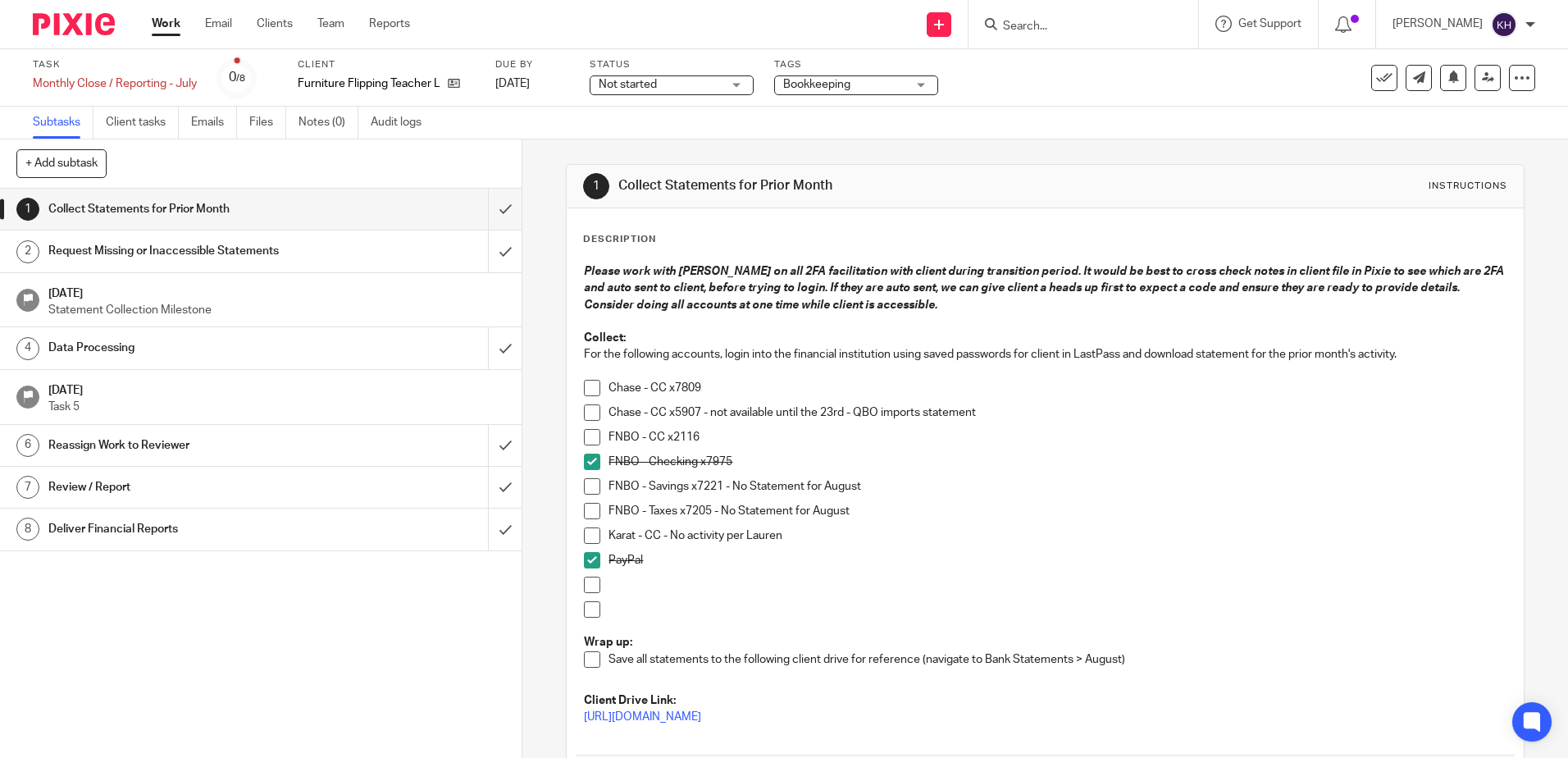
click at [729, 391] on p "Chase - CC x7809" at bounding box center [1057, 388] width 897 height 17
drag, startPoint x: 989, startPoint y: 390, endPoint x: 648, endPoint y: 393, distance: 341.0
click at [648, 393] on p "Chase - CC x7809 - no statement for August - confirmed in online account" at bounding box center [1057, 388] width 897 height 17
copy p "CC x7809 - no statement for August - confirmed in online account"
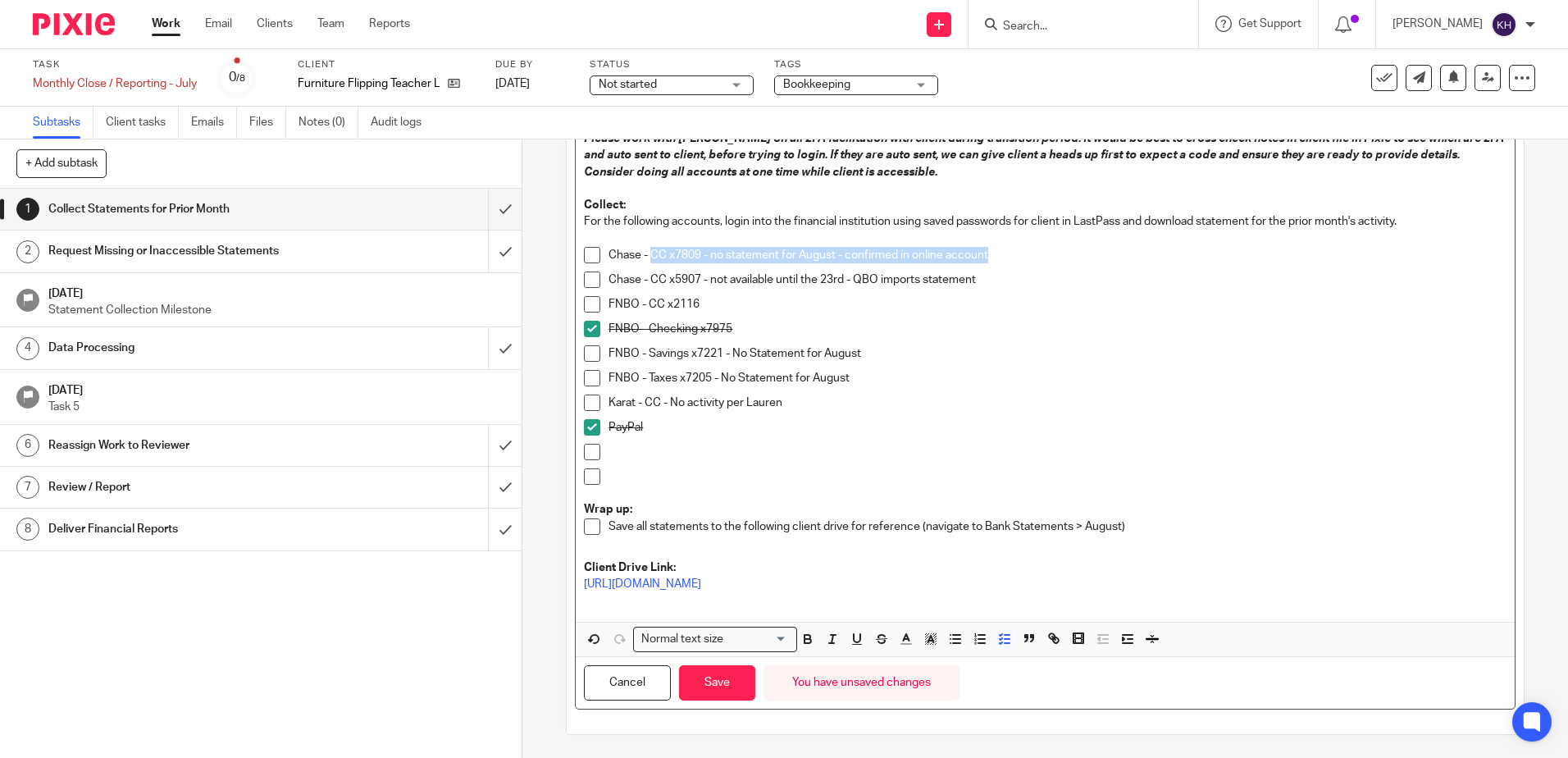
scroll to position [135, 0]
drag, startPoint x: 724, startPoint y: 677, endPoint x: 625, endPoint y: 589, distance: 132.5
click at [724, 678] on button "Save" at bounding box center [717, 681] width 76 height 35
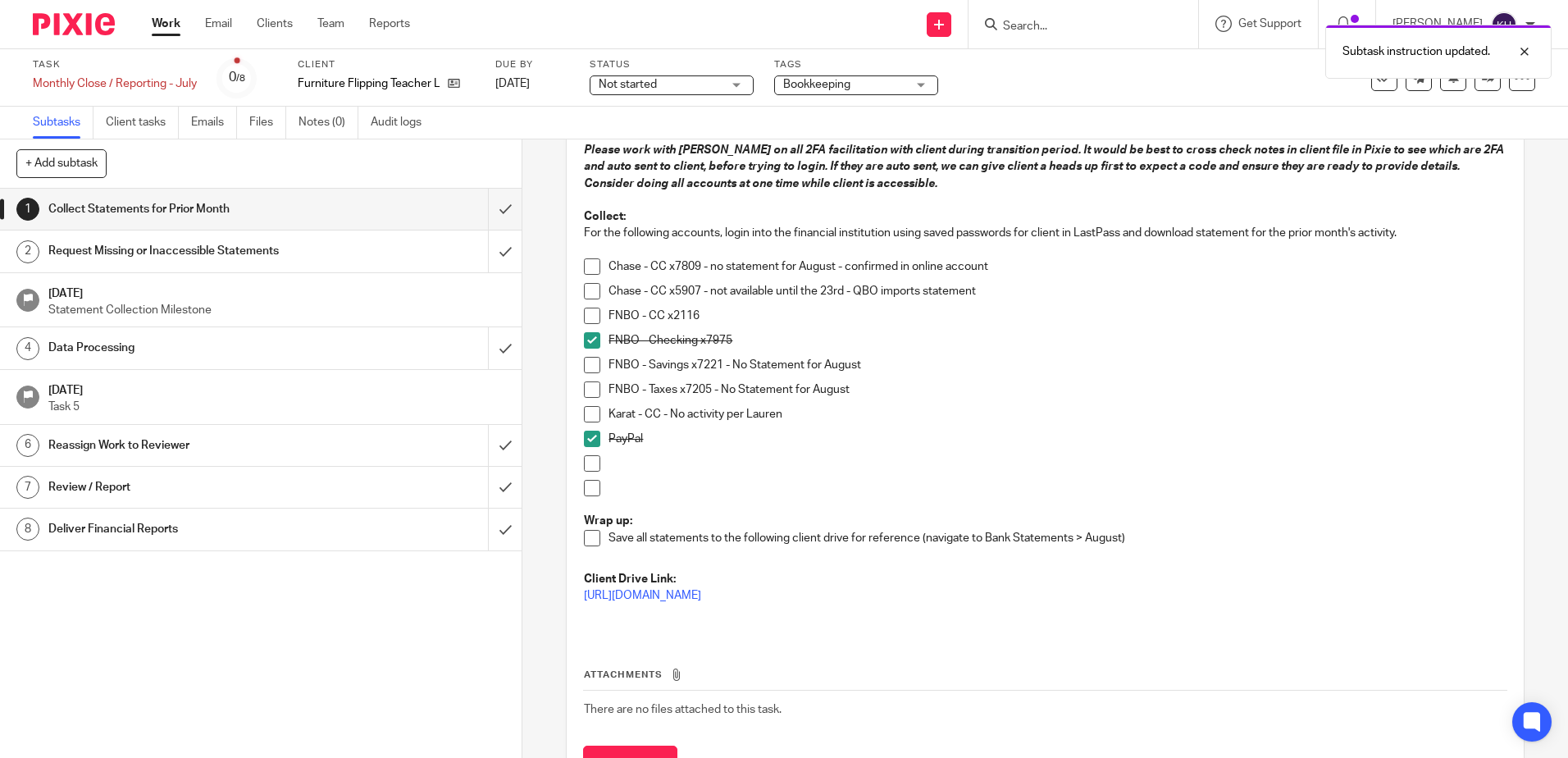
scroll to position [147, 0]
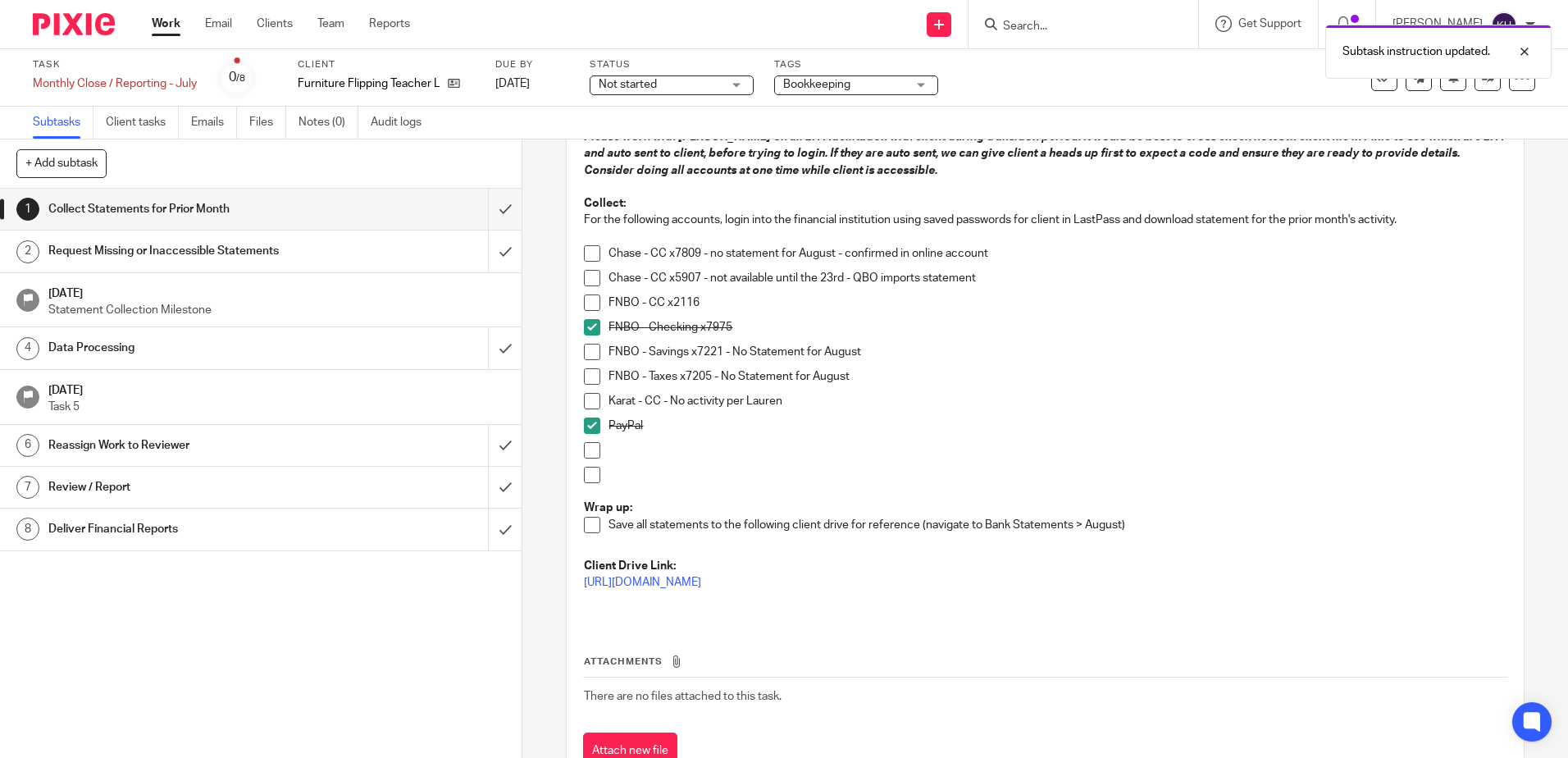
click at [258, 354] on h1 "Data Processing" at bounding box center [190, 347] width 282 height 24
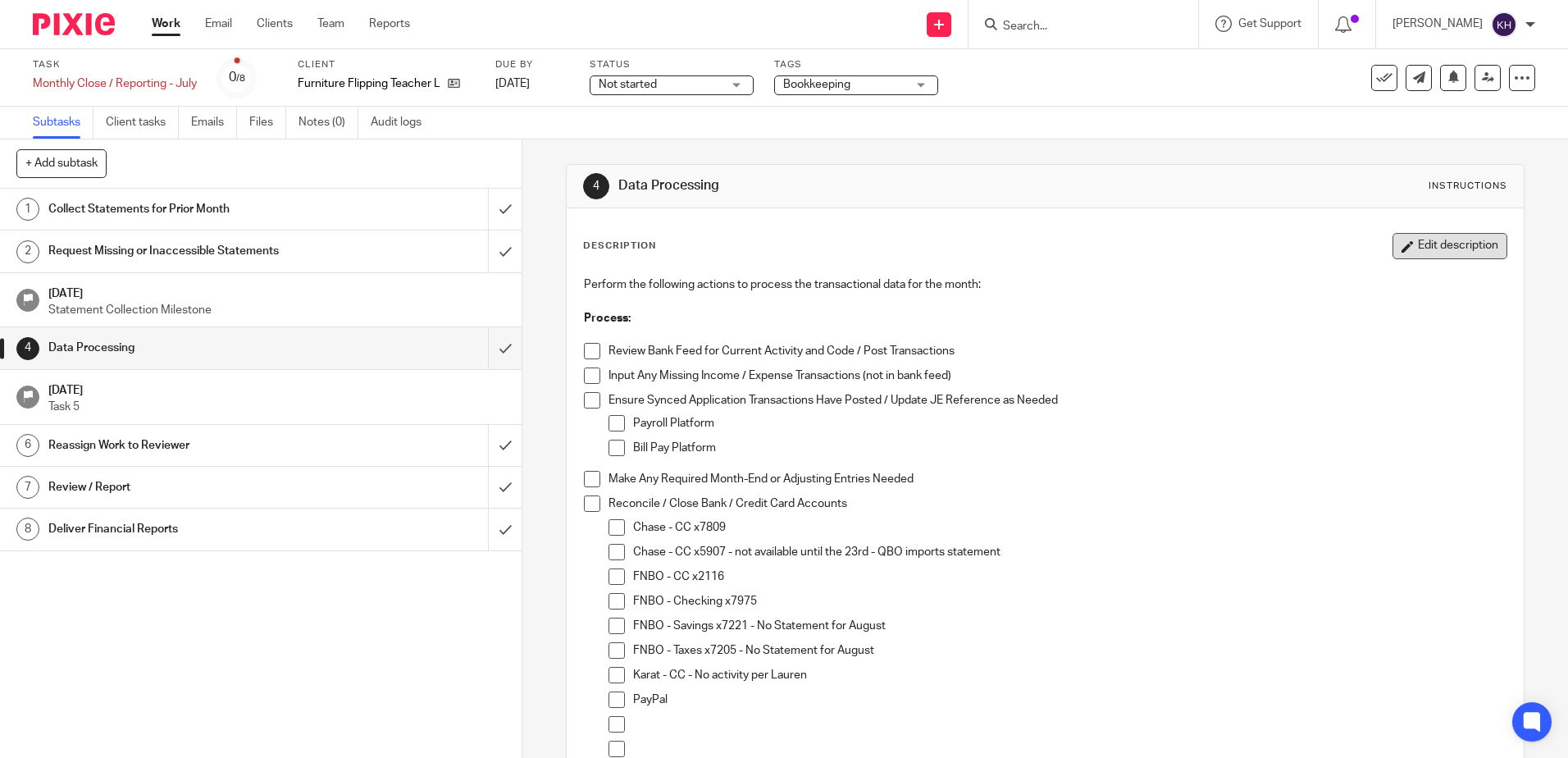
click at [1425, 242] on button "Edit description" at bounding box center [1451, 245] width 115 height 26
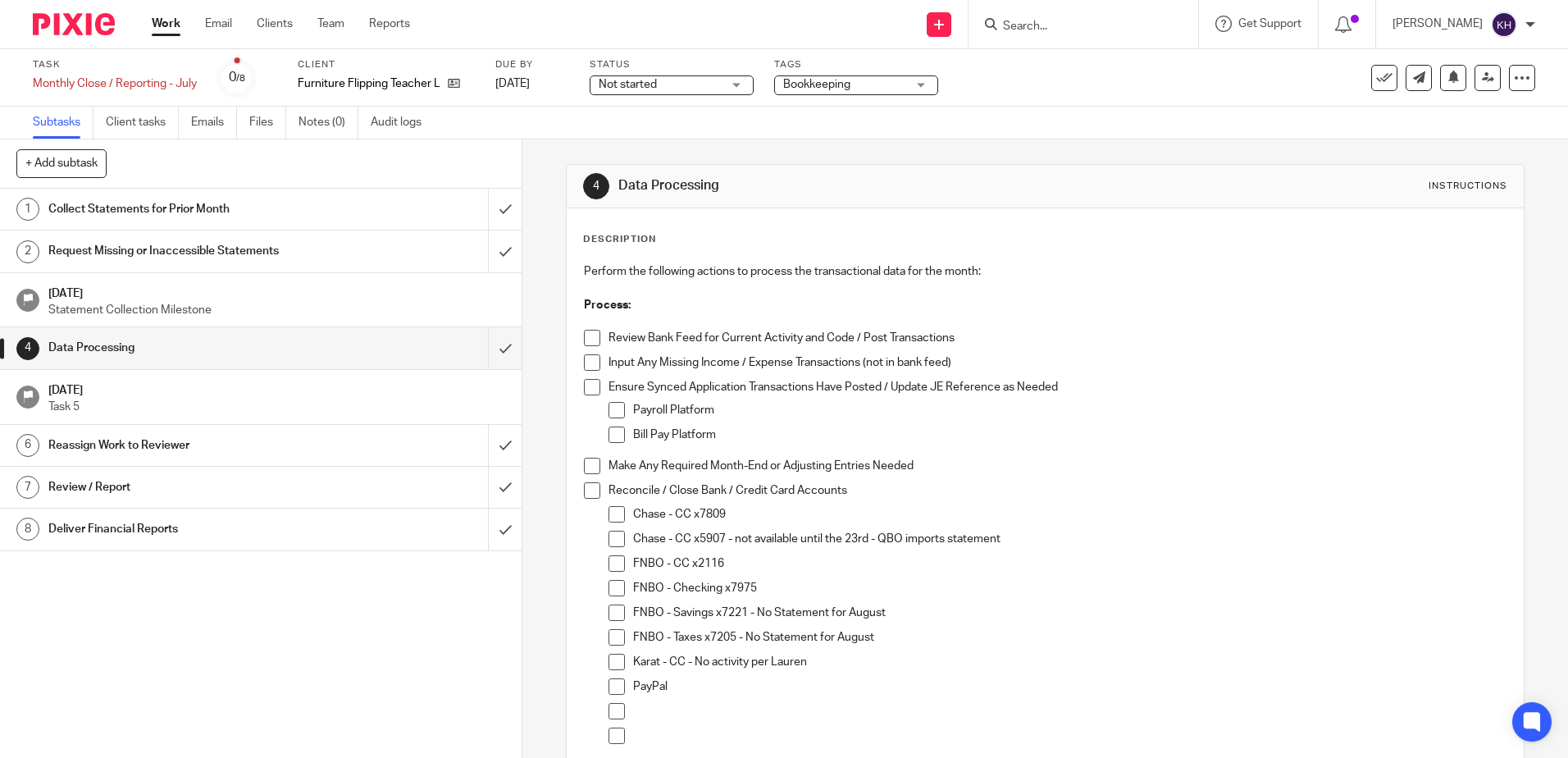
click at [809, 509] on p "Chase - CC x7809" at bounding box center [1069, 514] width 872 height 17
drag, startPoint x: 725, startPoint y: 514, endPoint x: 777, endPoint y: 514, distance: 52.0
click at [777, 514] on p "Chase - CC x7809 CC x7809 - no statement for August - confirmed in online accou…" at bounding box center [1069, 514] width 872 height 17
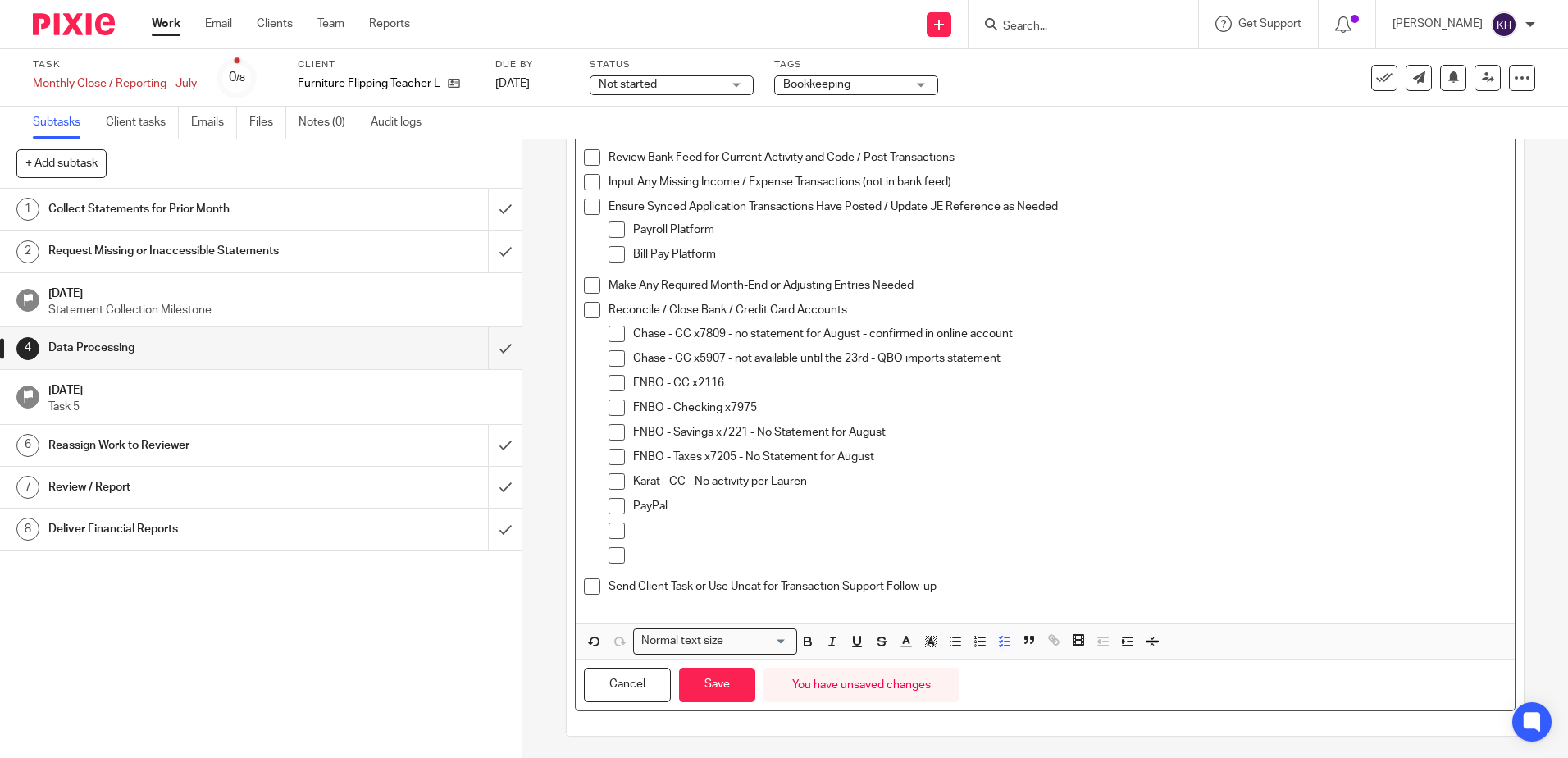
scroll to position [184, 0]
click at [728, 687] on button "Save" at bounding box center [717, 682] width 76 height 35
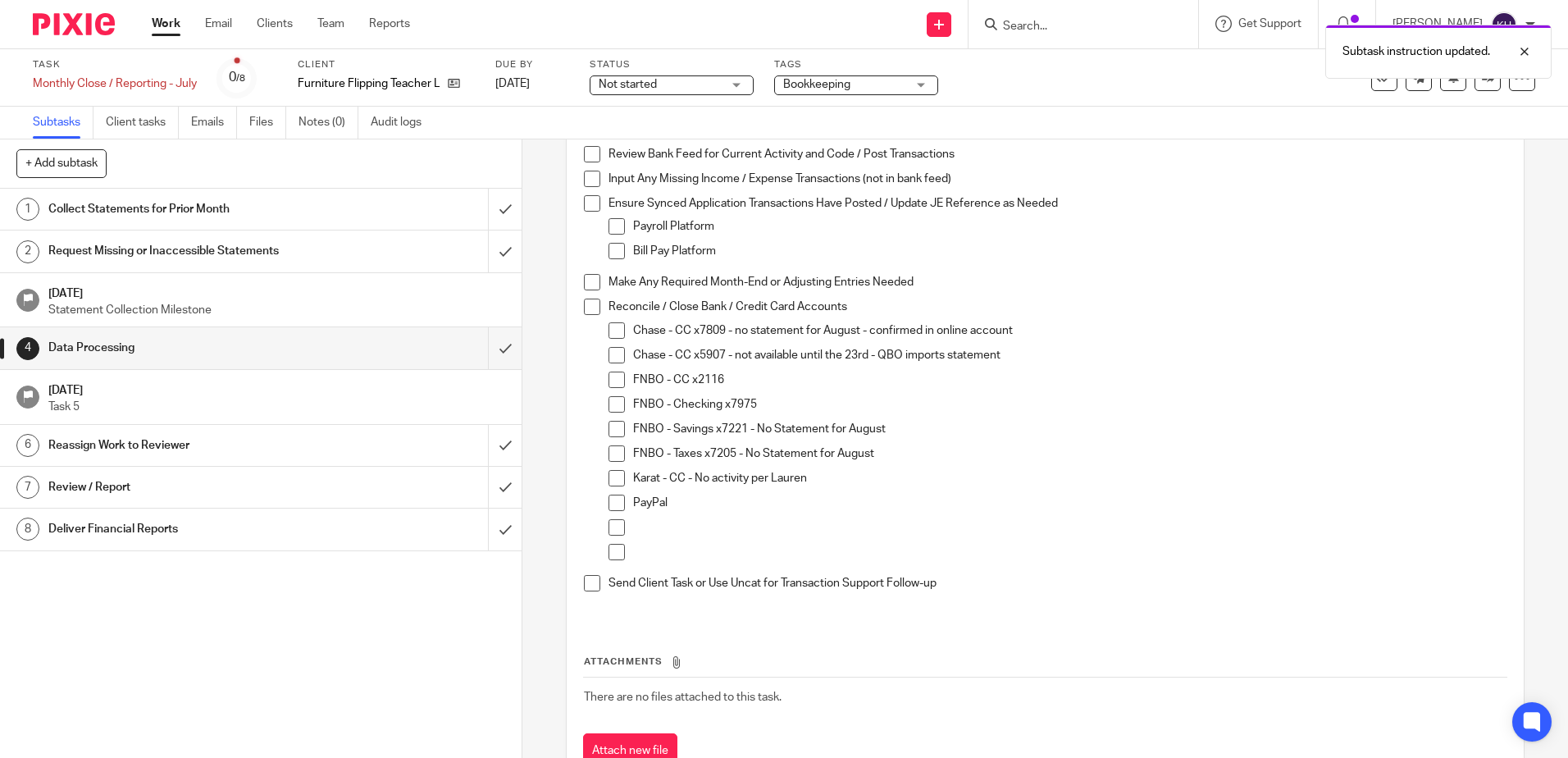
click at [394, 208] on div "Collect Statements for Prior Month" at bounding box center [261, 208] width 424 height 24
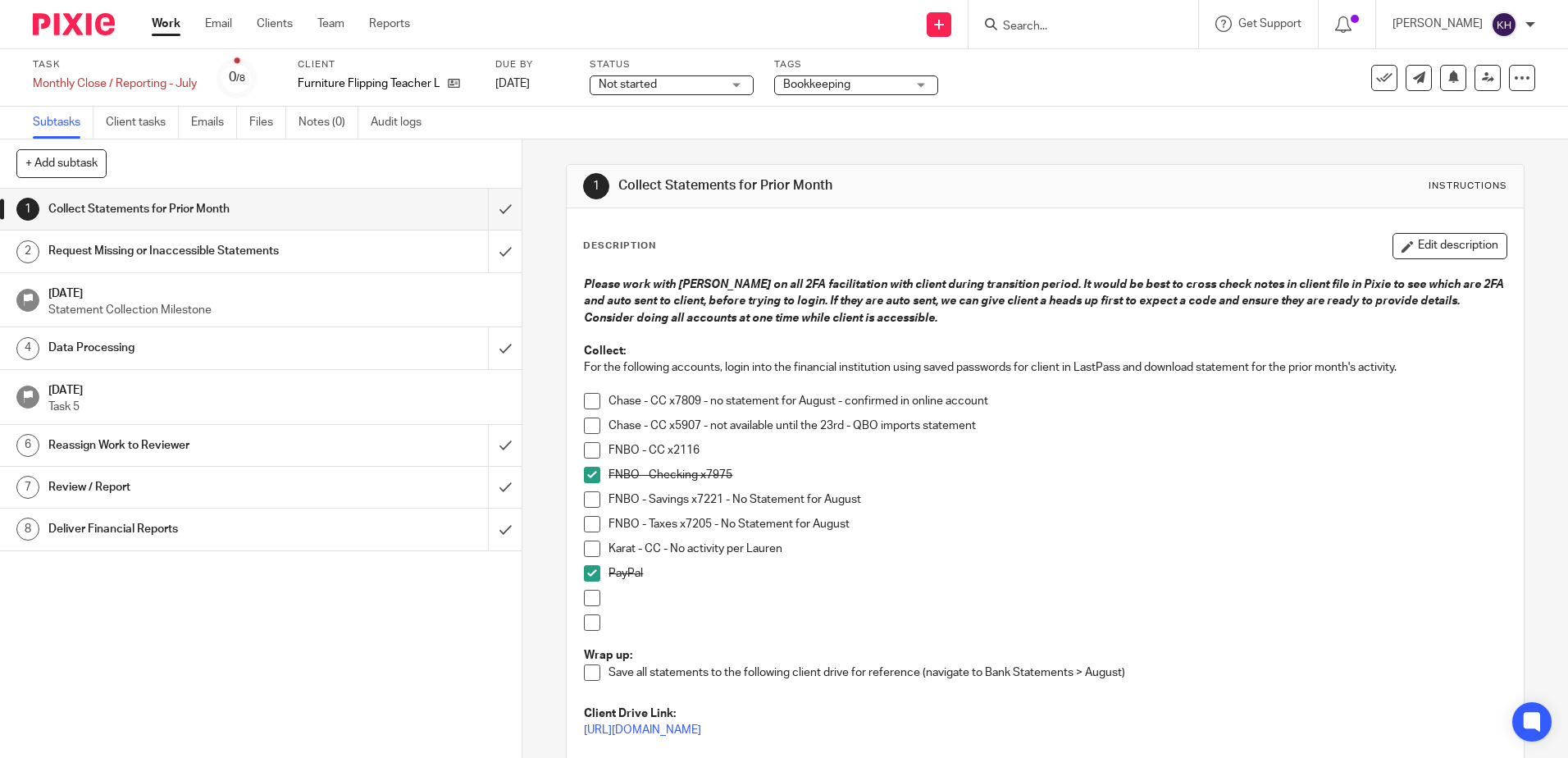
click at [585, 452] on span at bounding box center [592, 450] width 17 height 17
click at [329, 120] on link "Notes (0)" at bounding box center [328, 122] width 60 height 32
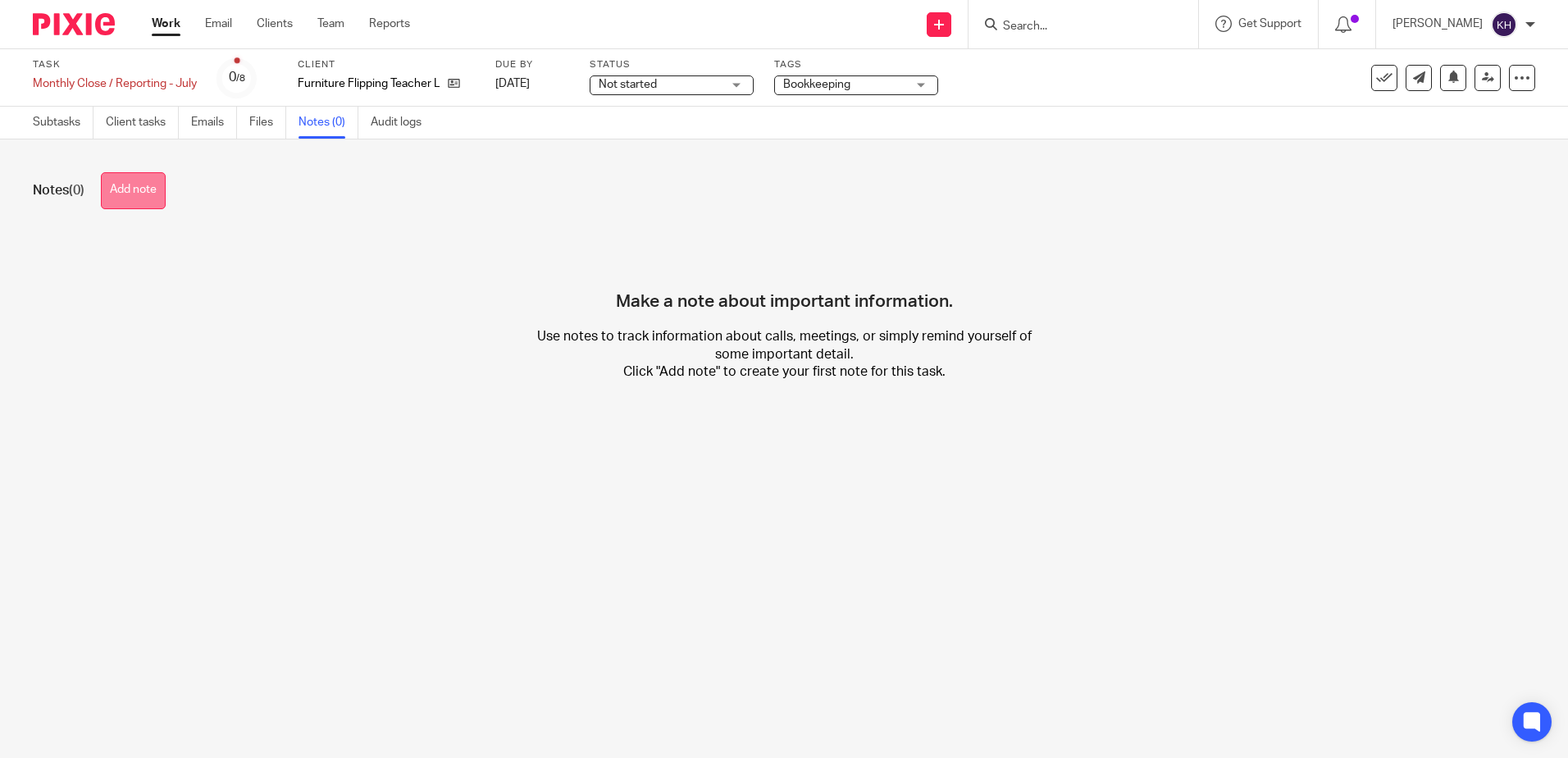
click at [160, 185] on button "Add note" at bounding box center [133, 190] width 64 height 37
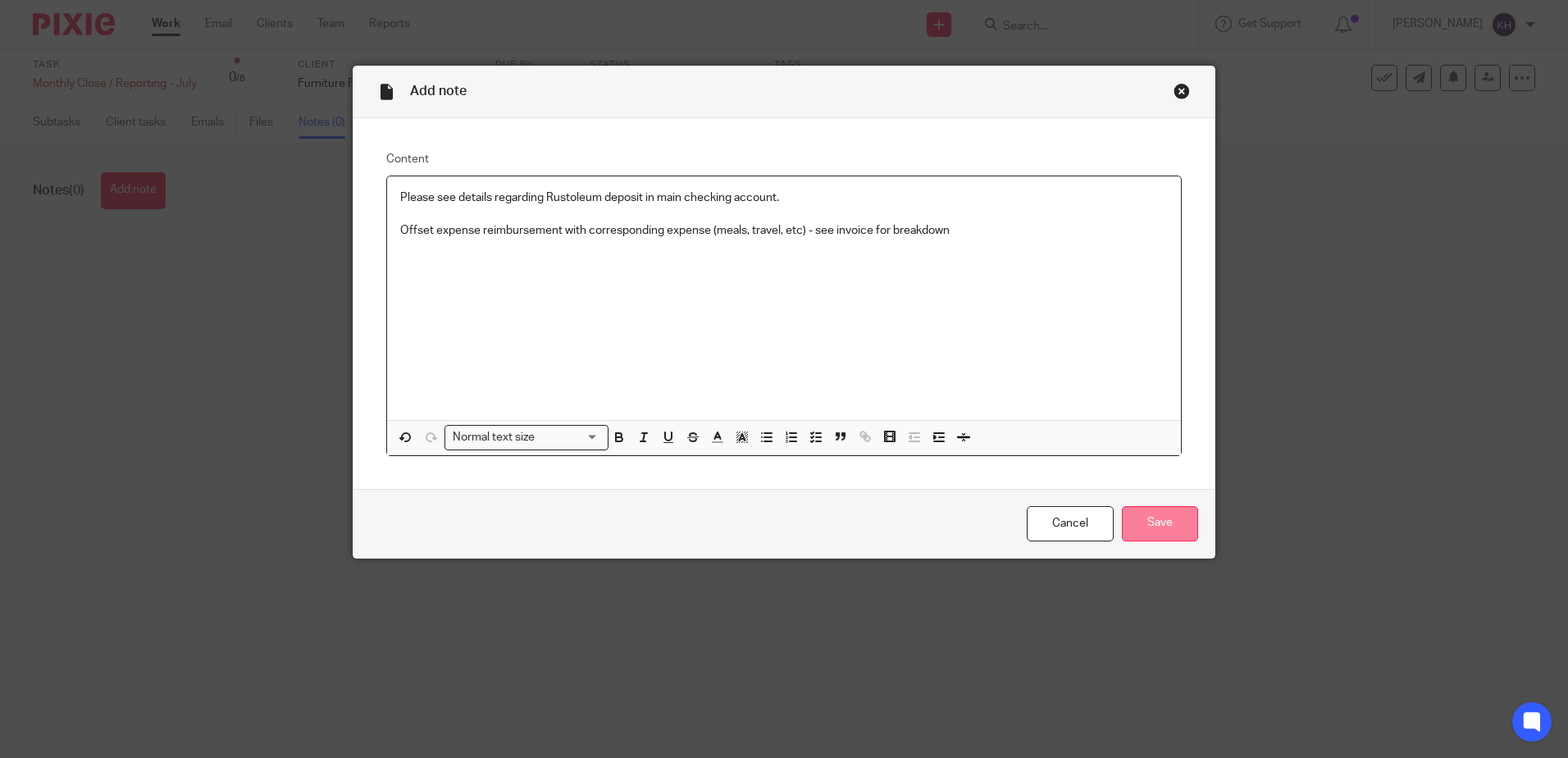
click at [1149, 528] on input "Save" at bounding box center [1160, 524] width 76 height 35
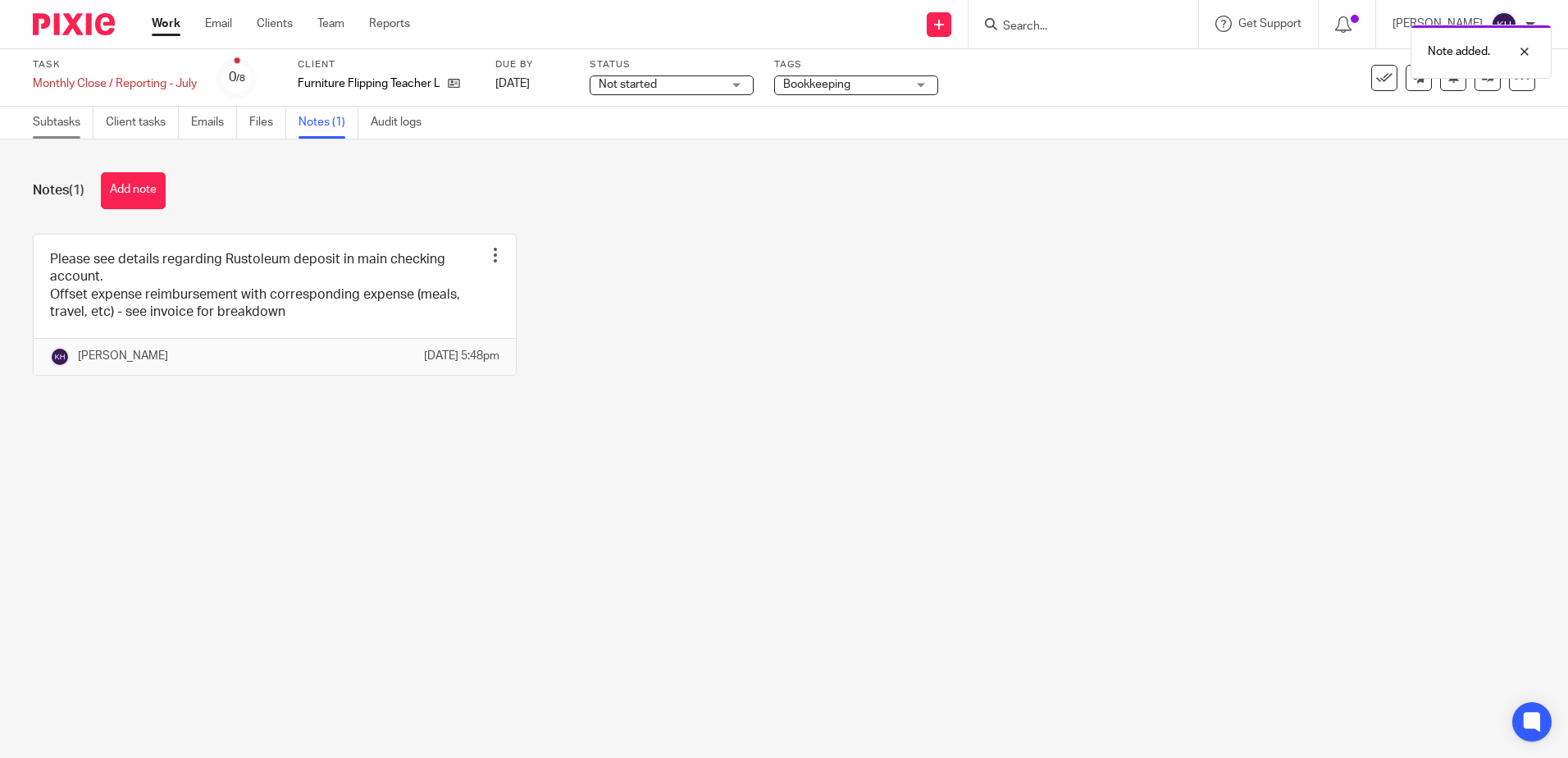
click at [39, 123] on link "Subtasks" at bounding box center [64, 122] width 61 height 32
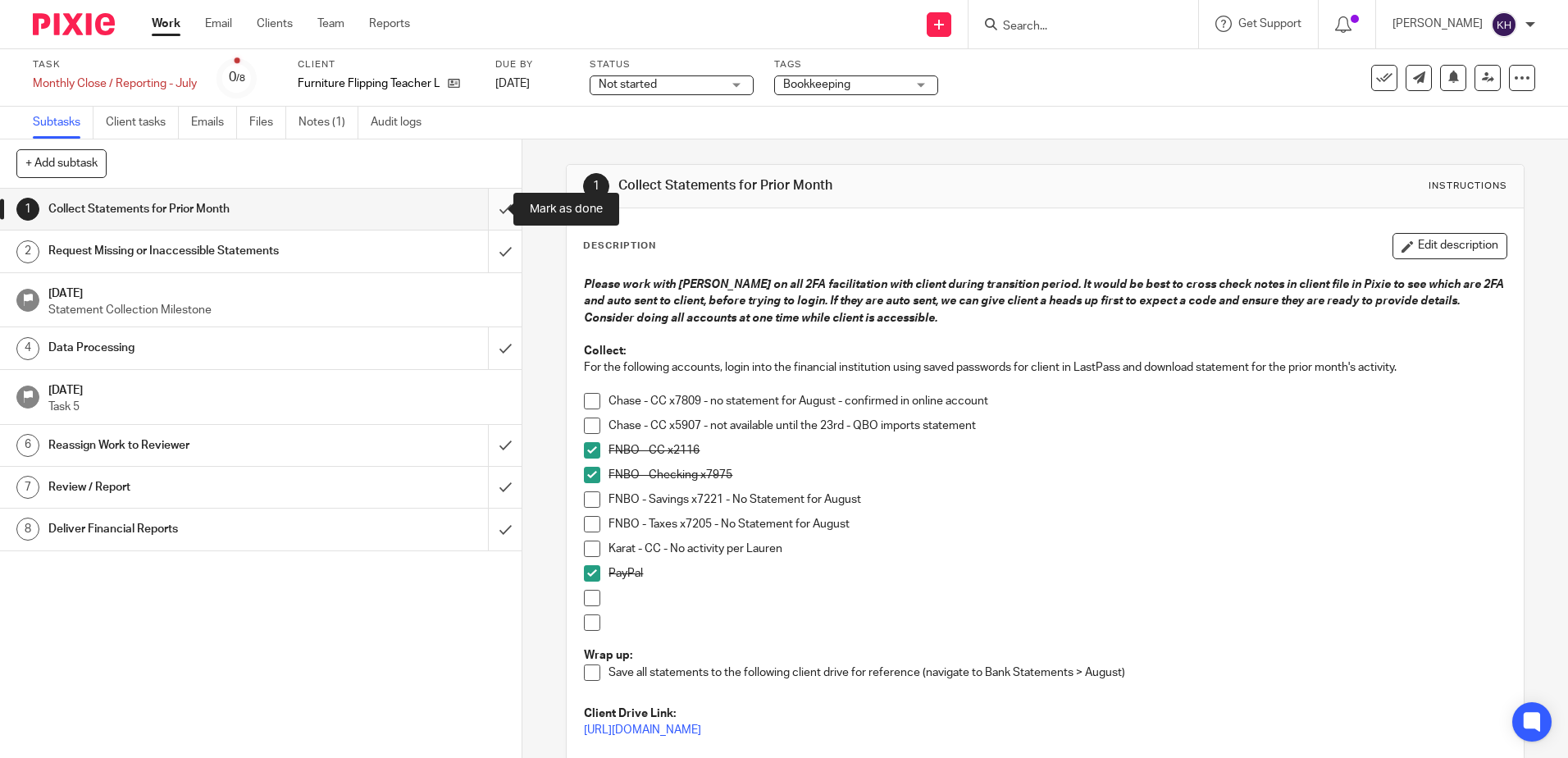
click at [489, 208] on input "submit" at bounding box center [261, 209] width 522 height 41
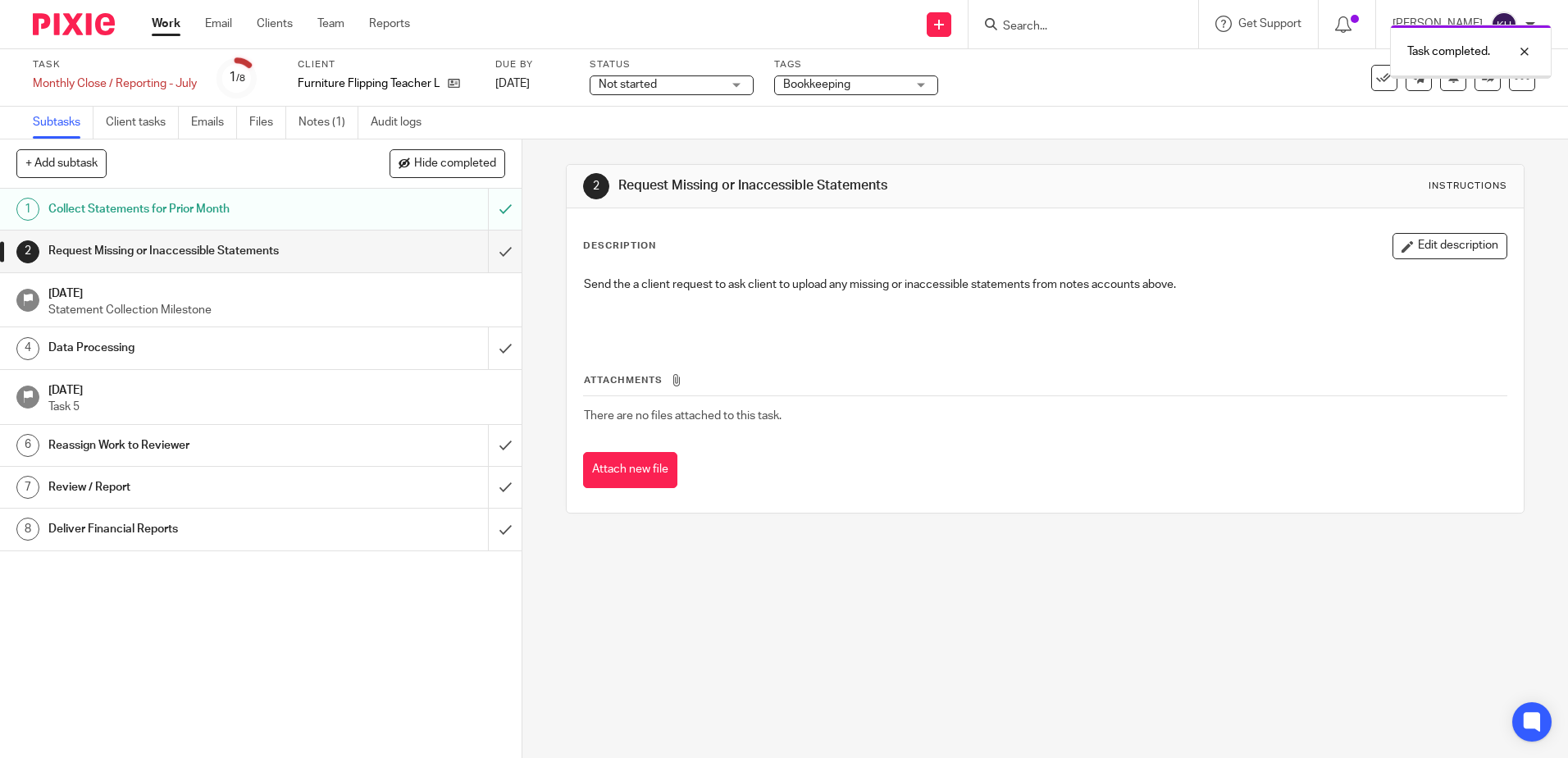
click at [489, 249] on input "submit" at bounding box center [261, 251] width 522 height 41
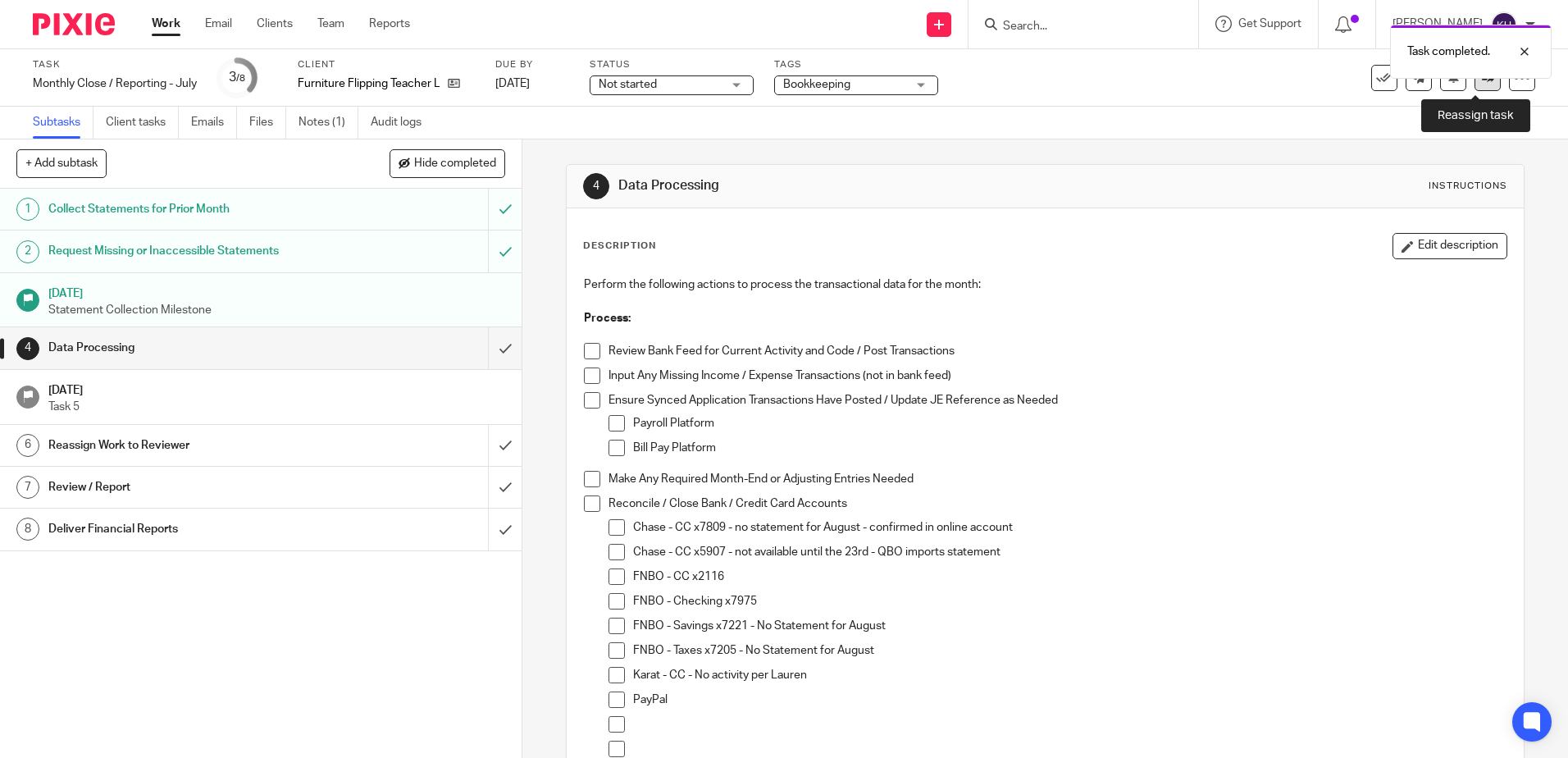
click at [1482, 80] on icon at bounding box center [1488, 77] width 13 height 13
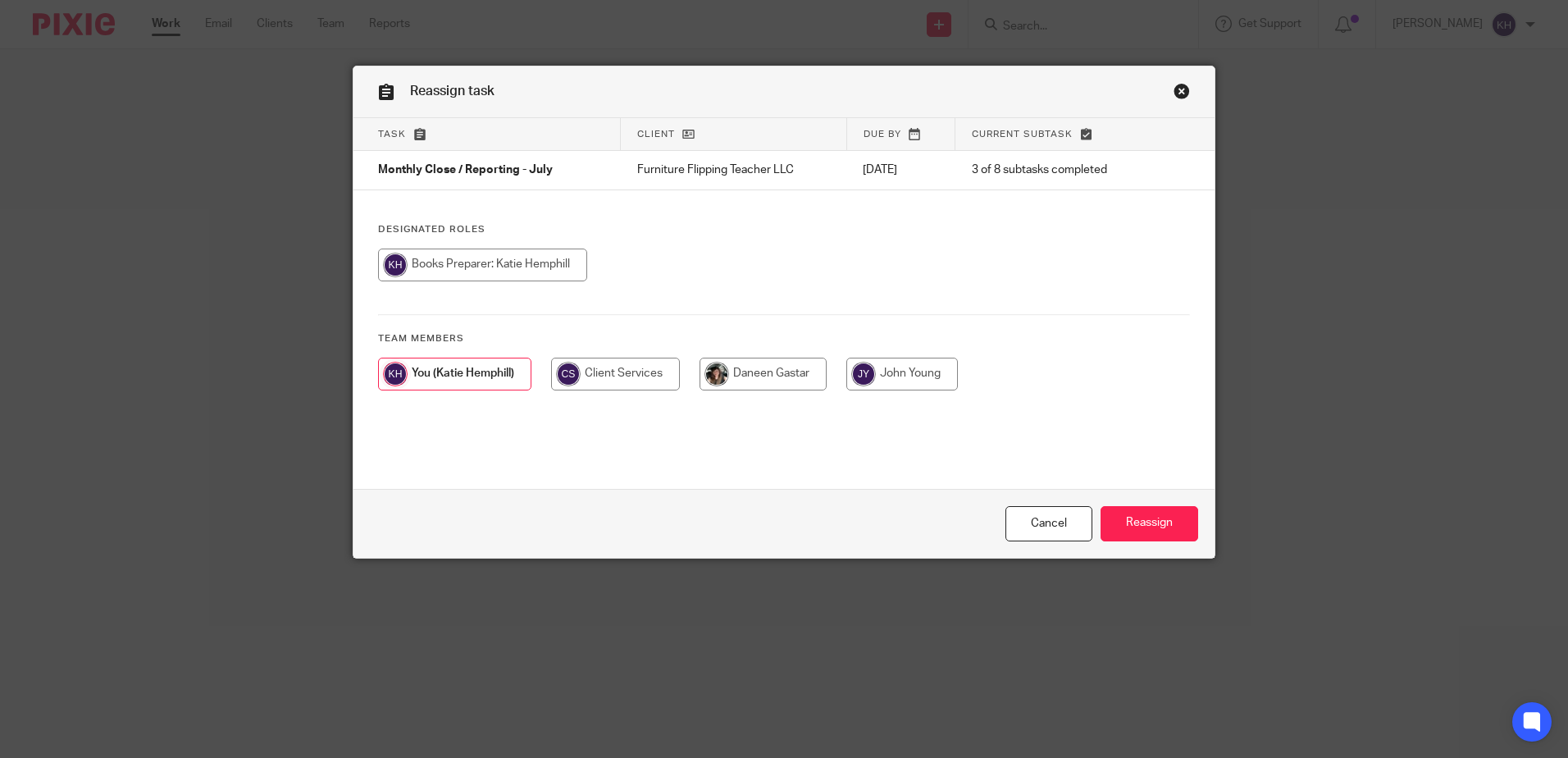
click at [784, 377] on input "radio" at bounding box center [763, 374] width 127 height 33
radio input "true"
click at [1154, 520] on input "Reassign" at bounding box center [1150, 524] width 98 height 35
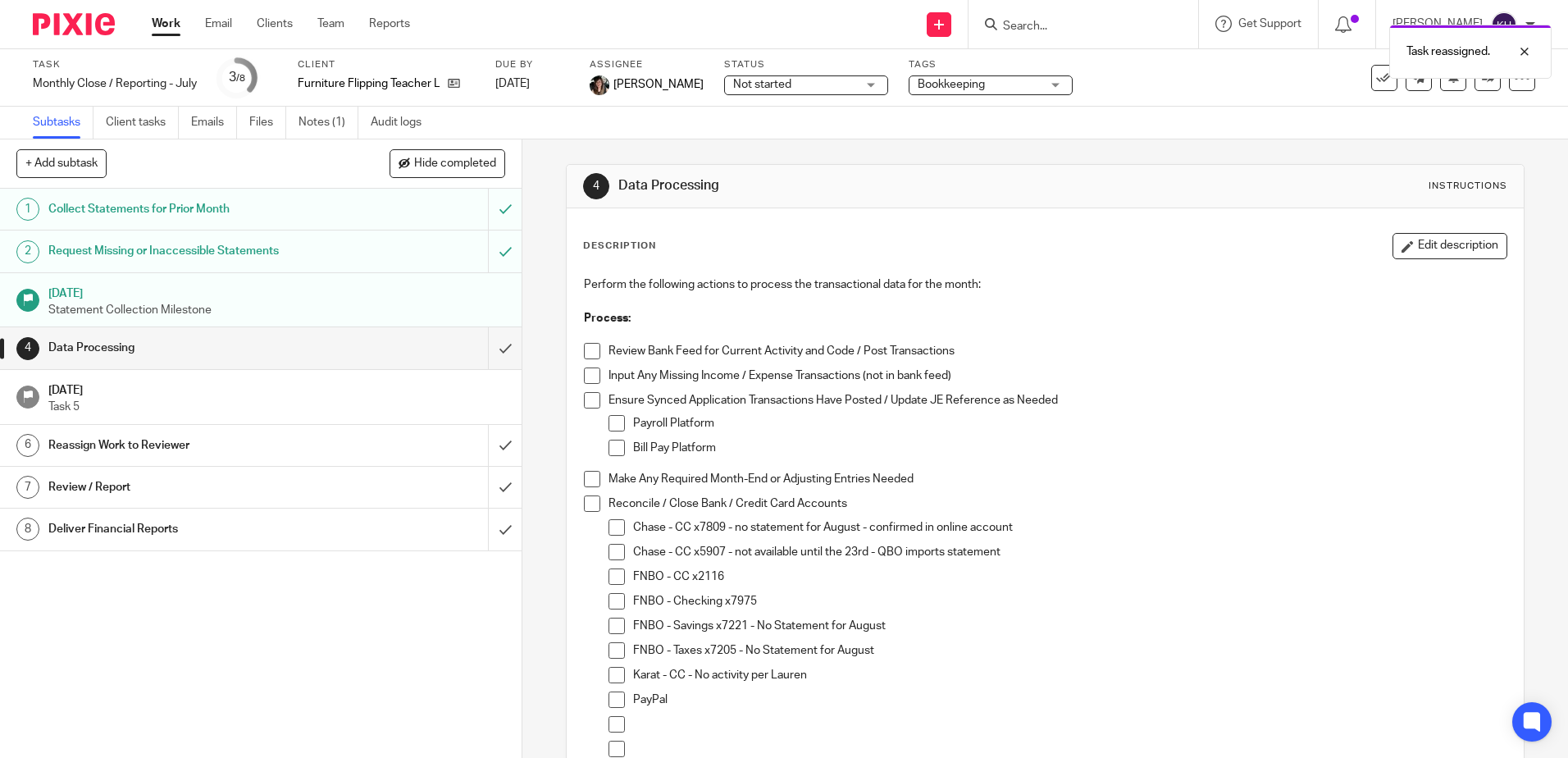
click at [165, 23] on link "Work" at bounding box center [165, 23] width 28 height 17
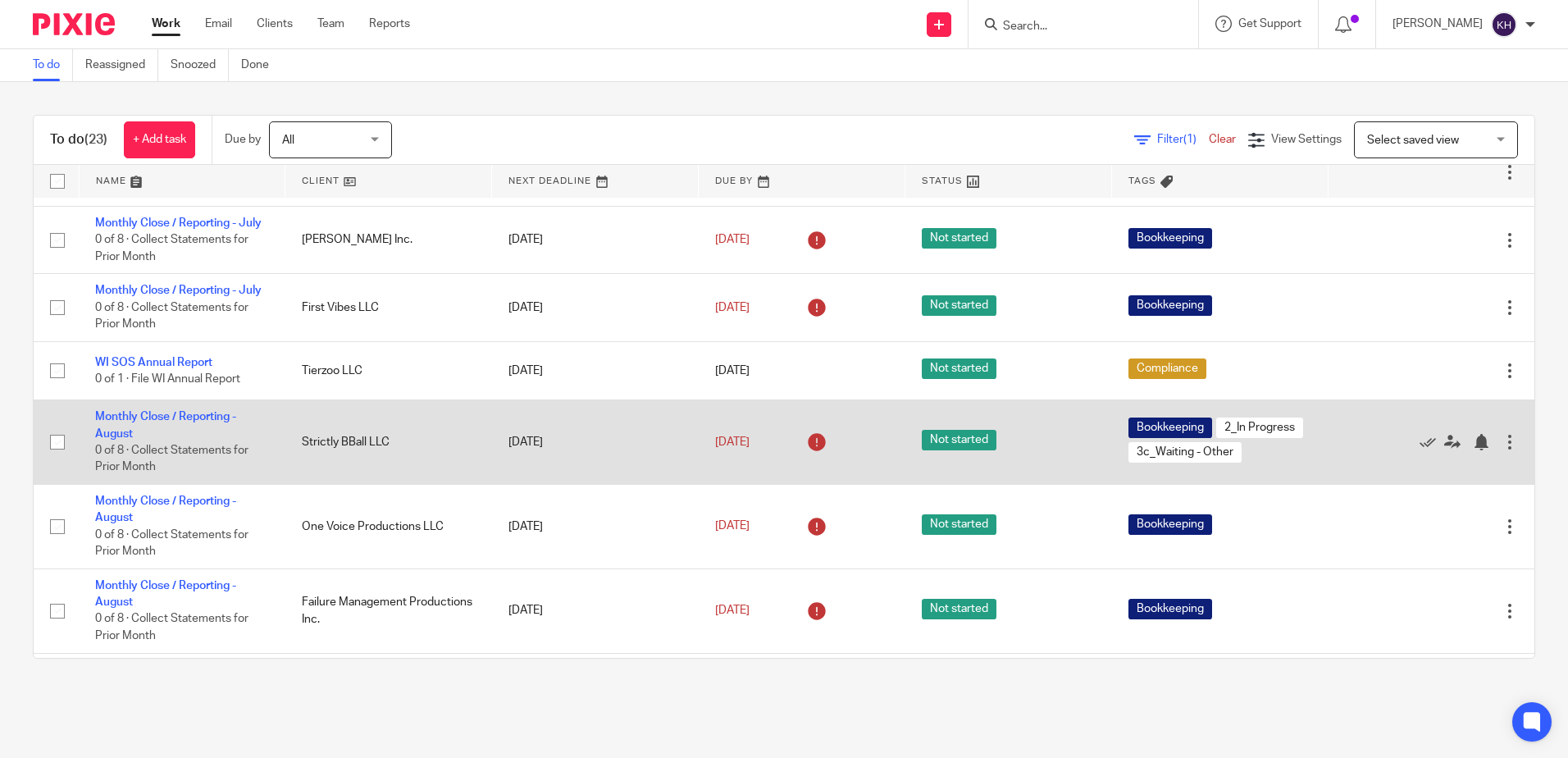
scroll to position [821, 0]
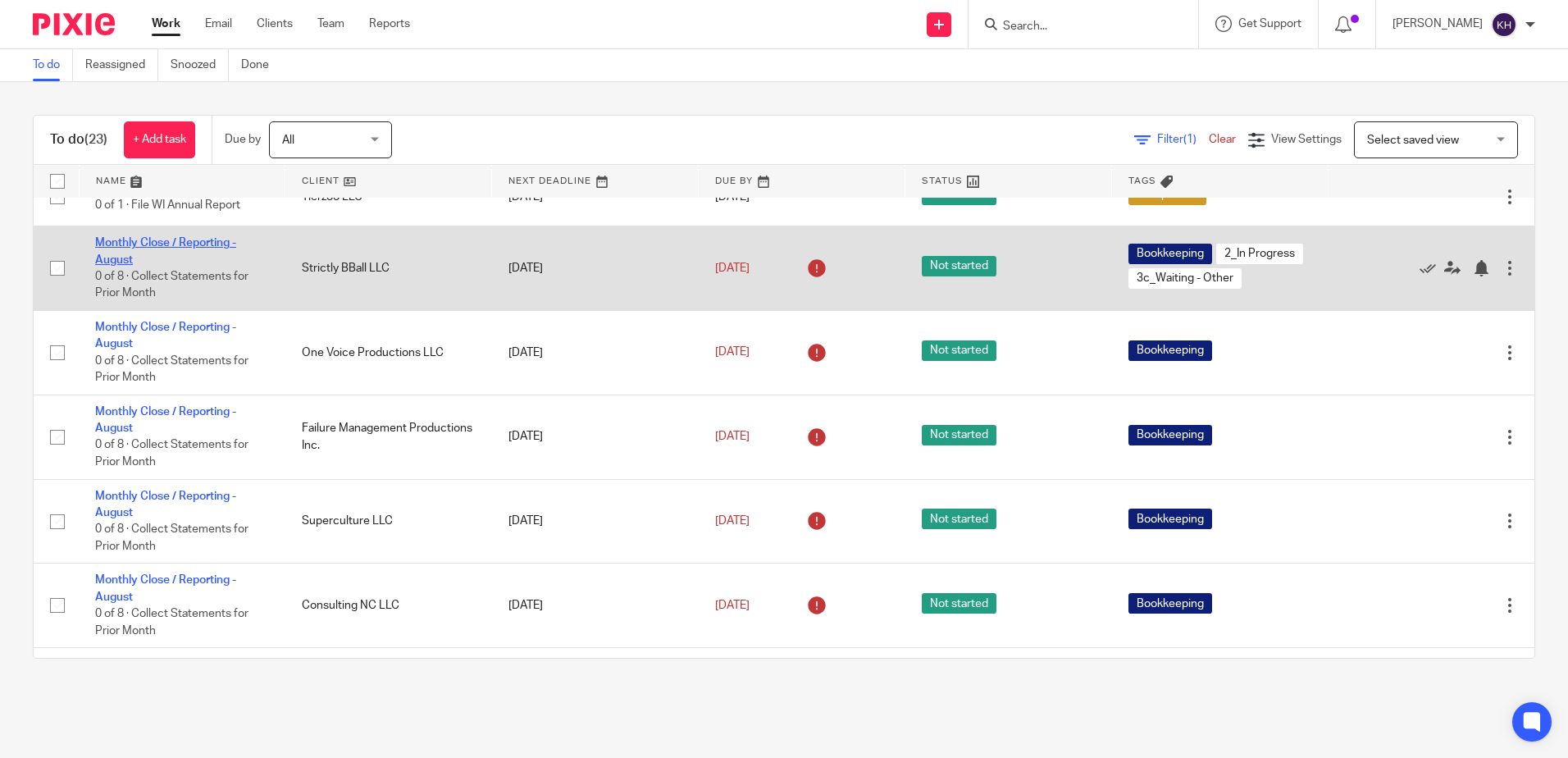
click at [203, 265] on link "Monthly Close / Reporting - August" at bounding box center [165, 251] width 141 height 28
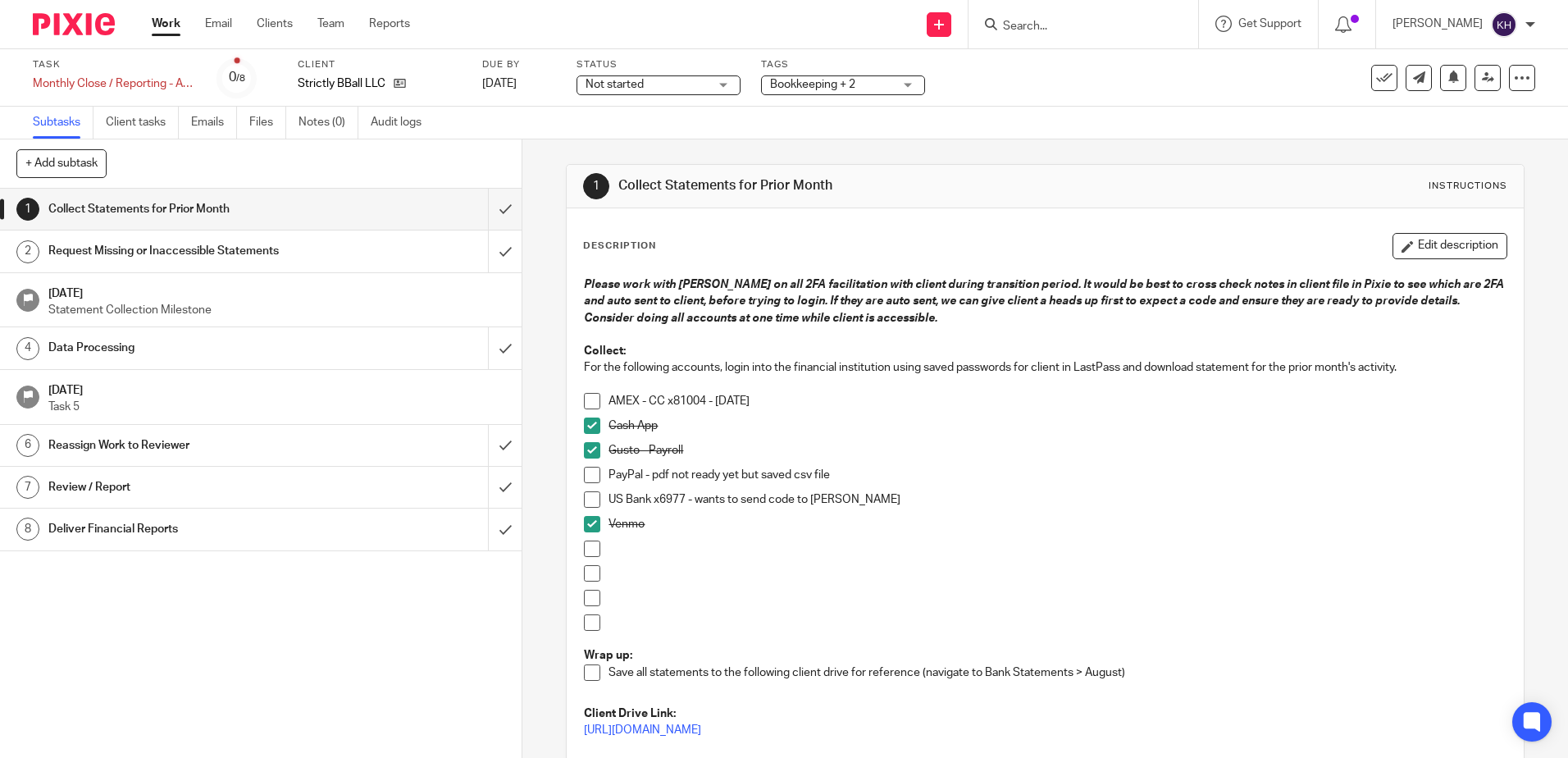
click at [168, 23] on link "Work" at bounding box center [165, 23] width 28 height 17
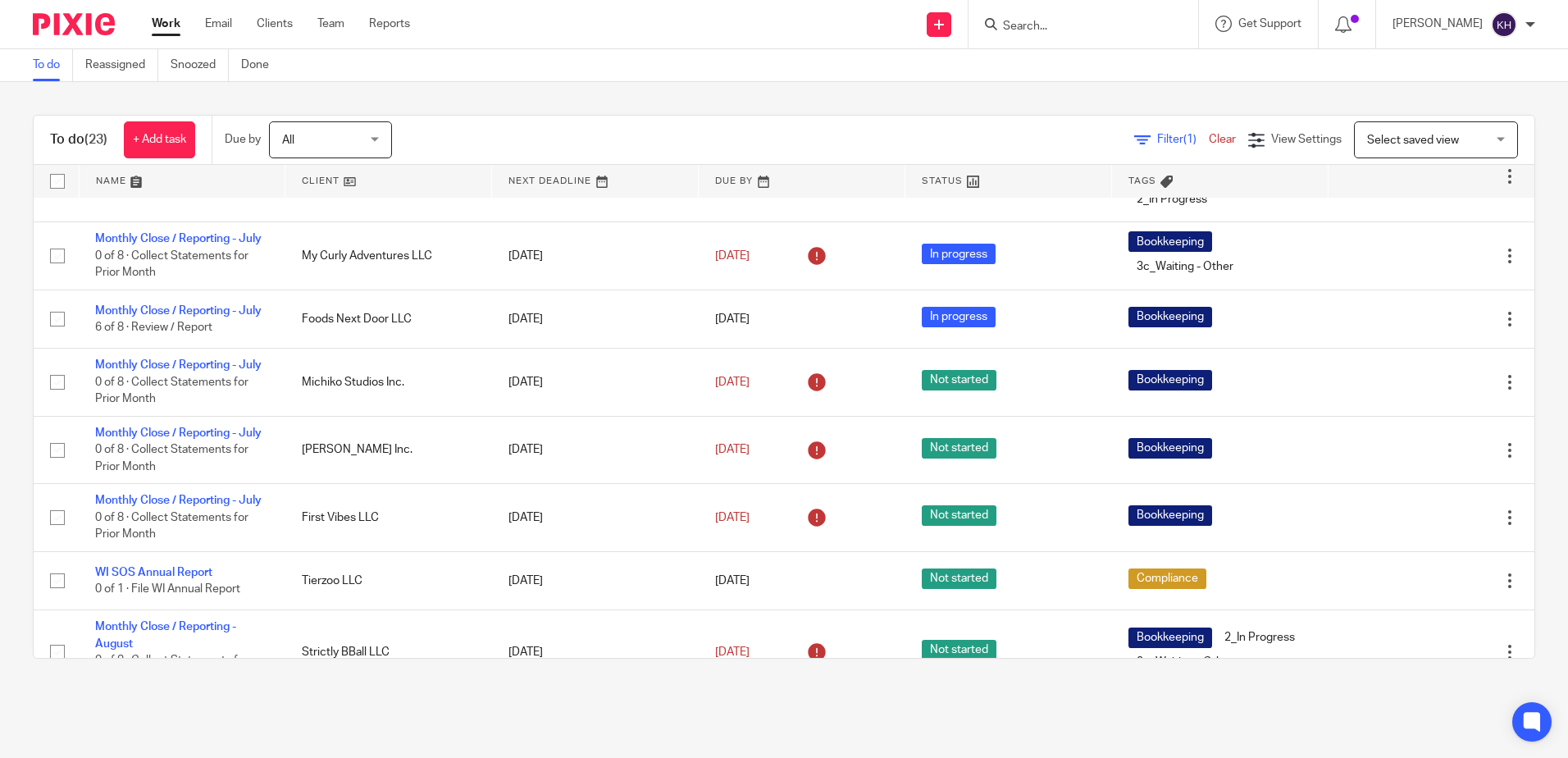
scroll to position [492, 0]
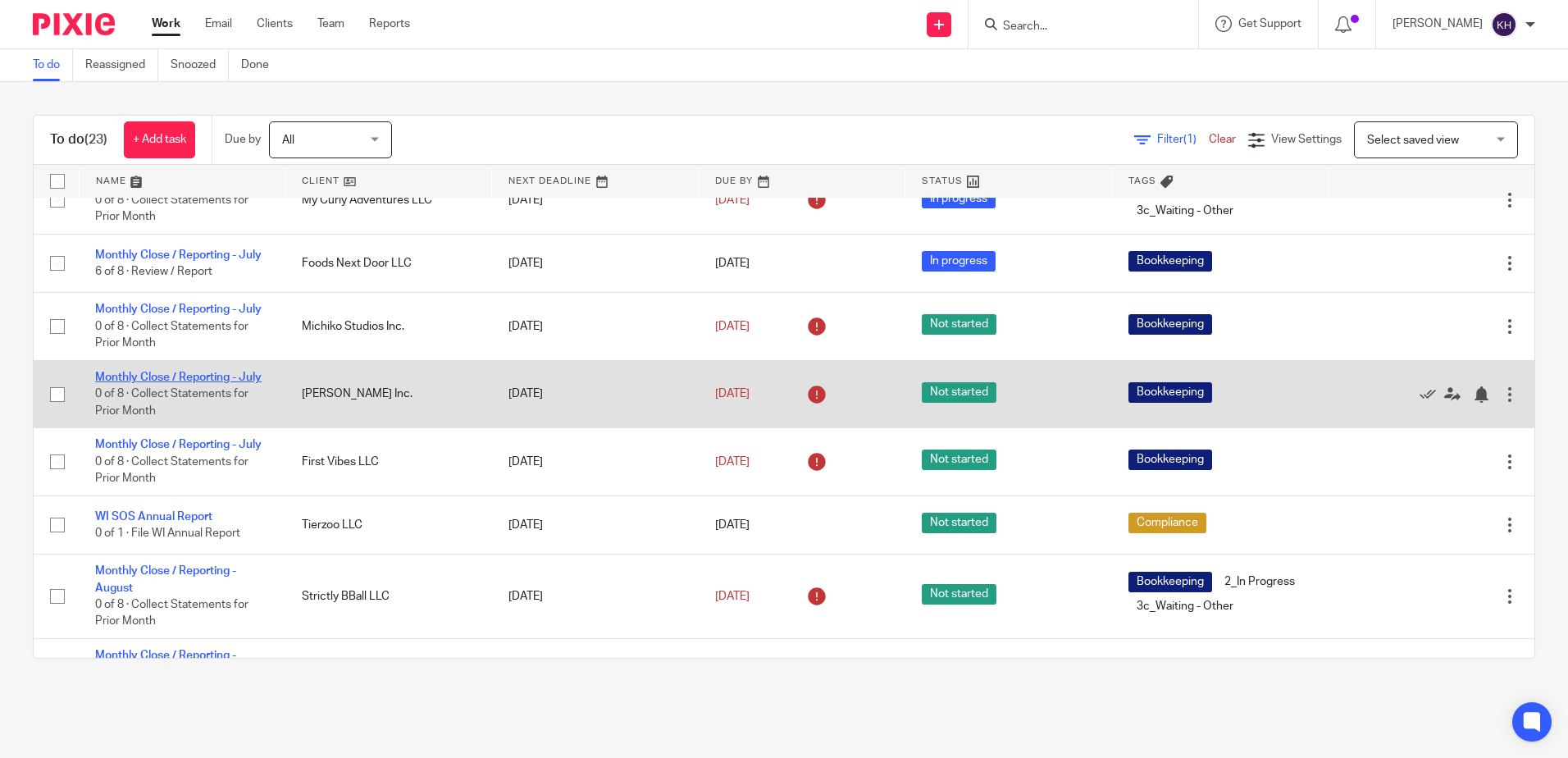
click at [202, 383] on link "Monthly Close / Reporting - July" at bounding box center [178, 377] width 166 height 12
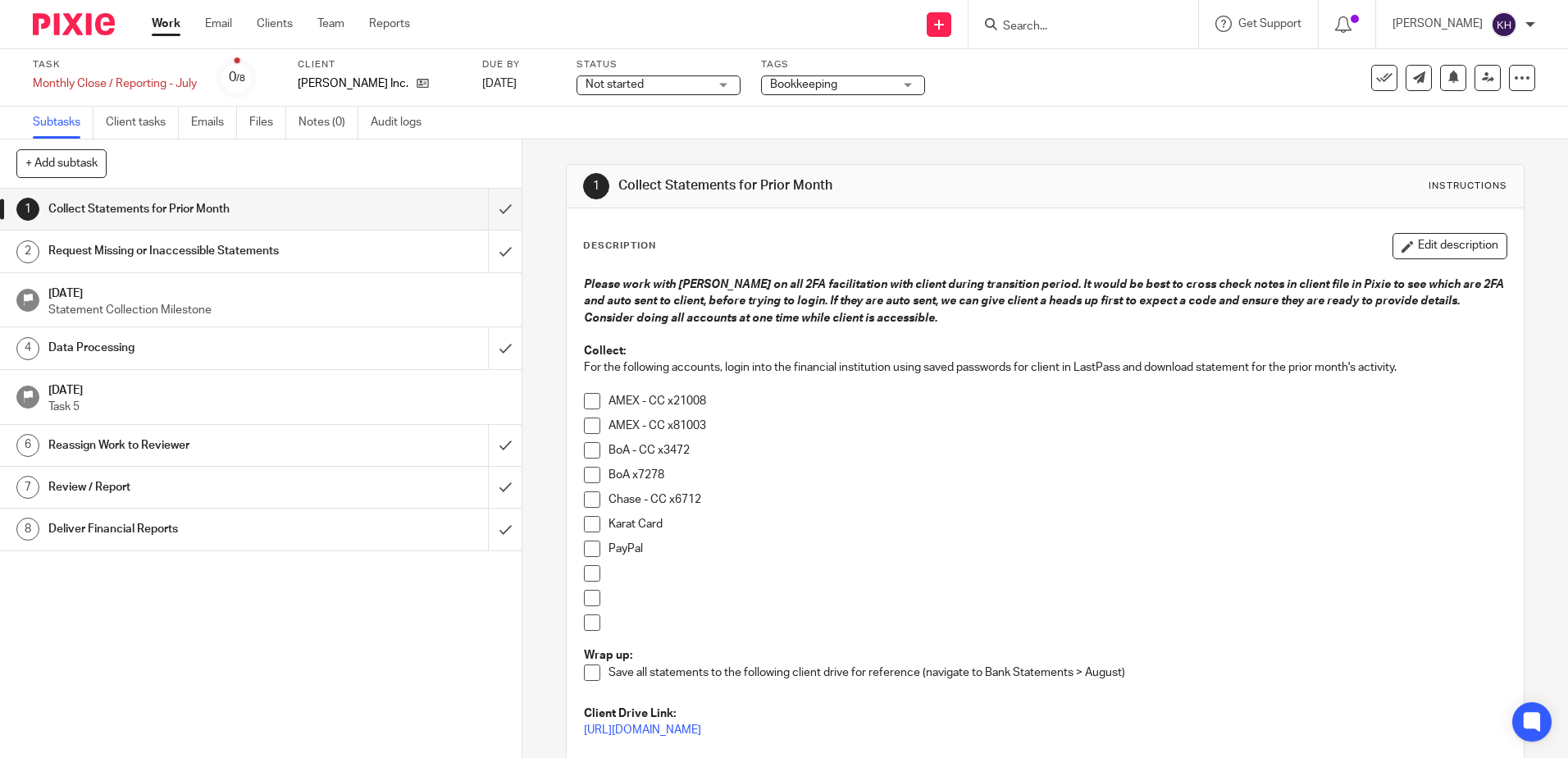
click at [589, 400] on span at bounding box center [592, 400] width 17 height 17
click at [585, 427] on span at bounding box center [592, 425] width 17 height 17
click at [1414, 241] on button "Edit description" at bounding box center [1451, 245] width 115 height 26
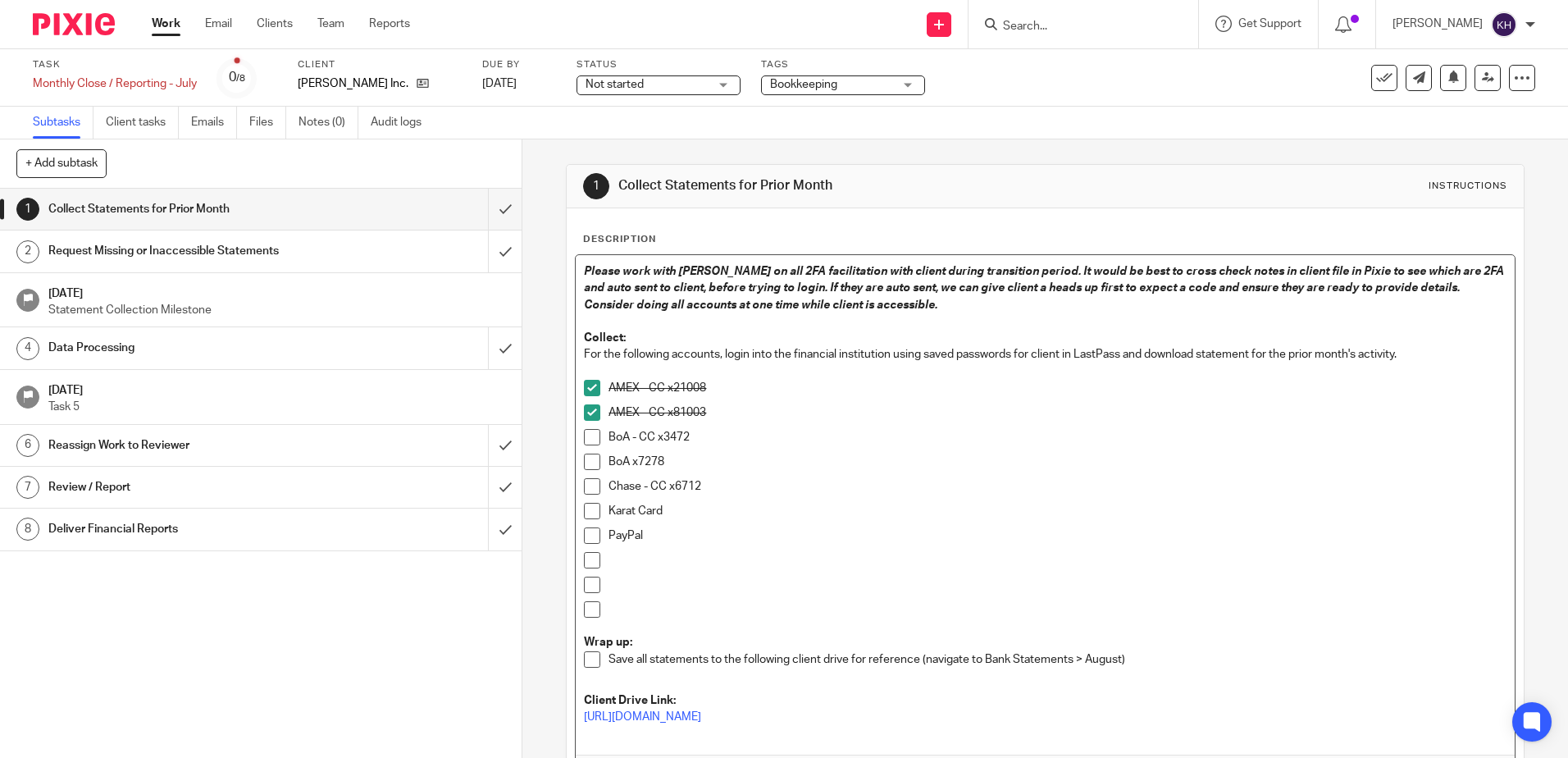
click at [734, 410] on p "AMEX - CC x81003" at bounding box center [1057, 412] width 897 height 17
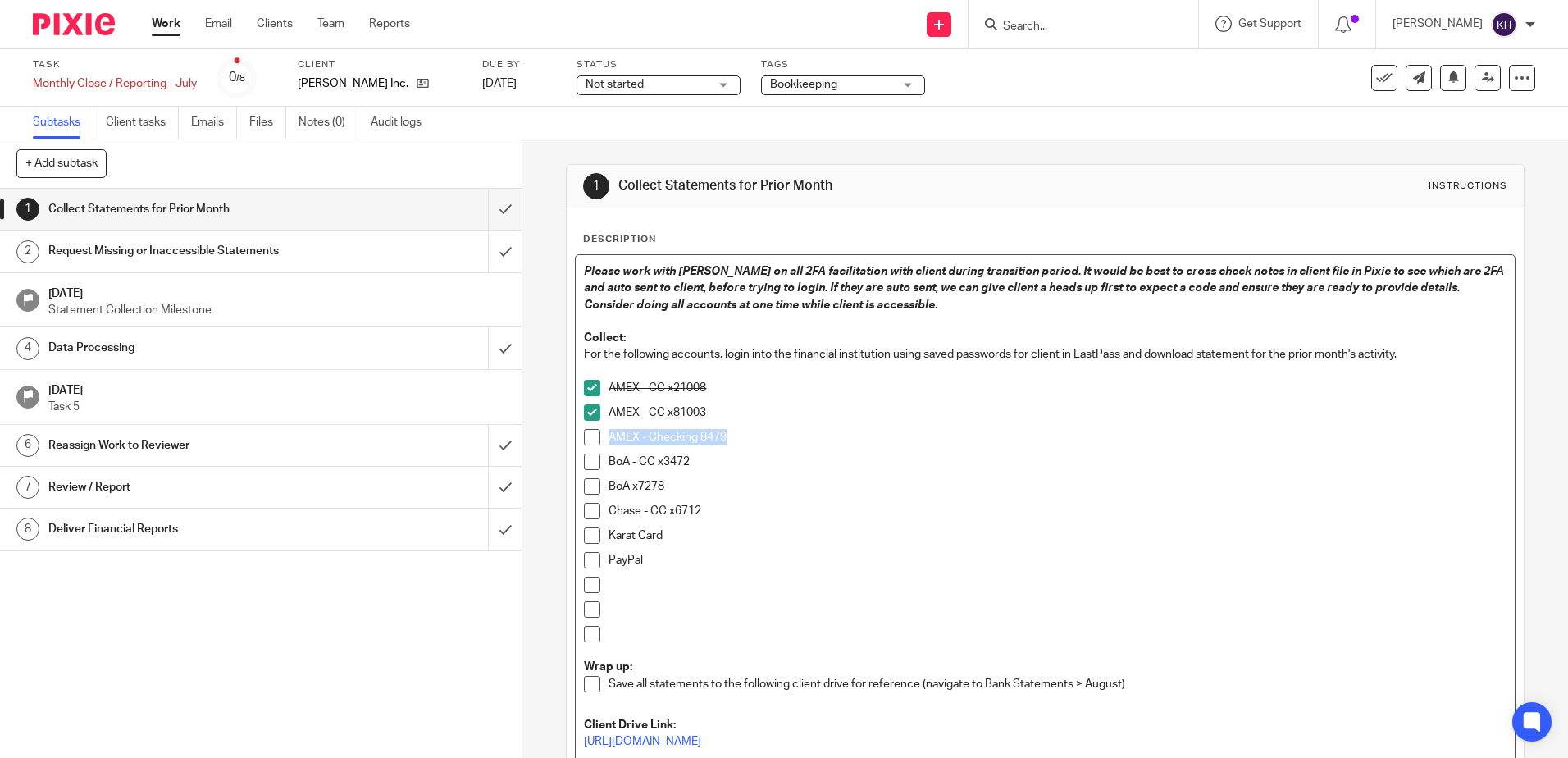
drag, startPoint x: 696, startPoint y: 440, endPoint x: 604, endPoint y: 442, distance: 92.0
click at [609, 442] on p "AMEX - Checking 8479" at bounding box center [1057, 437] width 897 height 17
copy p "AMEX - Checking 8479"
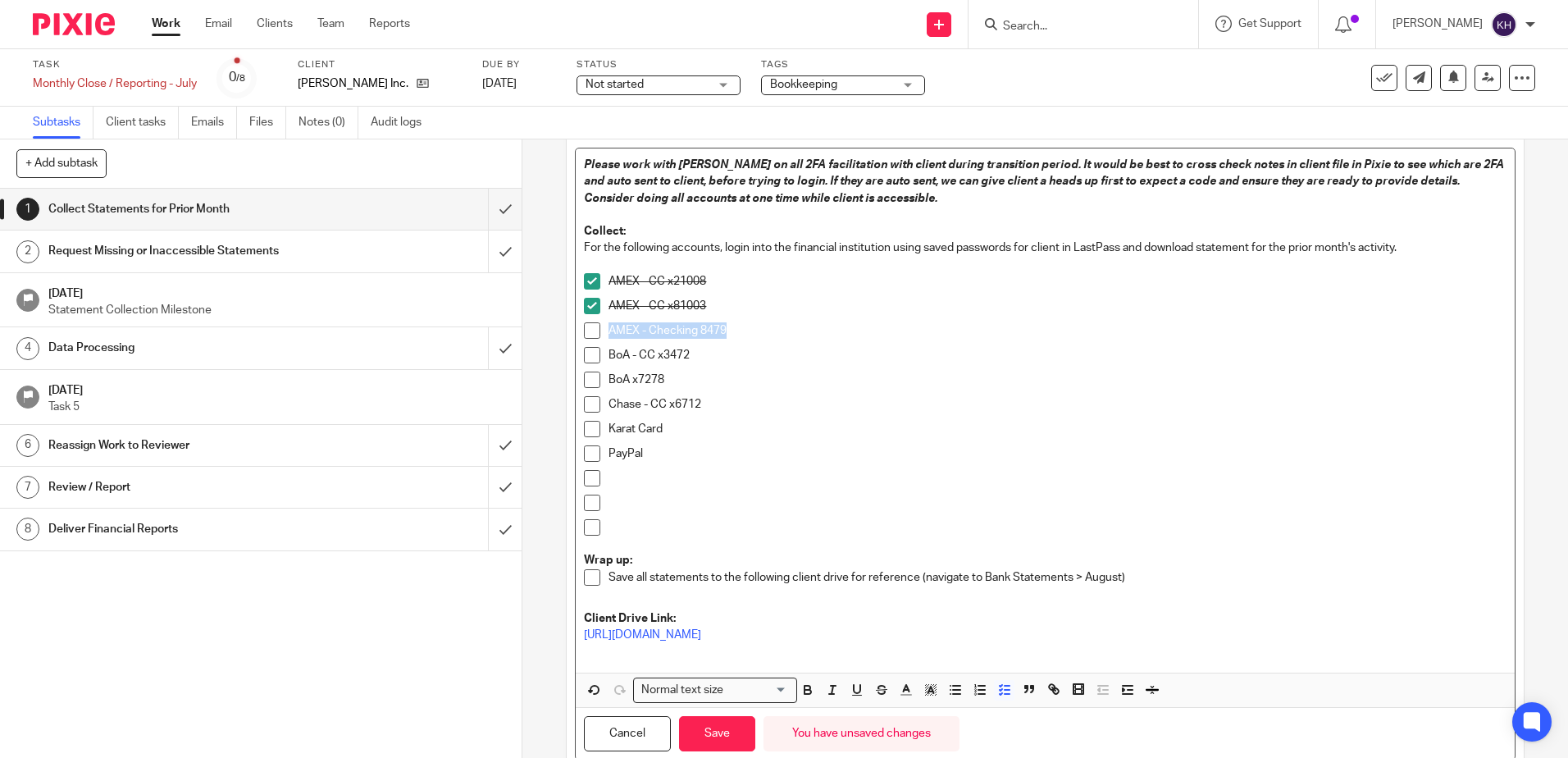
scroll to position [159, 0]
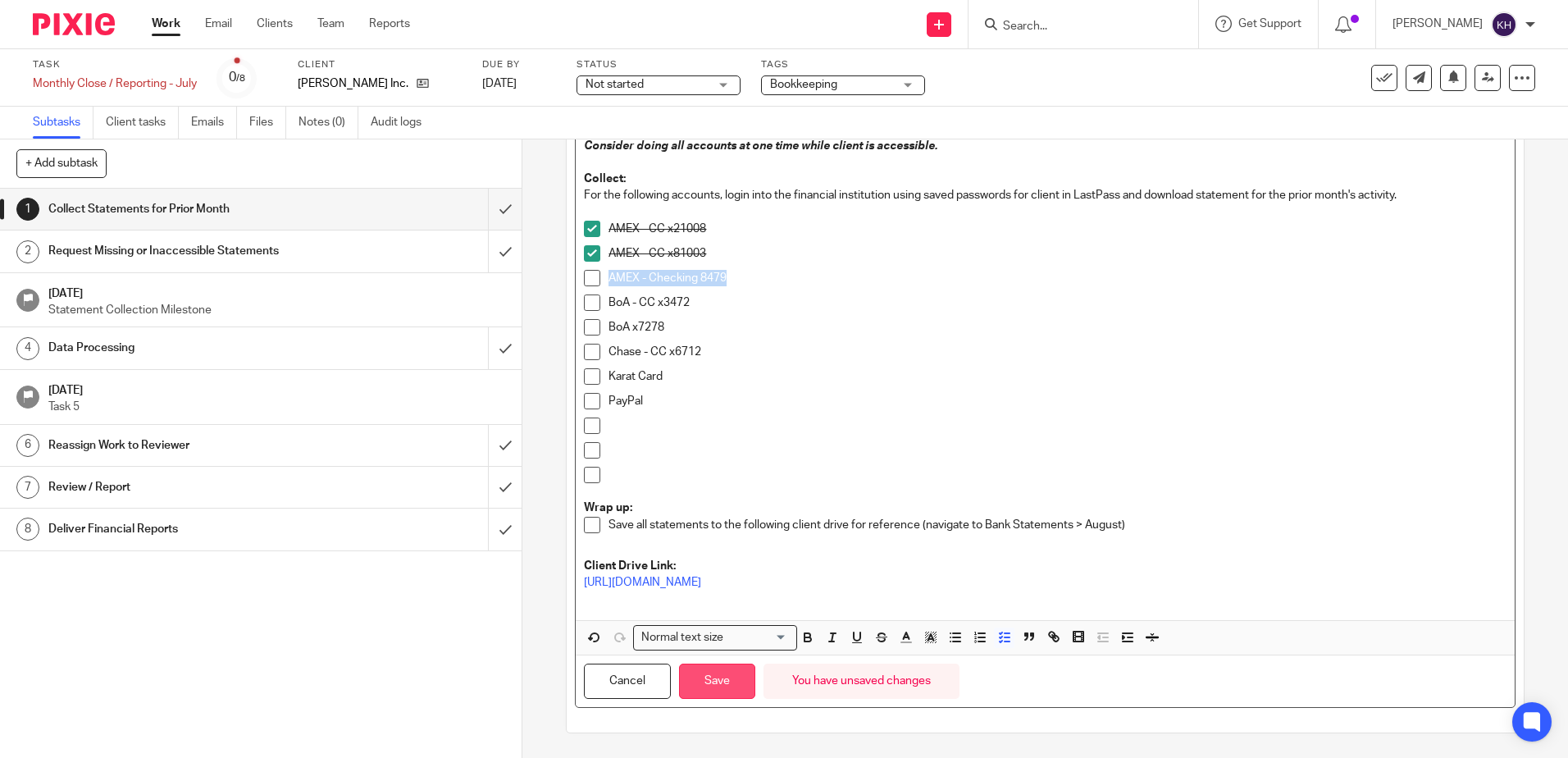
click at [722, 680] on button "Save" at bounding box center [717, 681] width 76 height 35
click at [330, 342] on div "Data Processing" at bounding box center [261, 347] width 424 height 24
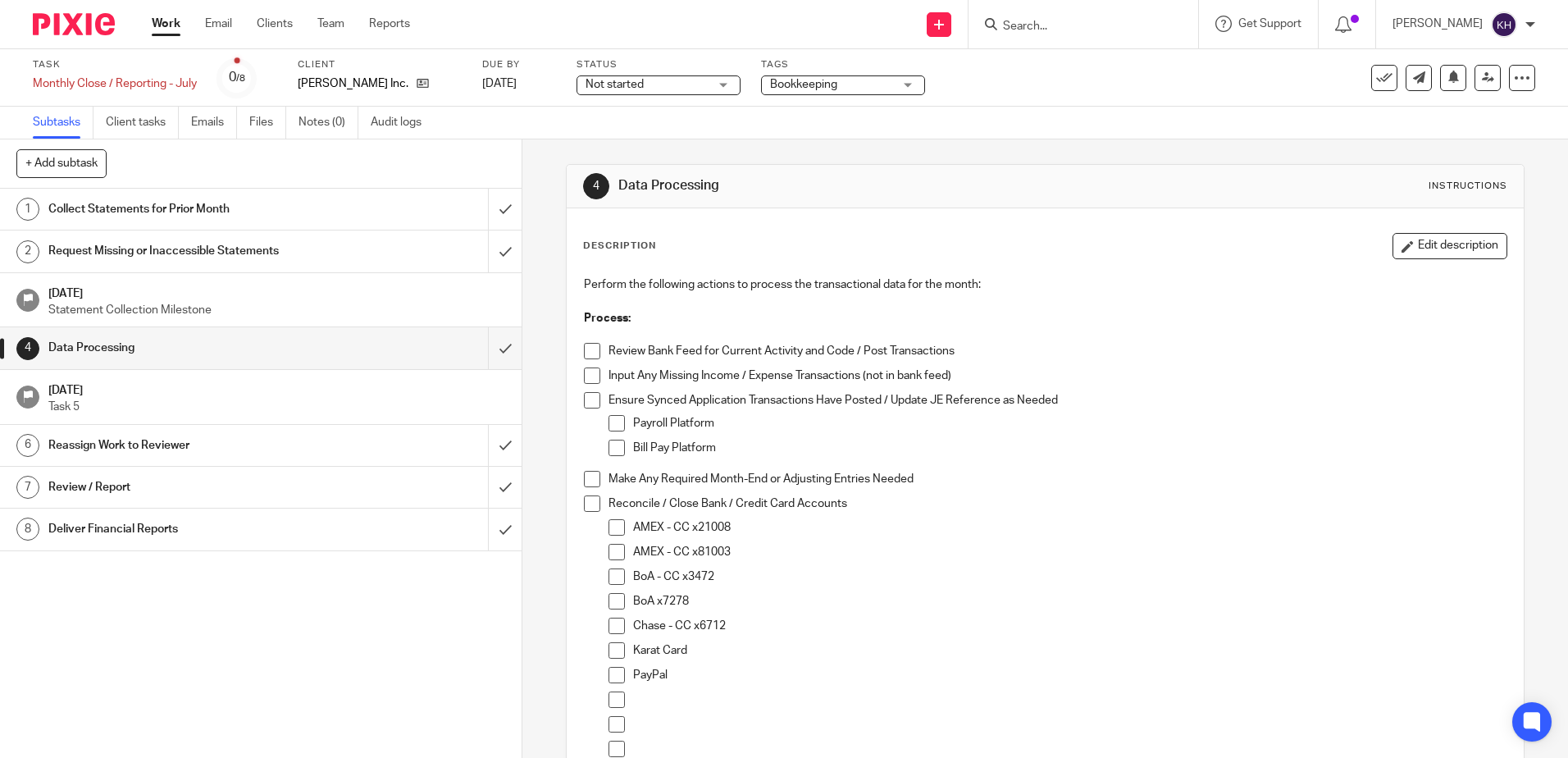
click at [748, 552] on p "AMEX - CC x81003" at bounding box center [1069, 552] width 872 height 17
click at [1418, 233] on div "Description Edit description Perform the following actions to process the trans…" at bounding box center [1044, 600] width 956 height 783
click at [1420, 242] on button "Edit description" at bounding box center [1451, 245] width 115 height 26
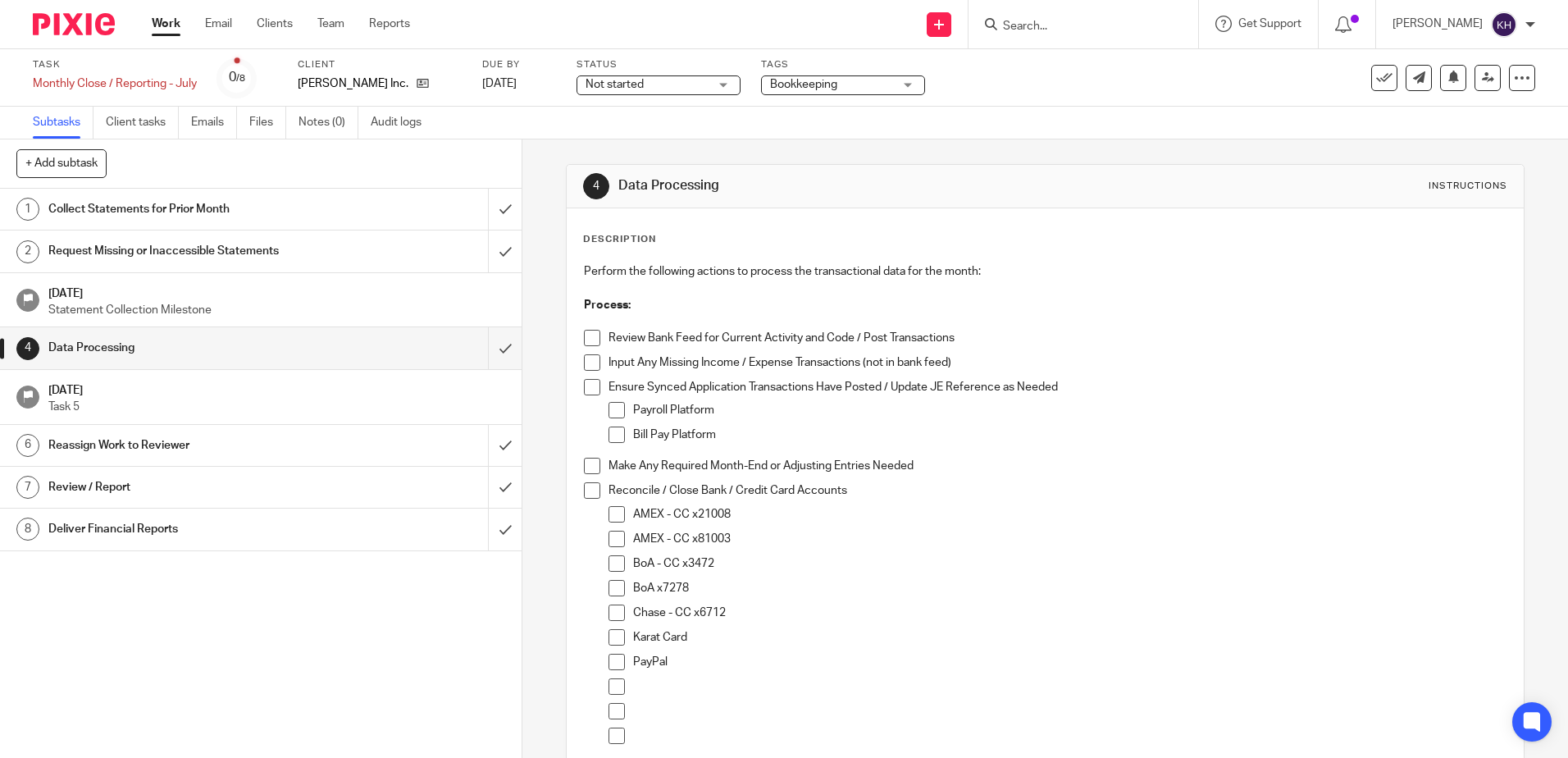
click at [774, 538] on p "AMEX - CC x81003" at bounding box center [1069, 538] width 872 height 17
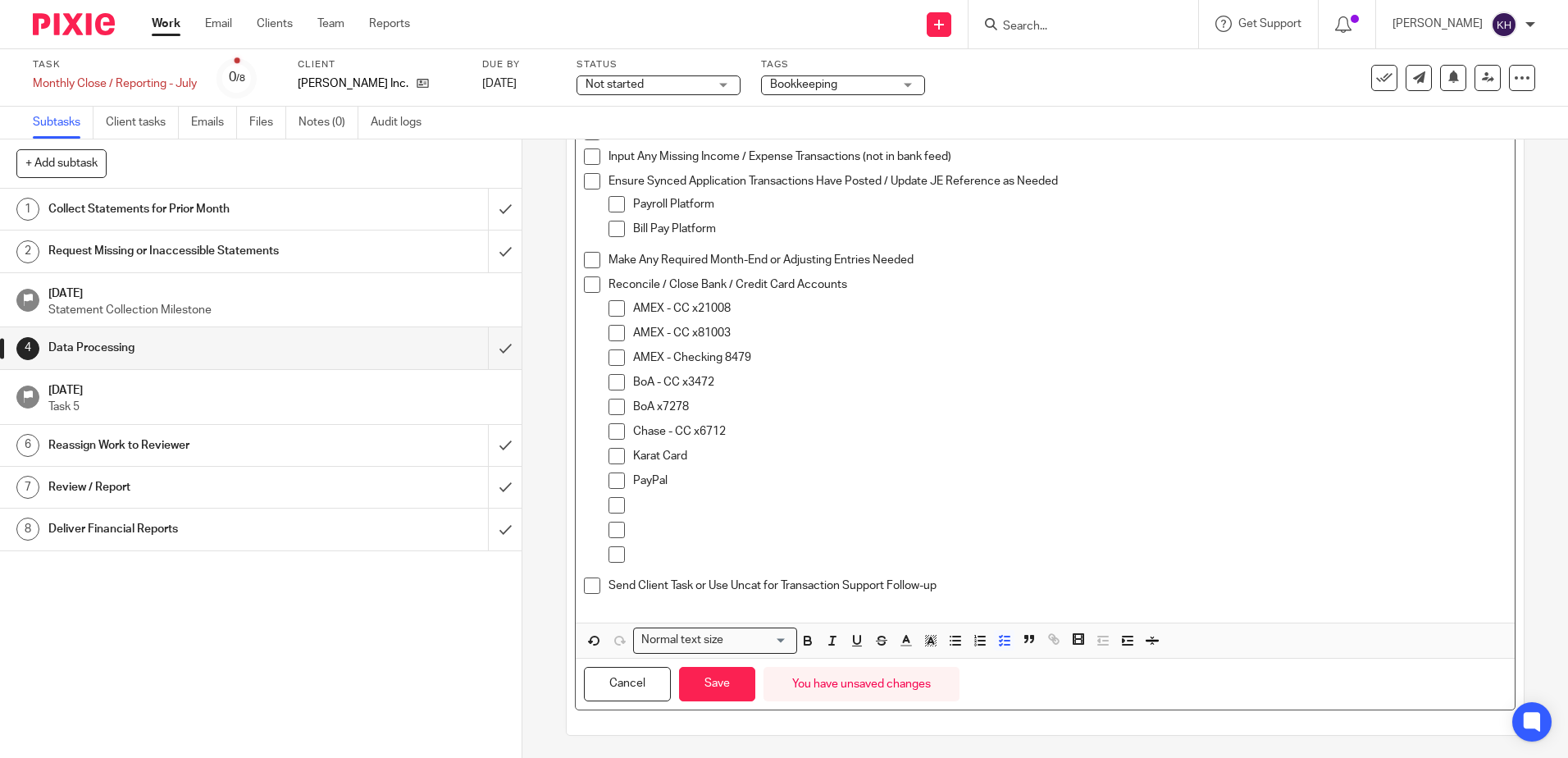
scroll to position [208, 0]
click at [727, 686] on button "Save" at bounding box center [717, 682] width 76 height 35
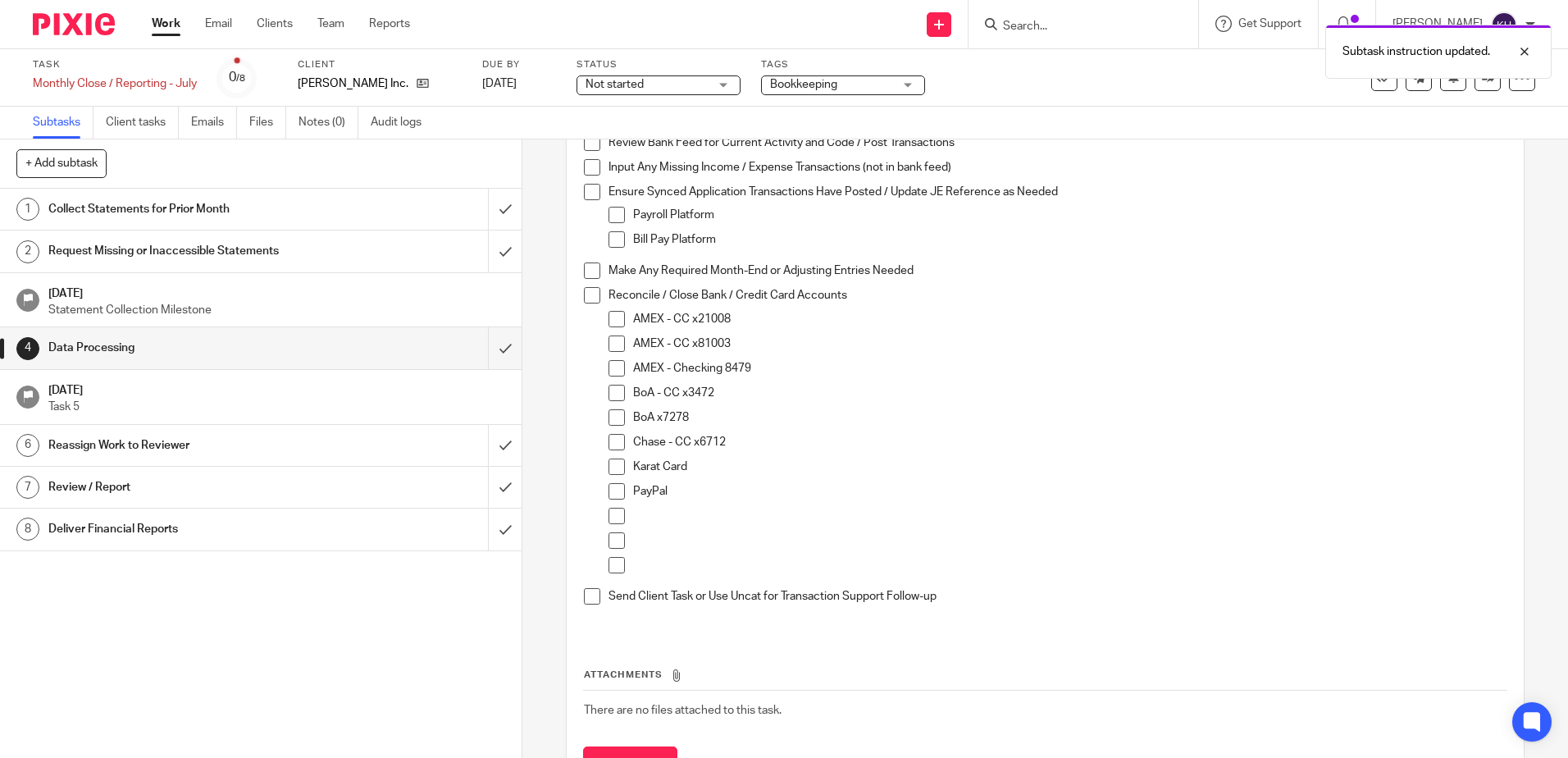
scroll to position [222, 0]
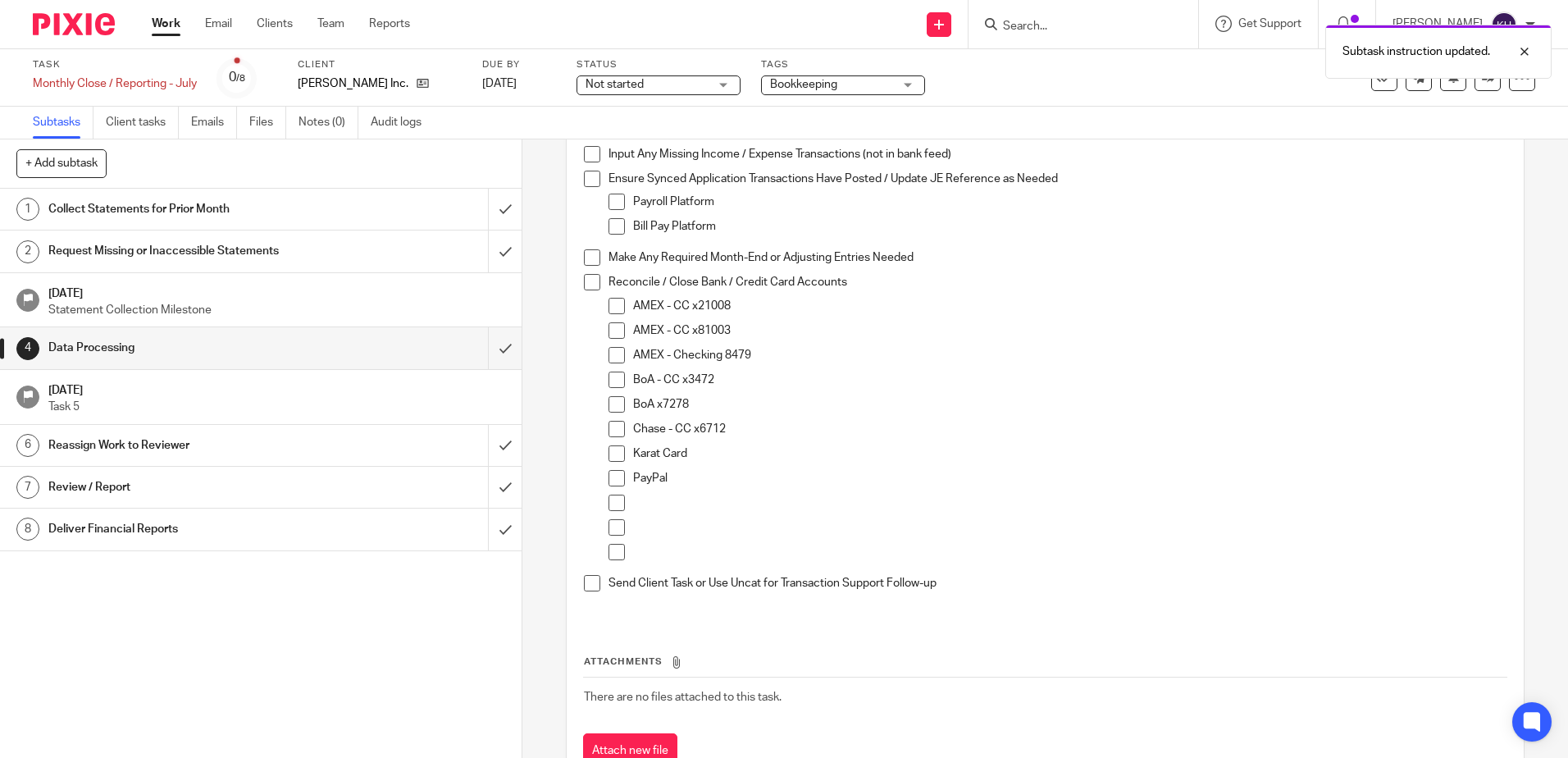
click at [337, 212] on div "Collect Statements for Prior Month" at bounding box center [261, 208] width 424 height 24
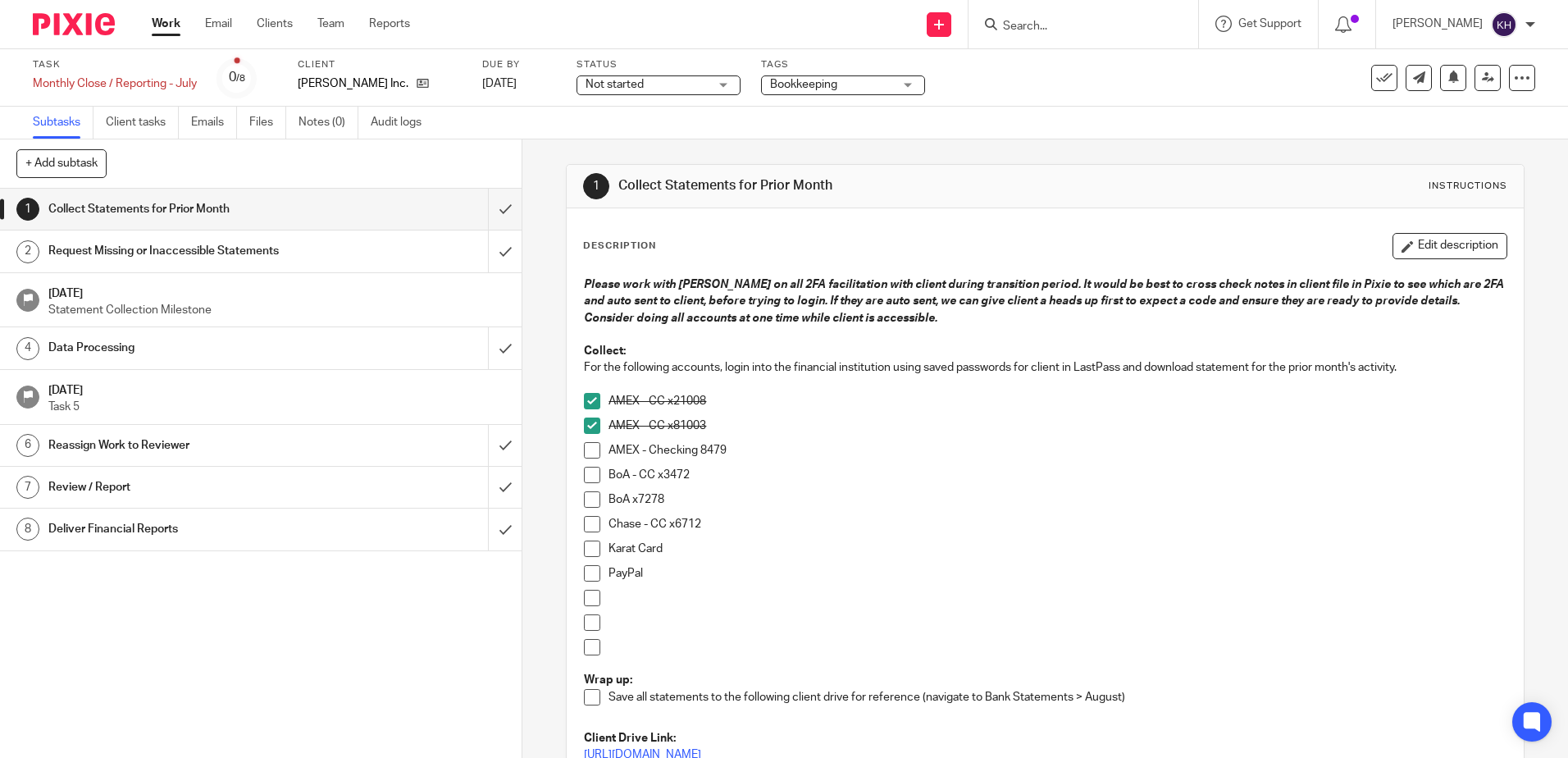
click at [589, 452] on span at bounding box center [592, 450] width 17 height 17
click at [590, 497] on span at bounding box center [592, 499] width 17 height 17
click at [1393, 239] on button "Edit description" at bounding box center [1451, 245] width 115 height 26
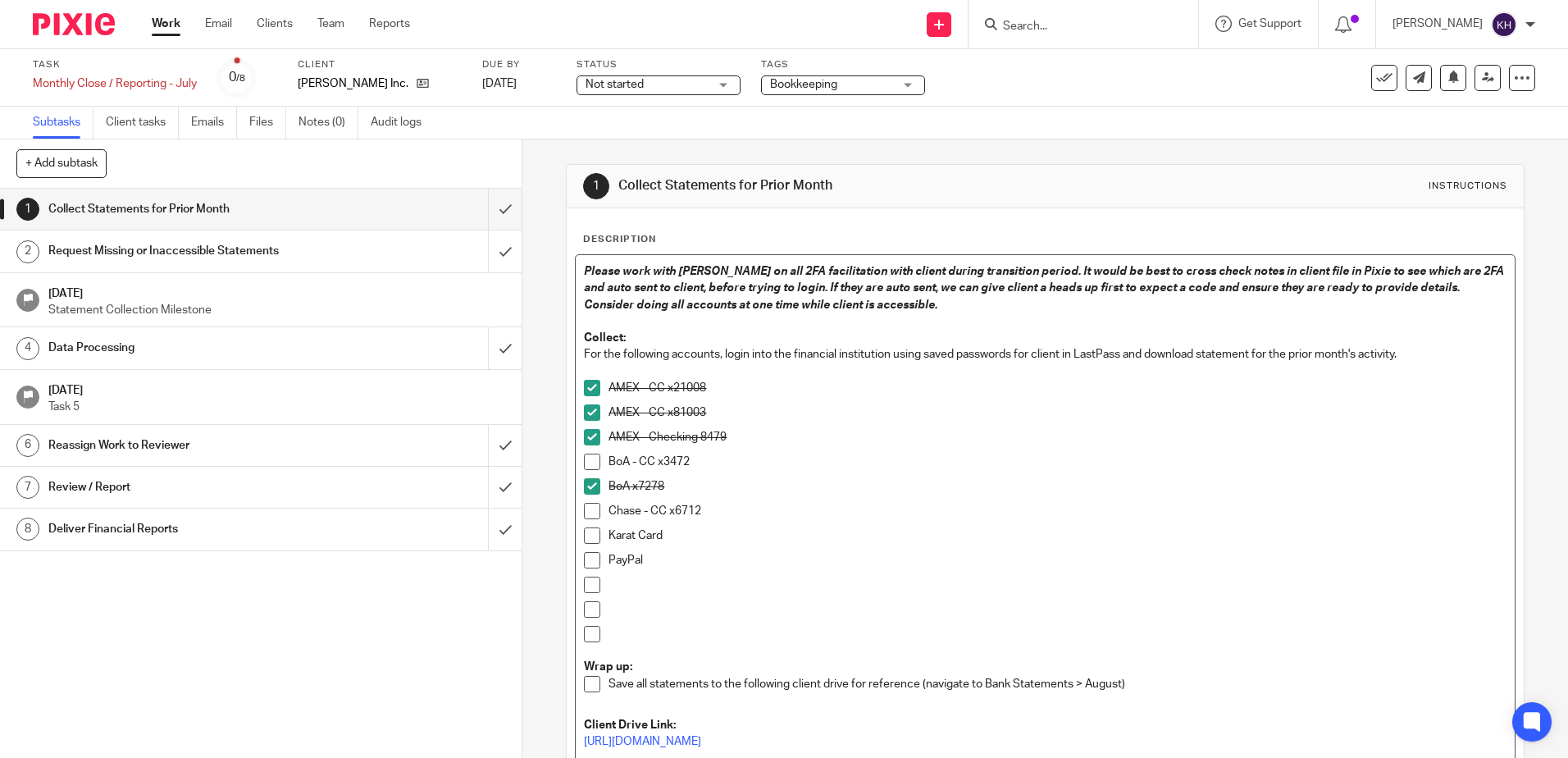
click at [774, 456] on p "BoA - CC x3472" at bounding box center [1057, 461] width 897 height 17
drag, startPoint x: 824, startPoint y: 462, endPoint x: 699, endPoint y: 460, distance: 125.0
click at [699, 460] on p "BoA - CC x3472 - no statement for August" at bounding box center [1057, 461] width 897 height 17
copy p "no statement for August"
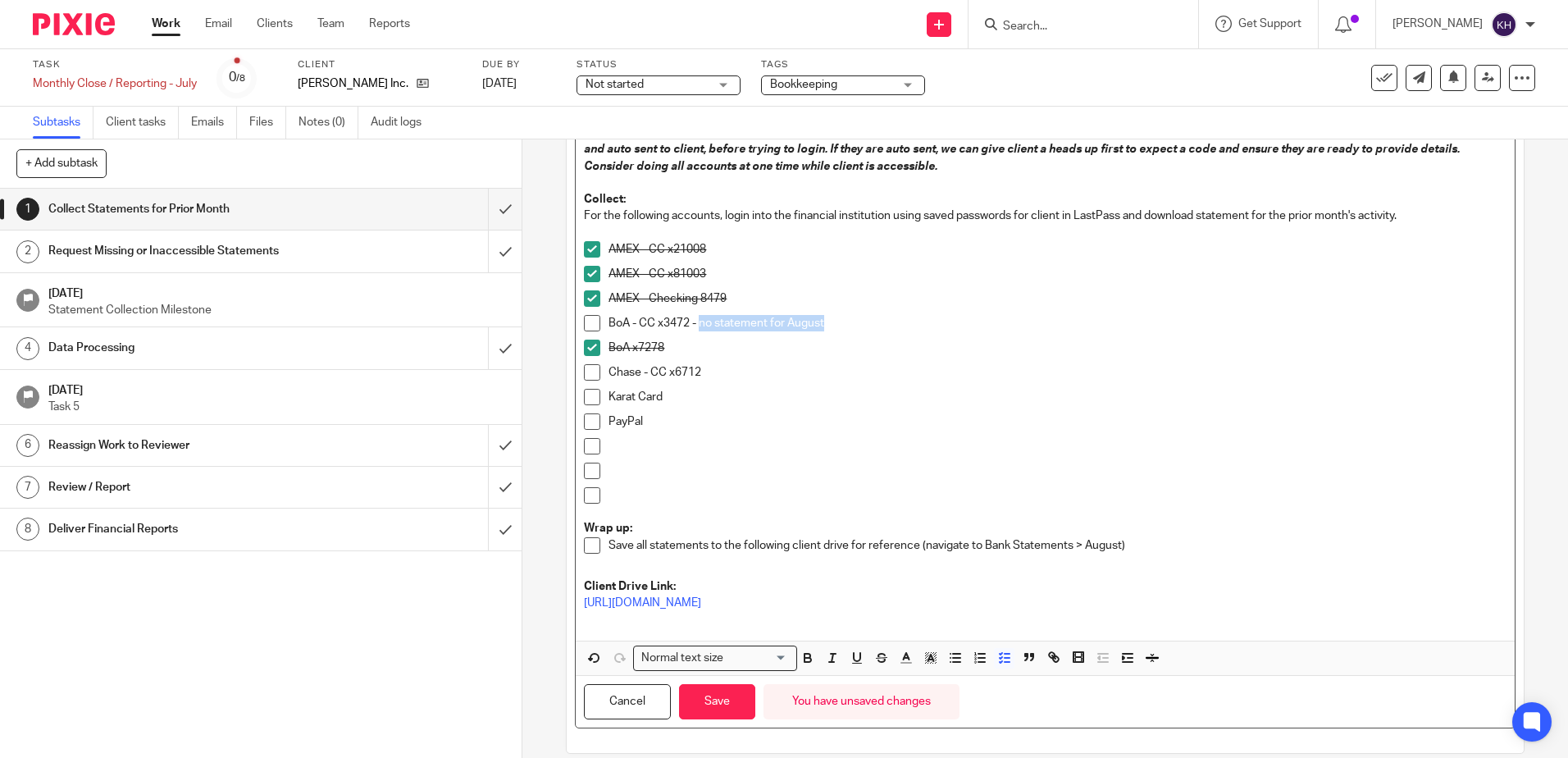
scroll to position [159, 0]
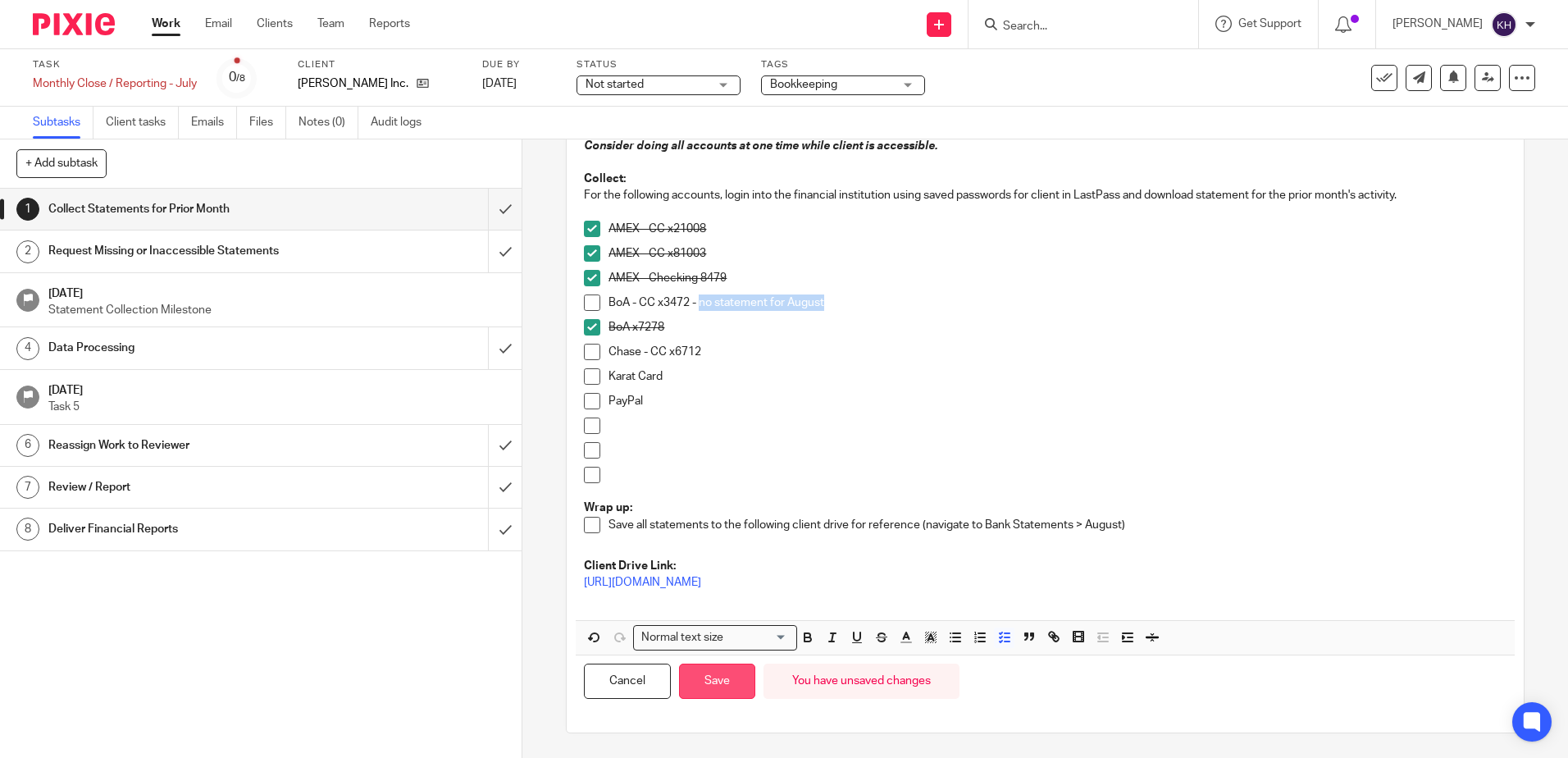
click at [721, 676] on button "Save" at bounding box center [717, 681] width 76 height 35
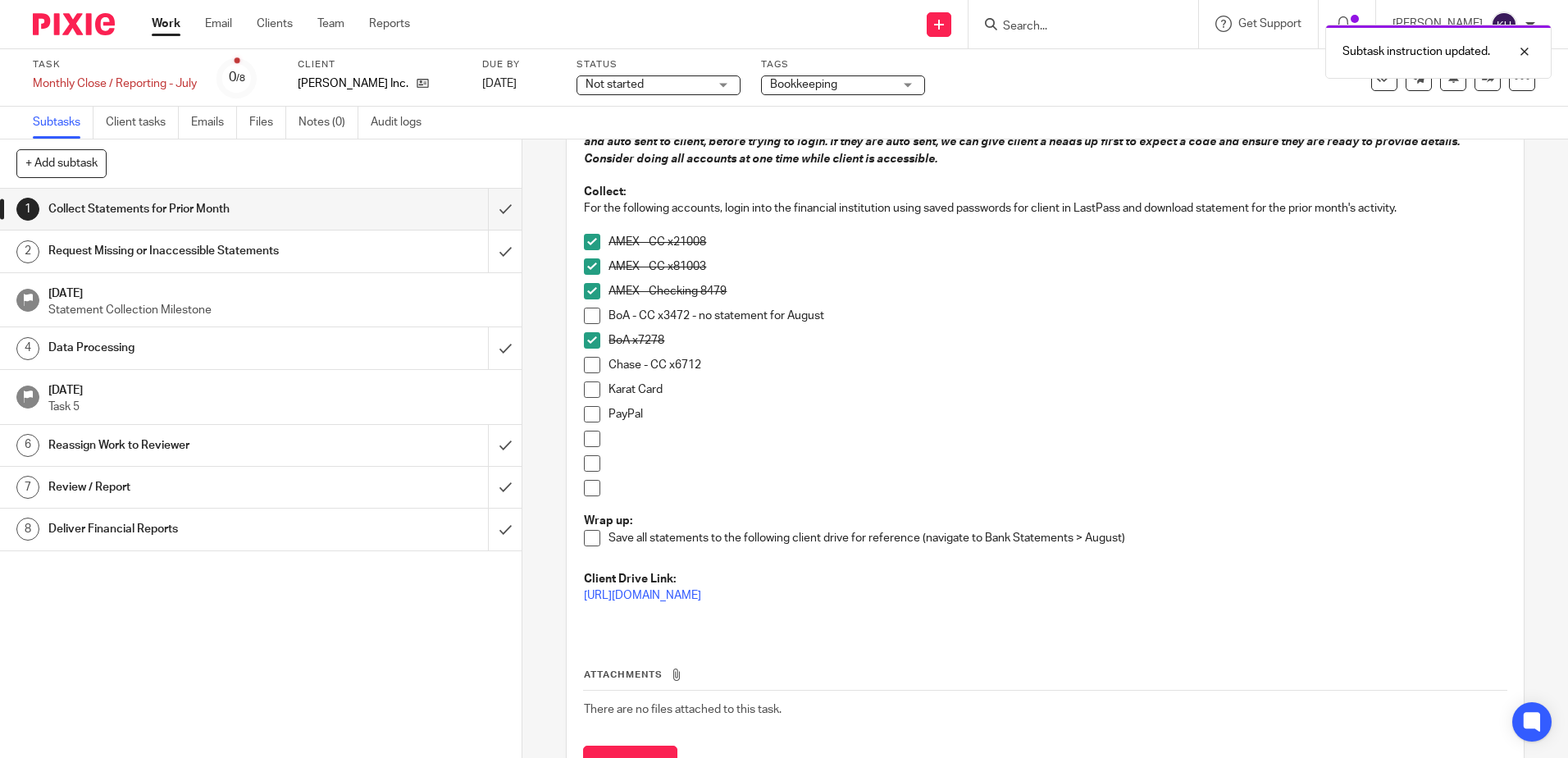
scroll to position [172, 0]
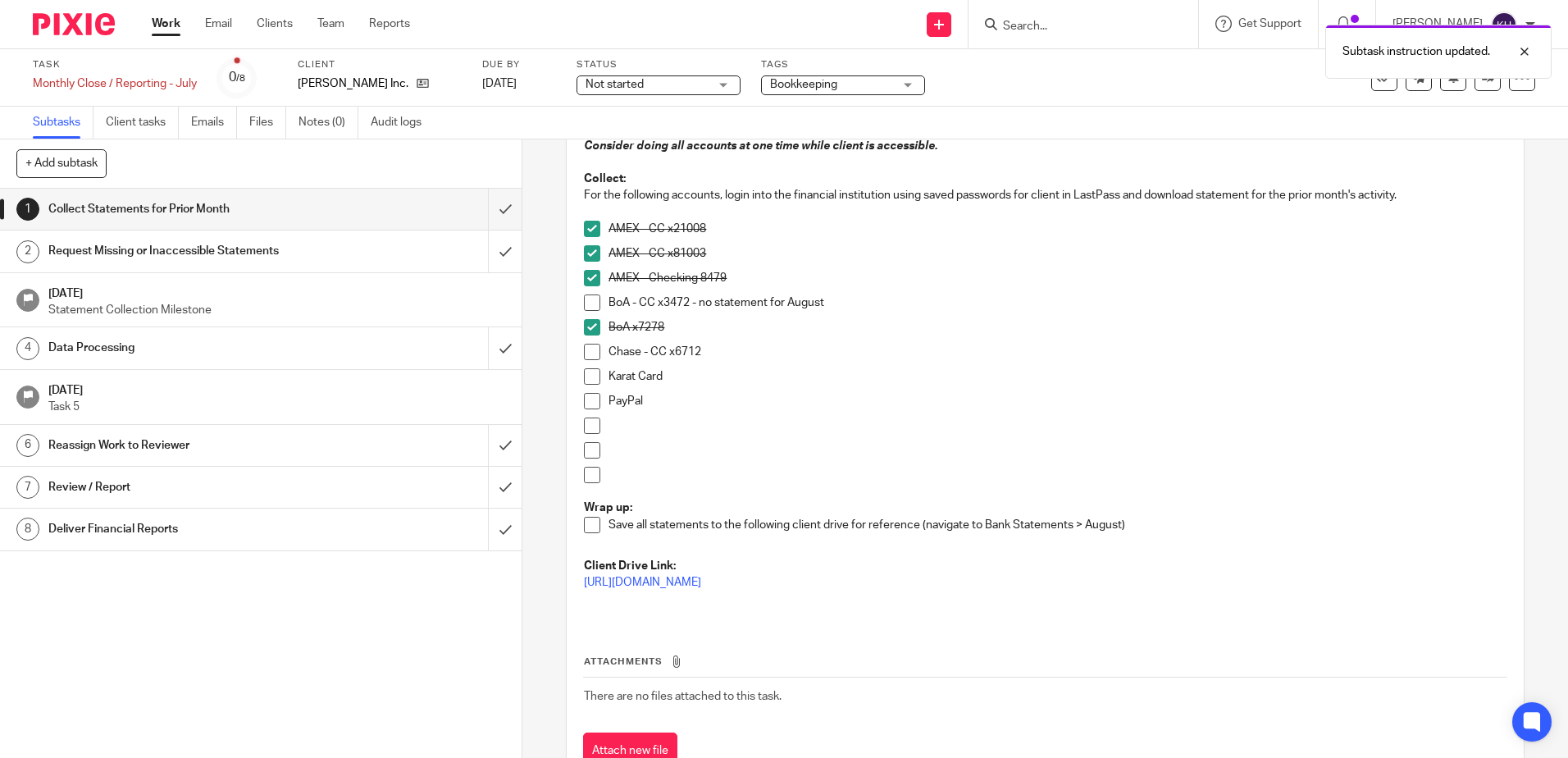
click at [244, 357] on h1 "Data Processing" at bounding box center [190, 347] width 282 height 24
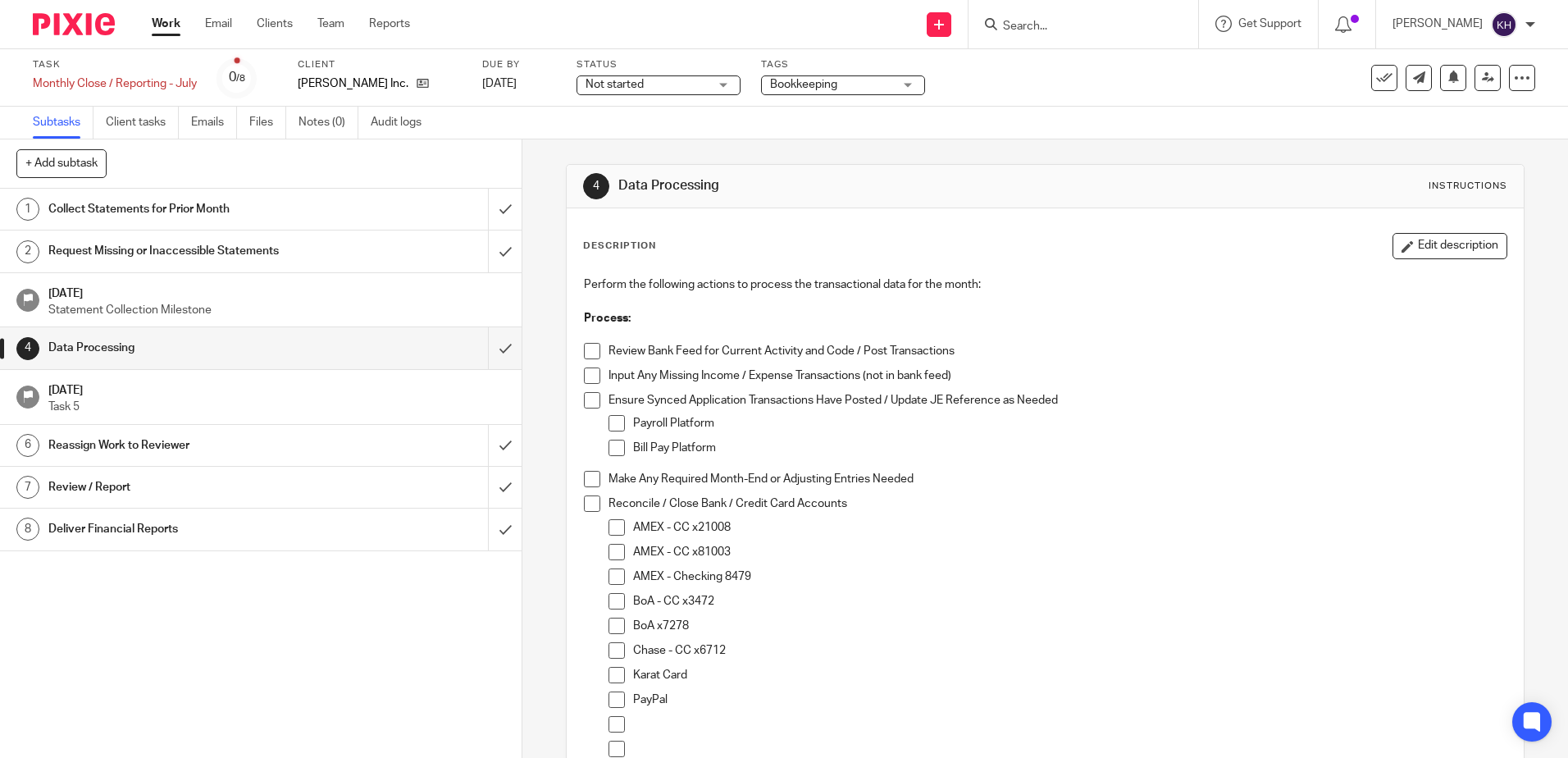
click at [1454, 253] on button "Edit description" at bounding box center [1451, 245] width 115 height 26
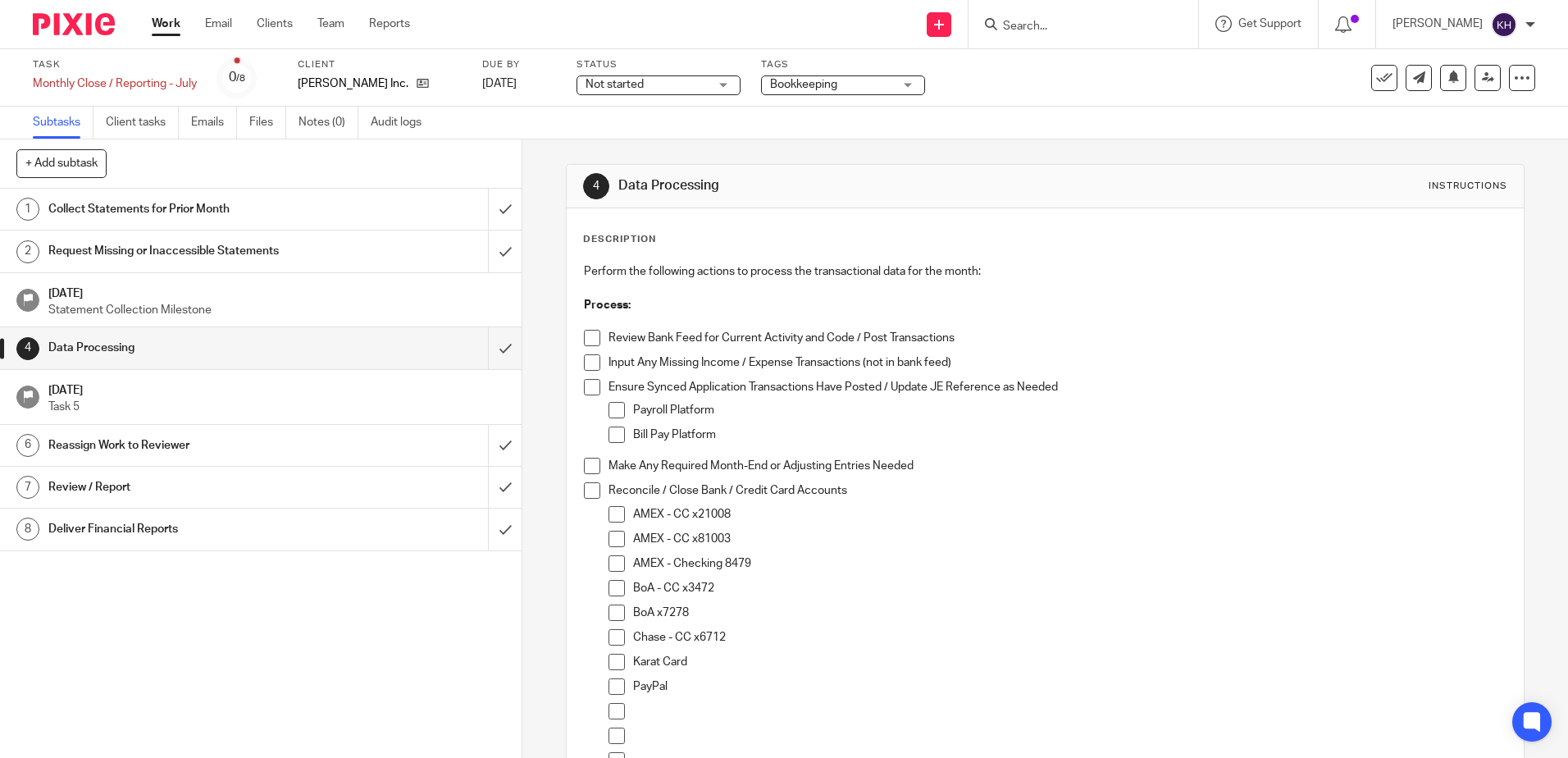
click at [741, 582] on p "BoA - CC x3472" at bounding box center [1069, 588] width 872 height 17
click at [717, 589] on p "BoA - CC x3472 no statement for August" at bounding box center [1069, 588] width 872 height 17
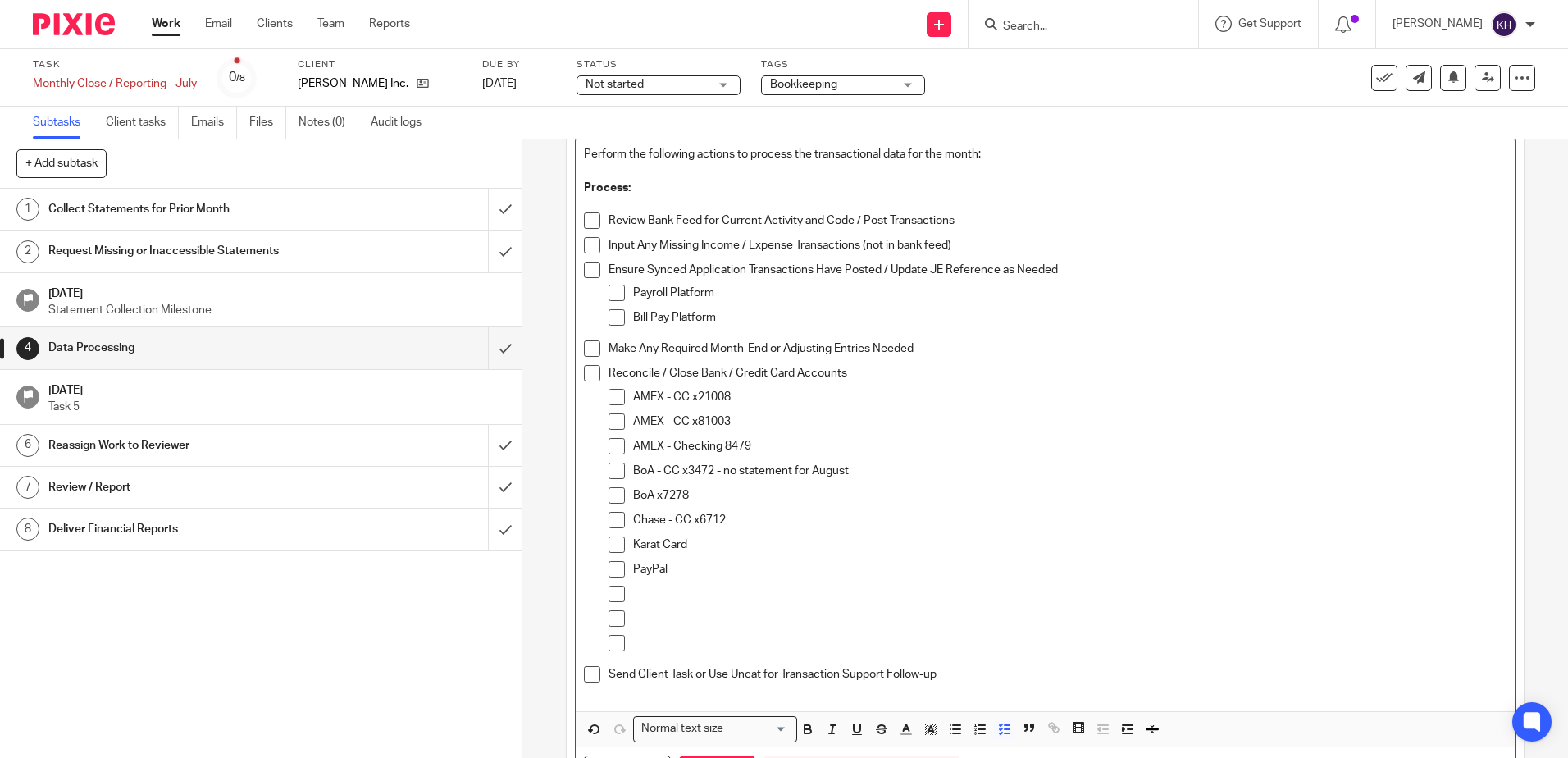
scroll to position [208, 0]
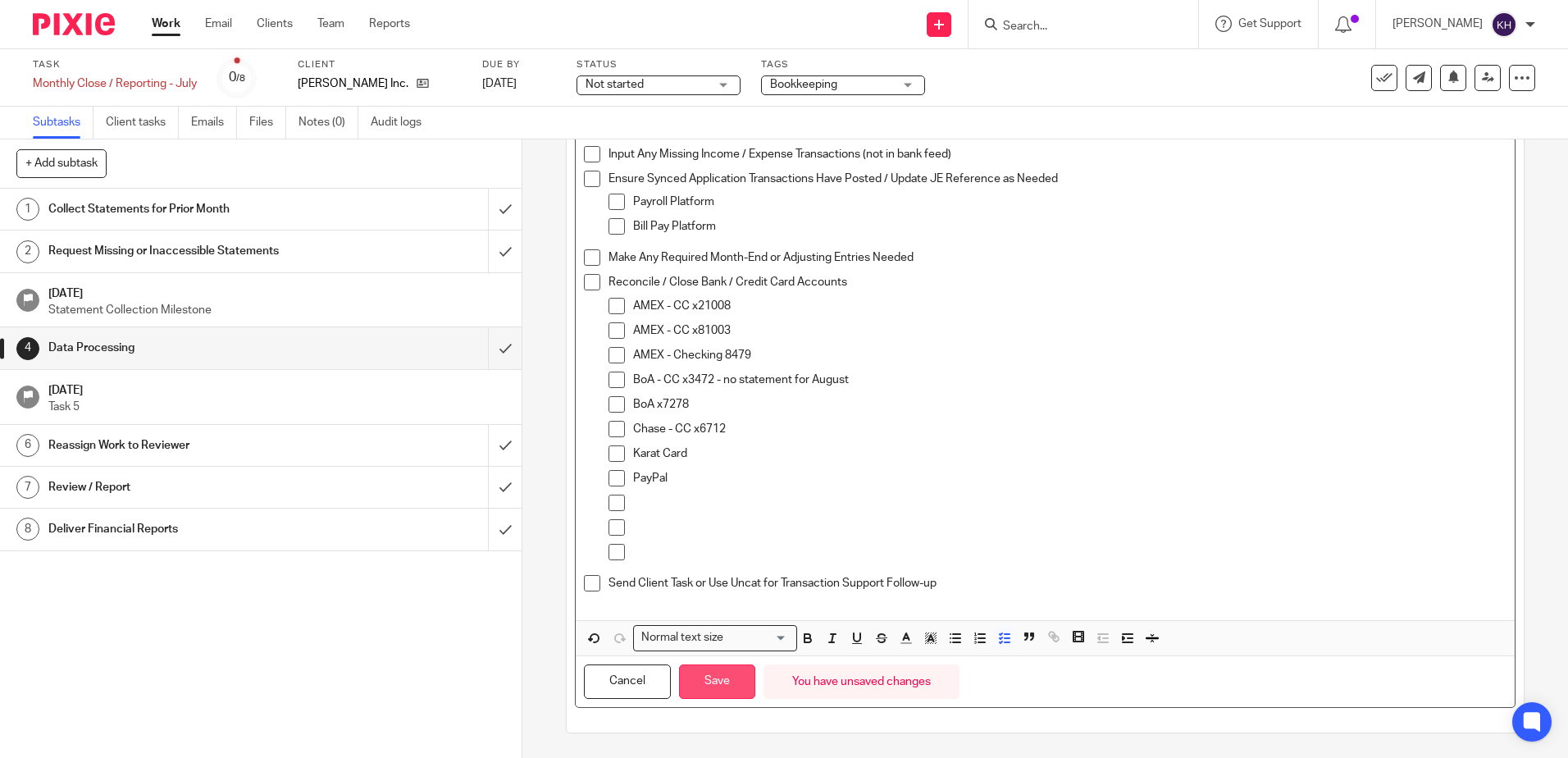
click at [706, 691] on button "Save" at bounding box center [717, 682] width 76 height 35
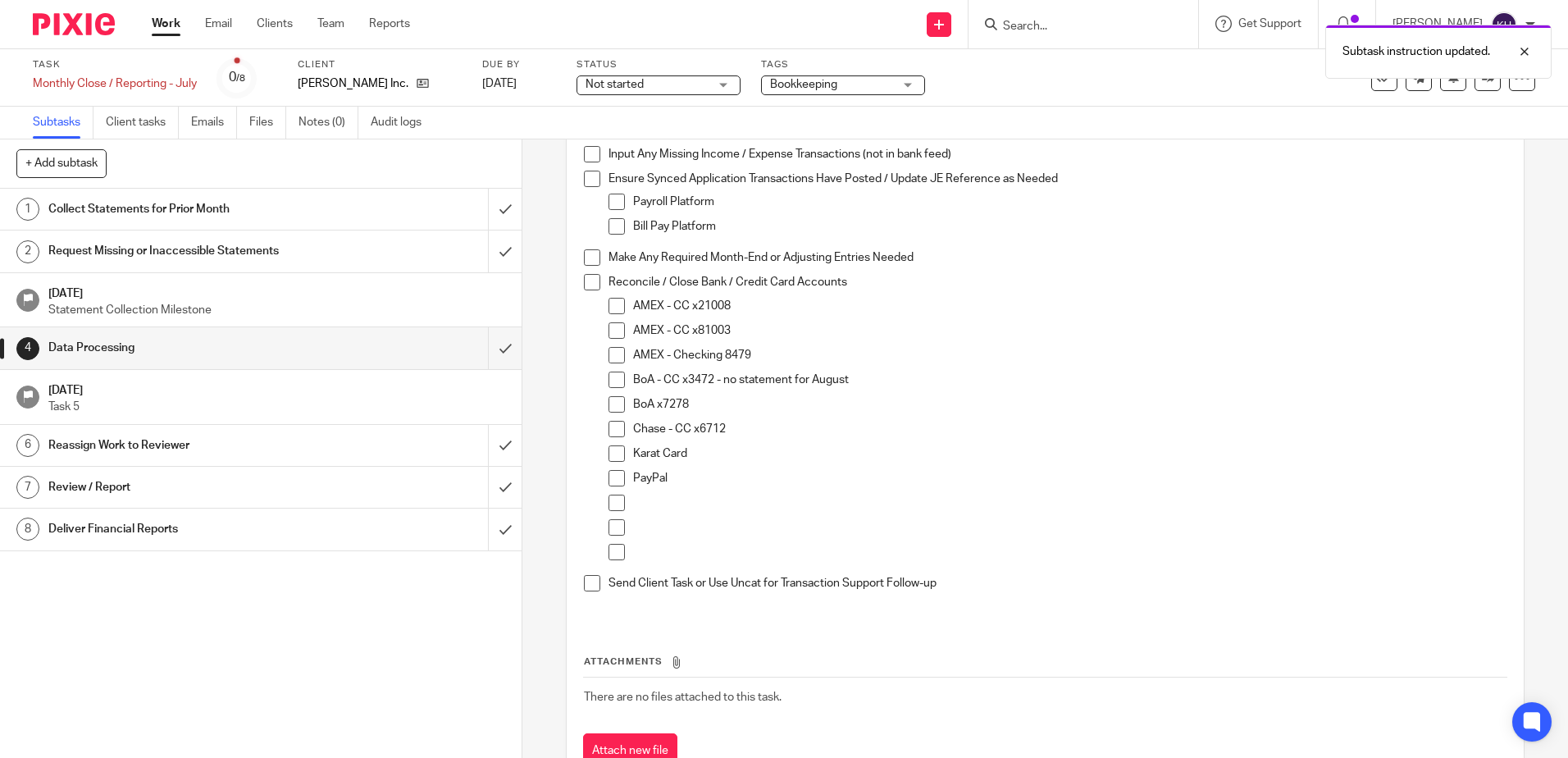
click at [410, 213] on div "Collect Statements for Prior Month" at bounding box center [261, 208] width 424 height 24
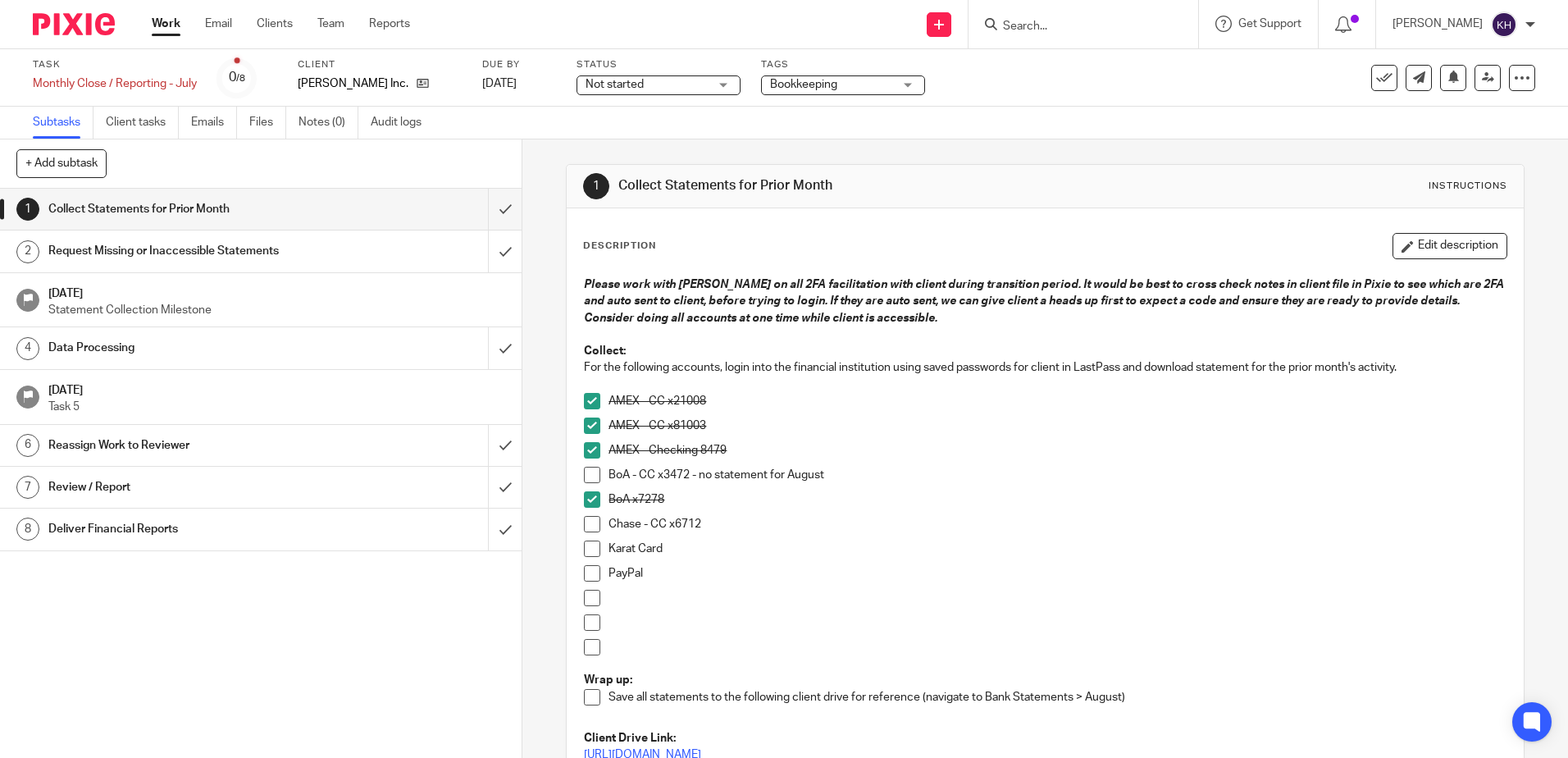
click at [586, 526] on span at bounding box center [592, 524] width 17 height 17
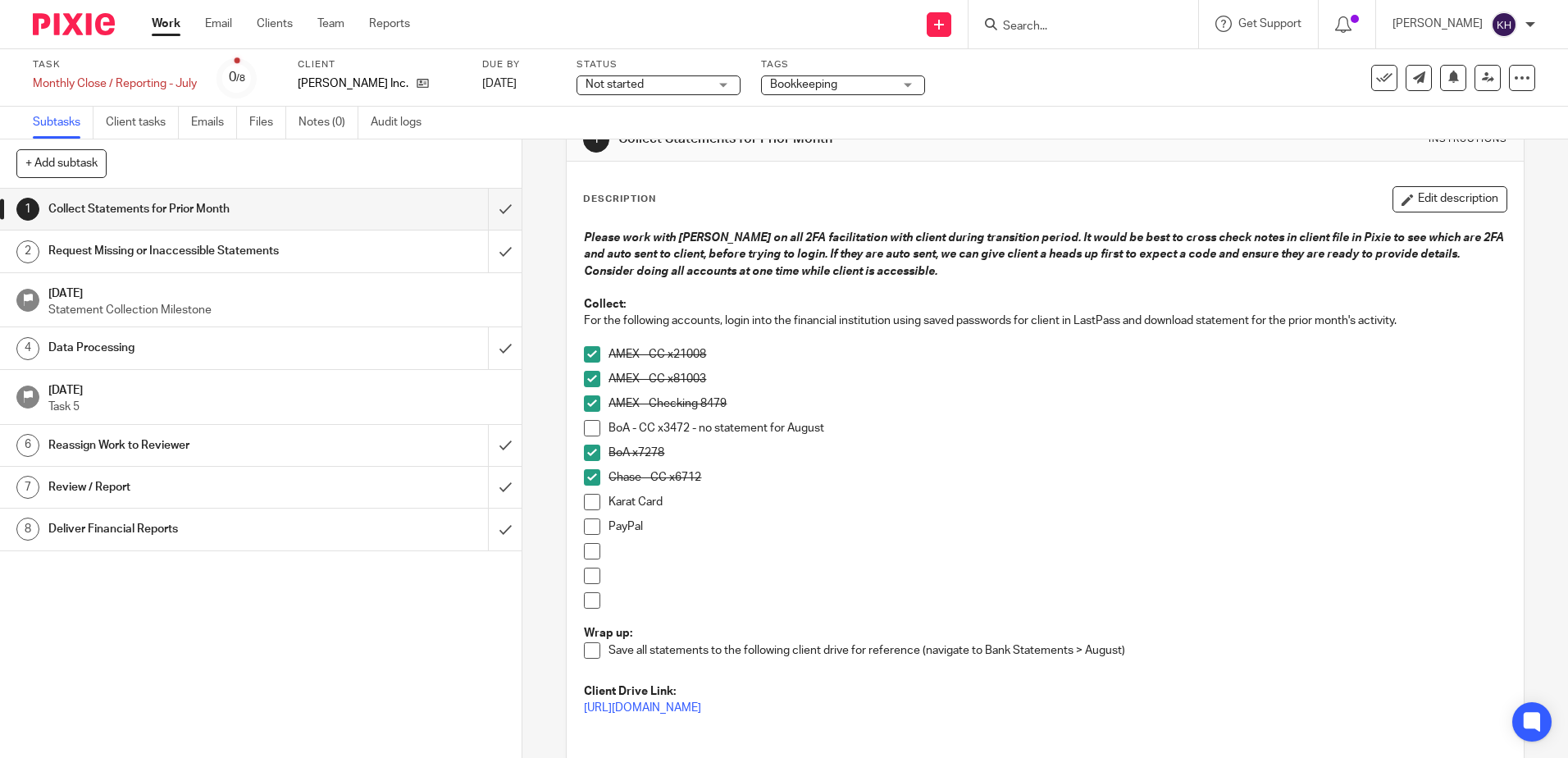
scroll to position [82, 0]
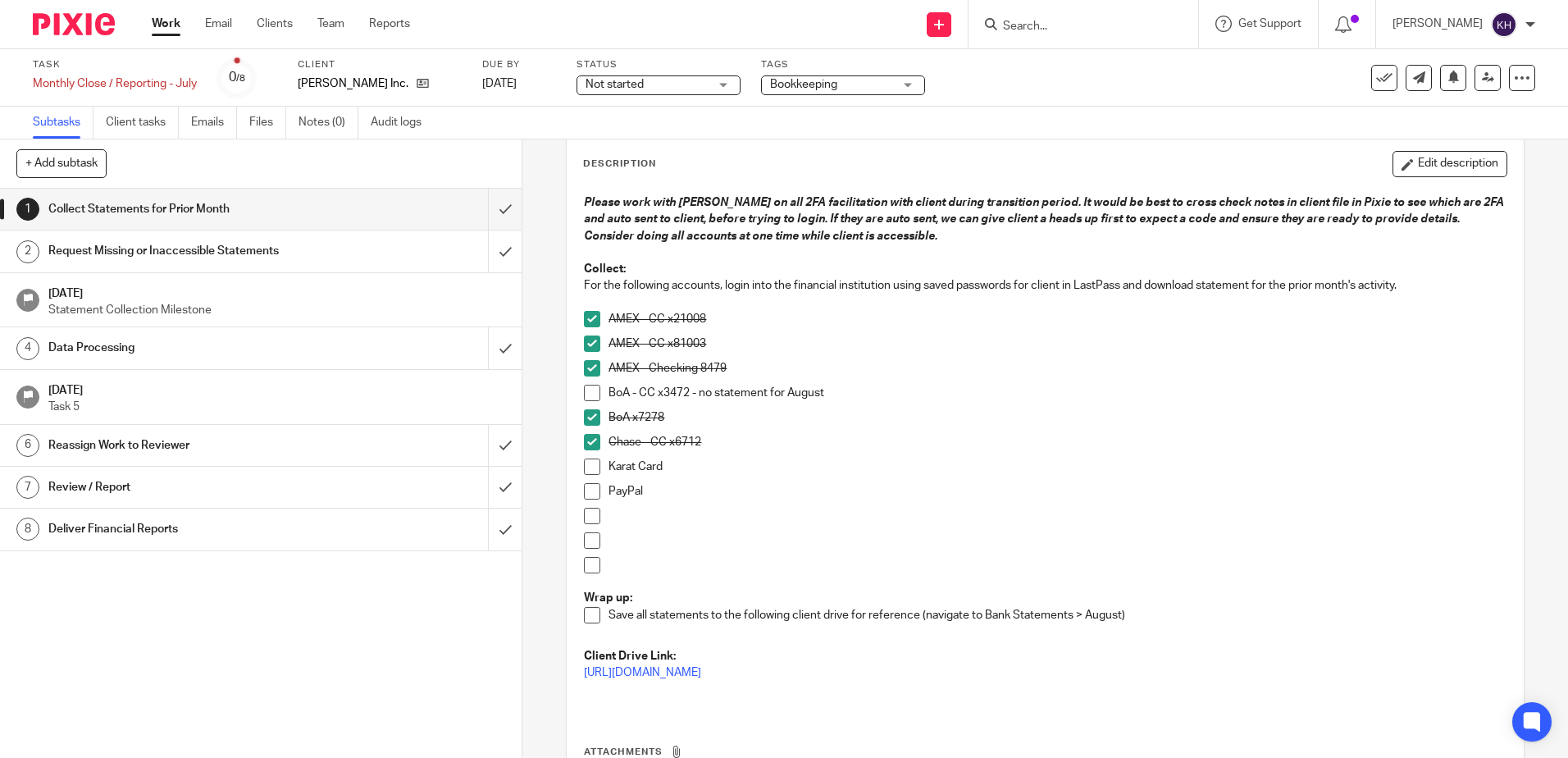
click at [173, 23] on link "Work" at bounding box center [165, 23] width 28 height 17
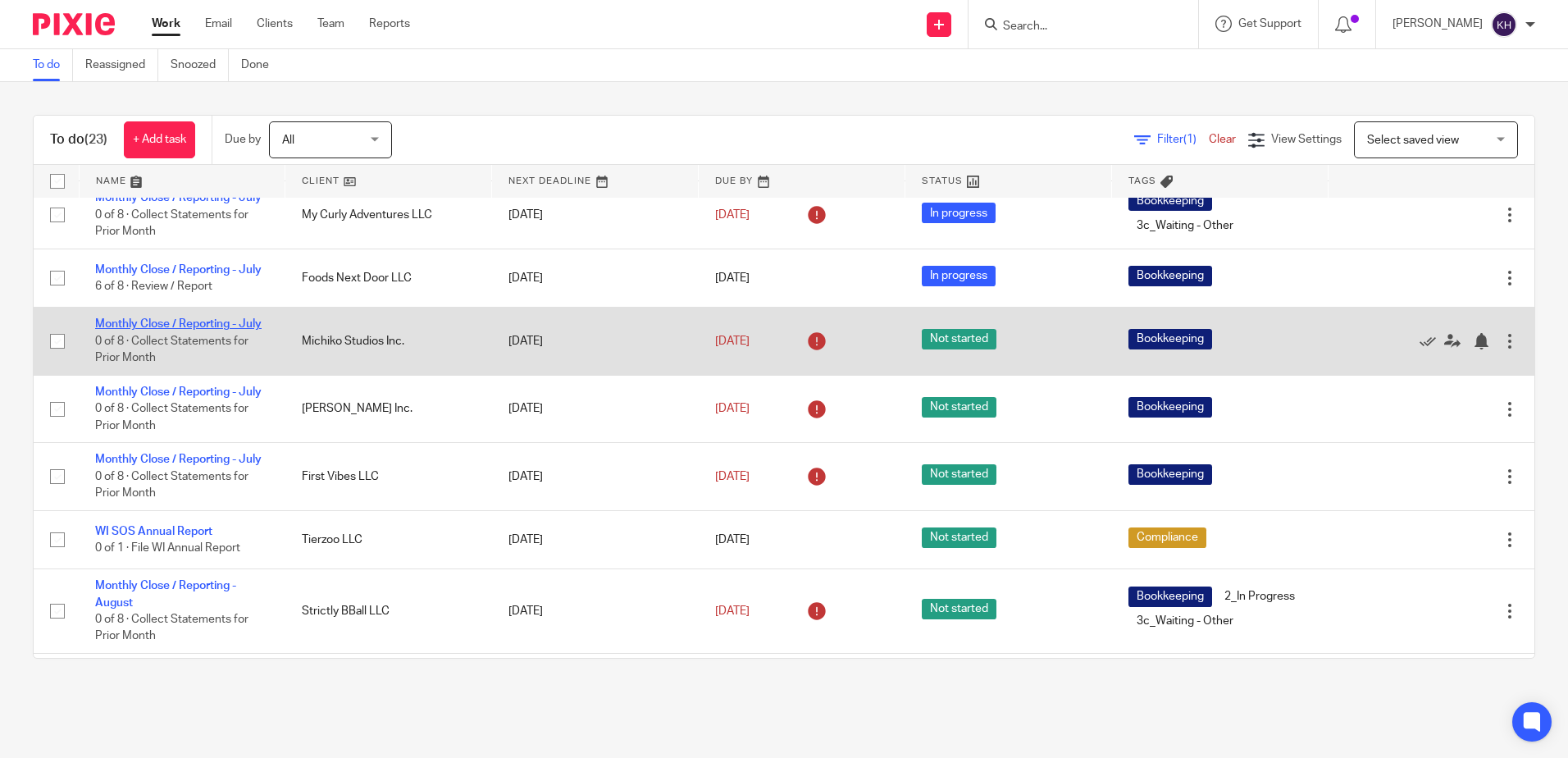
scroll to position [492, 0]
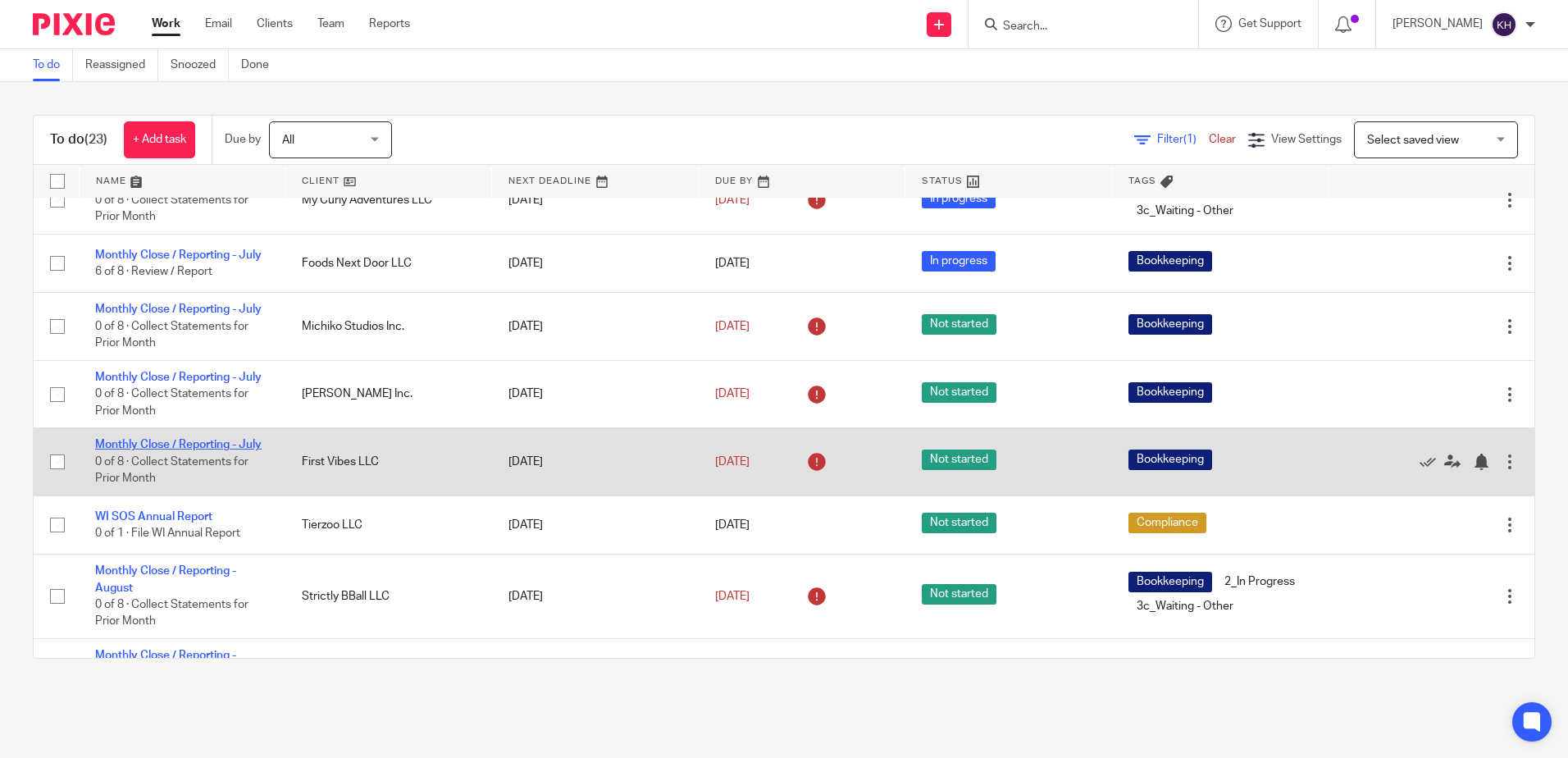
click at [196, 450] on link "Monthly Close / Reporting - July" at bounding box center [178, 444] width 166 height 12
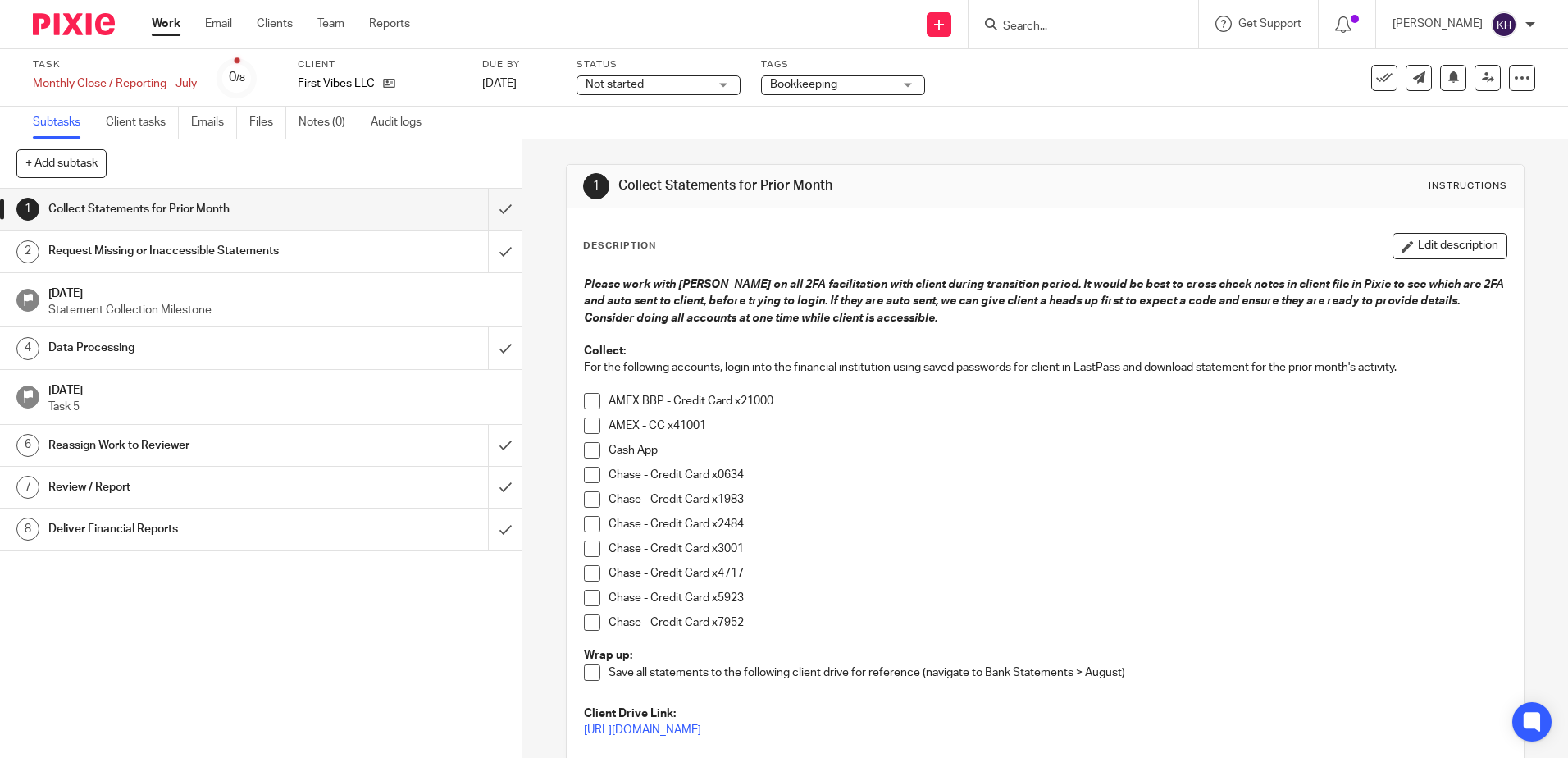
scroll to position [82, 0]
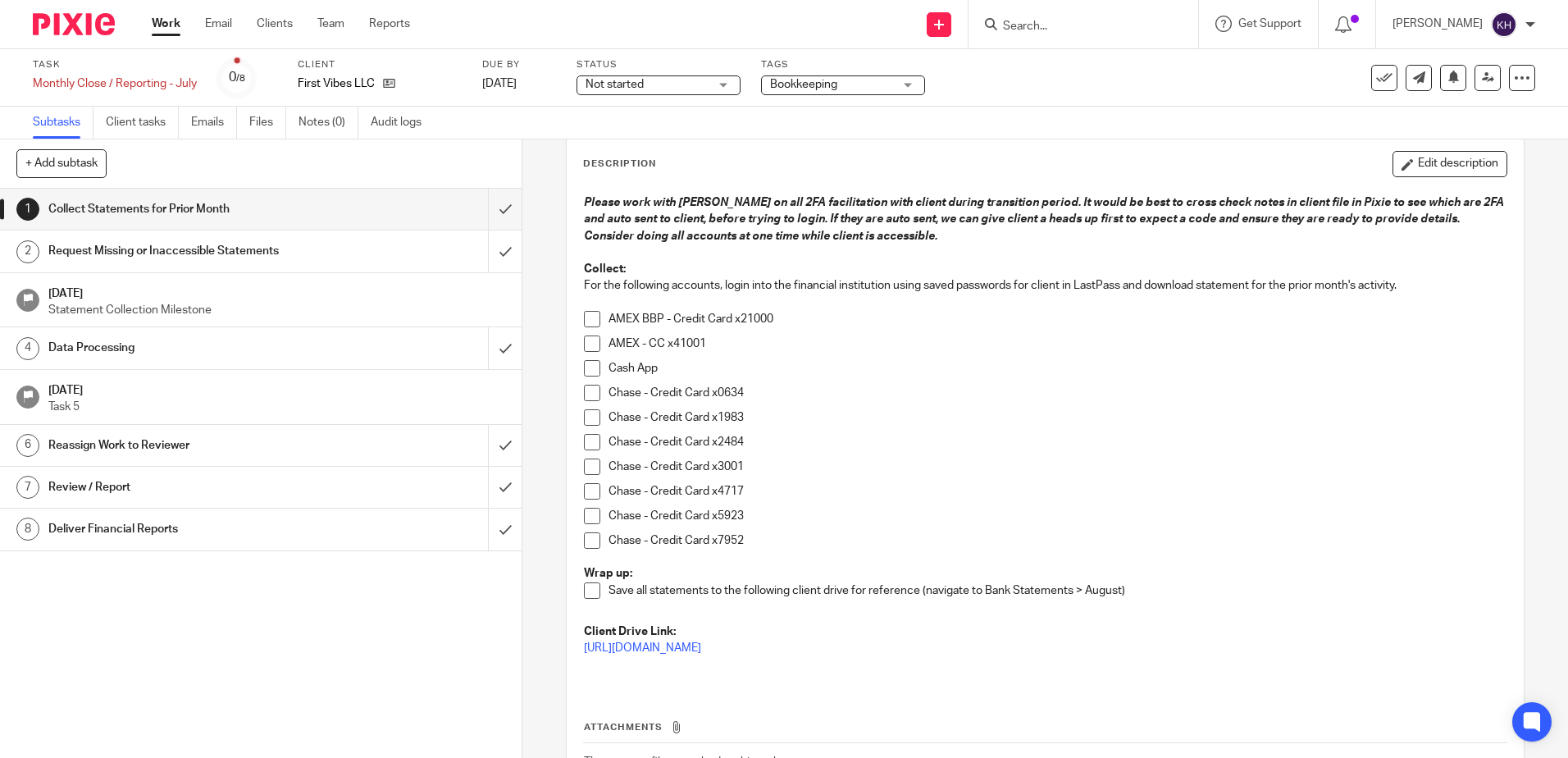
click at [168, 19] on link "Work" at bounding box center [165, 23] width 28 height 17
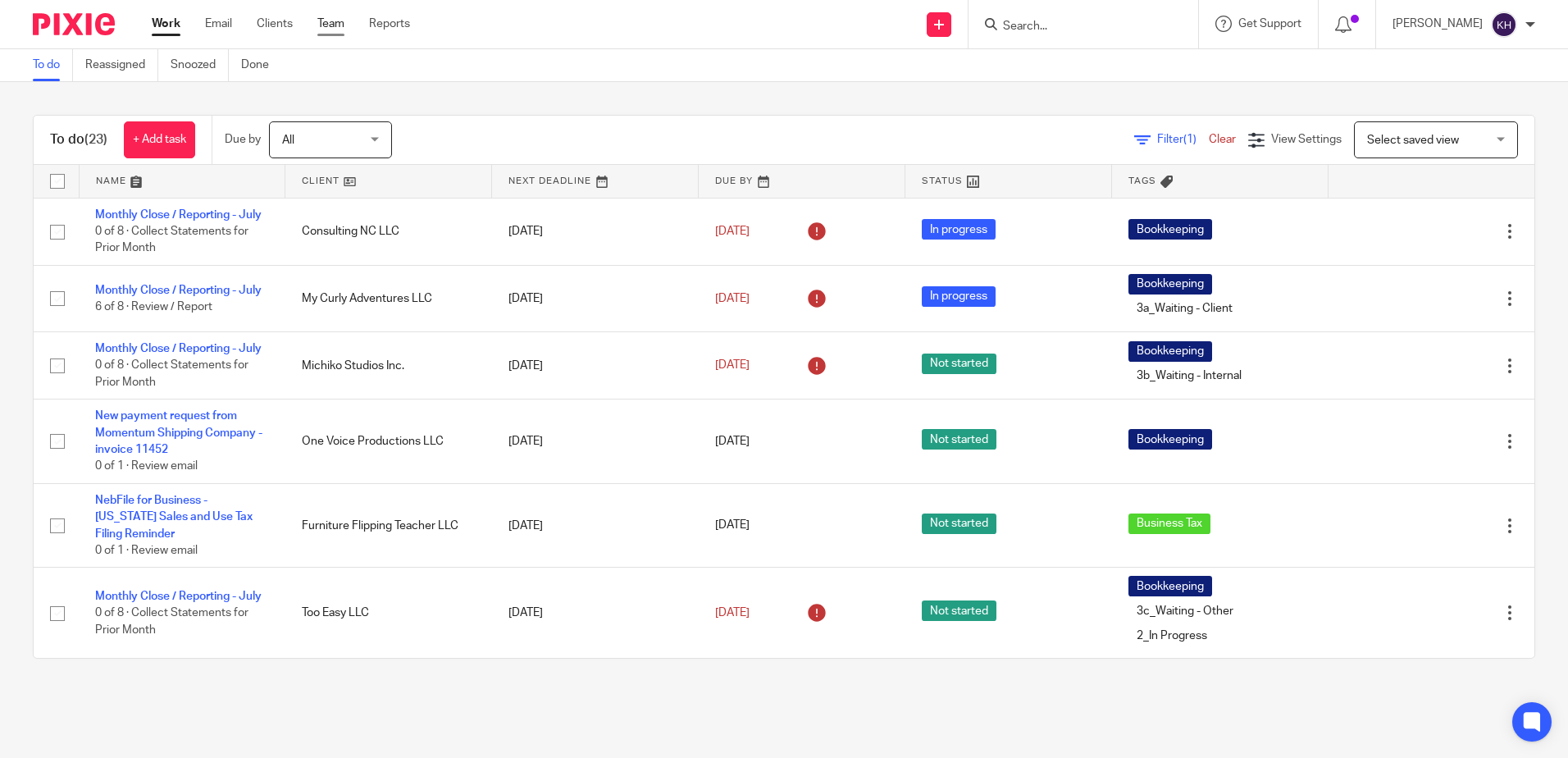
click at [322, 23] on link "Team" at bounding box center [331, 23] width 27 height 17
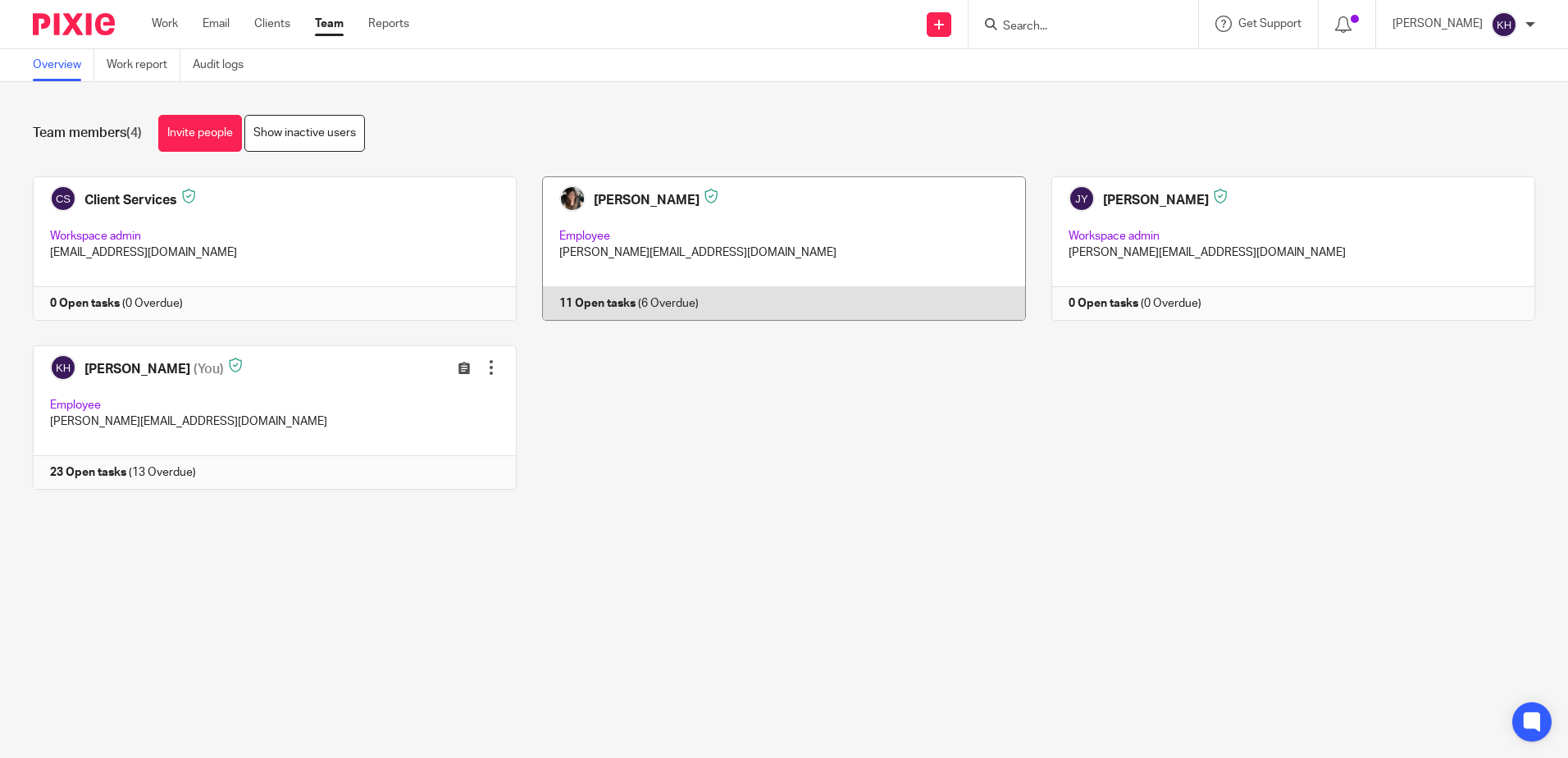
click at [768, 311] on link at bounding box center [771, 248] width 509 height 145
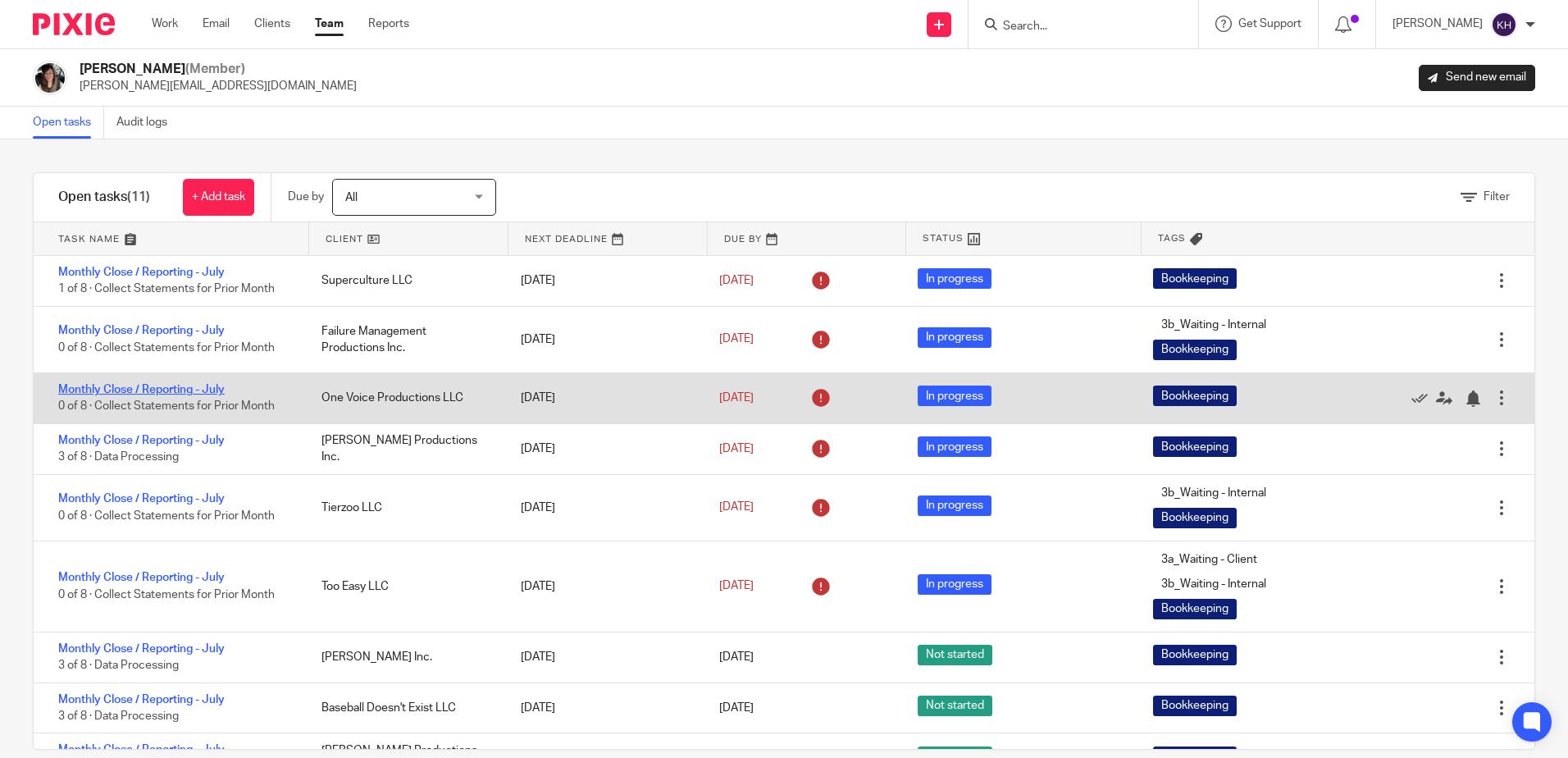
click at [187, 387] on link "Monthly Close / Reporting - July" at bounding box center [142, 390] width 166 height 12
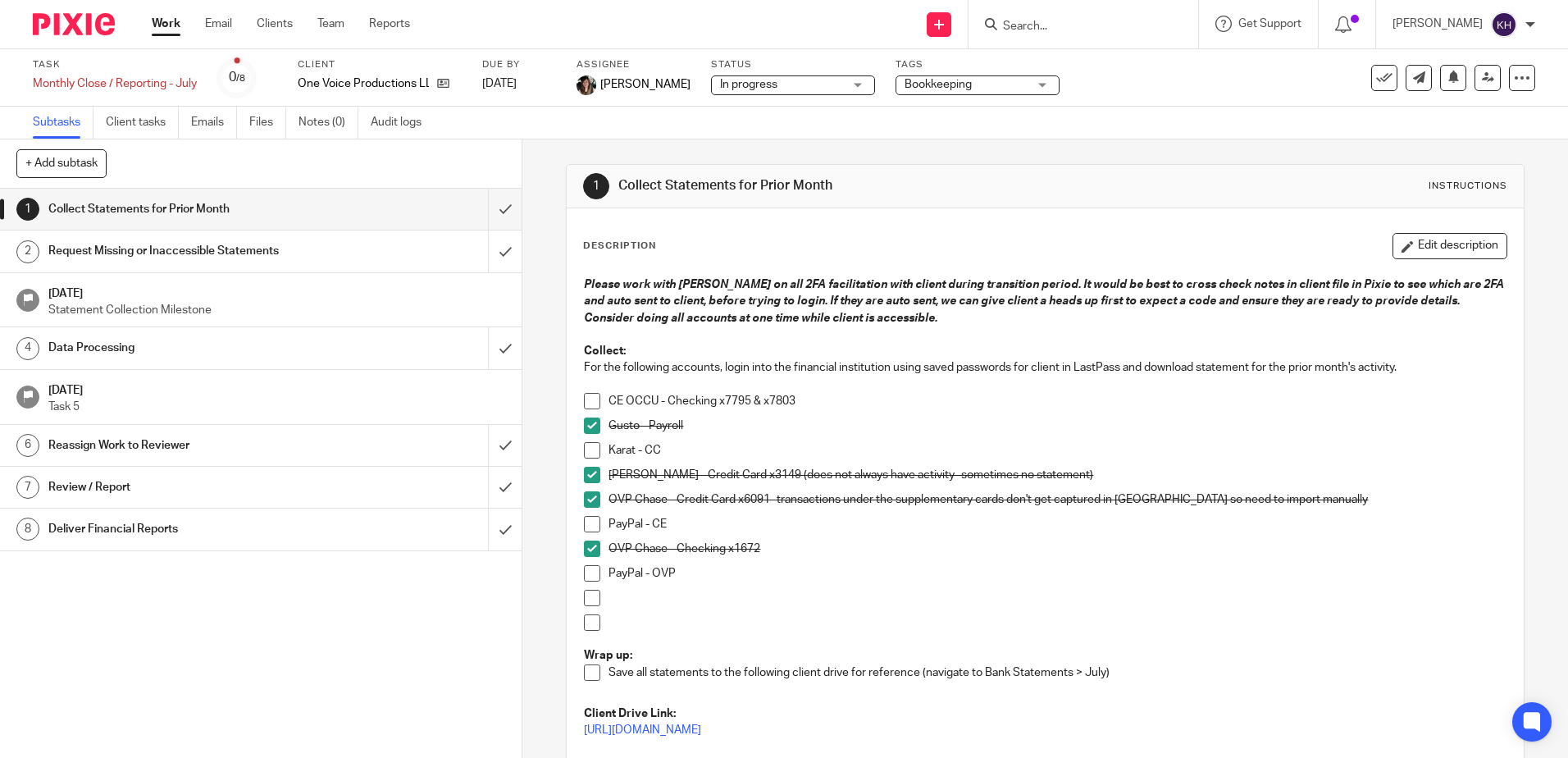
click at [194, 353] on h1 "Data Processing" at bounding box center [190, 347] width 282 height 24
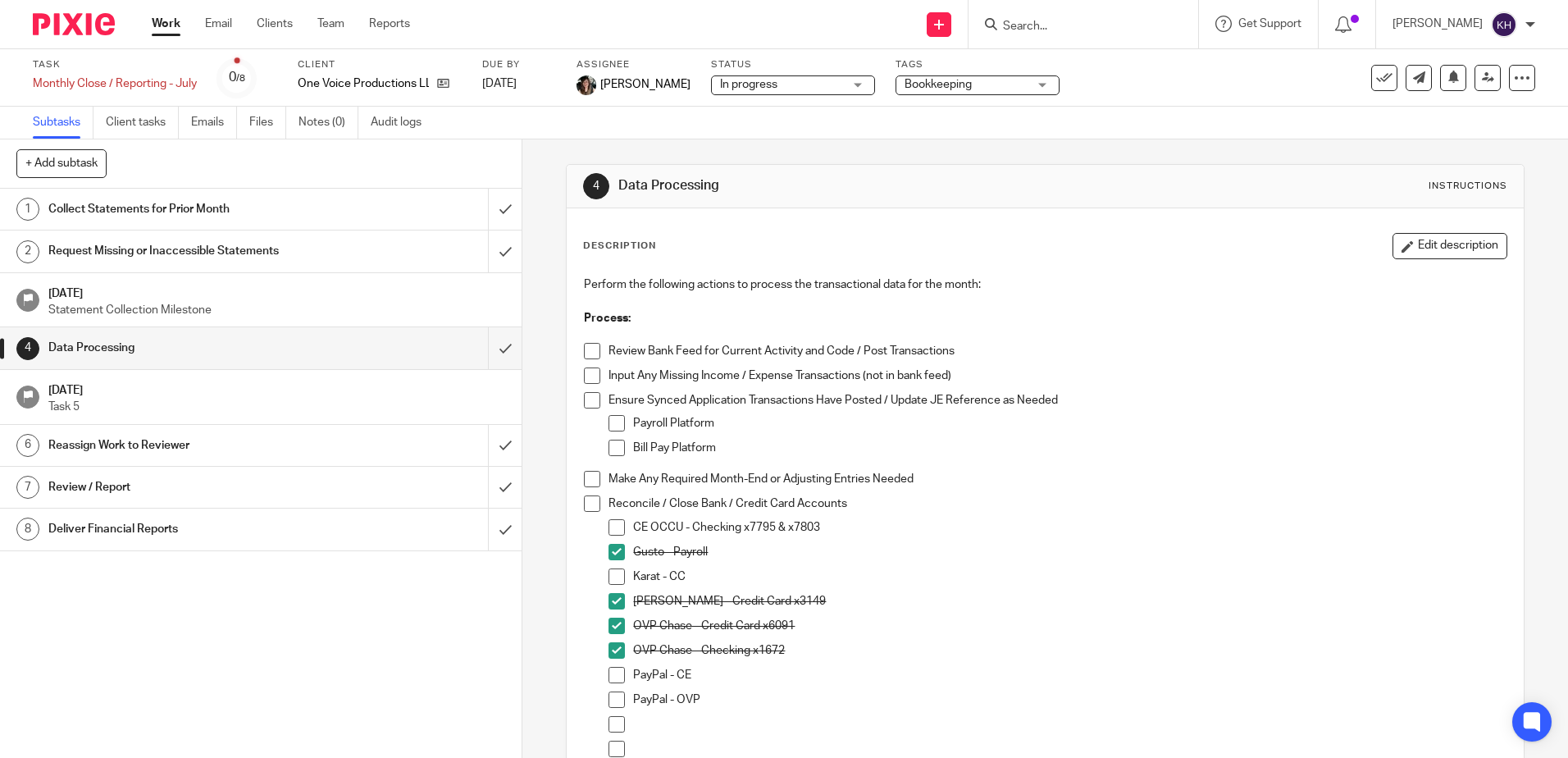
click at [166, 27] on link "Work" at bounding box center [165, 23] width 28 height 17
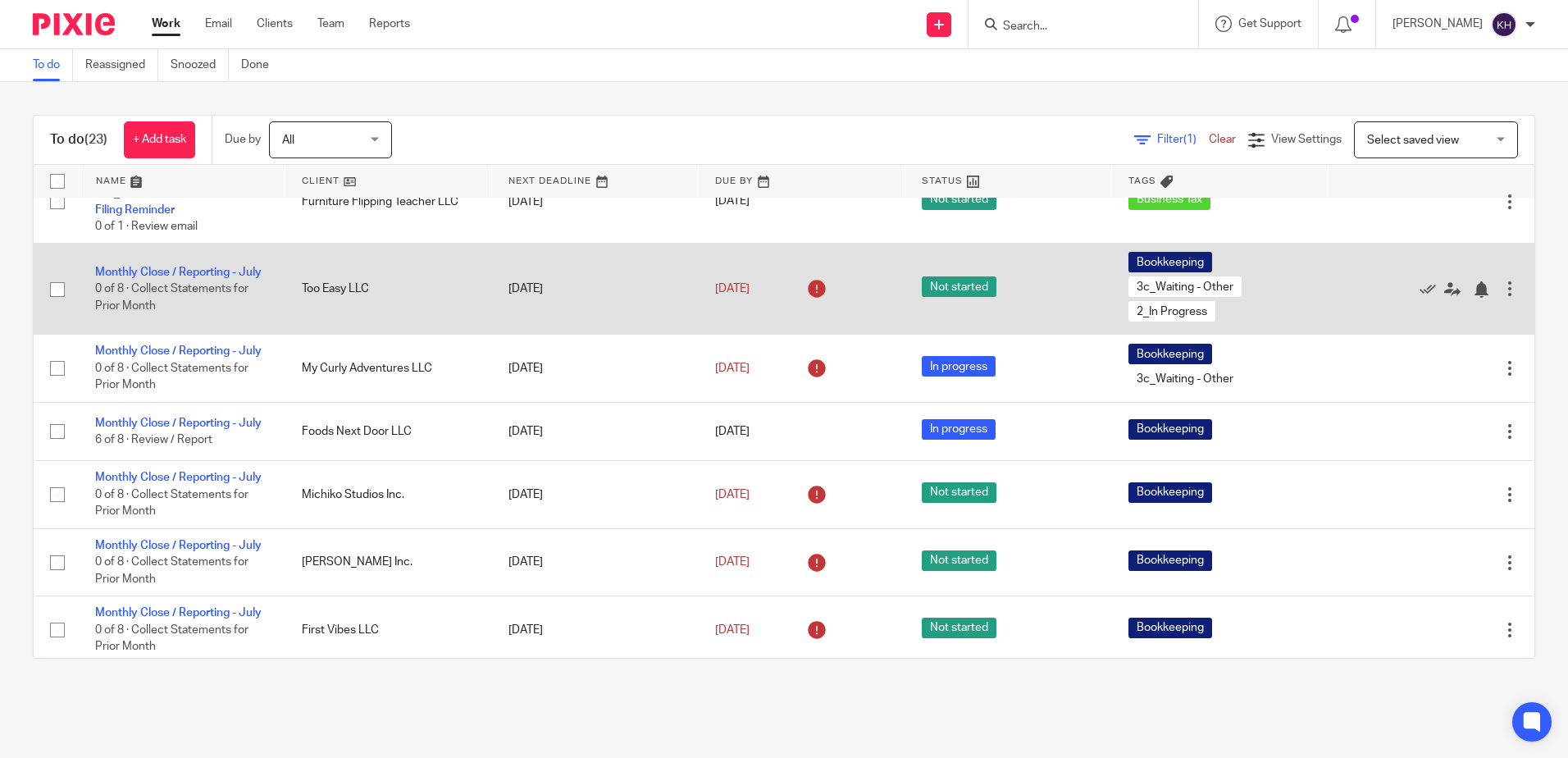
scroll to position [328, 0]
